Goal: Information Seeking & Learning: Learn about a topic

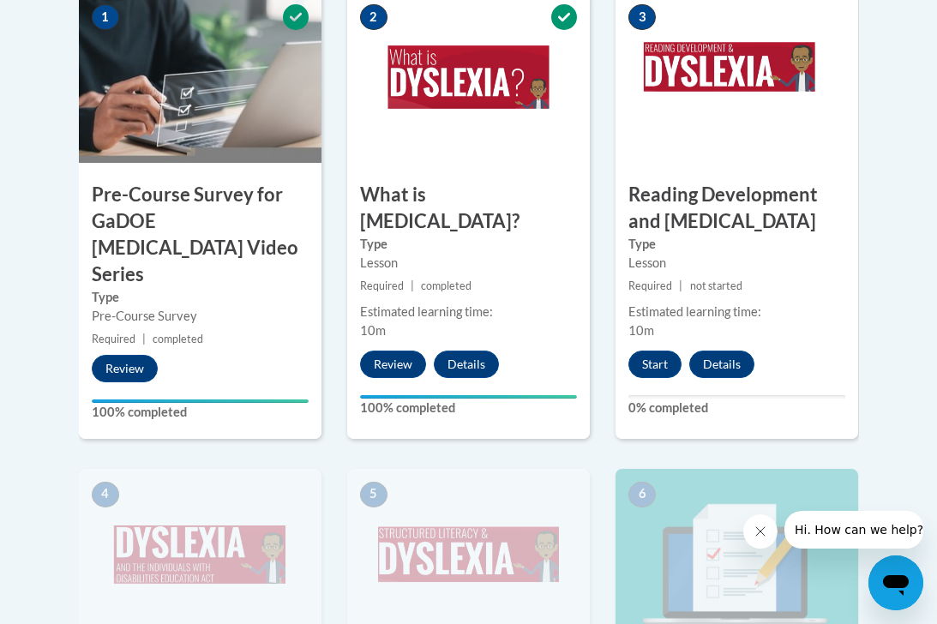
scroll to position [648, 0]
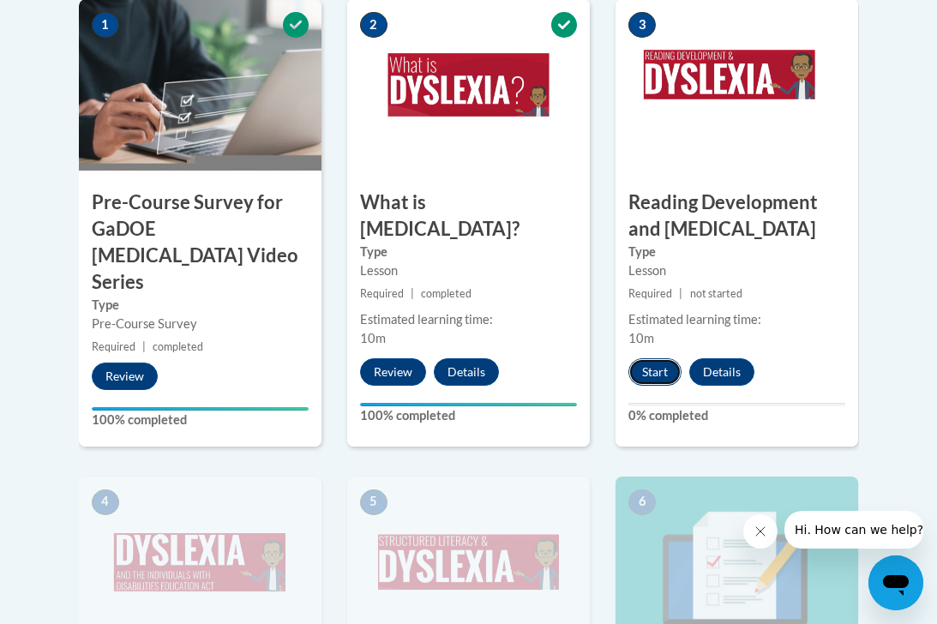
click at [657, 358] on button "Start" at bounding box center [654, 371] width 53 height 27
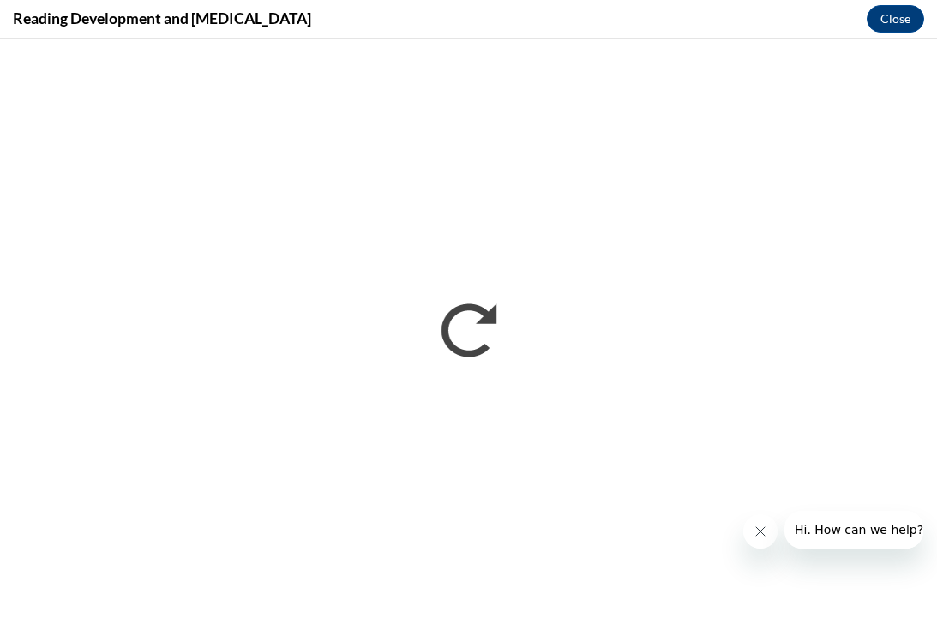
scroll to position [0, 0]
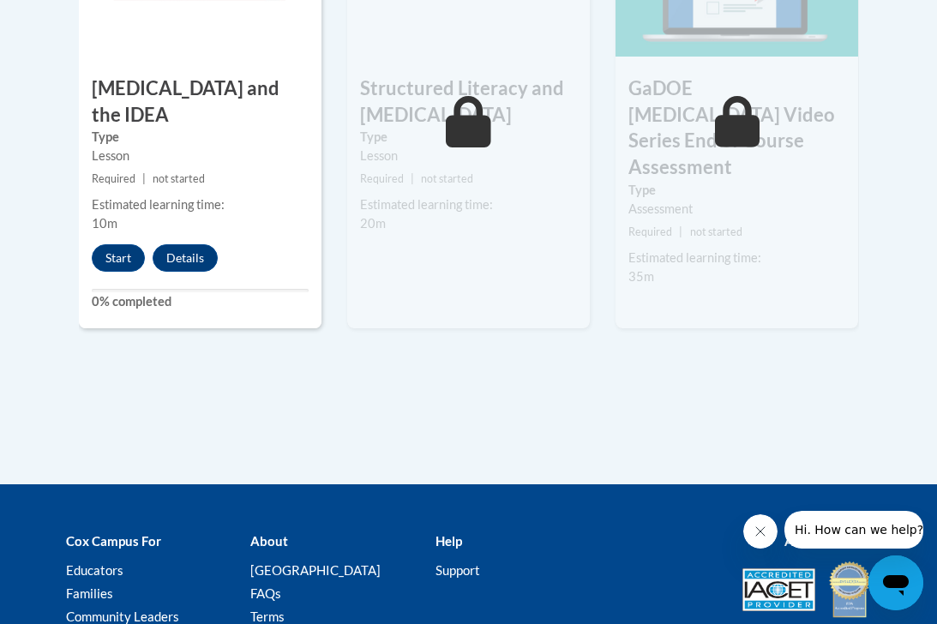
scroll to position [1306, 0]
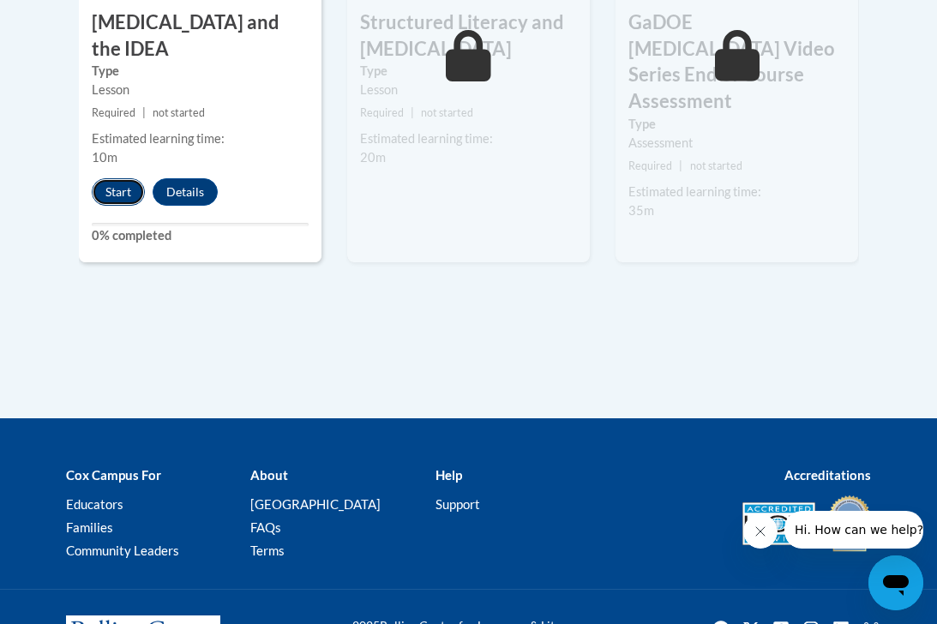
click at [128, 178] on button "Start" at bounding box center [118, 191] width 53 height 27
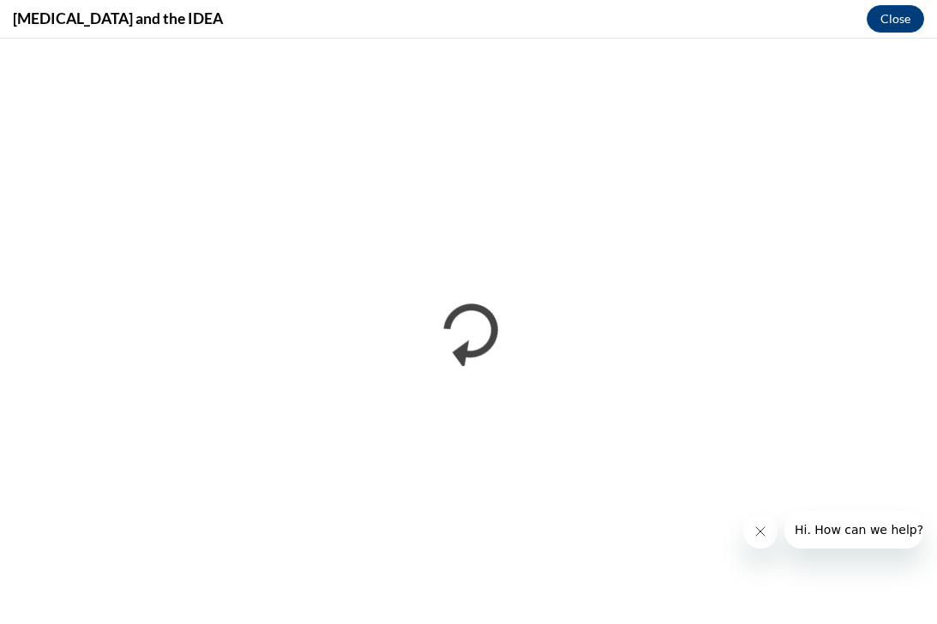
scroll to position [0, 0]
click at [754, 521] on button "Close message from company" at bounding box center [760, 531] width 34 height 34
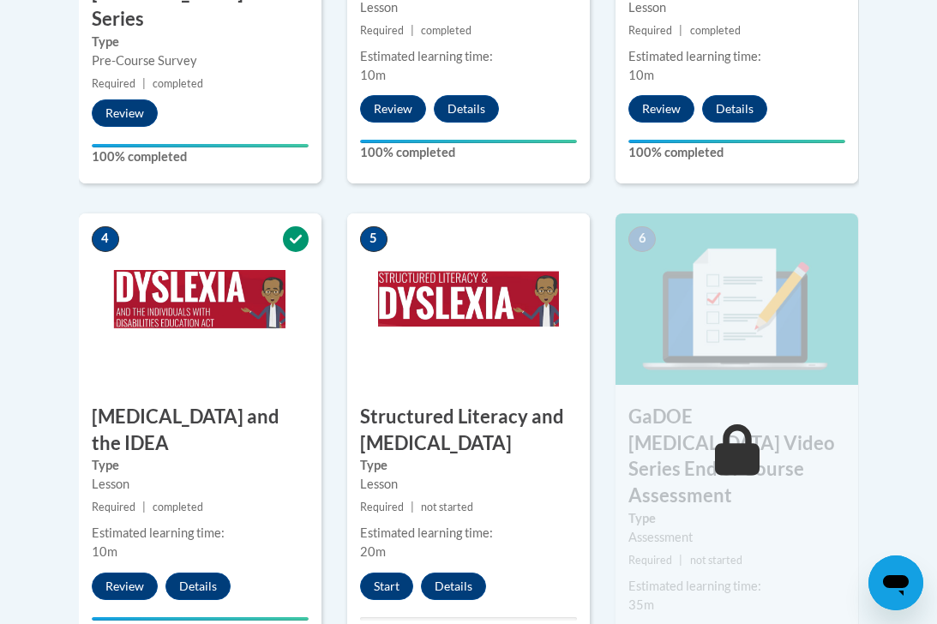
scroll to position [916, 0]
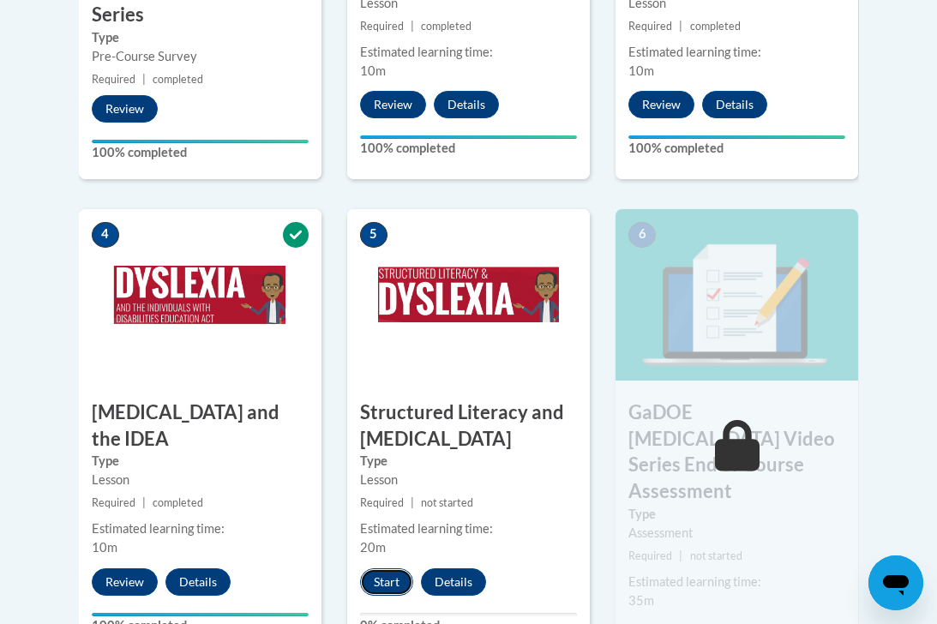
click at [387, 568] on button "Start" at bounding box center [386, 581] width 53 height 27
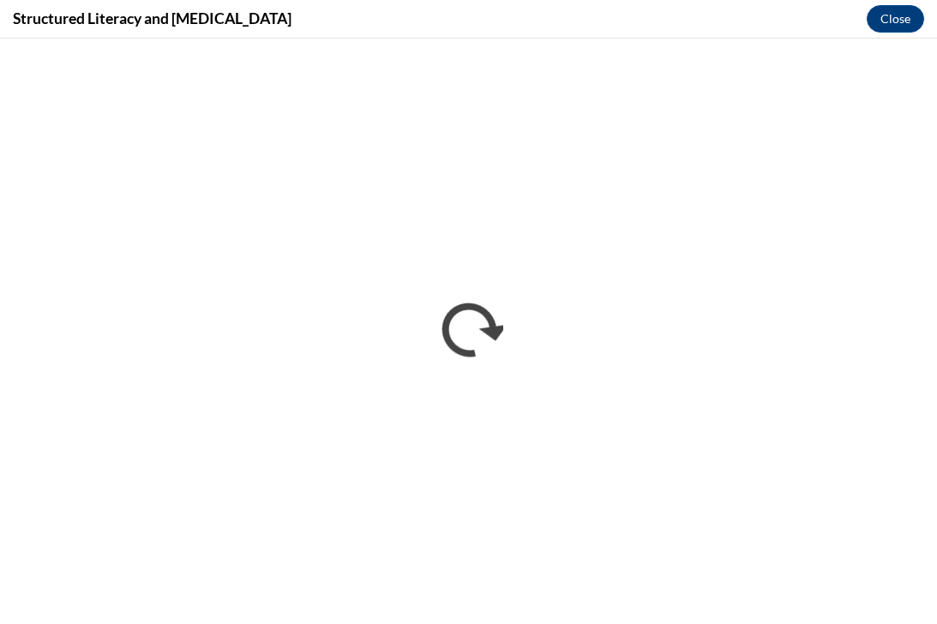
scroll to position [0, 0]
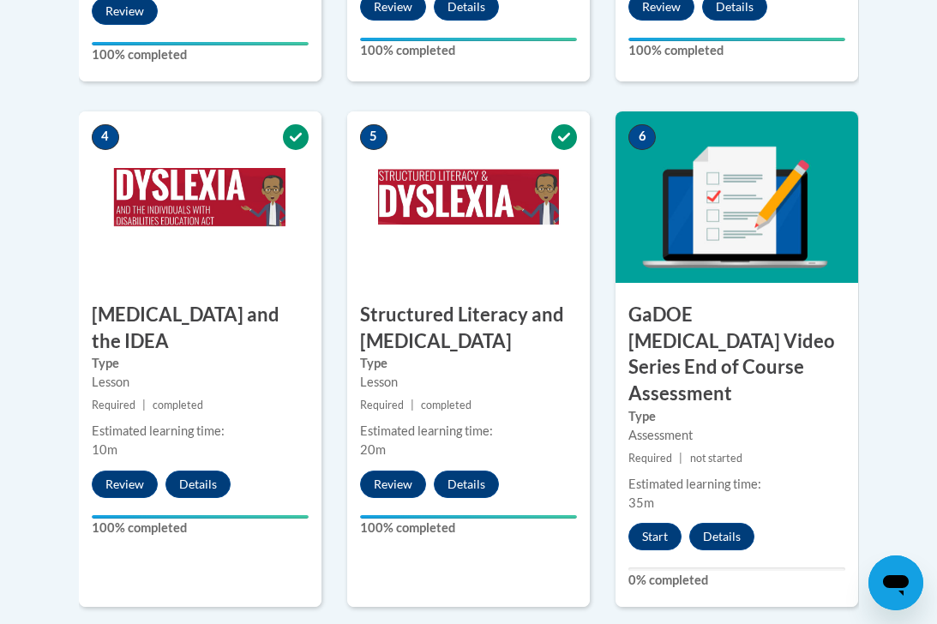
scroll to position [1017, 0]
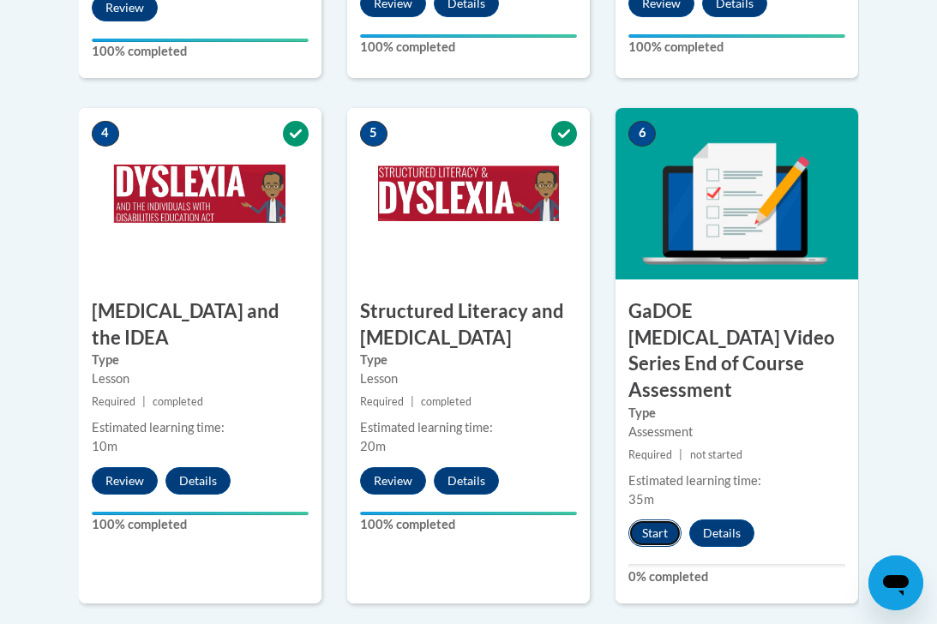
click at [653, 520] on button "Start" at bounding box center [654, 533] width 53 height 27
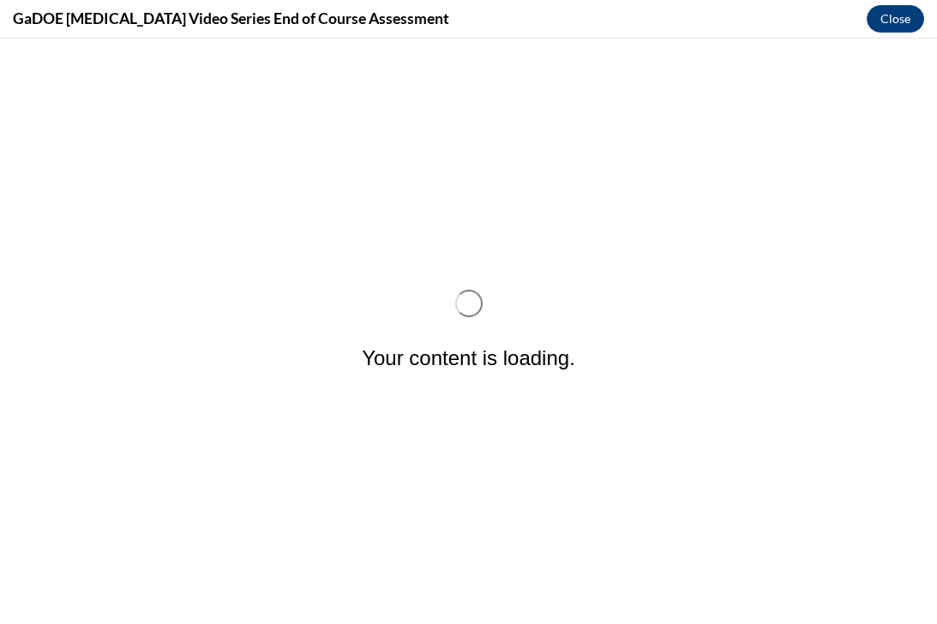
scroll to position [0, 0]
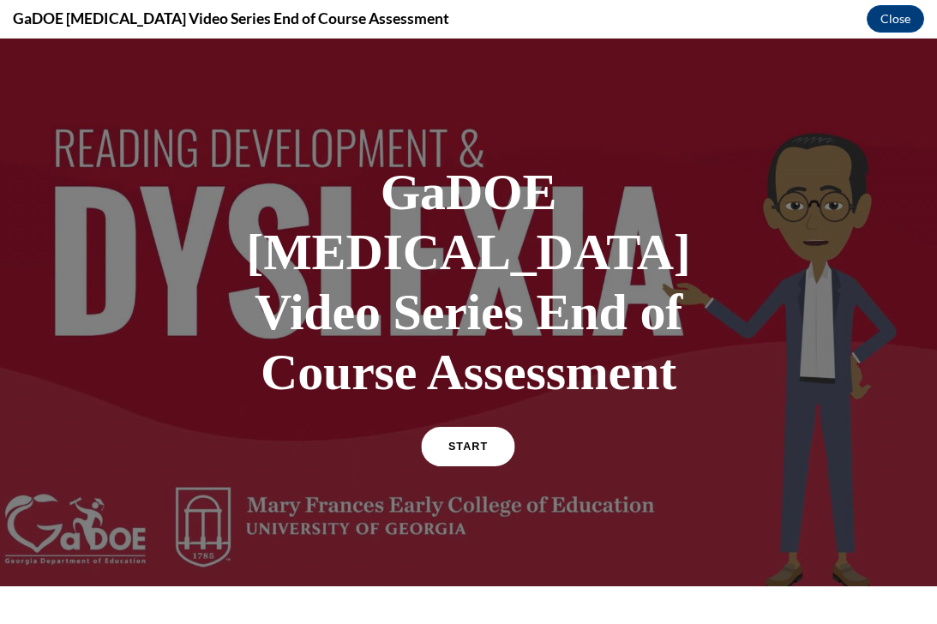
click at [494, 427] on link "START" at bounding box center [468, 446] width 93 height 39
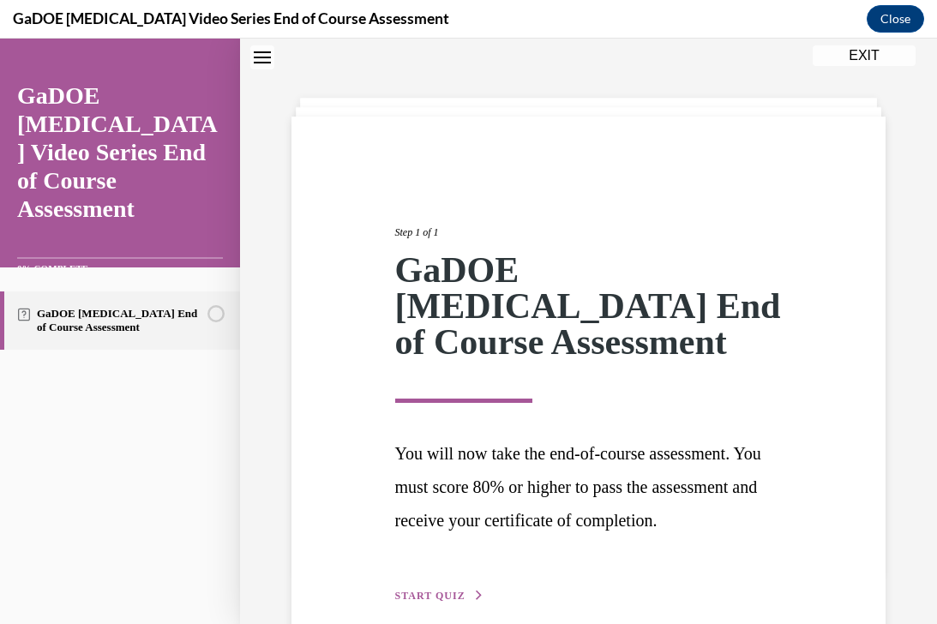
scroll to position [135, 0]
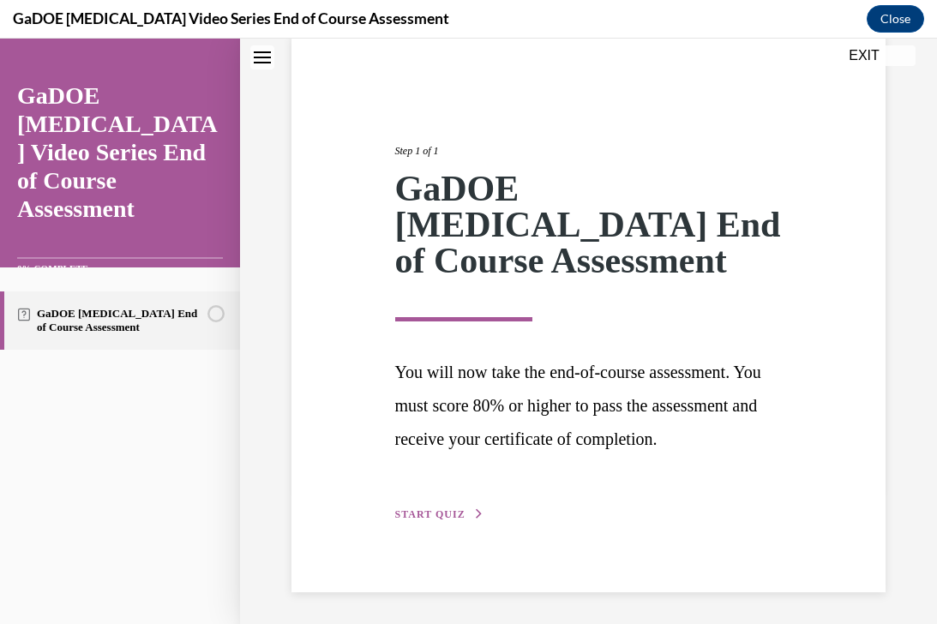
click at [432, 512] on span "START QUIZ" at bounding box center [430, 514] width 70 height 12
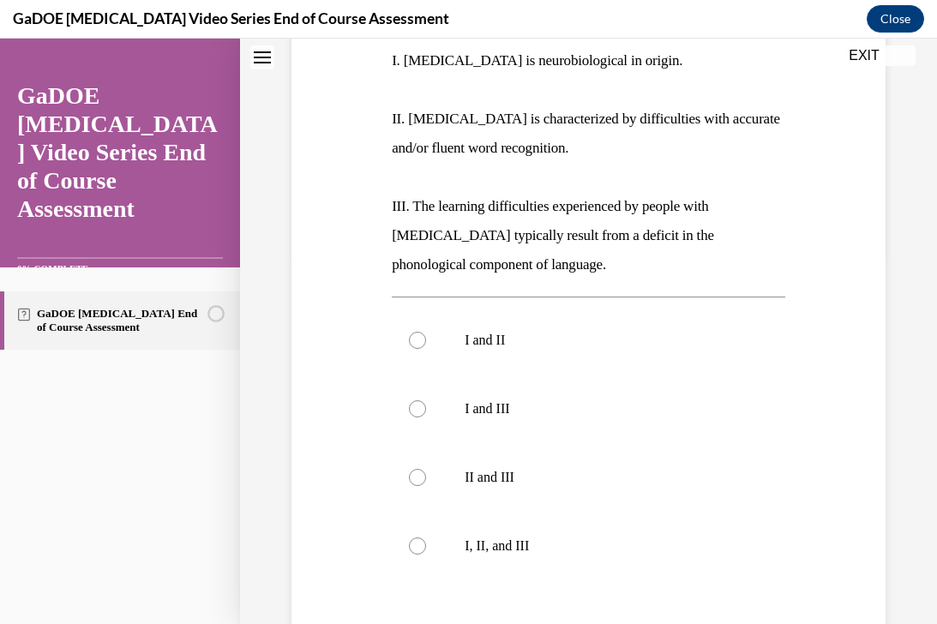
scroll to position [373, 0]
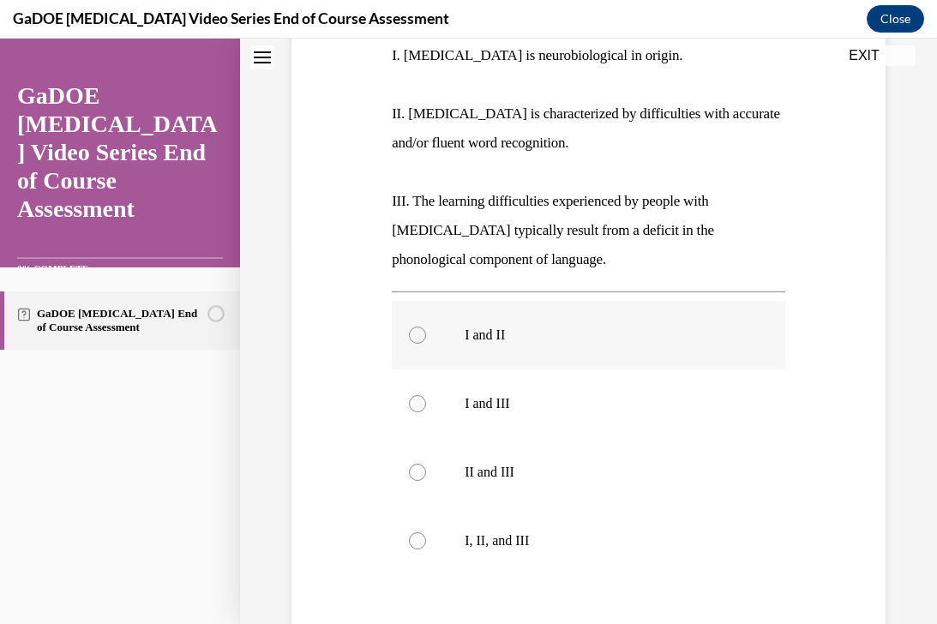
click at [415, 330] on div at bounding box center [417, 335] width 17 height 17
click at [415, 330] on input "I and II" at bounding box center [417, 335] width 17 height 17
radio input "true"
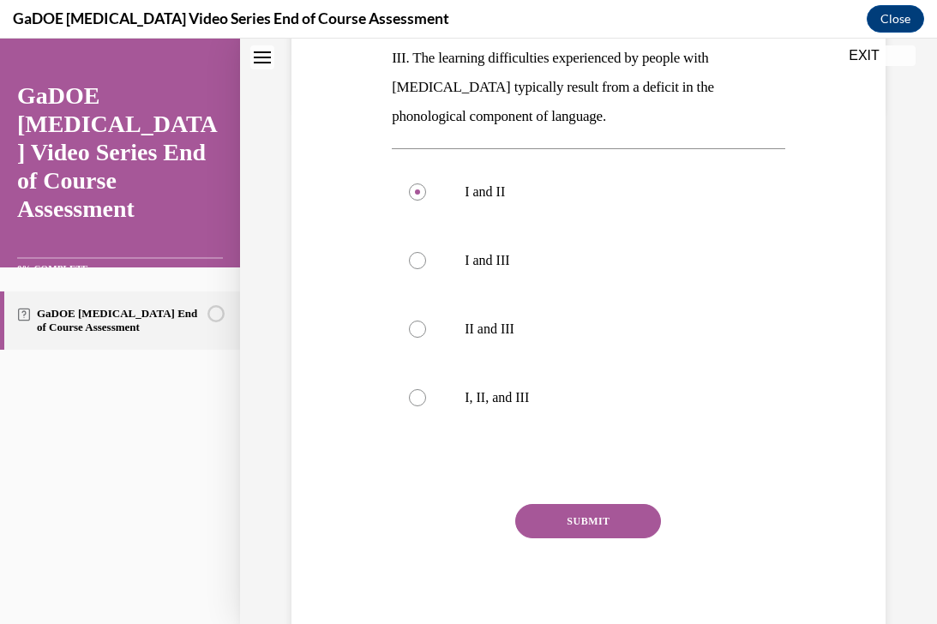
click at [556, 527] on button "SUBMIT" at bounding box center [588, 521] width 146 height 34
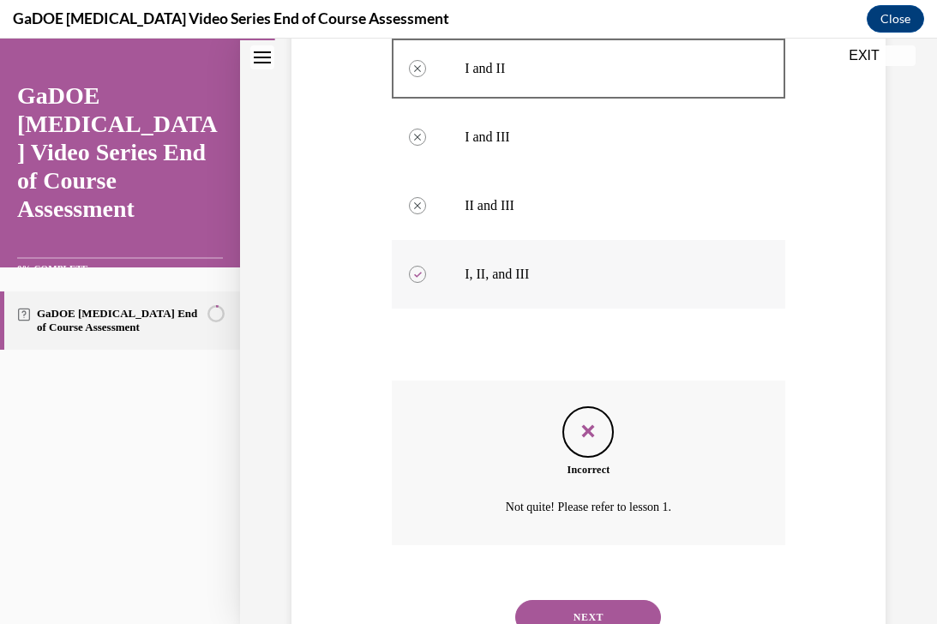
scroll to position [710, 0]
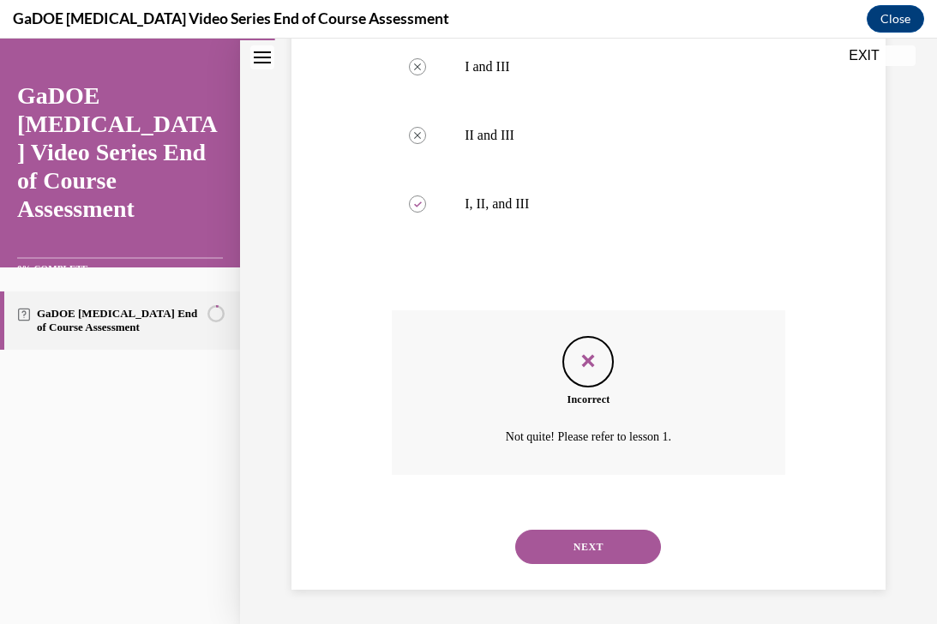
click at [547, 555] on button "NEXT" at bounding box center [588, 547] width 146 height 34
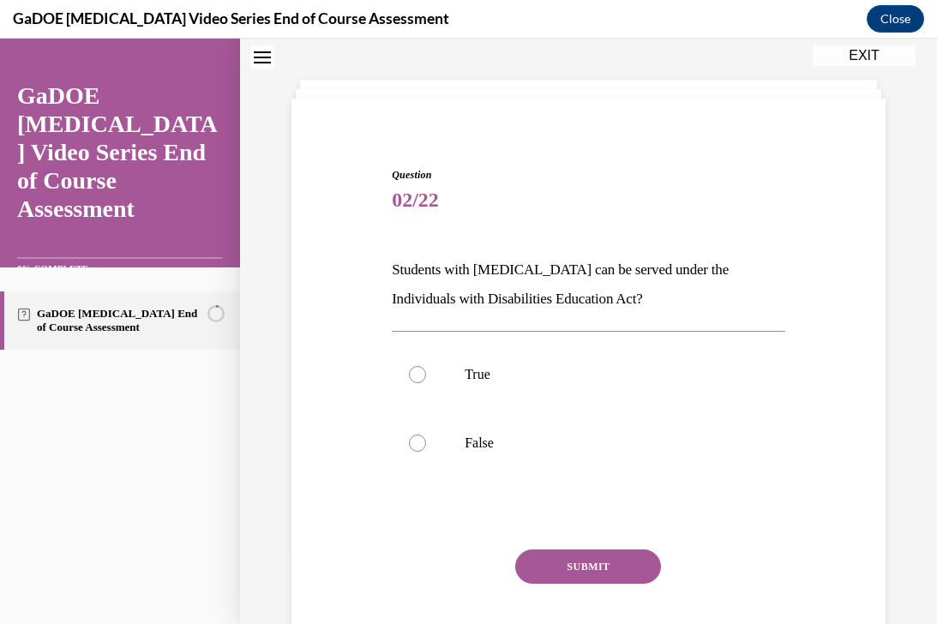
scroll to position [52, 0]
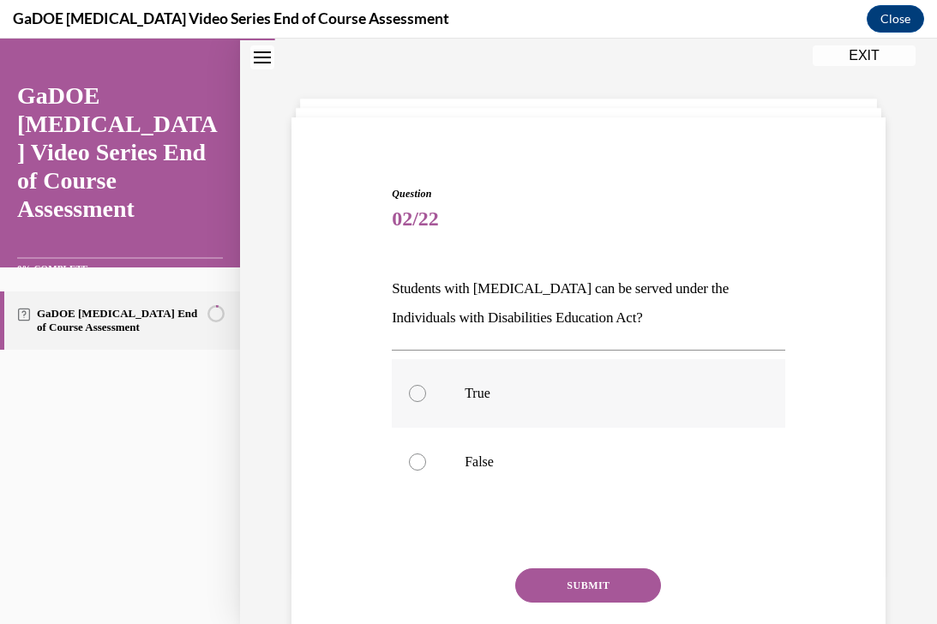
click at [483, 388] on p "True" at bounding box center [604, 393] width 278 height 17
click at [426, 388] on input "True" at bounding box center [417, 393] width 17 height 17
radio input "true"
click at [559, 582] on button "SUBMIT" at bounding box center [588, 585] width 146 height 34
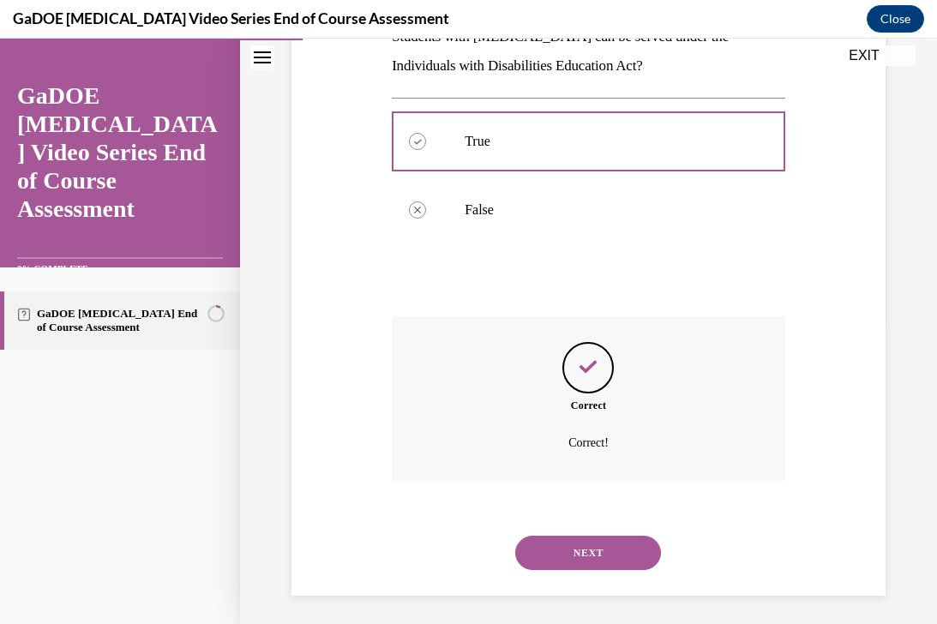
scroll to position [310, 0]
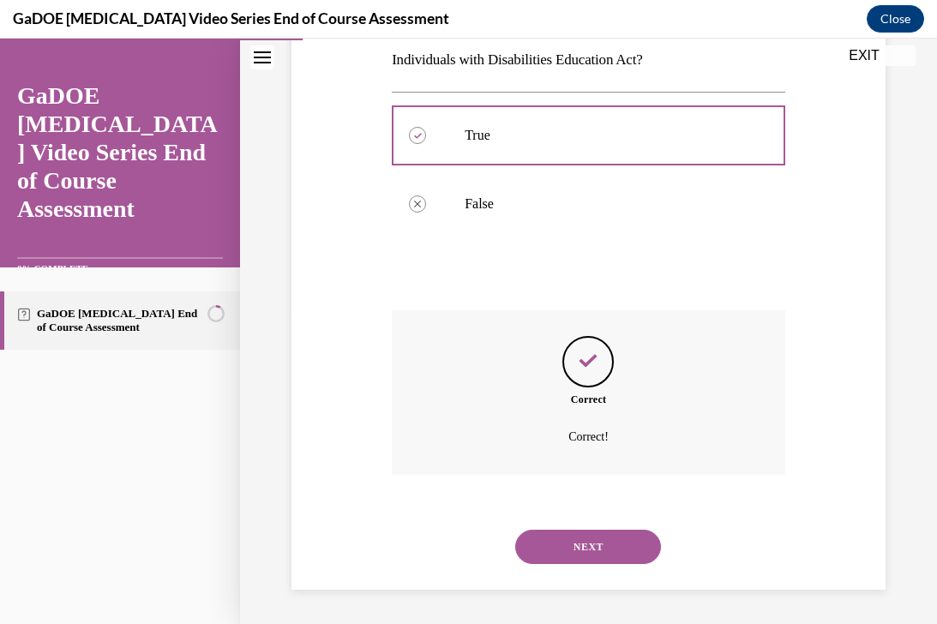
click at [570, 553] on button "NEXT" at bounding box center [588, 547] width 146 height 34
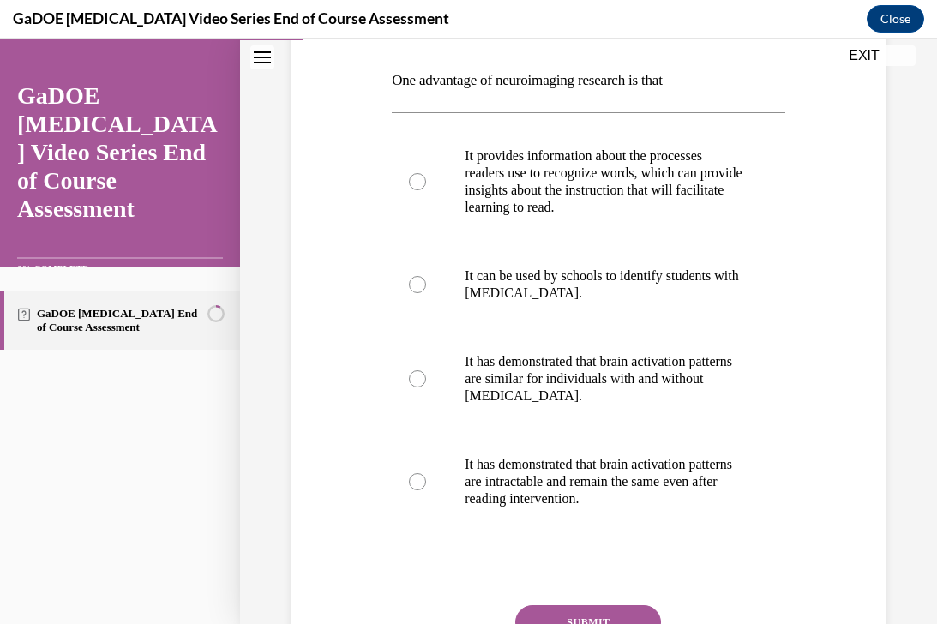
scroll to position [261, 0]
click at [641, 141] on label "It provides information about the processes readers use to recognize words, whi…" at bounding box center [589, 181] width 394 height 120
click at [426, 172] on input "It provides information about the processes readers use to recognize words, whi…" at bounding box center [417, 180] width 17 height 17
radio input "true"
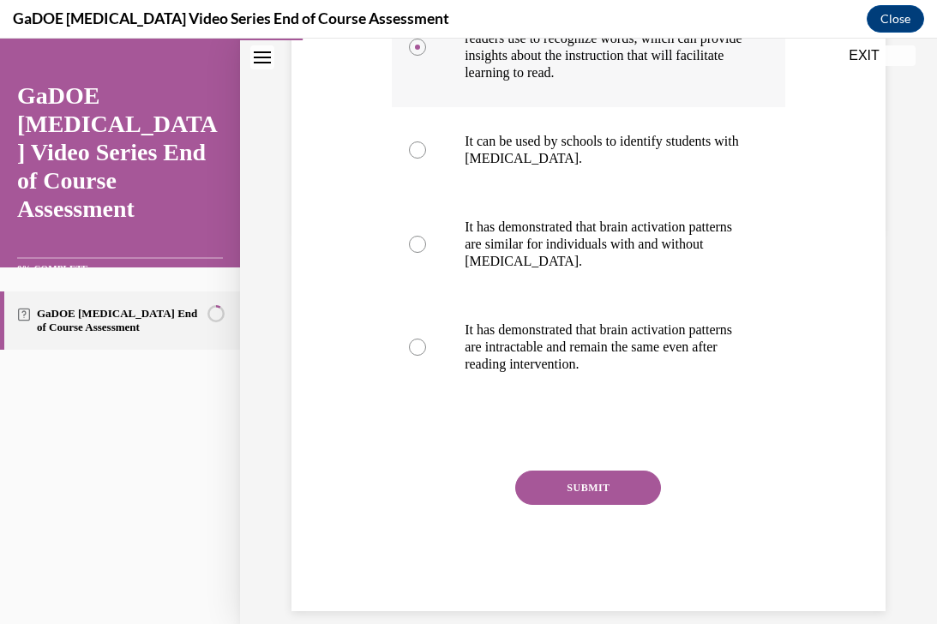
scroll to position [405, 0]
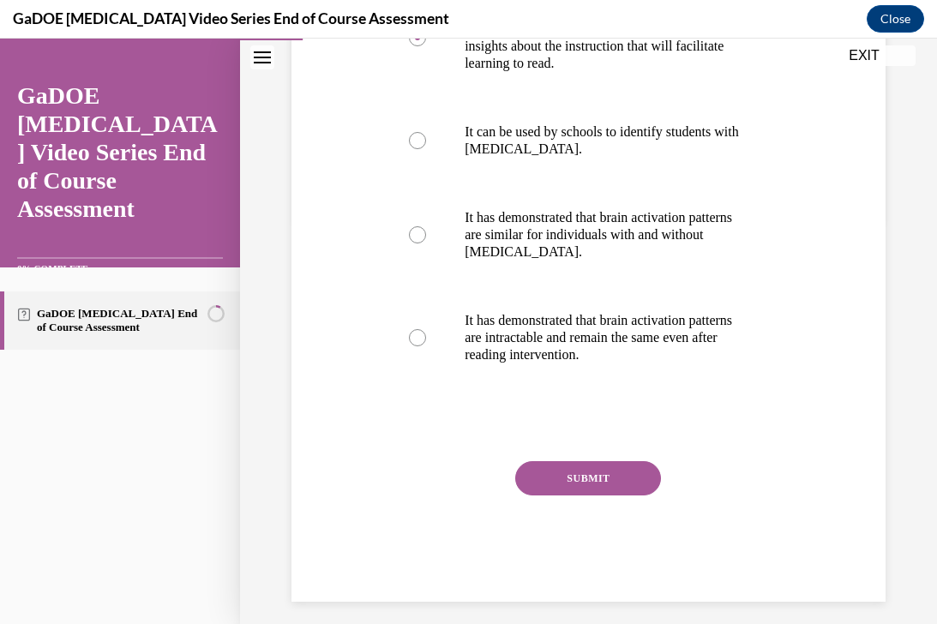
click at [568, 473] on button "SUBMIT" at bounding box center [588, 478] width 146 height 34
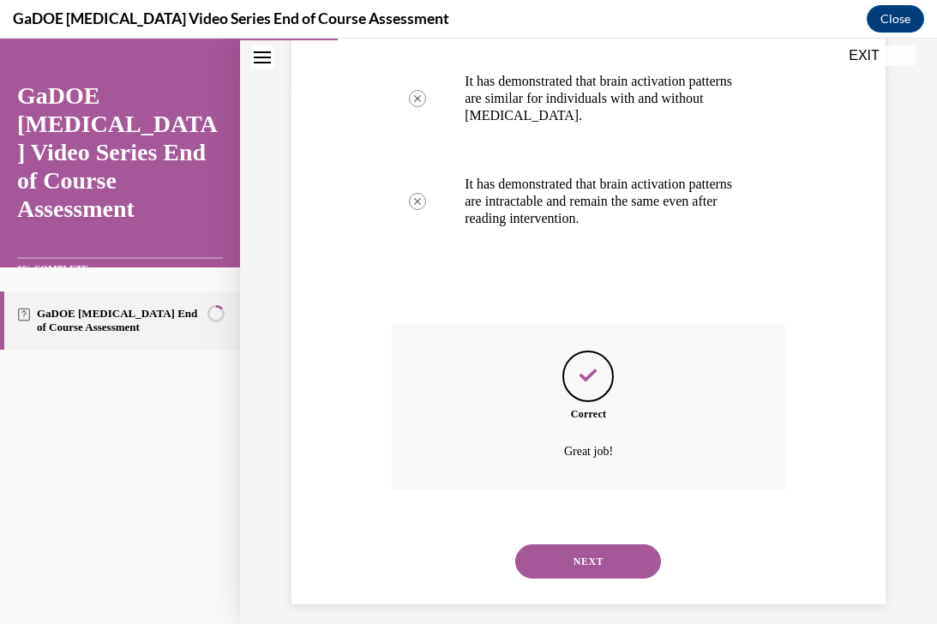
scroll to position [556, 0]
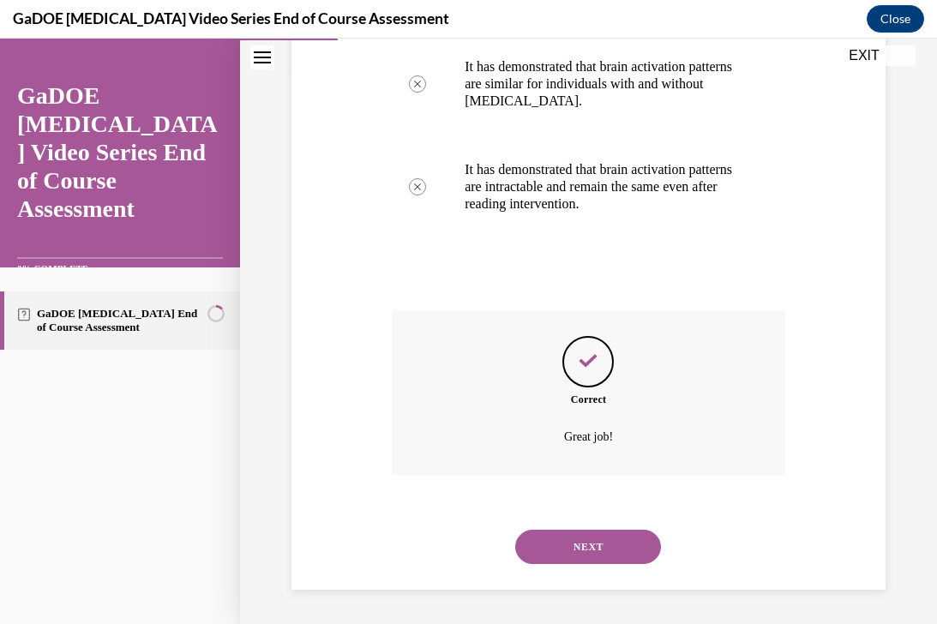
click at [556, 546] on button "NEXT" at bounding box center [588, 547] width 146 height 34
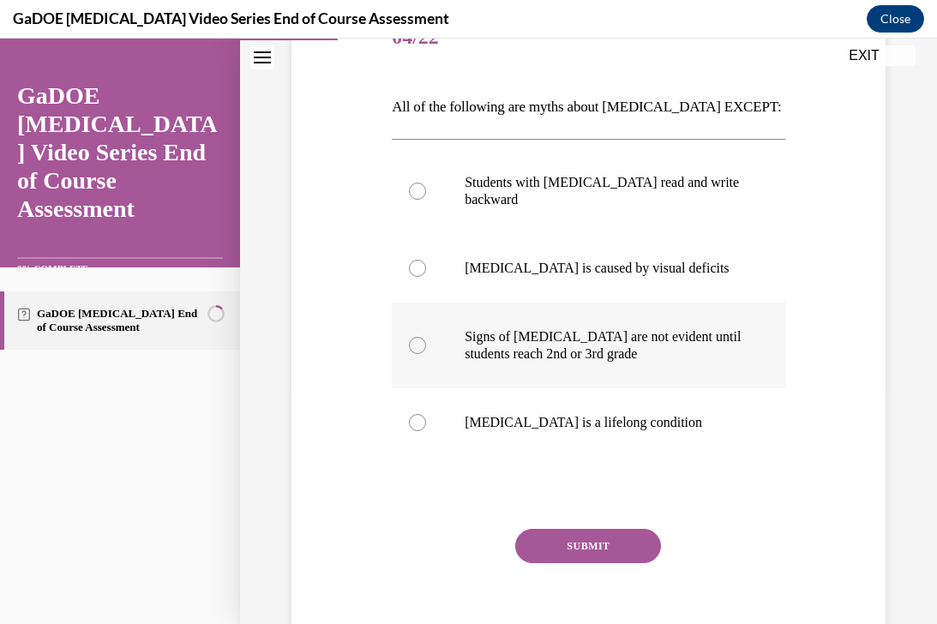
scroll to position [237, 0]
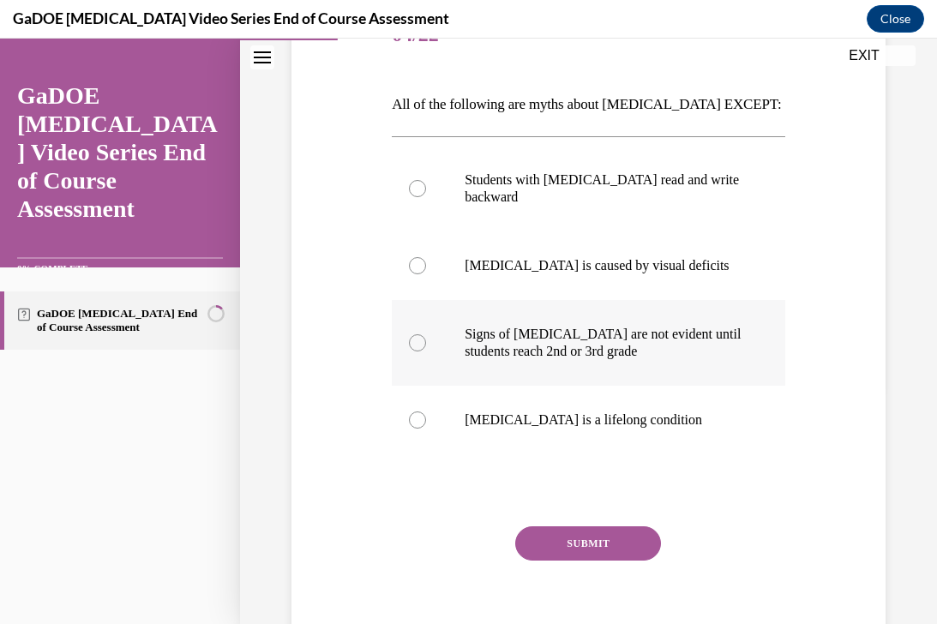
click at [558, 366] on label "Signs of dyslexia are not evident until students reach 2nd or 3rd grade" at bounding box center [589, 343] width 394 height 86
click at [426, 352] on input "Signs of dyslexia are not evident until students reach 2nd or 3rd grade" at bounding box center [417, 342] width 17 height 17
radio input "true"
click at [456, 447] on label "Dyslexia is a lifelong condition" at bounding box center [589, 420] width 394 height 69
click at [426, 429] on input "Dyslexia is a lifelong condition" at bounding box center [417, 420] width 17 height 17
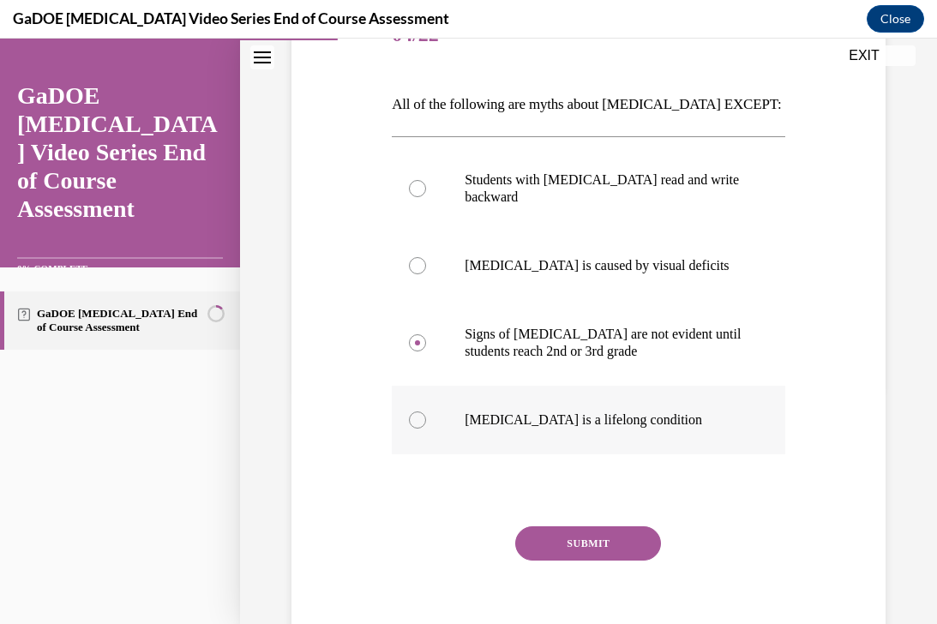
radio input "true"
click at [564, 549] on button "SUBMIT" at bounding box center [588, 543] width 146 height 34
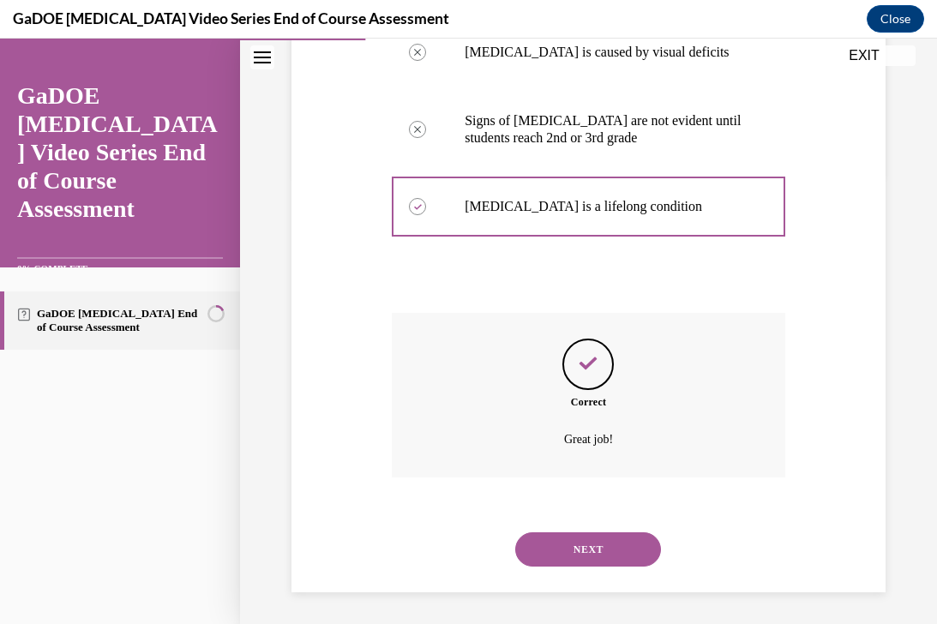
scroll to position [453, 0]
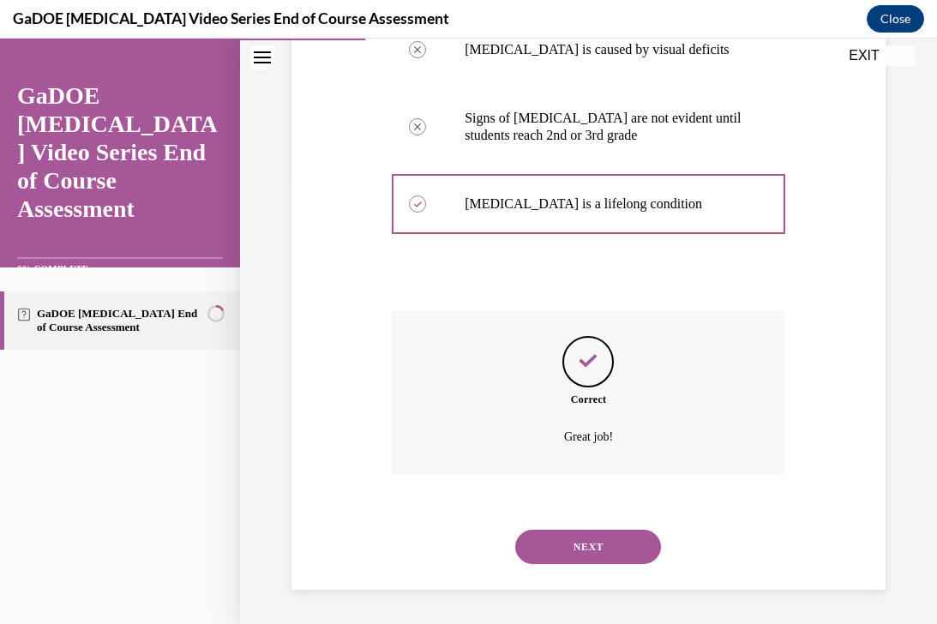
click at [584, 549] on button "NEXT" at bounding box center [588, 547] width 146 height 34
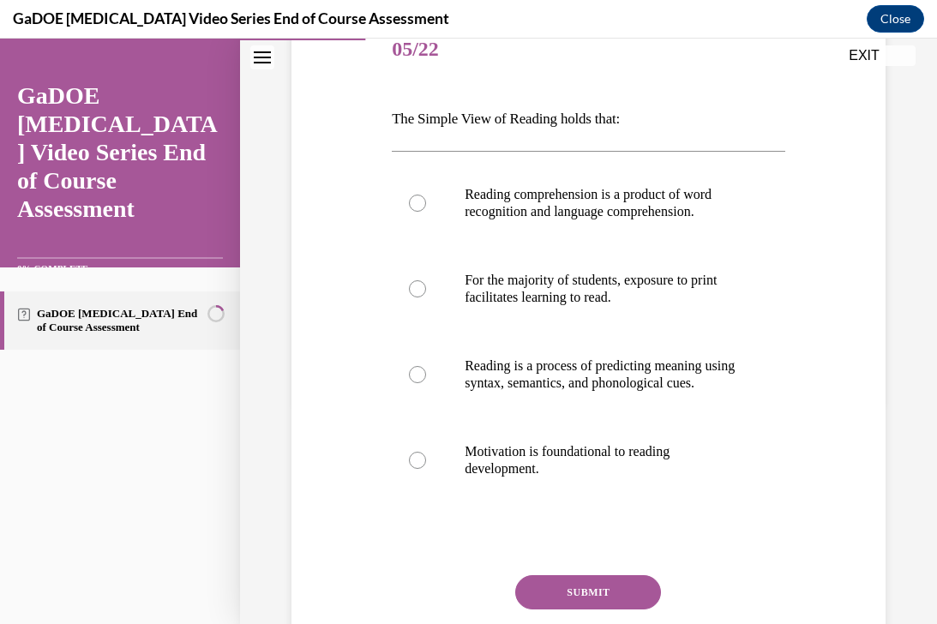
scroll to position [255, 0]
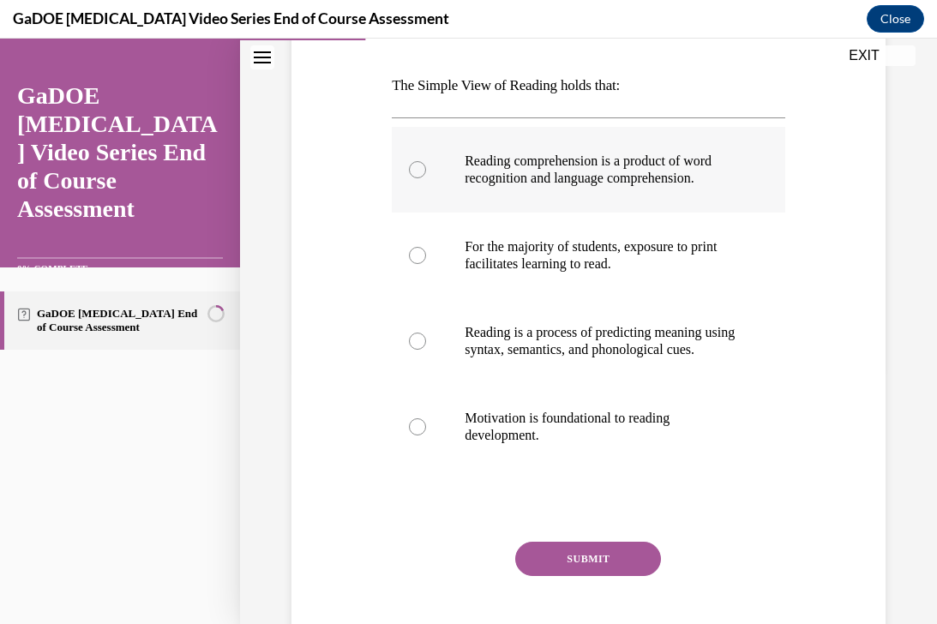
click at [611, 177] on p "Reading comprehension is a product of word recognition and language comprehensi…" at bounding box center [604, 170] width 278 height 34
click at [426, 177] on input "Reading comprehension is a product of word recognition and language comprehensi…" at bounding box center [417, 169] width 17 height 17
radio input "true"
click at [554, 576] on button "SUBMIT" at bounding box center [588, 559] width 146 height 34
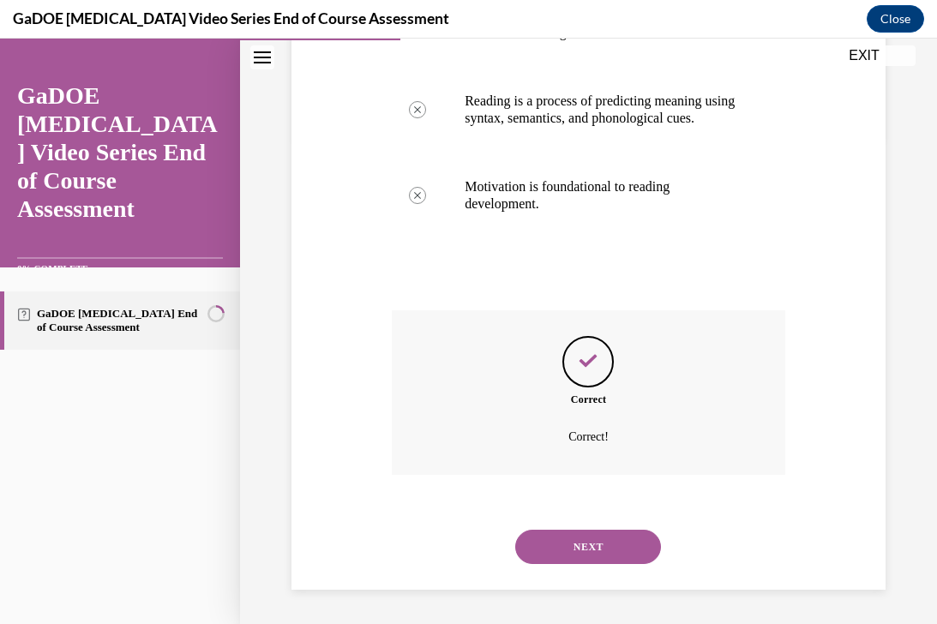
scroll to position [504, 0]
click at [574, 556] on button "NEXT" at bounding box center [588, 547] width 146 height 34
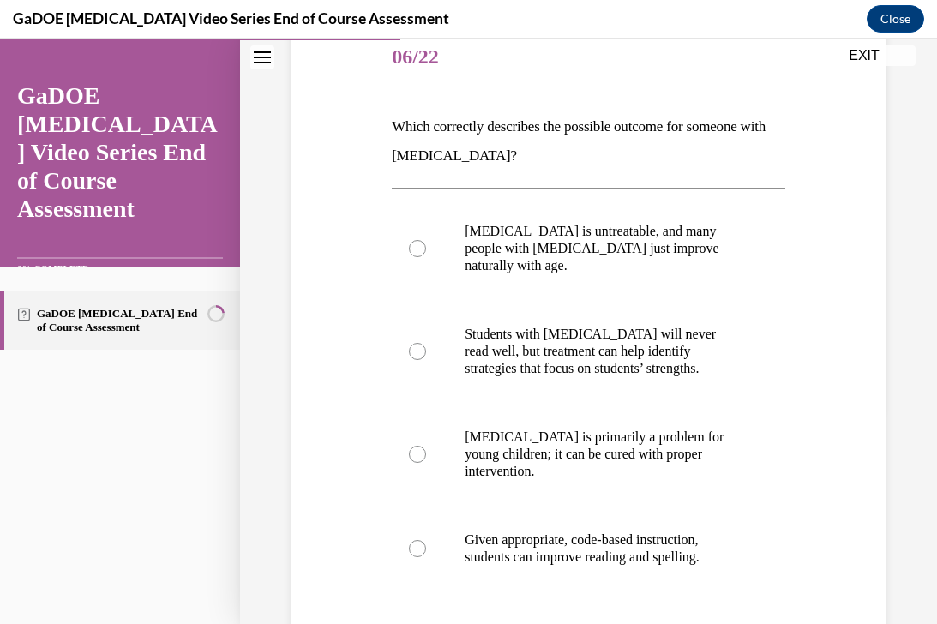
scroll to position [217, 0]
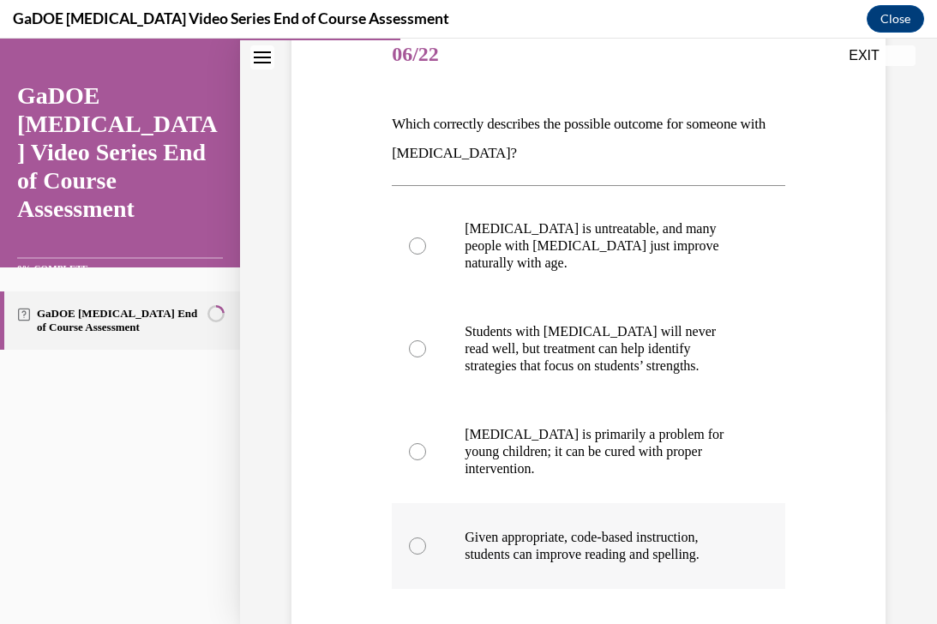
click at [530, 510] on label "Given appropriate, code-based instruction, students can improve reading and spe…" at bounding box center [589, 546] width 394 height 86
click at [426, 538] on input "Given appropriate, code-based instruction, students can improve reading and spe…" at bounding box center [417, 546] width 17 height 17
radio input "true"
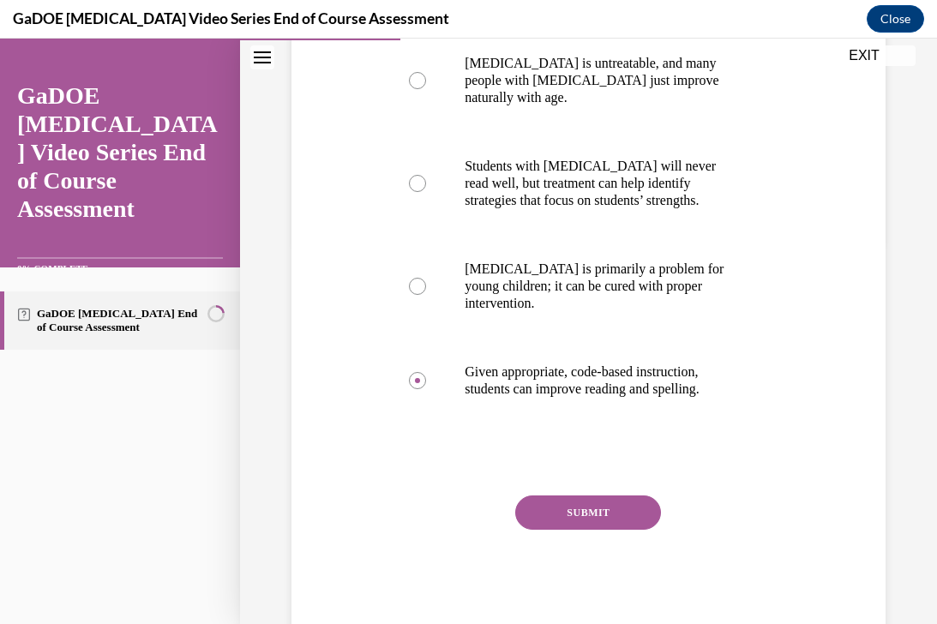
click at [559, 496] on button "SUBMIT" at bounding box center [588, 513] width 146 height 34
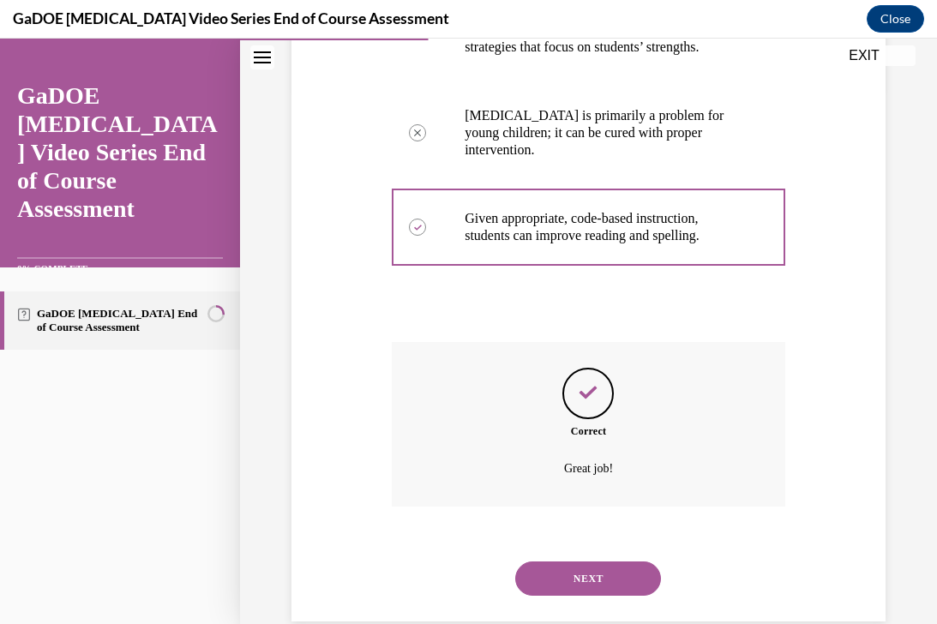
scroll to position [550, 0]
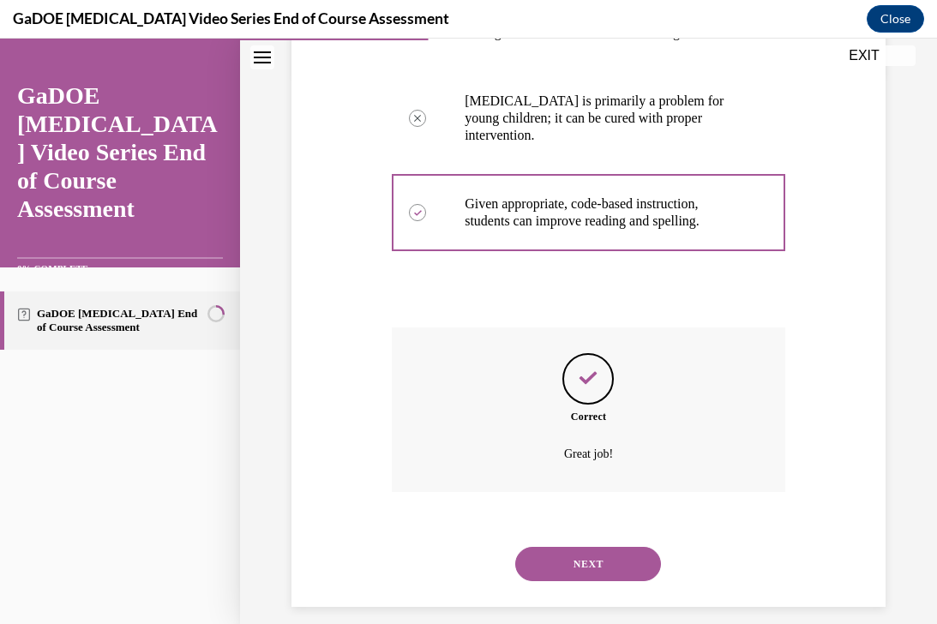
click at [560, 547] on button "NEXT" at bounding box center [588, 564] width 146 height 34
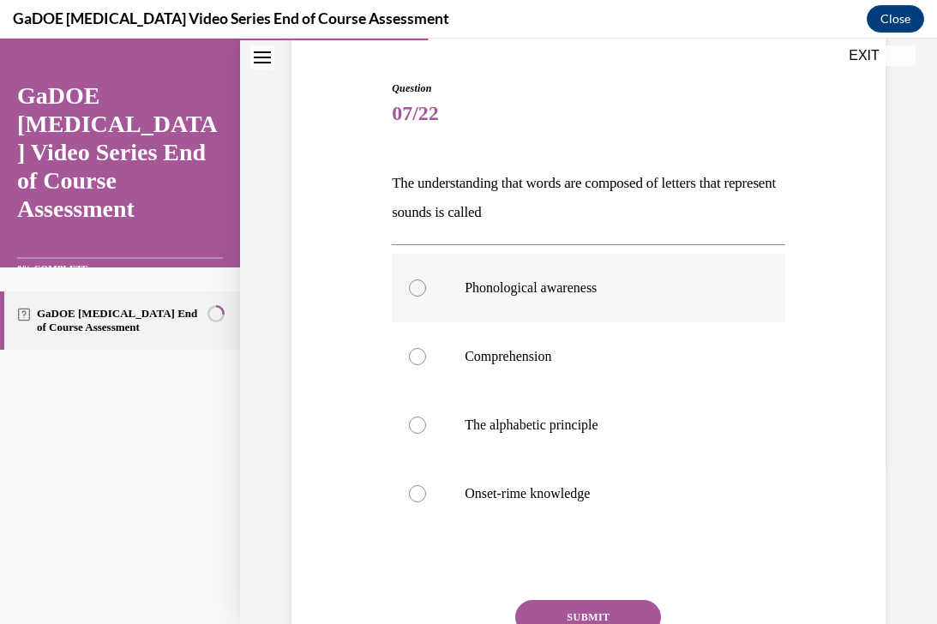
scroll to position [159, 0]
click at [653, 299] on label "Phonological awareness" at bounding box center [589, 286] width 394 height 69
click at [426, 295] on input "Phonological awareness" at bounding box center [417, 286] width 17 height 17
radio input "true"
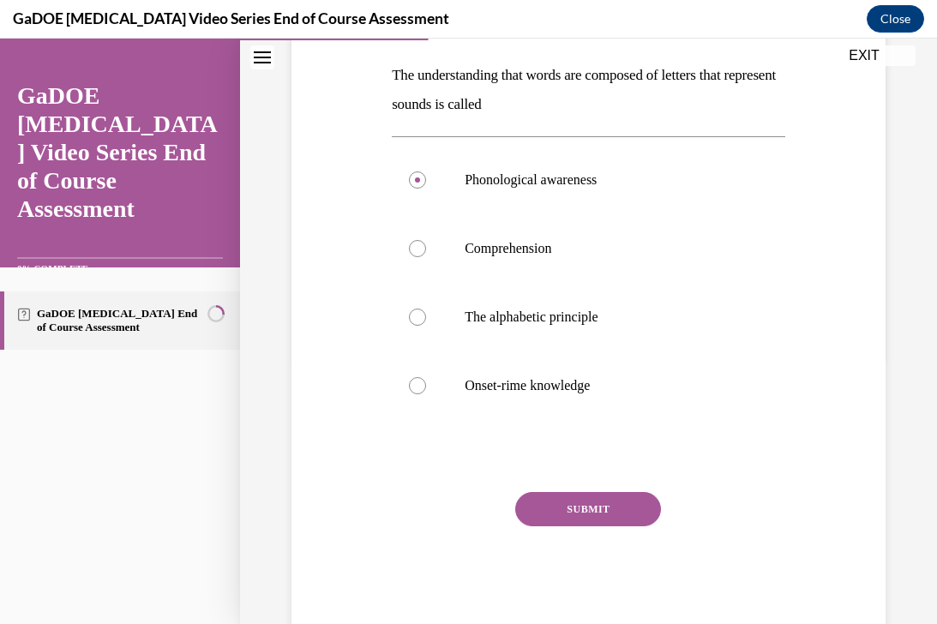
scroll to position [291, 0]
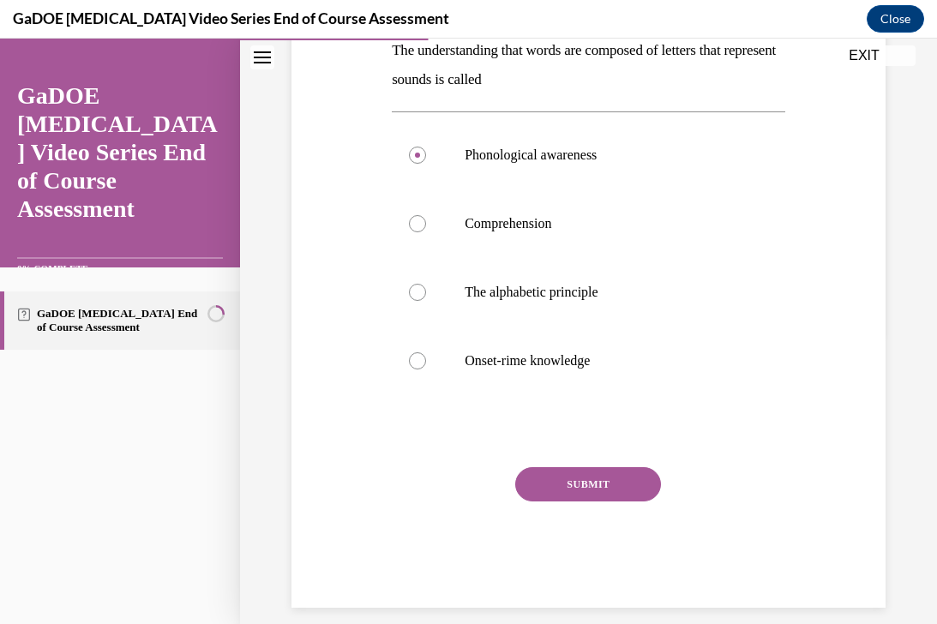
click at [580, 489] on button "SUBMIT" at bounding box center [588, 484] width 146 height 34
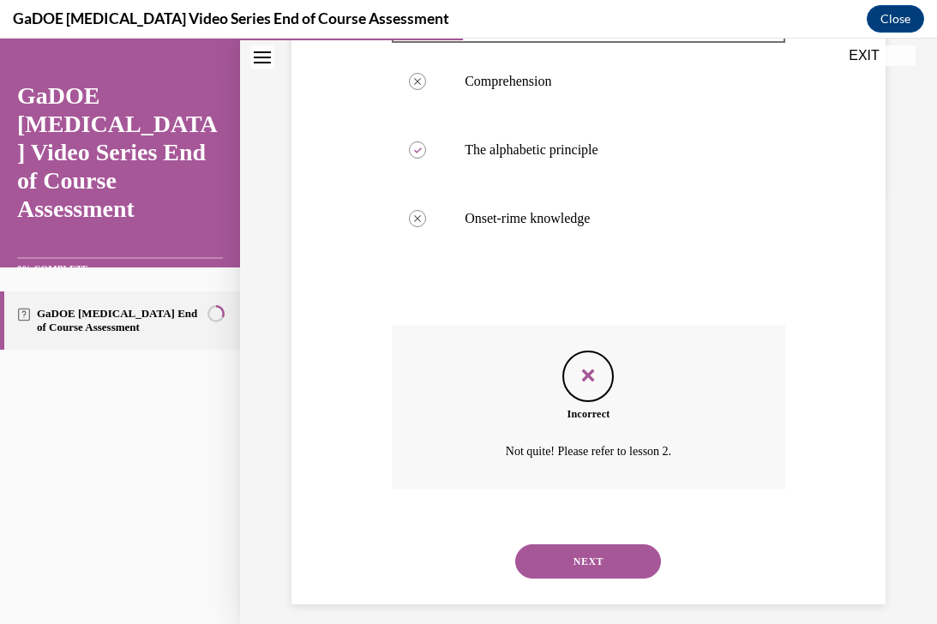
scroll to position [448, 0]
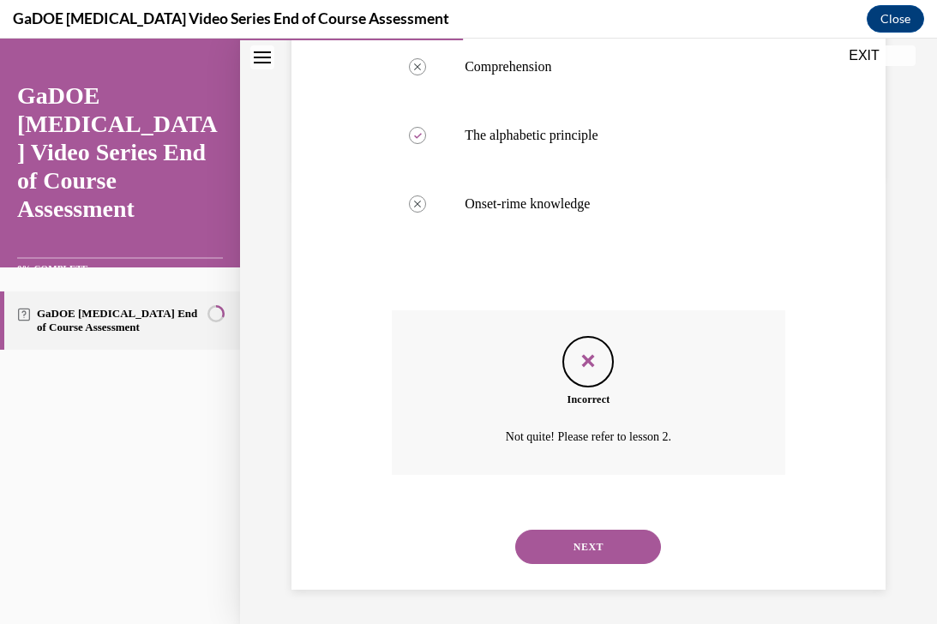
click at [563, 543] on button "NEXT" at bounding box center [588, 547] width 146 height 34
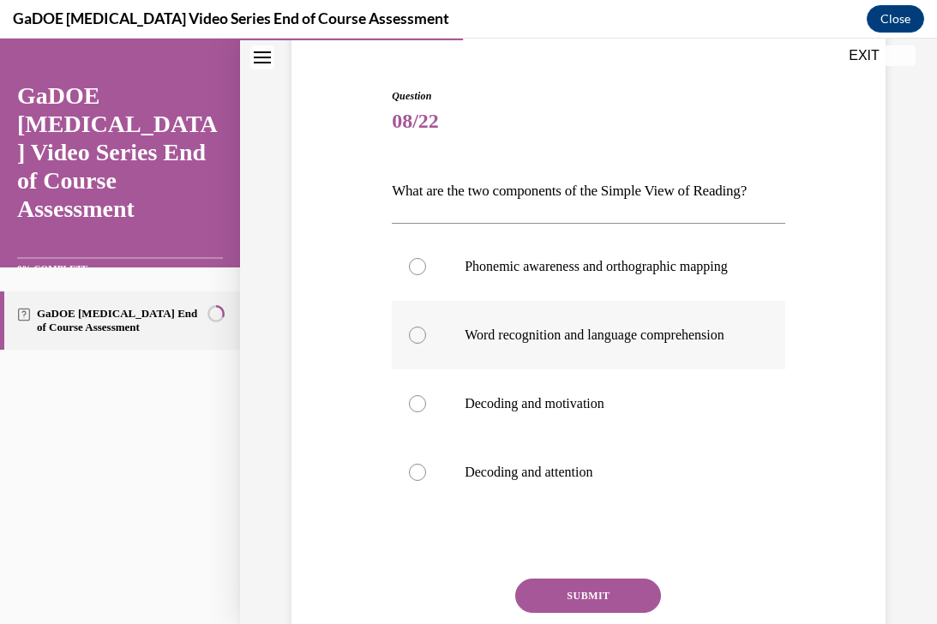
scroll to position [153, 0]
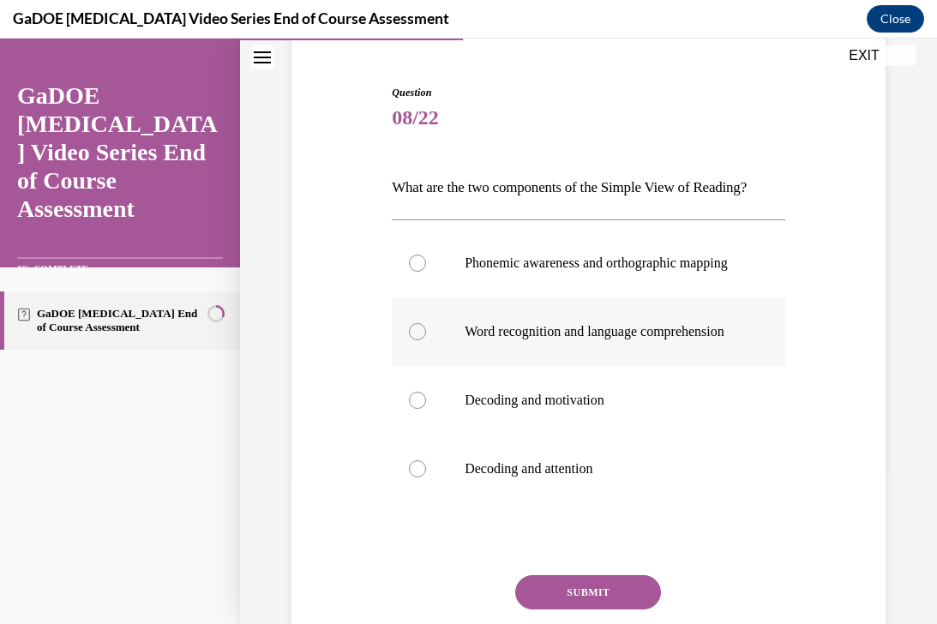
click at [568, 340] on p "Word recognition and language comprehension" at bounding box center [604, 331] width 278 height 17
click at [426, 340] on input "Word recognition and language comprehension" at bounding box center [417, 331] width 17 height 17
radio input "true"
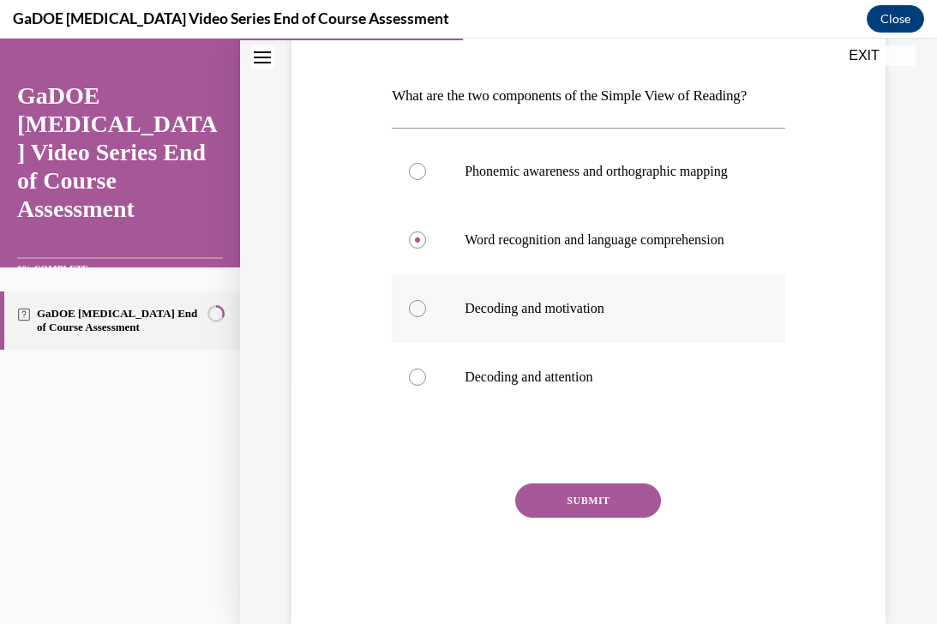
scroll to position [247, 0]
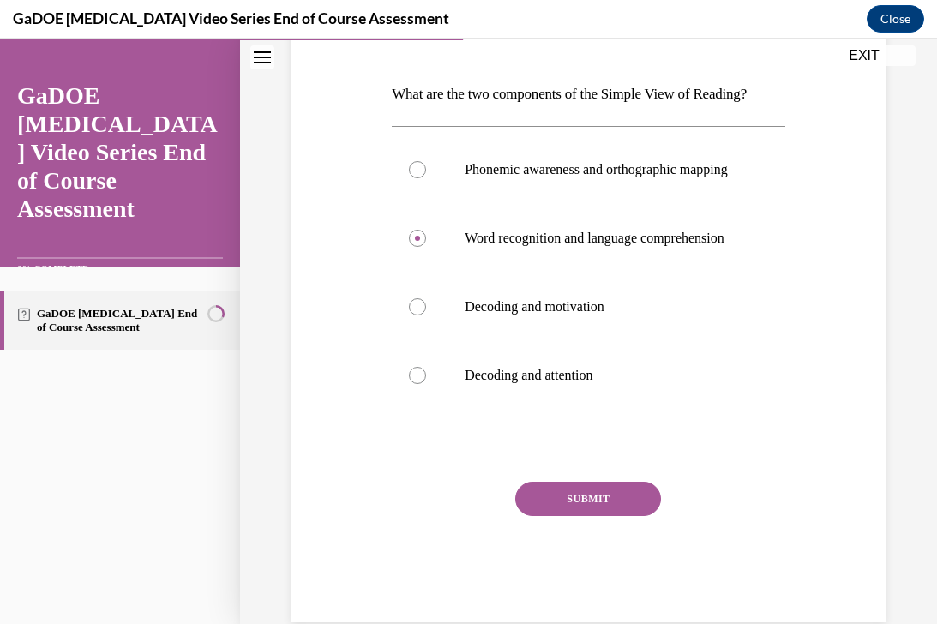
click at [550, 516] on button "SUBMIT" at bounding box center [588, 499] width 146 height 34
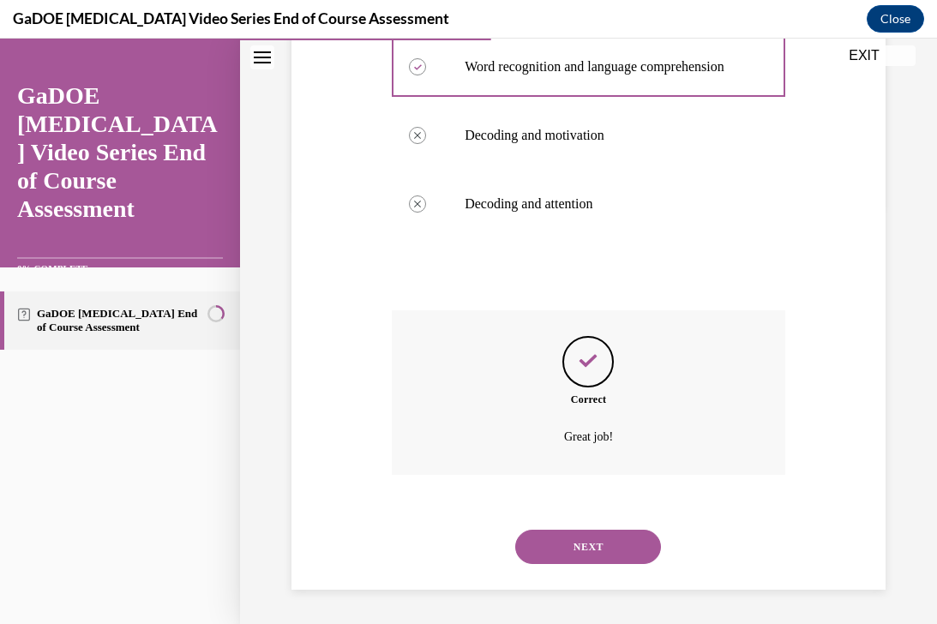
scroll to position [453, 0]
click at [550, 548] on button "NEXT" at bounding box center [588, 547] width 146 height 34
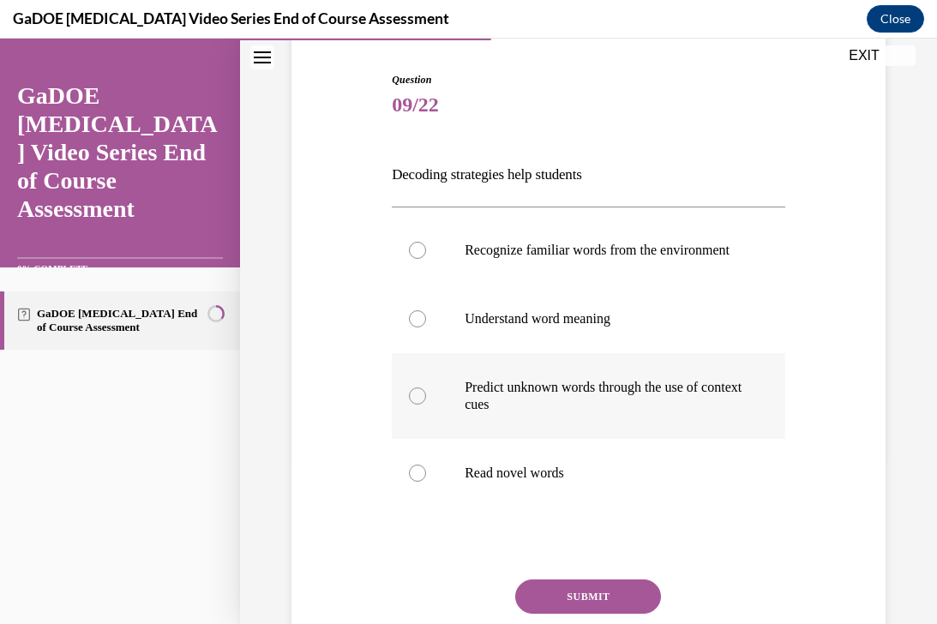
scroll to position [168, 0]
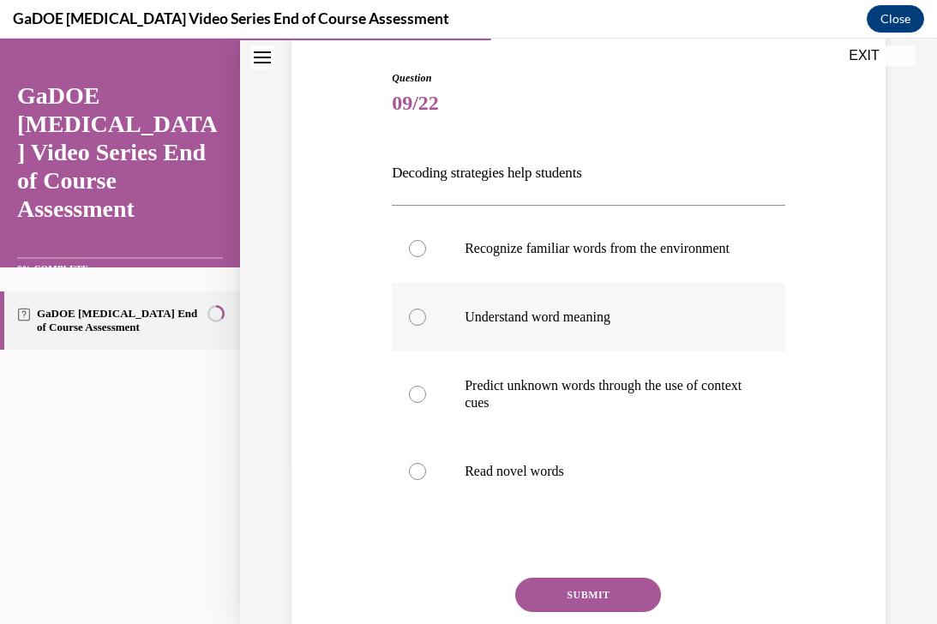
click at [513, 321] on label "Understand word meaning" at bounding box center [589, 317] width 394 height 69
click at [426, 321] on input "Understand word meaning" at bounding box center [417, 317] width 17 height 17
radio input "true"
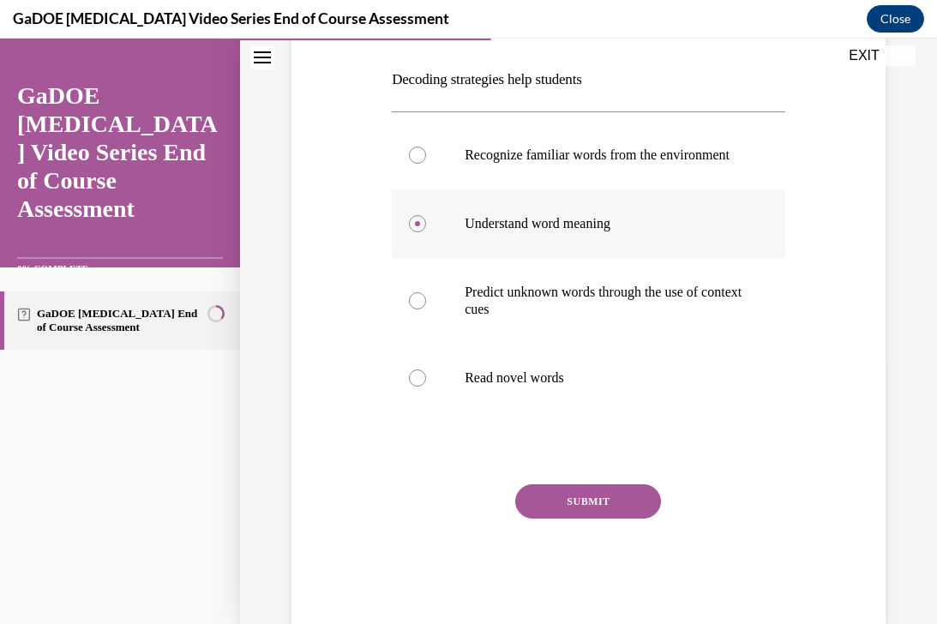
scroll to position [263, 0]
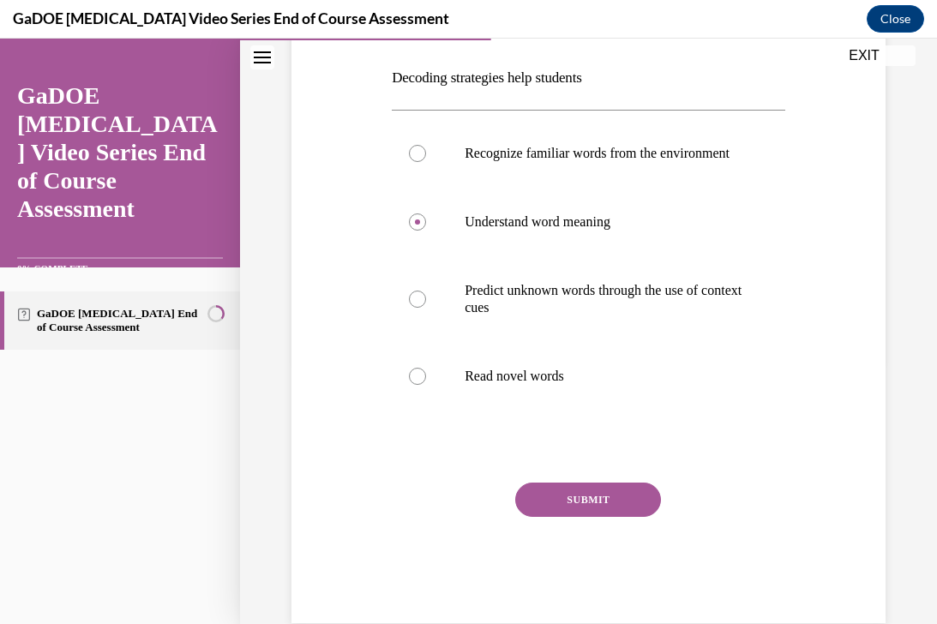
click at [552, 517] on button "SUBMIT" at bounding box center [588, 500] width 146 height 34
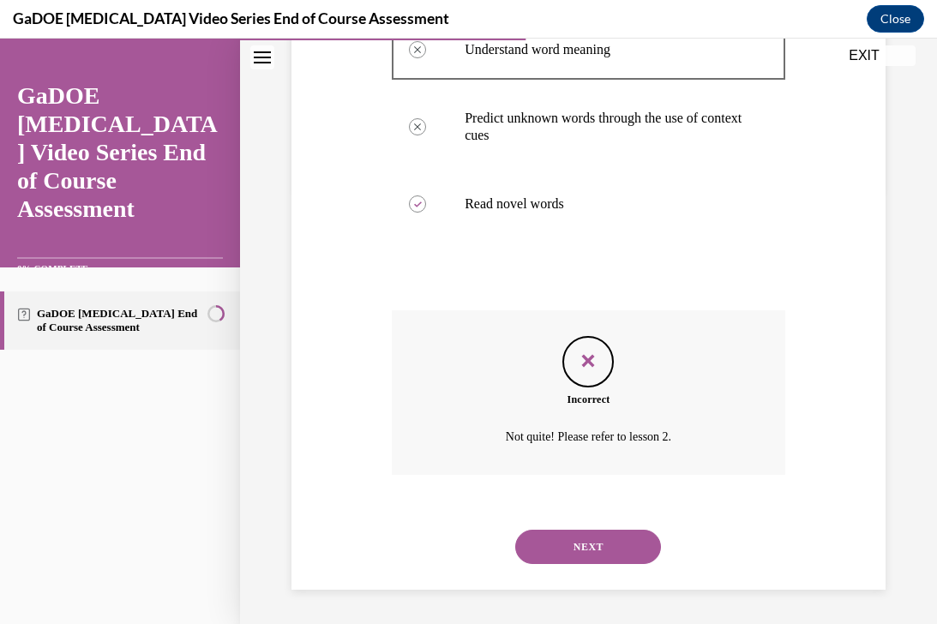
scroll to position [453, 0]
click at [550, 542] on button "NEXT" at bounding box center [588, 547] width 146 height 34
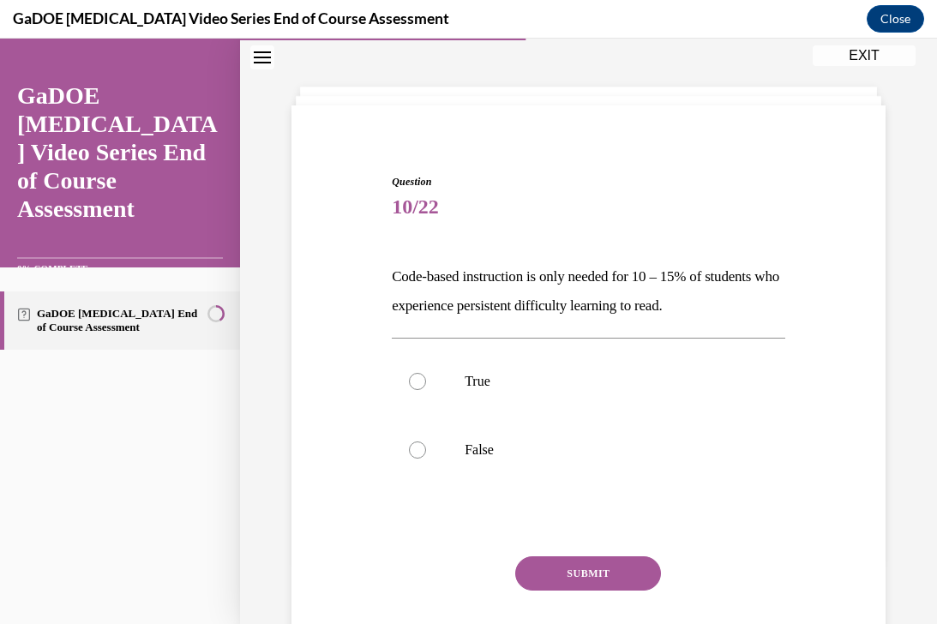
scroll to position [52, 0]
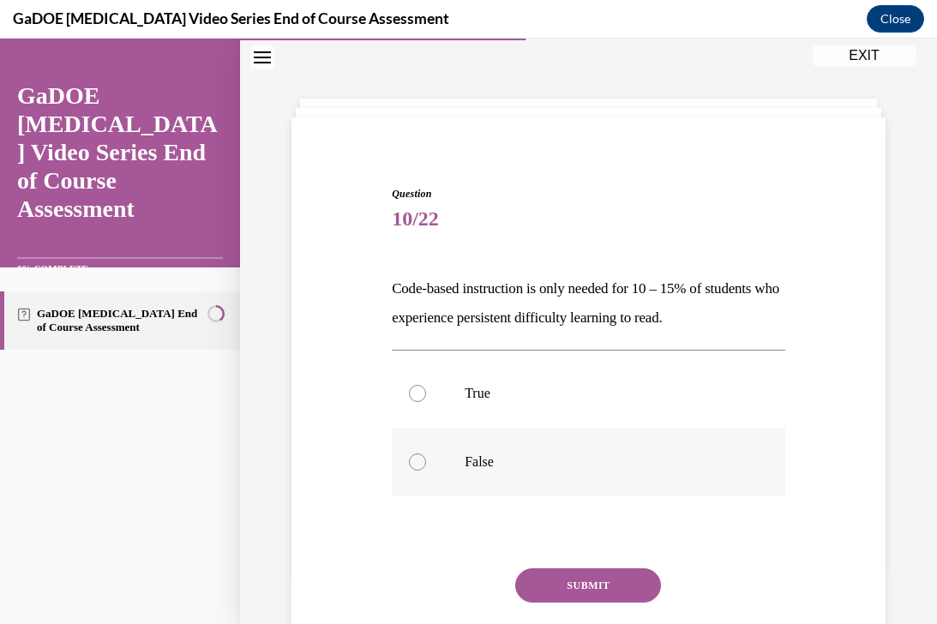
click at [506, 459] on p "False" at bounding box center [604, 462] width 278 height 17
click at [426, 459] on input "False" at bounding box center [417, 462] width 17 height 17
radio input "true"
click at [544, 577] on button "SUBMIT" at bounding box center [588, 585] width 146 height 34
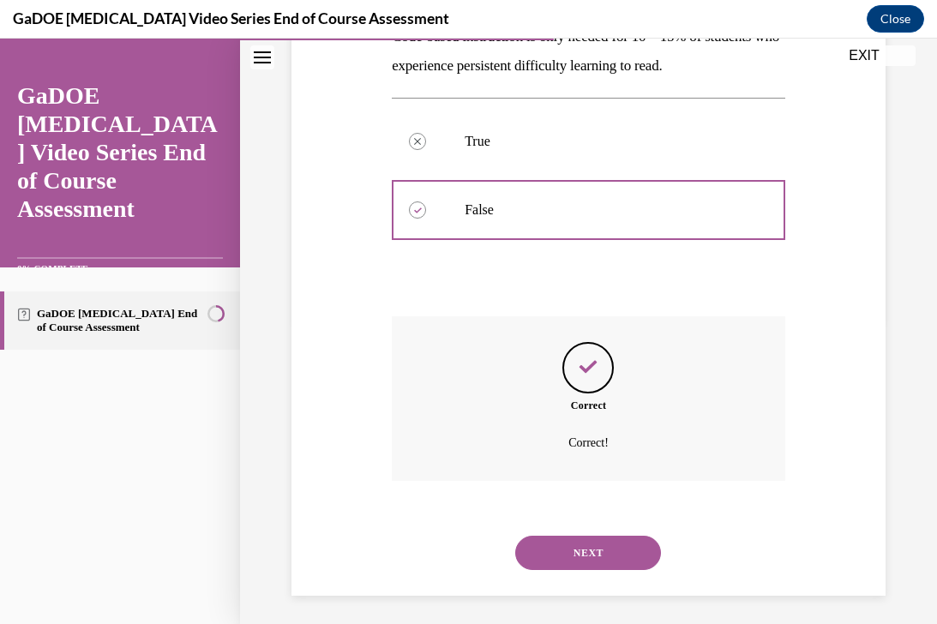
scroll to position [310, 0]
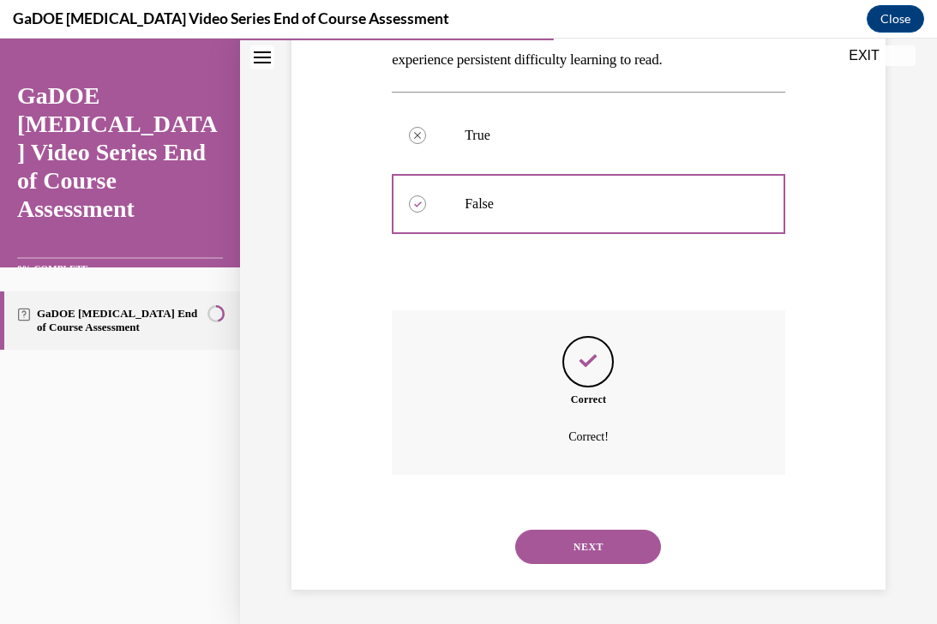
click at [568, 553] on button "NEXT" at bounding box center [588, 547] width 146 height 34
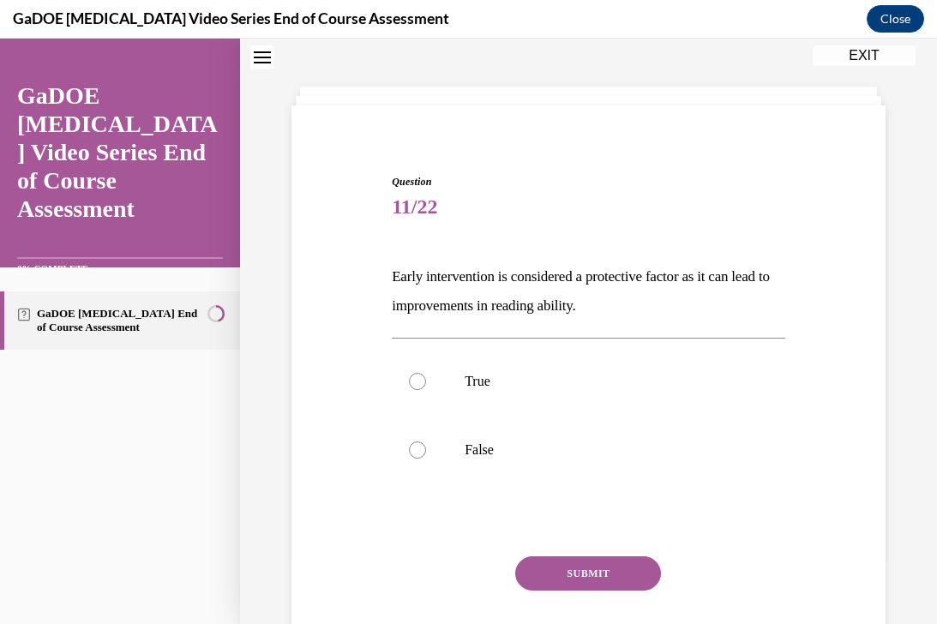
scroll to position [52, 0]
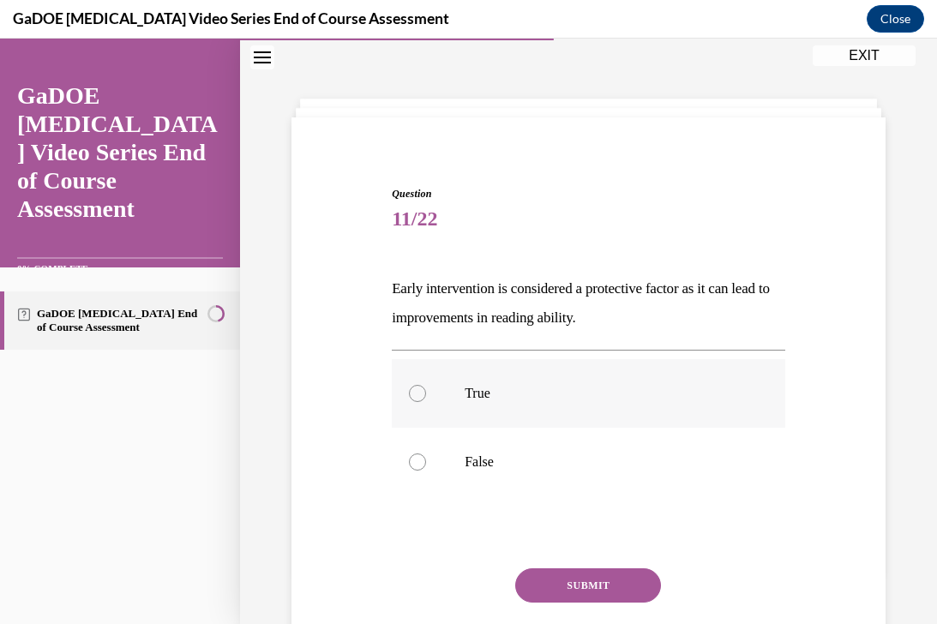
click at [572, 409] on label "True" at bounding box center [589, 393] width 394 height 69
click at [426, 402] on input "True" at bounding box center [417, 393] width 17 height 17
radio input "true"
click at [549, 587] on button "SUBMIT" at bounding box center [588, 585] width 146 height 34
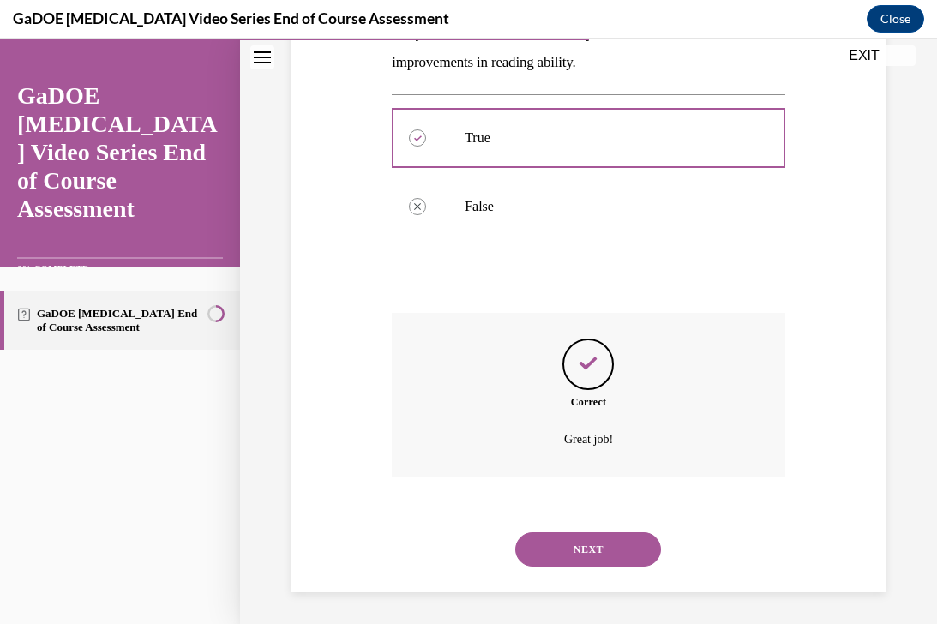
scroll to position [310, 0]
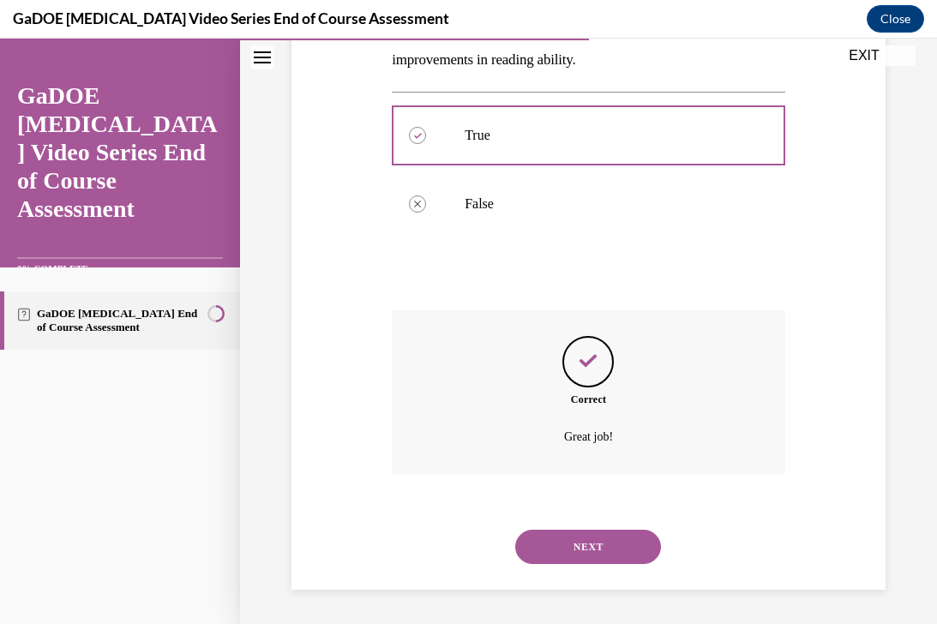
click at [575, 553] on button "NEXT" at bounding box center [588, 547] width 146 height 34
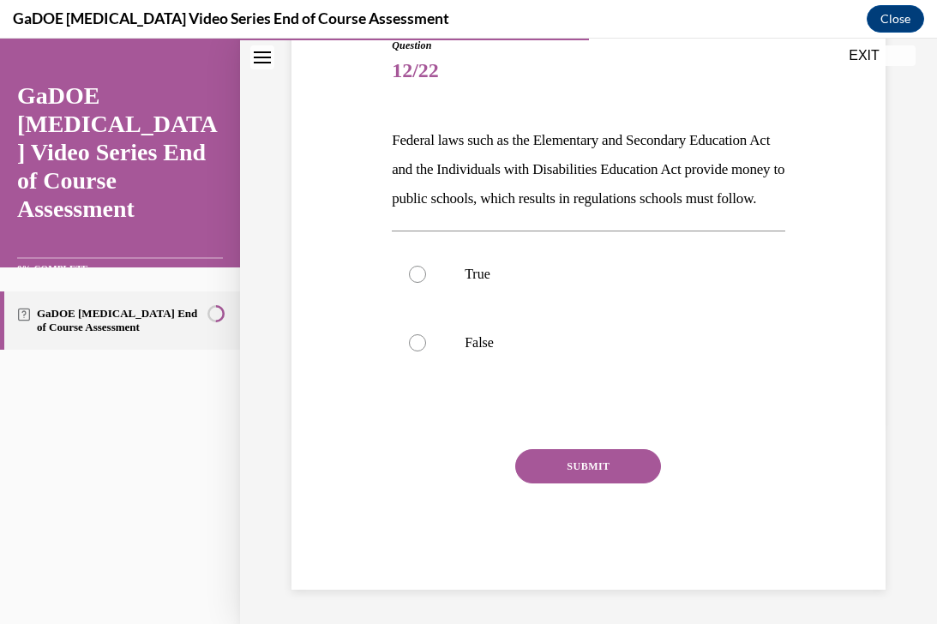
scroll to position [190, 0]
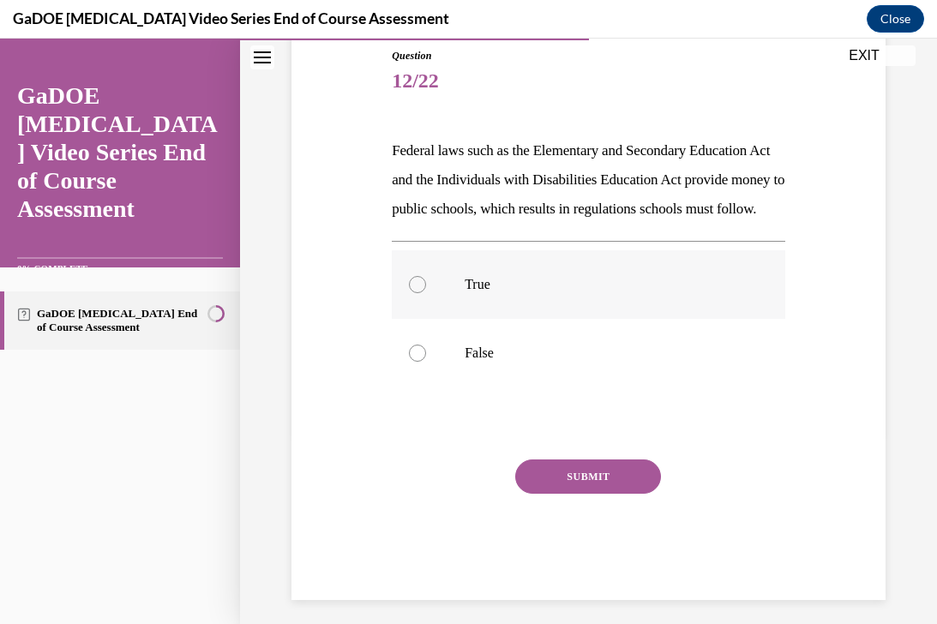
click at [549, 319] on label "True" at bounding box center [589, 284] width 394 height 69
click at [426, 293] on input "True" at bounding box center [417, 284] width 17 height 17
radio input "true"
click at [544, 494] on button "SUBMIT" at bounding box center [588, 477] width 146 height 34
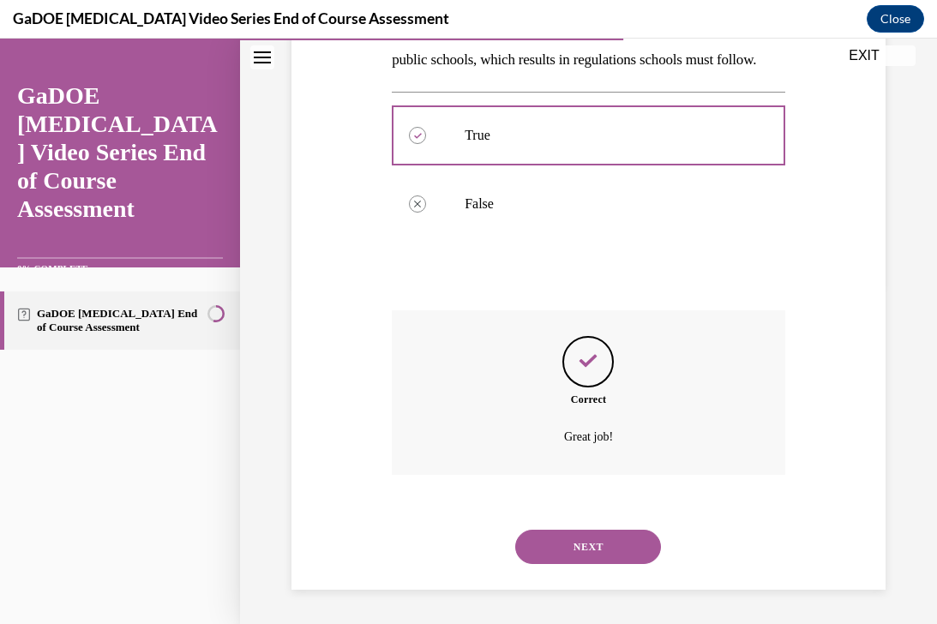
scroll to position [369, 0]
click at [559, 532] on button "NEXT" at bounding box center [588, 547] width 146 height 34
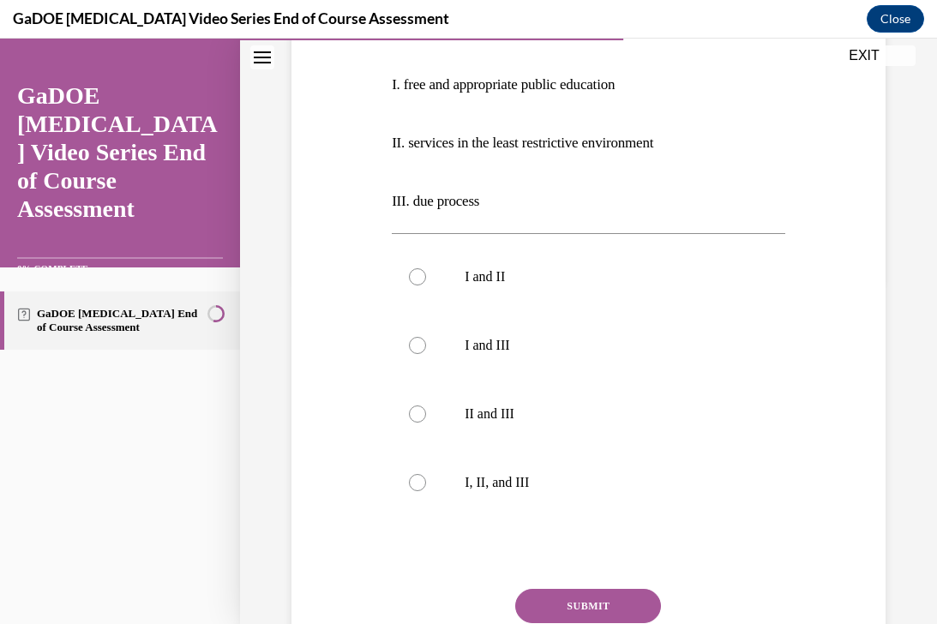
scroll to position [346, 0]
click at [566, 472] on p "I, II, and III" at bounding box center [604, 480] width 278 height 17
click at [426, 472] on input "I, II, and III" at bounding box center [417, 480] width 17 height 17
radio input "true"
click at [559, 599] on button "SUBMIT" at bounding box center [588, 604] width 146 height 34
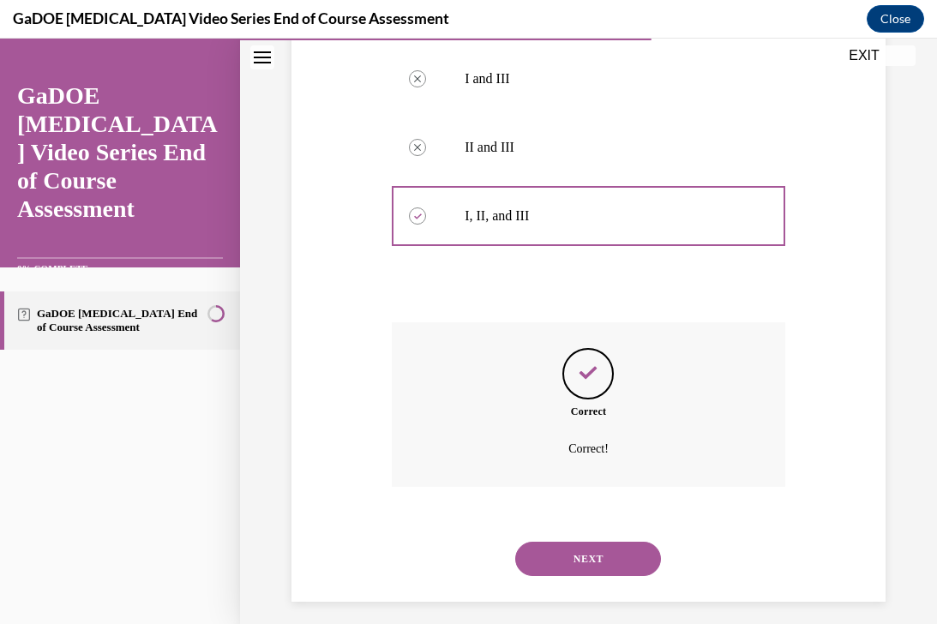
scroll to position [622, 0]
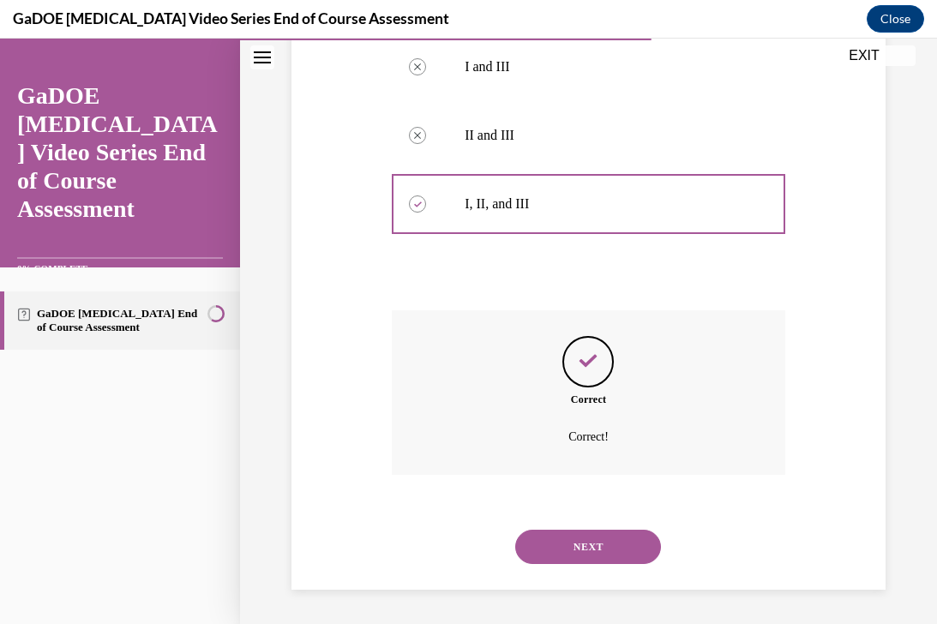
click at [588, 555] on button "NEXT" at bounding box center [588, 547] width 146 height 34
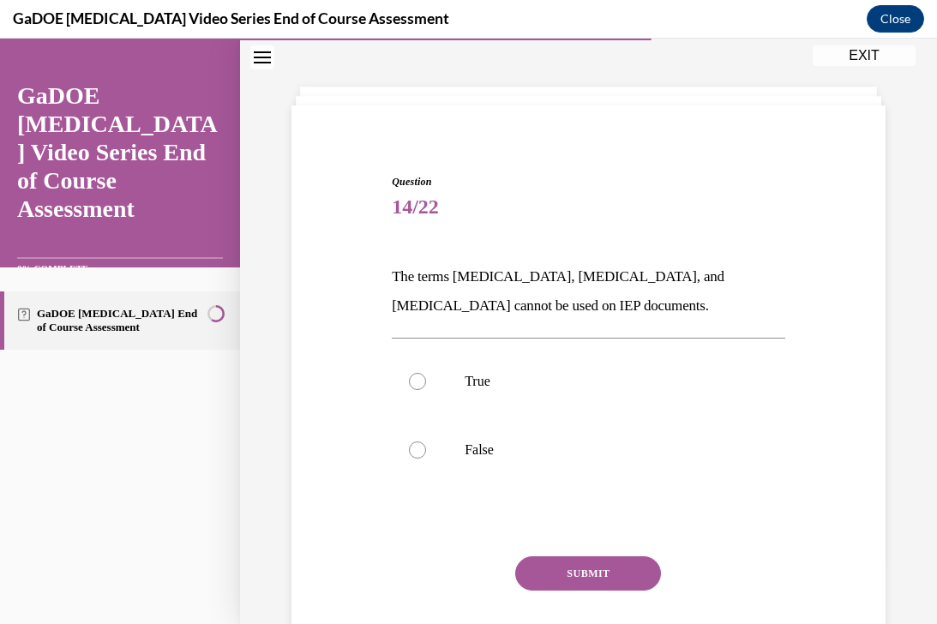
scroll to position [52, 0]
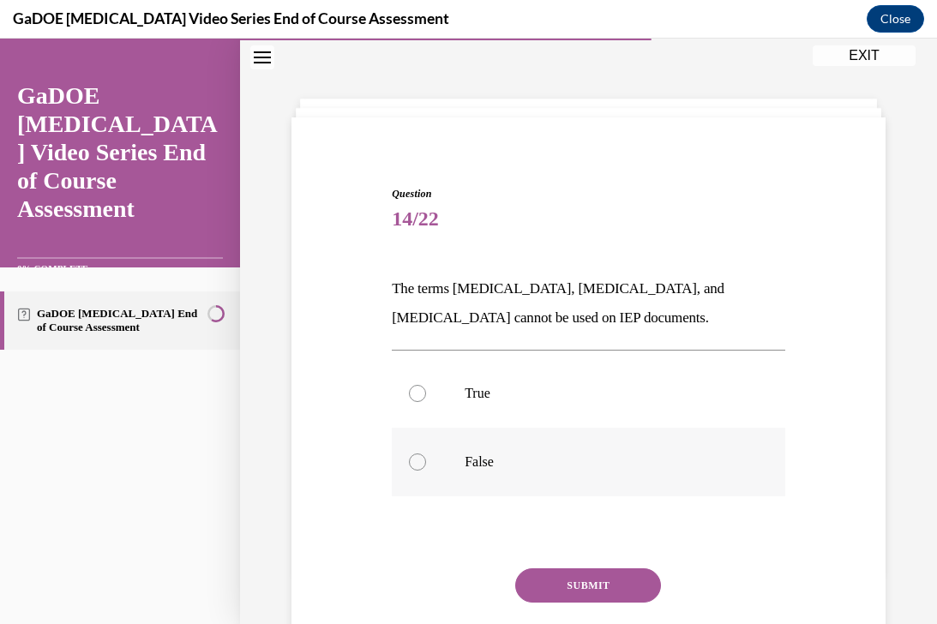
click at [510, 466] on p "False" at bounding box center [604, 462] width 278 height 17
click at [426, 466] on input "False" at bounding box center [417, 462] width 17 height 17
radio input "true"
click at [549, 586] on button "SUBMIT" at bounding box center [588, 585] width 146 height 34
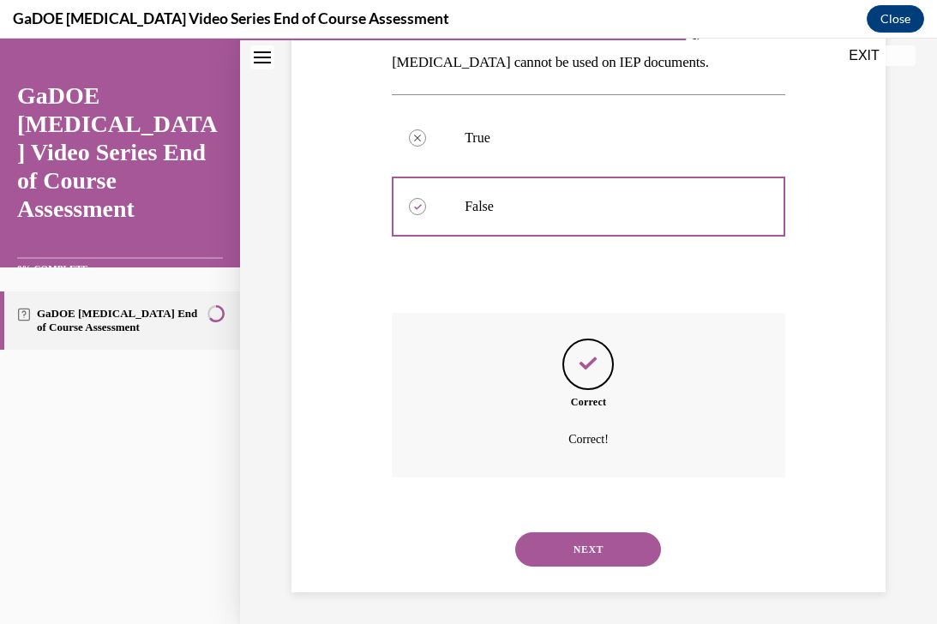
scroll to position [310, 0]
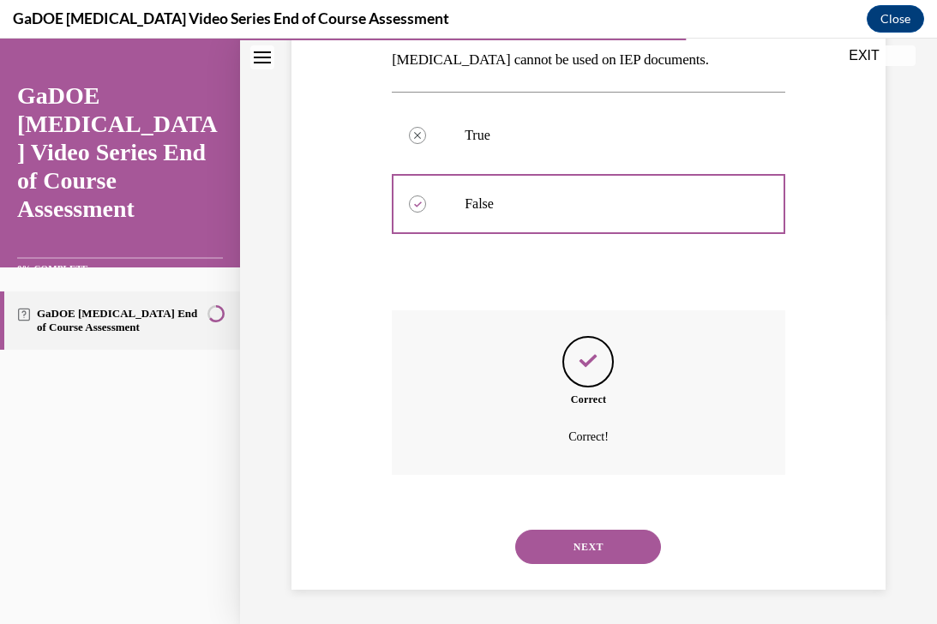
click at [586, 555] on button "NEXT" at bounding box center [588, 547] width 146 height 34
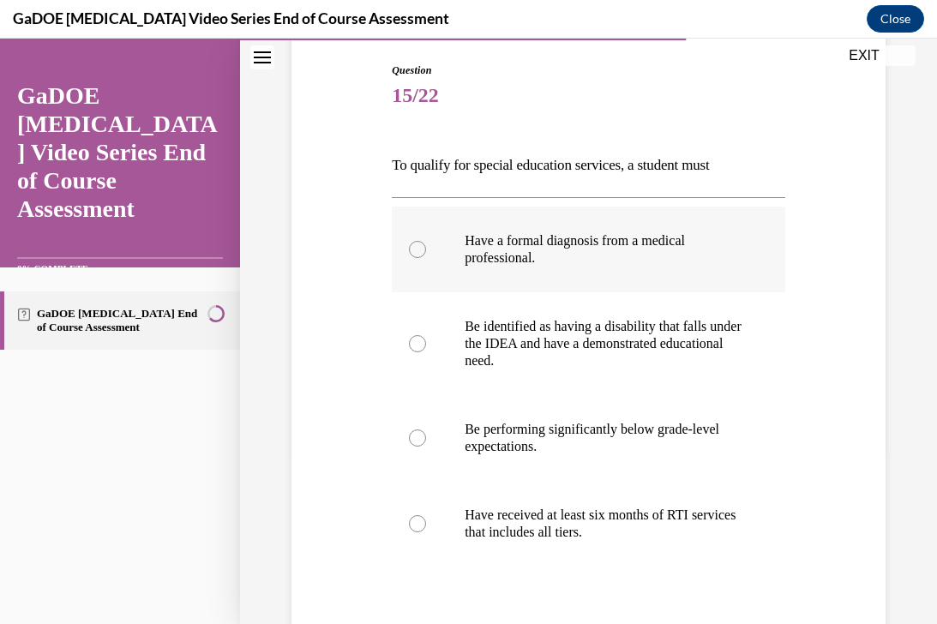
scroll to position [180, 0]
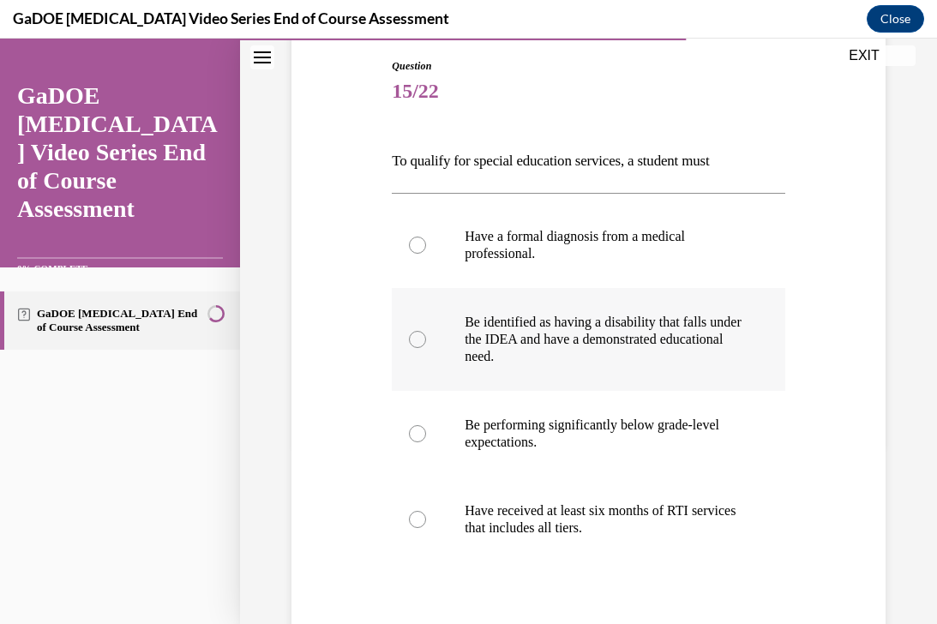
click at [604, 330] on p "Be identified as having a disability that falls under the IDEA and have a demon…" at bounding box center [604, 339] width 278 height 51
click at [426, 331] on input "Be identified as having a disability that falls under the IDEA and have a demon…" at bounding box center [417, 339] width 17 height 17
radio input "true"
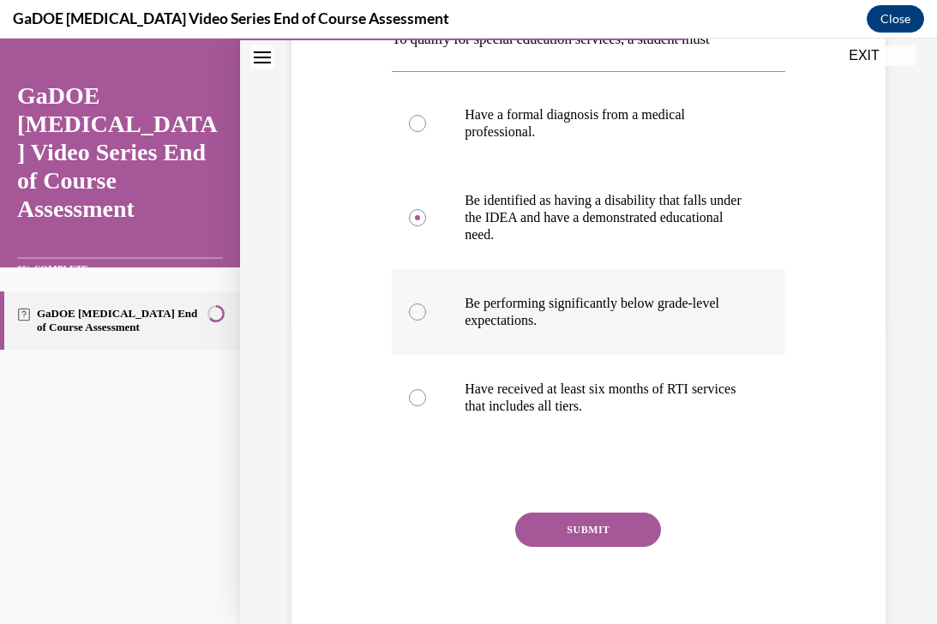
scroll to position [300, 0]
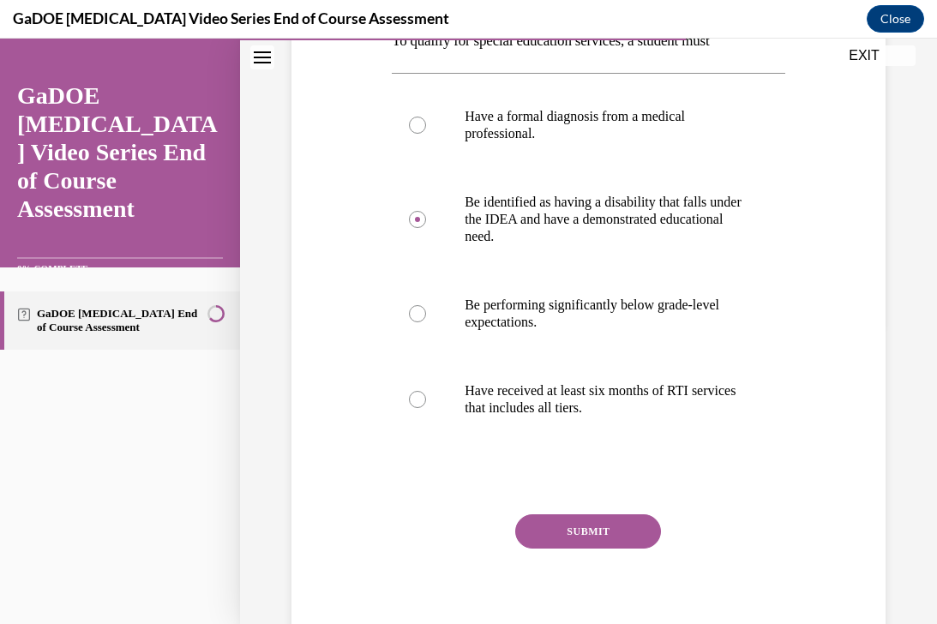
click at [564, 532] on button "SUBMIT" at bounding box center [588, 531] width 146 height 34
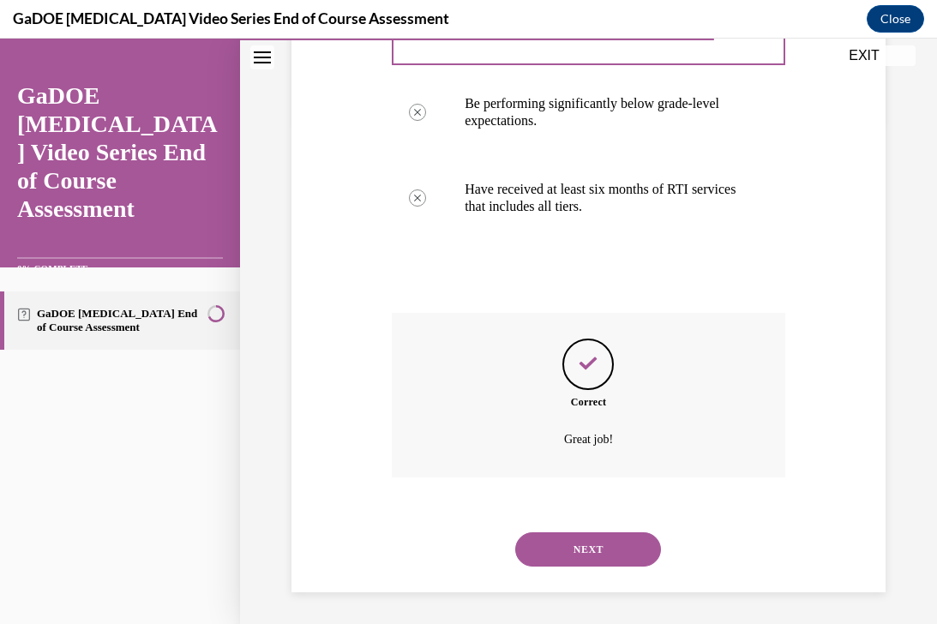
scroll to position [504, 0]
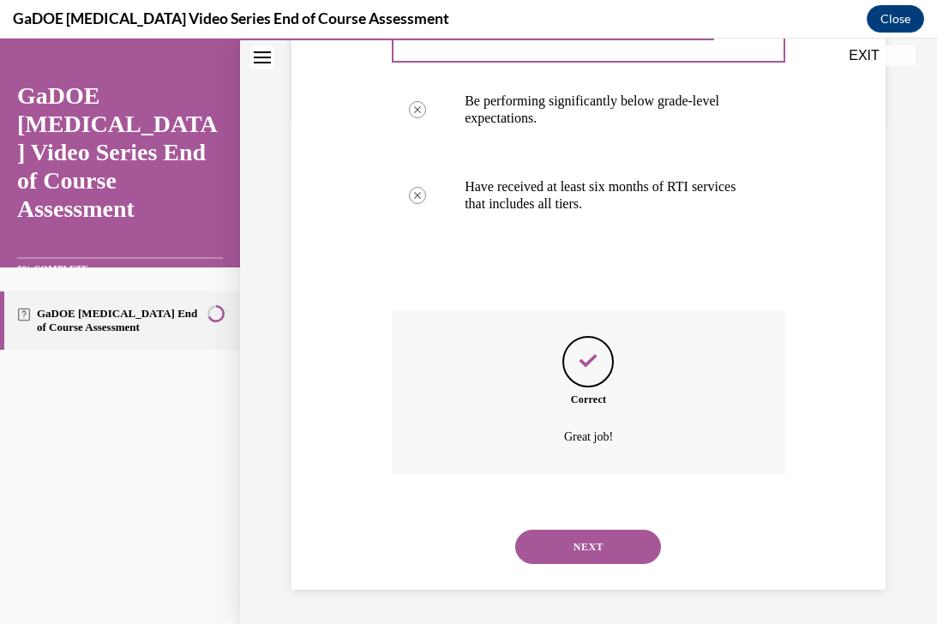
click at [571, 551] on button "NEXT" at bounding box center [588, 547] width 146 height 34
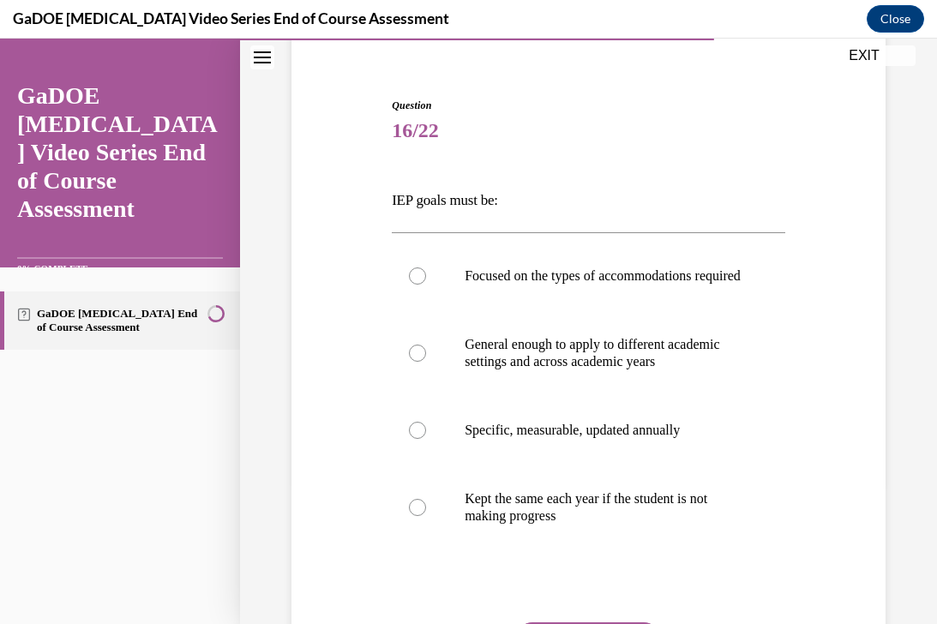
scroll to position [152, 0]
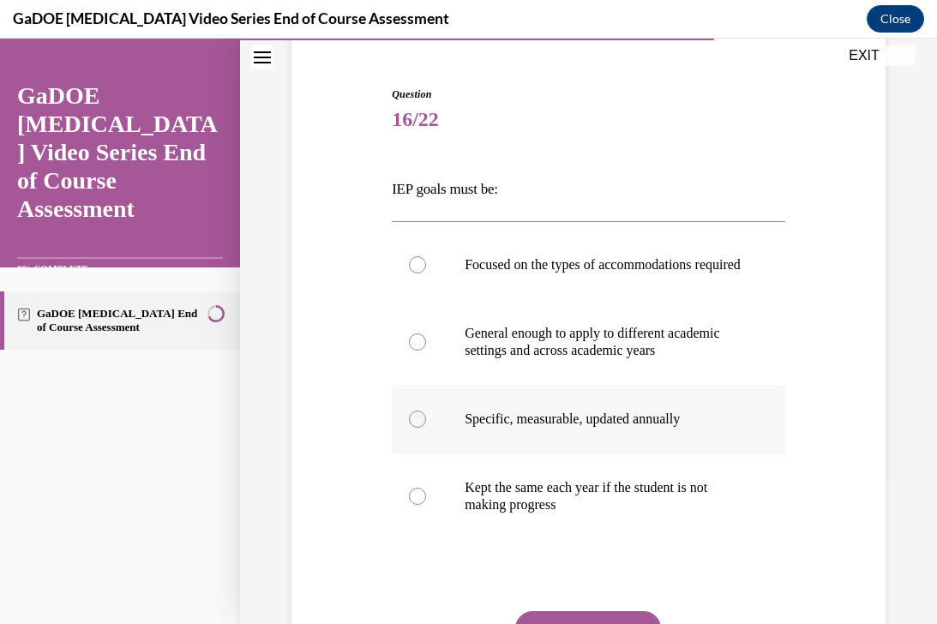
click at [605, 428] on p "Specific, measurable, updated annually" at bounding box center [604, 419] width 278 height 17
click at [426, 428] on input "Specific, measurable, updated annually" at bounding box center [417, 419] width 17 height 17
radio input "true"
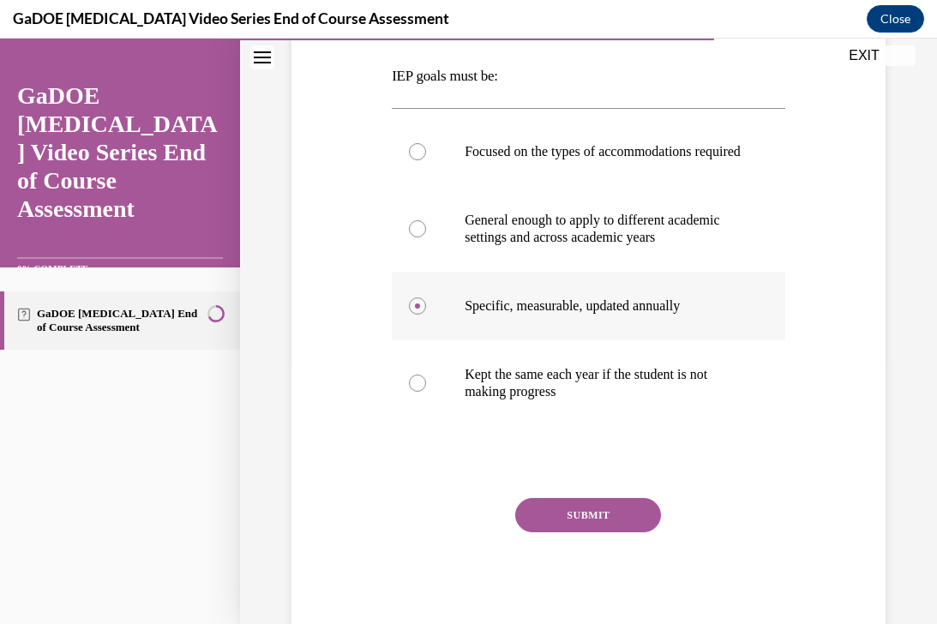
scroll to position [266, 0]
click at [572, 527] on button "SUBMIT" at bounding box center [588, 514] width 146 height 34
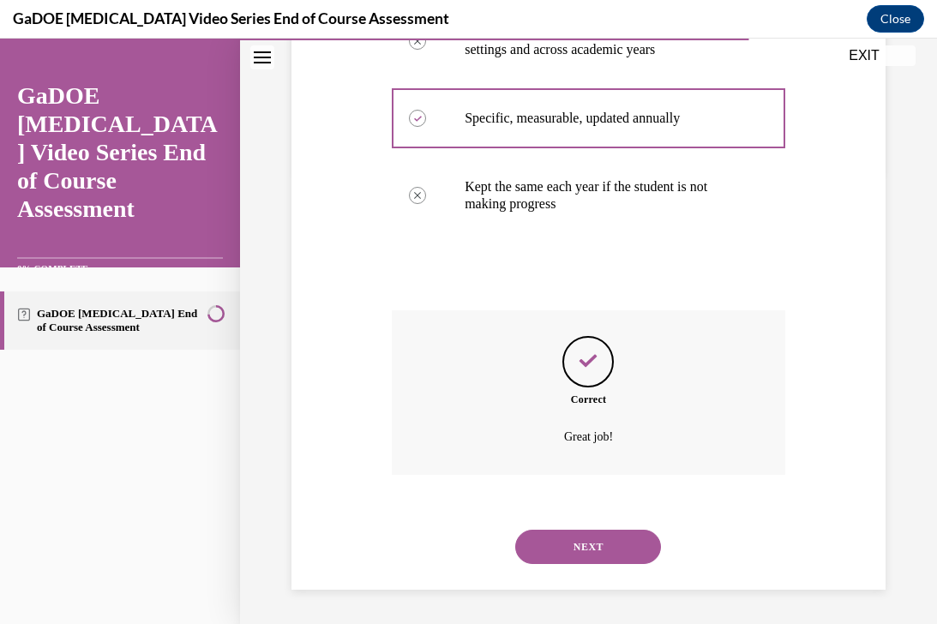
scroll to position [470, 0]
click at [569, 538] on button "NEXT" at bounding box center [588, 547] width 146 height 34
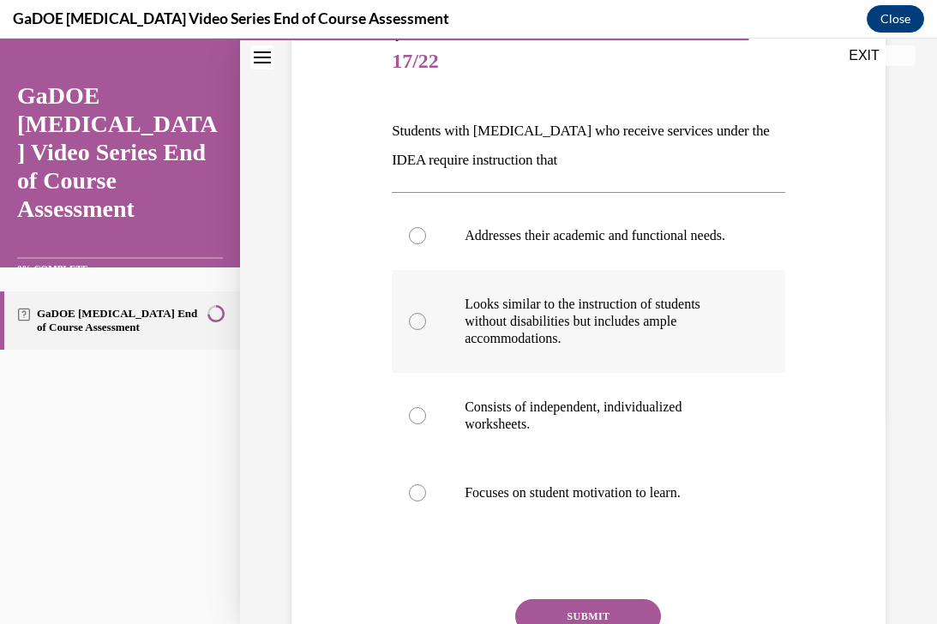
scroll to position [215, 0]
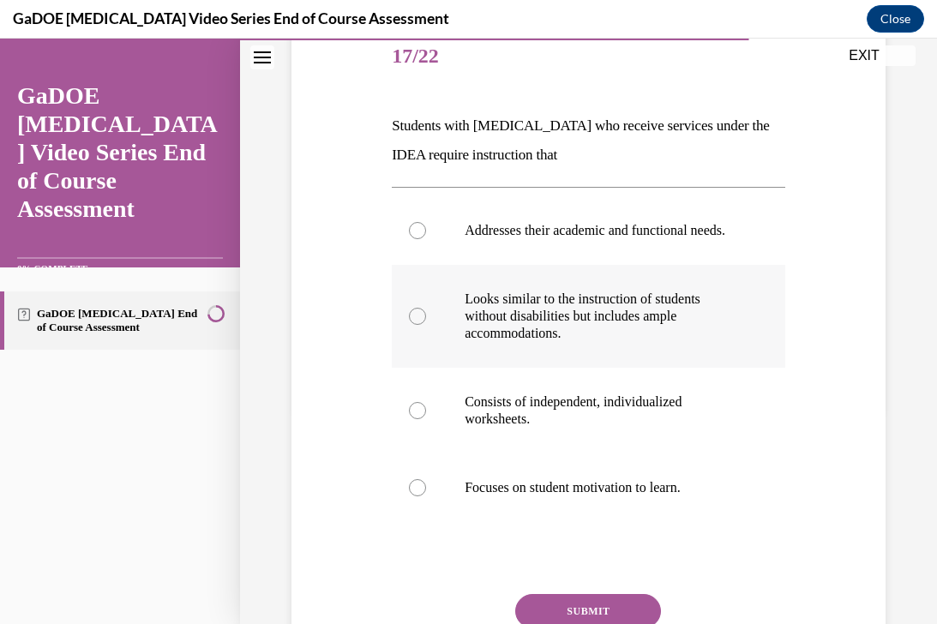
click at [592, 319] on p "Looks similar to the instruction of students without disabilities but includes …" at bounding box center [604, 316] width 278 height 51
click at [426, 319] on input "Looks similar to the instruction of students without disabilities but includes …" at bounding box center [417, 316] width 17 height 17
radio input "true"
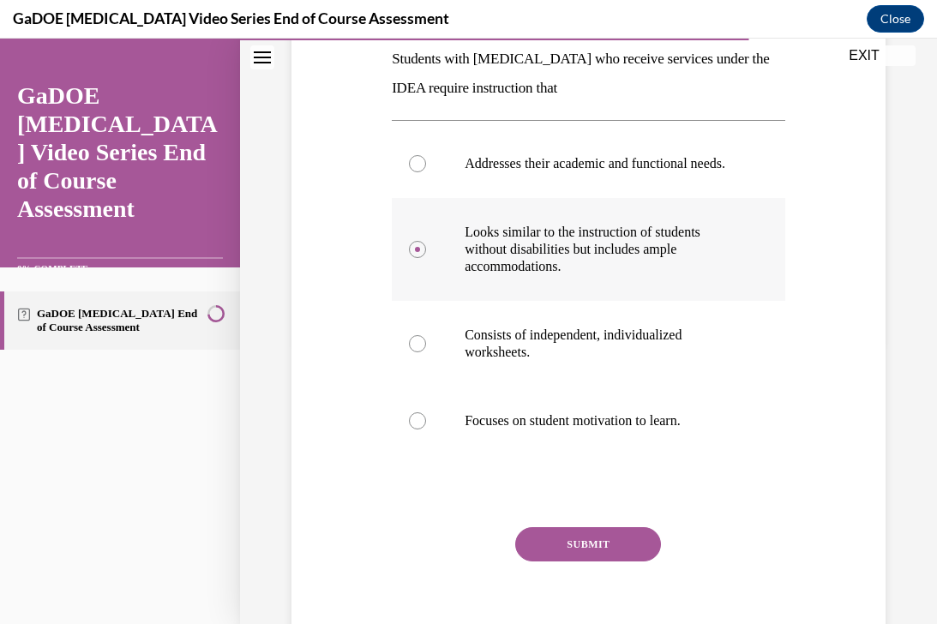
scroll to position [283, 0]
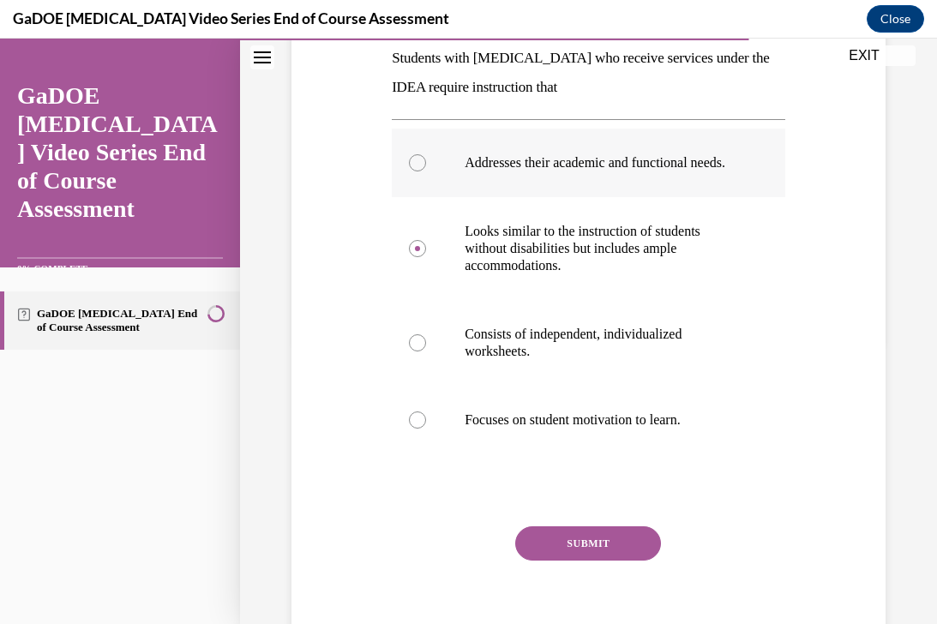
click at [632, 171] on p "Addresses their academic and functional needs." at bounding box center [604, 162] width 278 height 17
click at [426, 171] on input "Addresses their academic and functional needs." at bounding box center [417, 162] width 17 height 17
radio input "true"
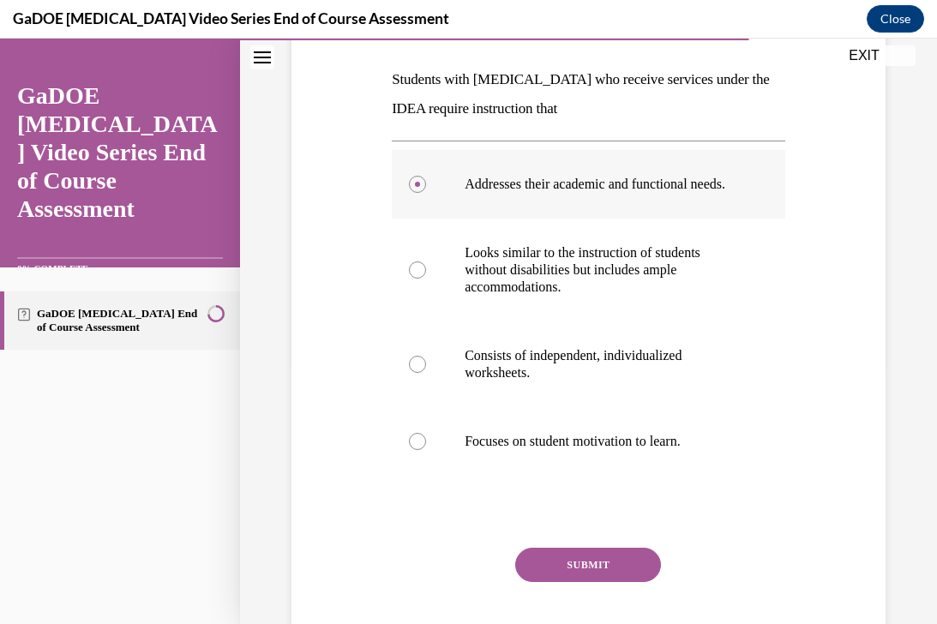
scroll to position [265, 0]
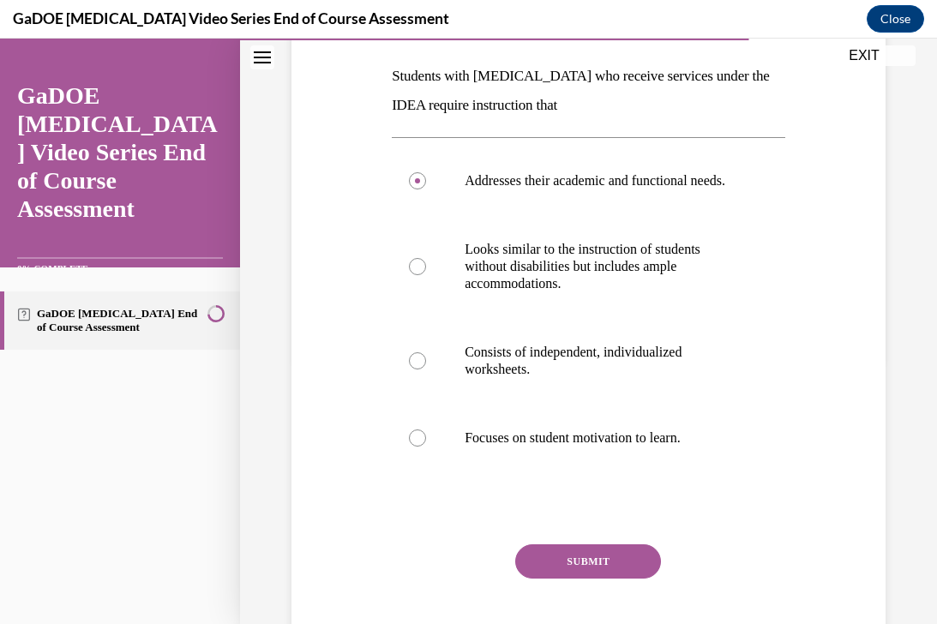
click at [543, 564] on button "SUBMIT" at bounding box center [588, 561] width 146 height 34
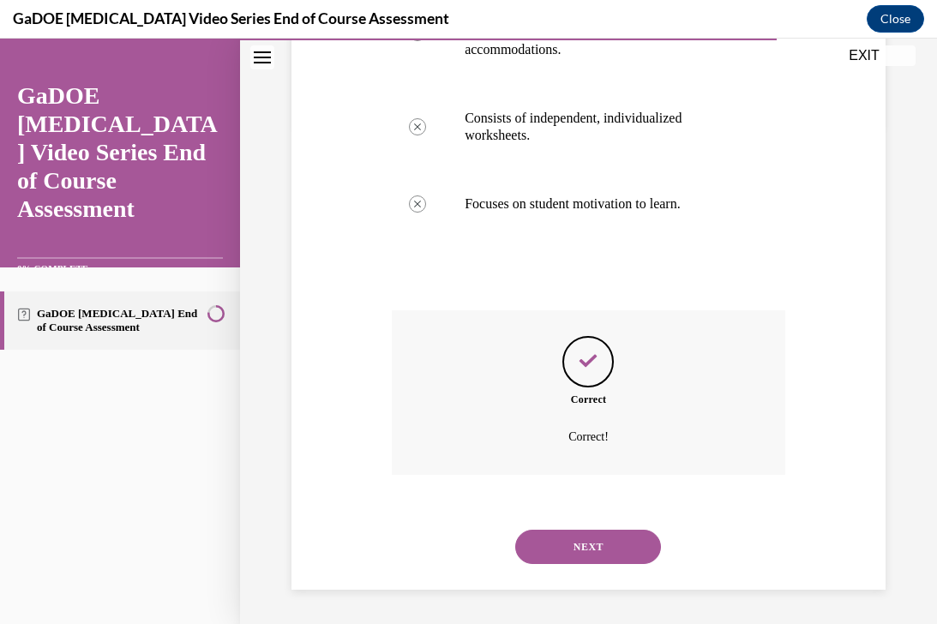
scroll to position [516, 0]
click at [573, 538] on button "NEXT" at bounding box center [588, 547] width 146 height 34
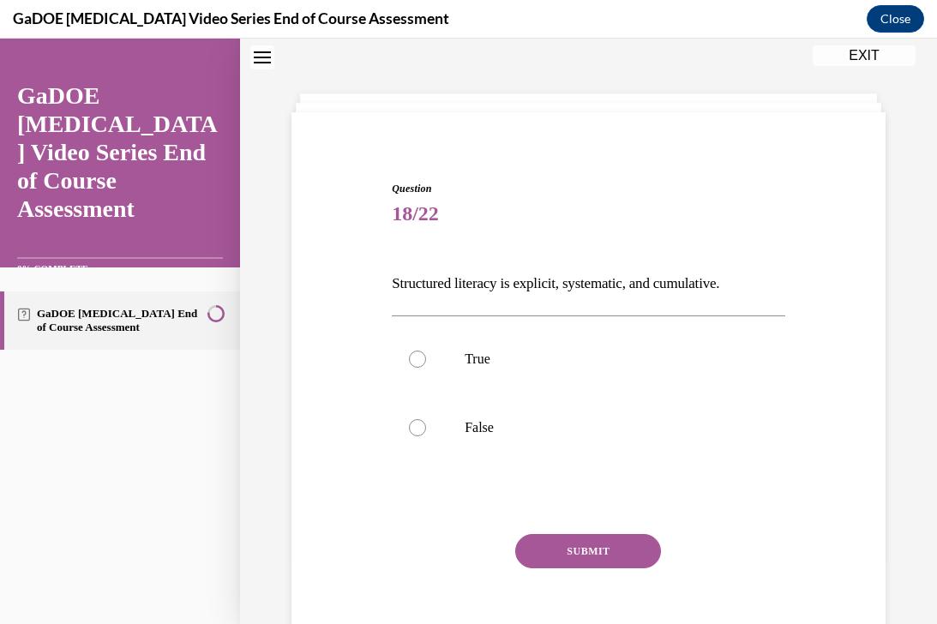
scroll to position [52, 0]
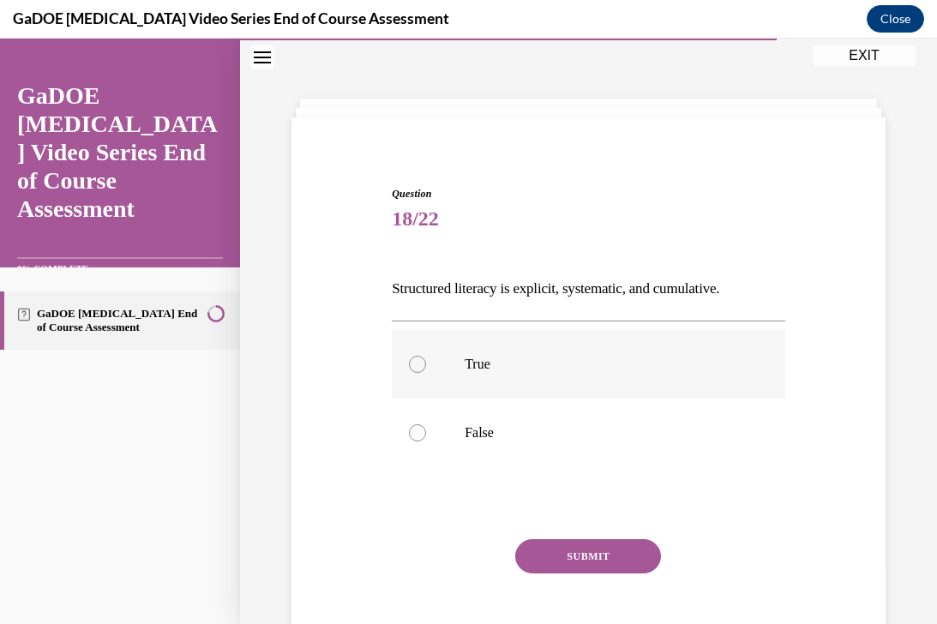
click at [534, 366] on p "True" at bounding box center [604, 364] width 278 height 17
click at [426, 366] on input "True" at bounding box center [417, 364] width 17 height 17
radio input "true"
click at [550, 545] on button "SUBMIT" at bounding box center [588, 556] width 146 height 34
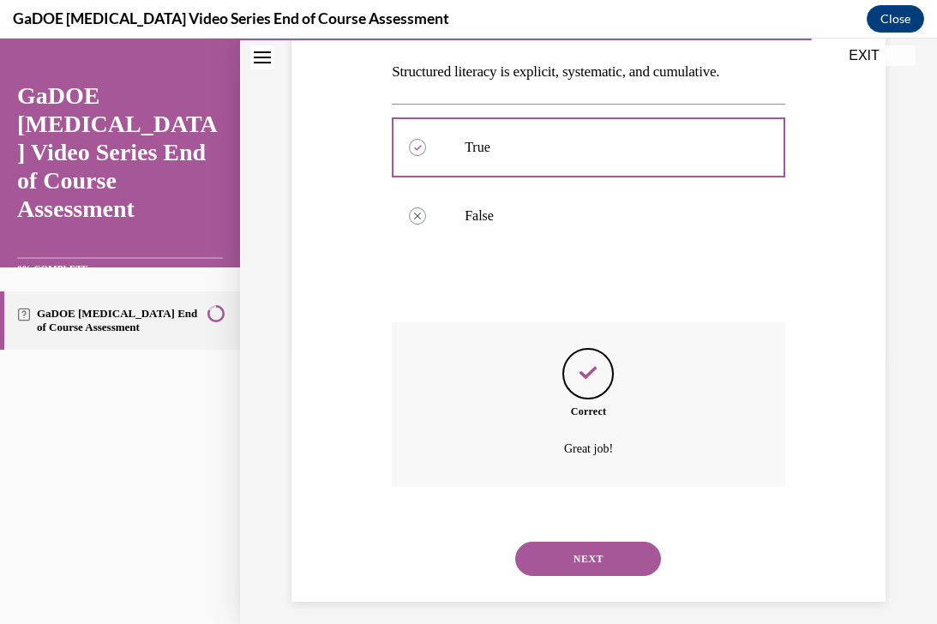
scroll to position [281, 0]
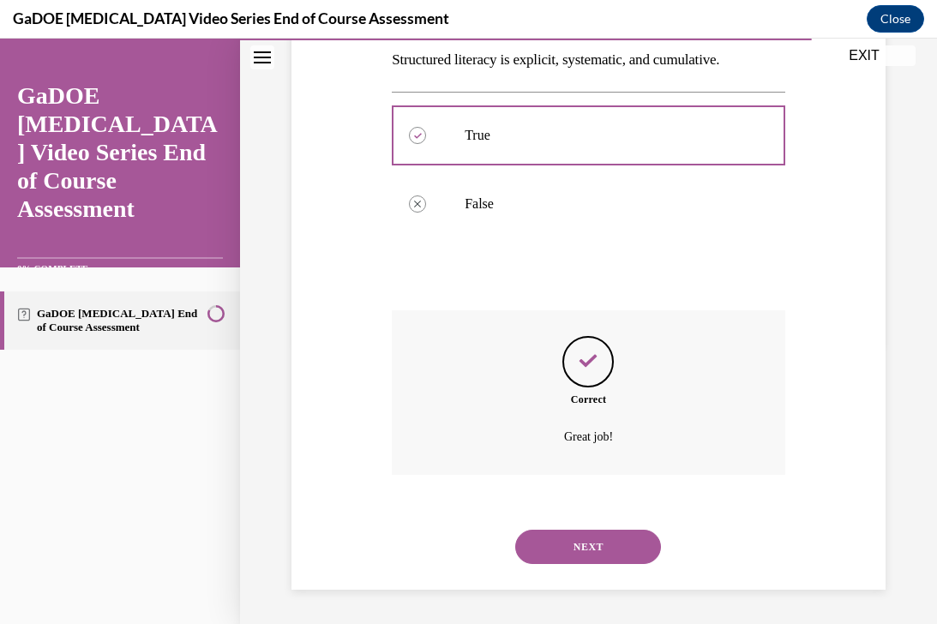
click at [570, 547] on button "NEXT" at bounding box center [588, 547] width 146 height 34
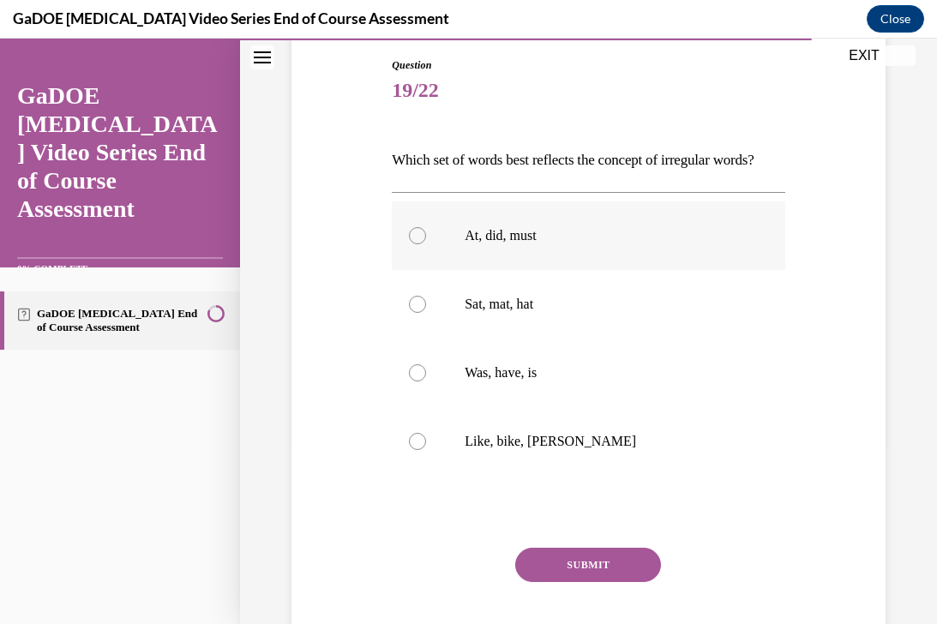
scroll to position [183, 0]
click at [580, 247] on label "At, did, must" at bounding box center [589, 234] width 394 height 69
click at [426, 243] on input "At, did, must" at bounding box center [417, 233] width 17 height 17
radio input "true"
click at [550, 580] on button "SUBMIT" at bounding box center [588, 563] width 146 height 34
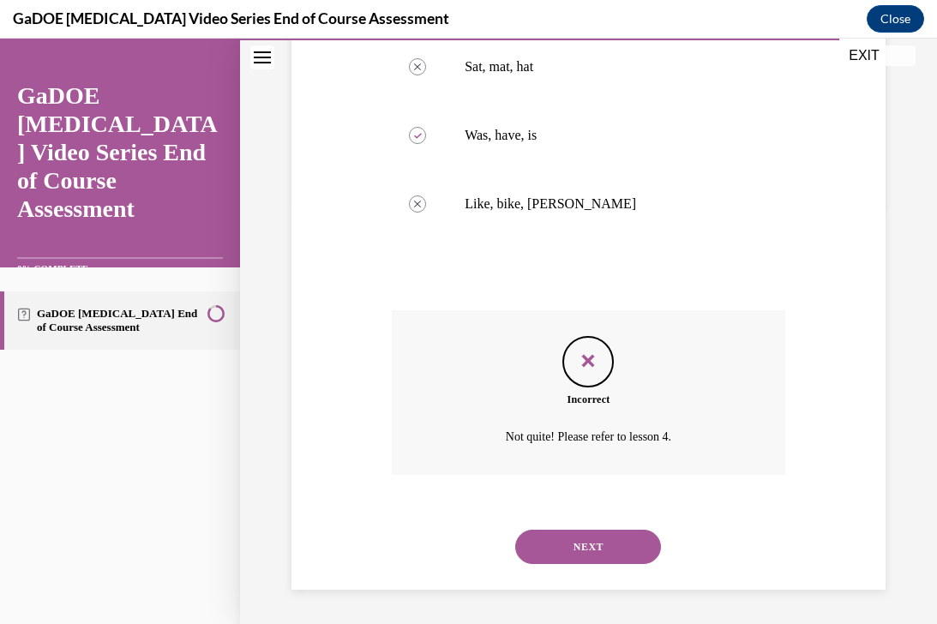
scroll to position [448, 0]
click at [580, 542] on button "NEXT" at bounding box center [588, 547] width 146 height 34
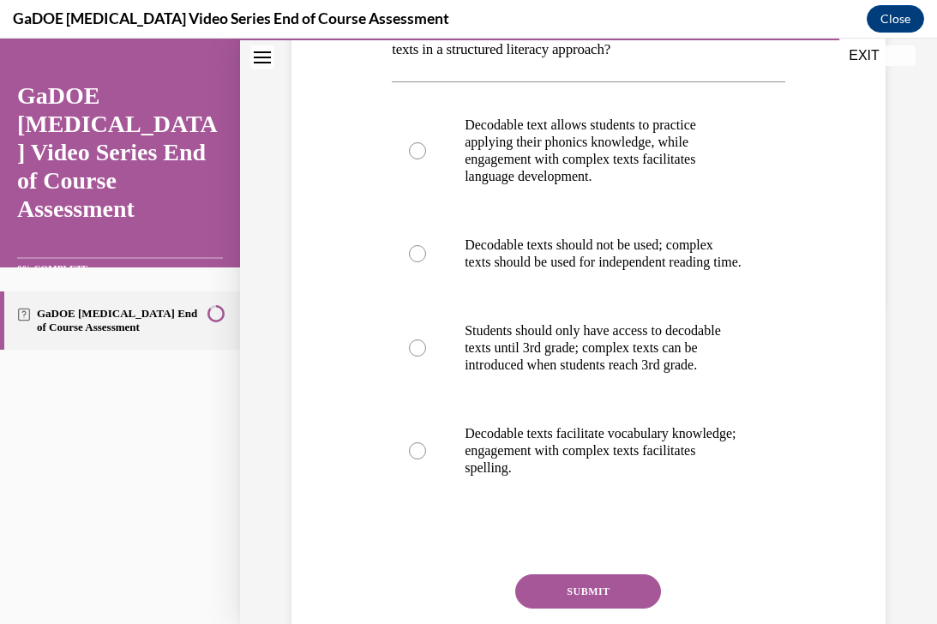
scroll to position [322, 0]
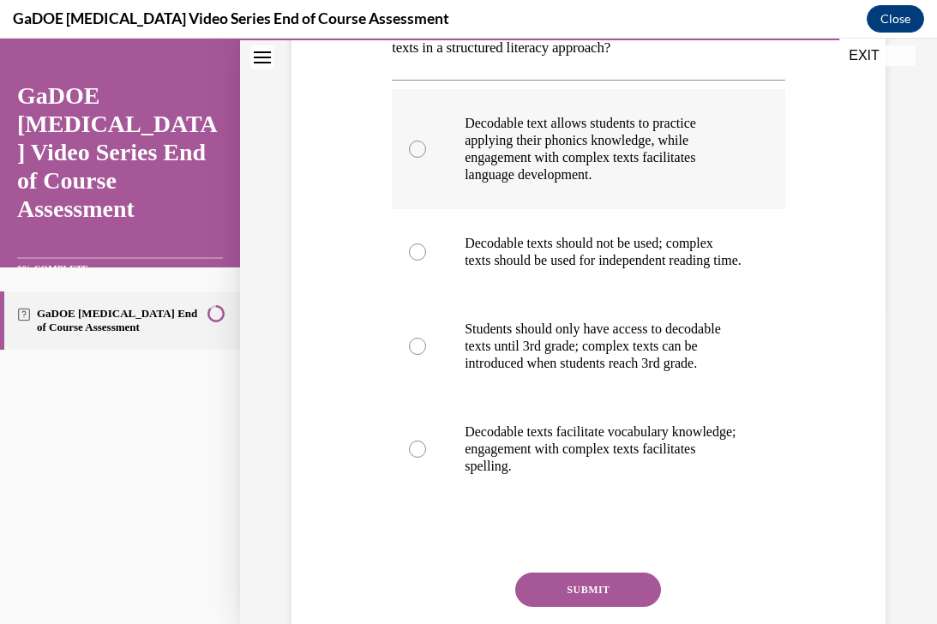
click at [564, 169] on p "Decodable text allows students to practice applying their phonics knowledge, wh…" at bounding box center [604, 149] width 278 height 69
click at [426, 158] on input "Decodable text allows students to practice applying their phonics knowledge, wh…" at bounding box center [417, 149] width 17 height 17
radio input "true"
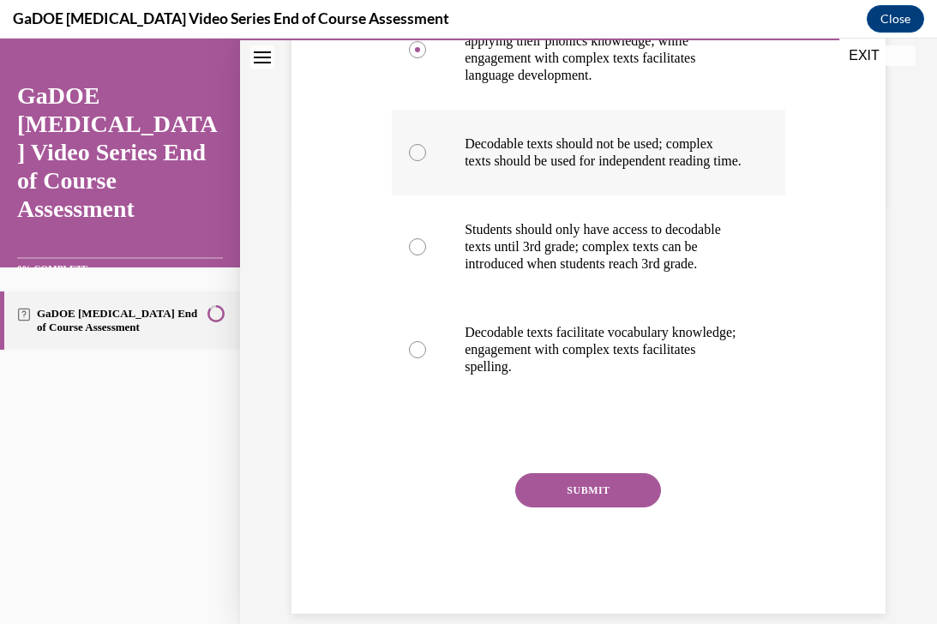
scroll to position [480, 0]
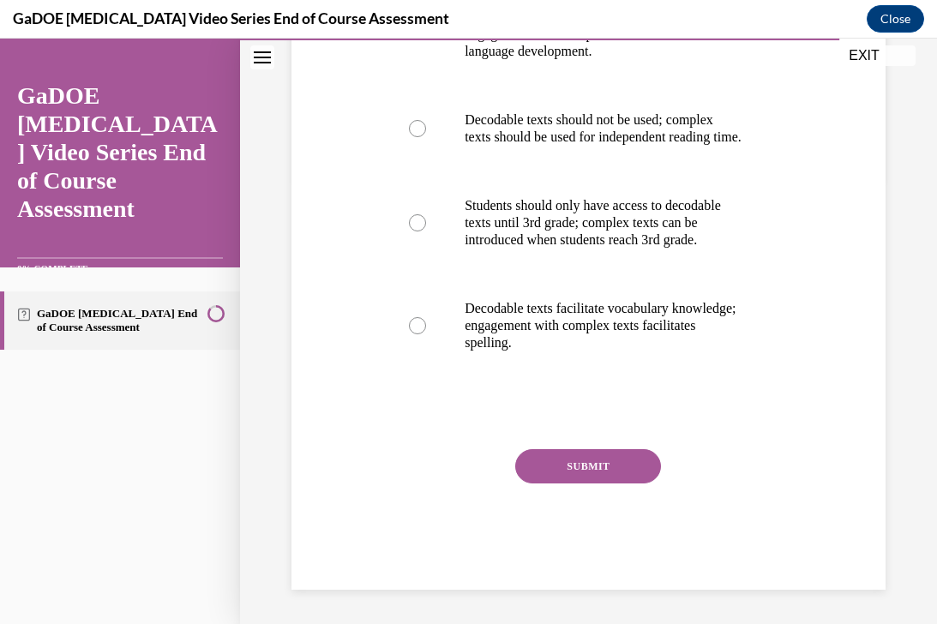
click at [534, 462] on button "SUBMIT" at bounding box center [588, 466] width 146 height 34
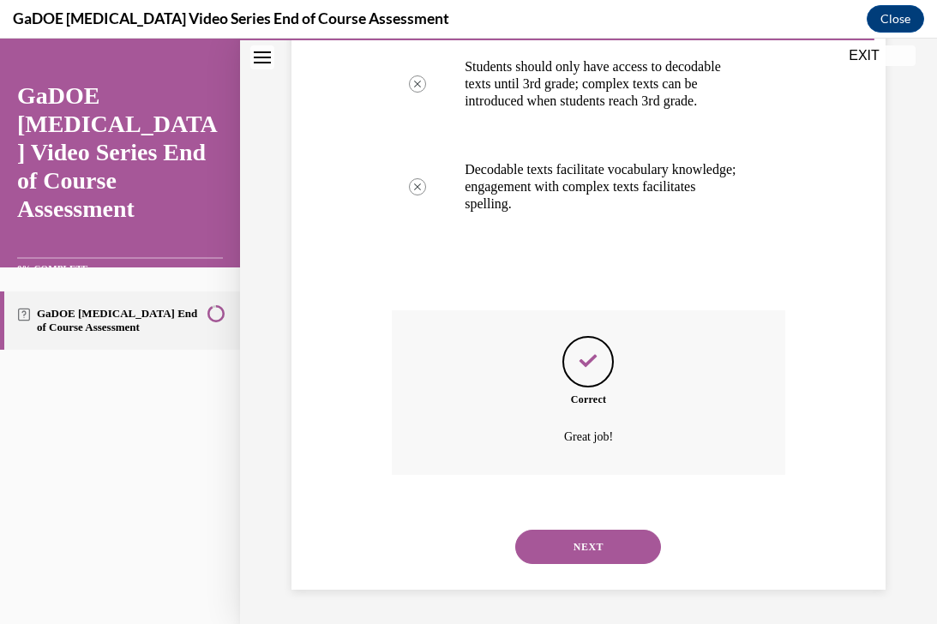
scroll to position [619, 0]
click at [563, 556] on button "NEXT" at bounding box center [588, 547] width 146 height 34
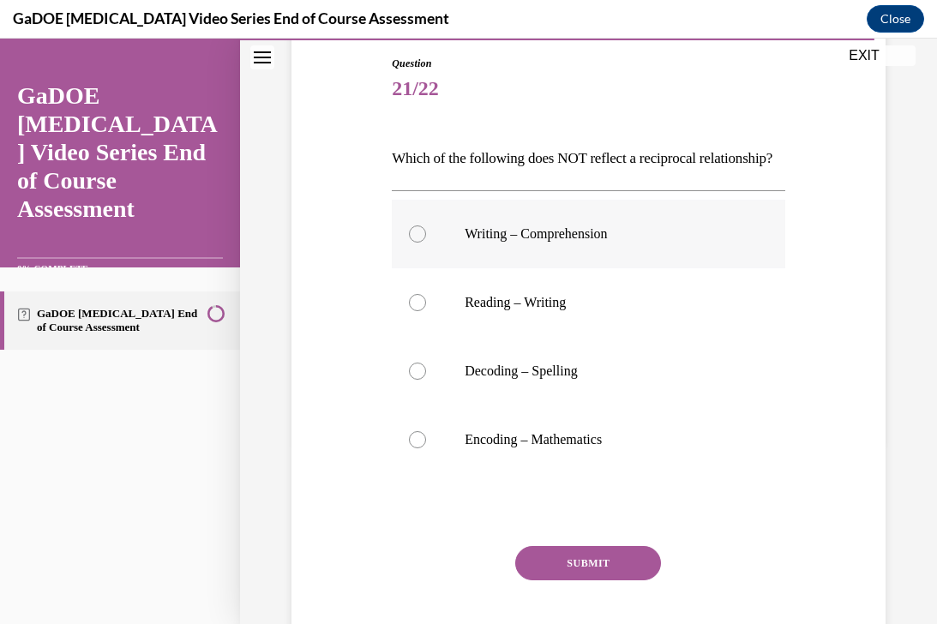
scroll to position [185, 0]
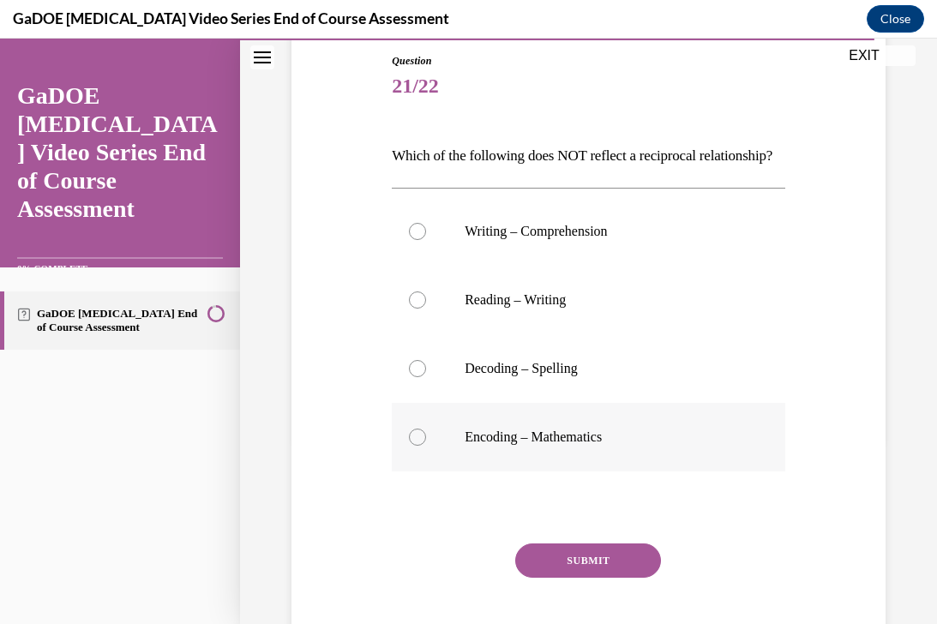
click at [479, 472] on label "Encoding – Mathematics" at bounding box center [589, 437] width 394 height 69
click at [426, 446] on input "Encoding – Mathematics" at bounding box center [417, 437] width 17 height 17
radio input "true"
click at [555, 578] on button "SUBMIT" at bounding box center [588, 561] width 146 height 34
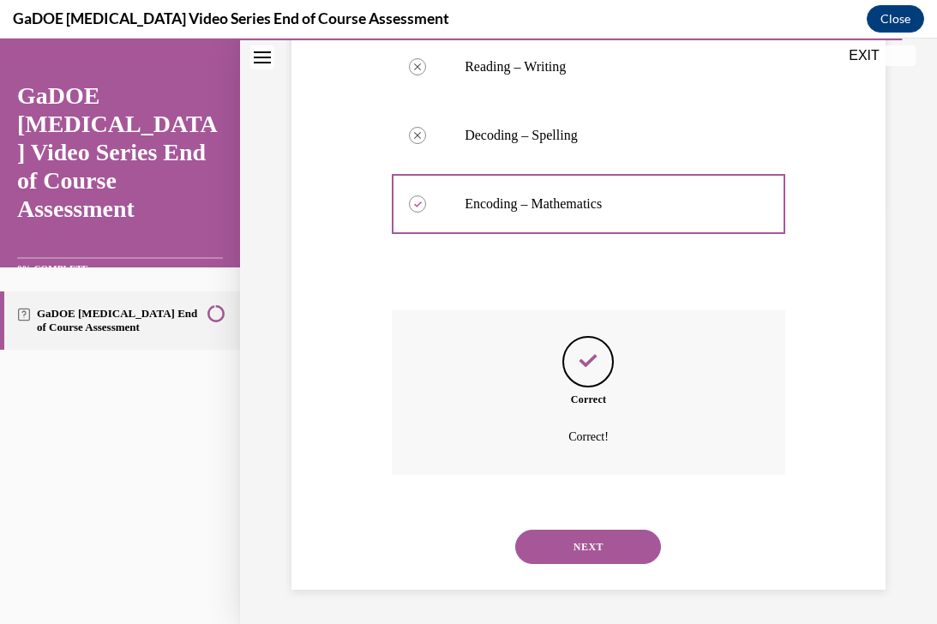
click at [573, 548] on button "NEXT" at bounding box center [588, 547] width 146 height 34
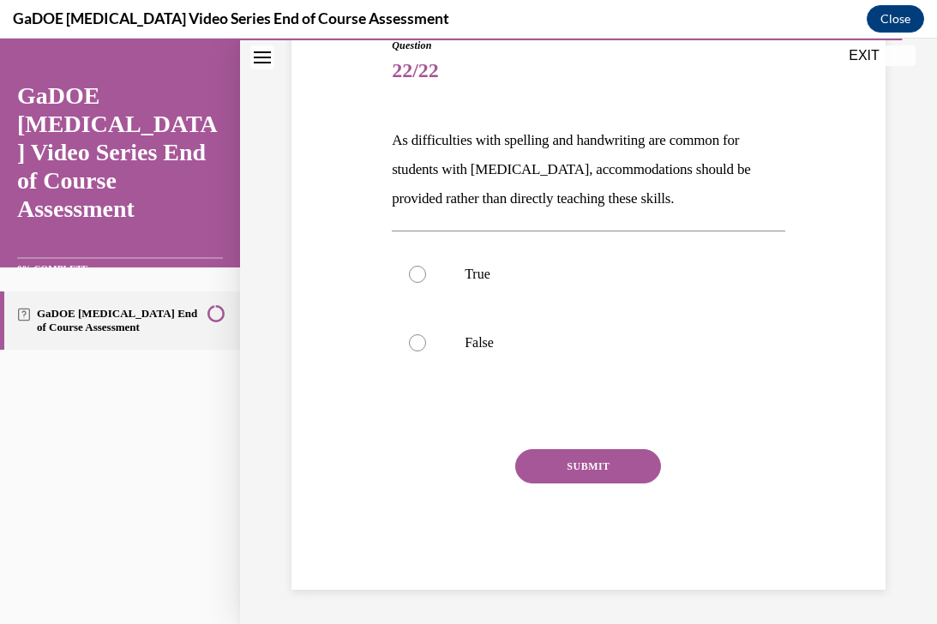
scroll to position [190, 0]
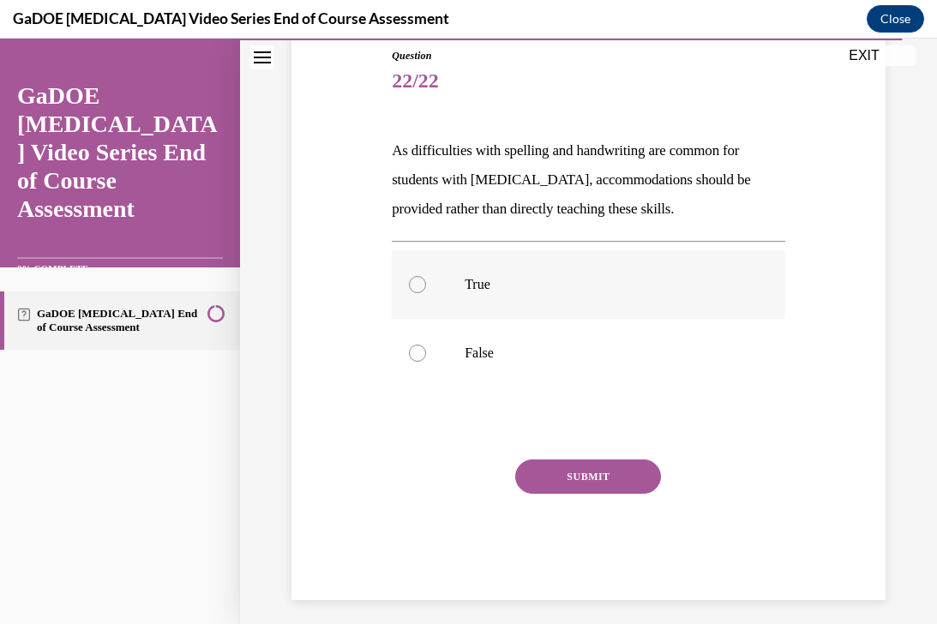
click at [597, 292] on p "True" at bounding box center [604, 284] width 278 height 17
click at [426, 292] on input "True" at bounding box center [417, 284] width 17 height 17
radio input "true"
click at [583, 474] on button "SUBMIT" at bounding box center [588, 477] width 146 height 34
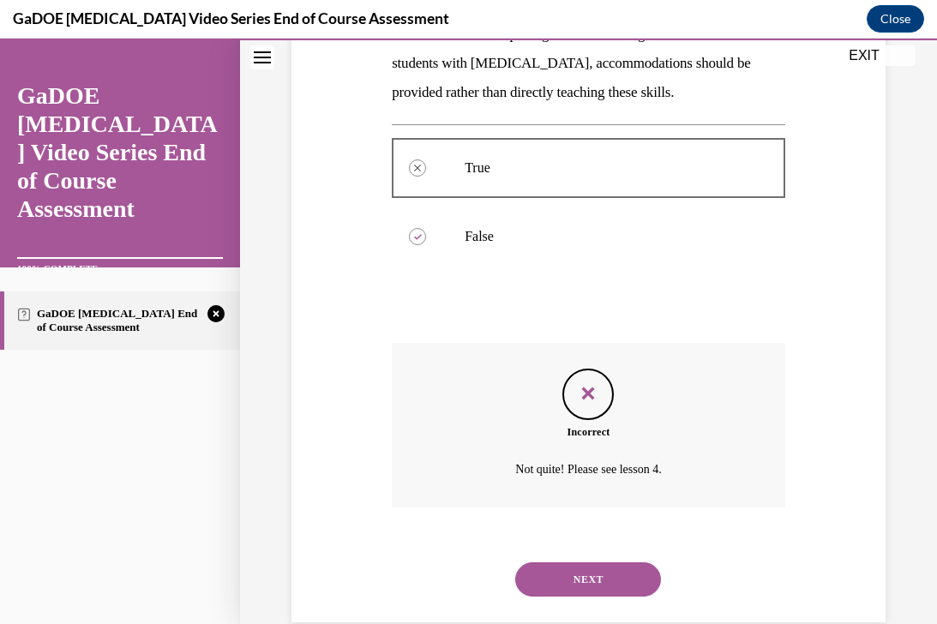
scroll to position [340, 0]
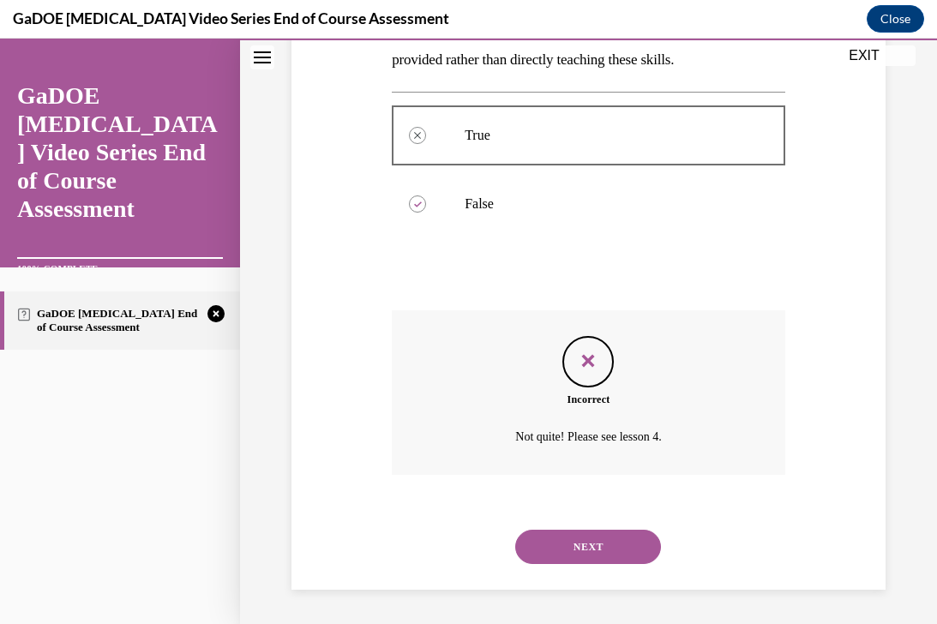
click at [562, 545] on button "NEXT" at bounding box center [588, 547] width 146 height 34
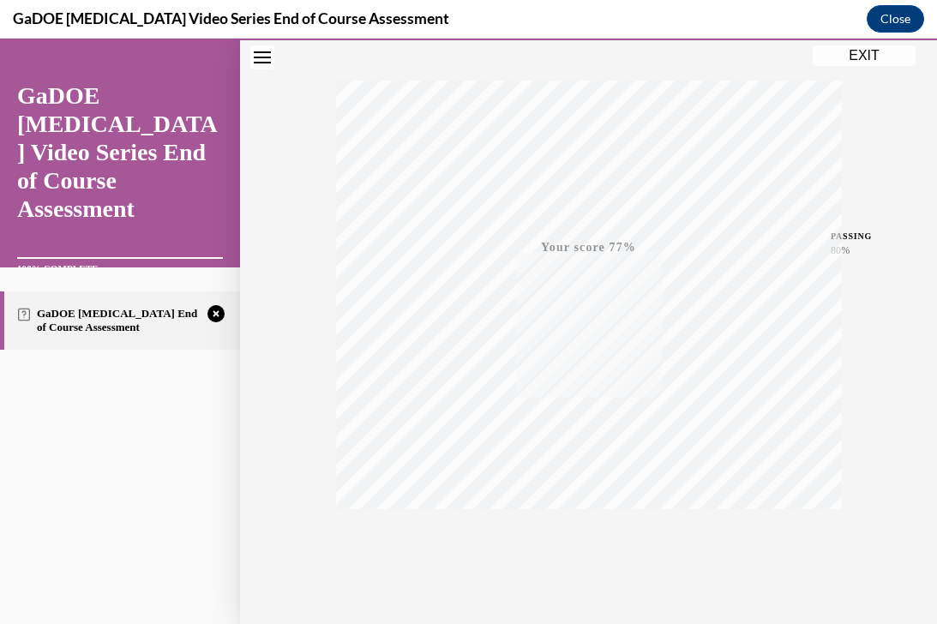
scroll to position [293, 0]
click at [590, 510] on icon "button" at bounding box center [588, 519] width 61 height 19
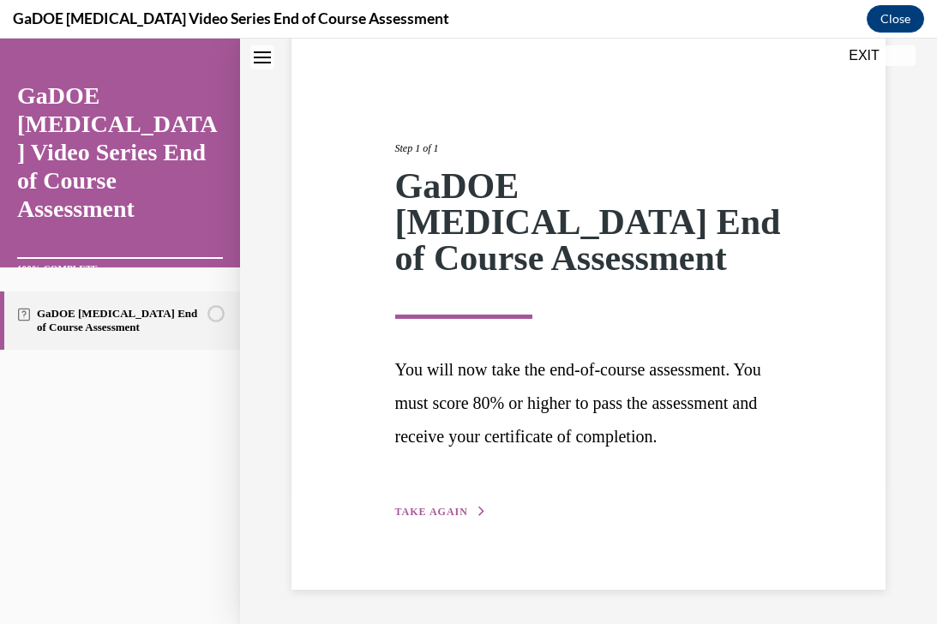
scroll to position [135, 0]
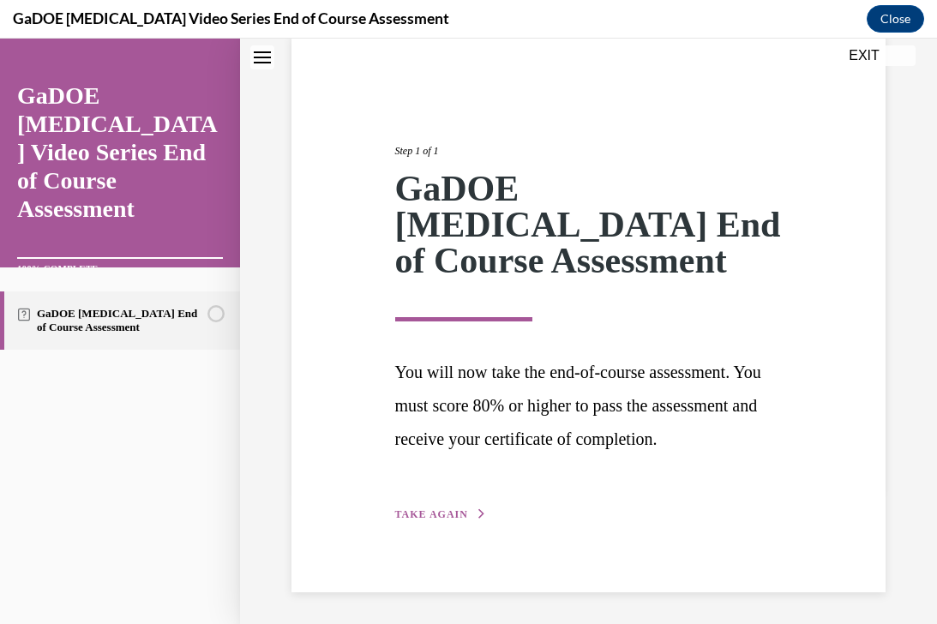
click at [464, 514] on span "TAKE AGAIN" at bounding box center [431, 514] width 73 height 12
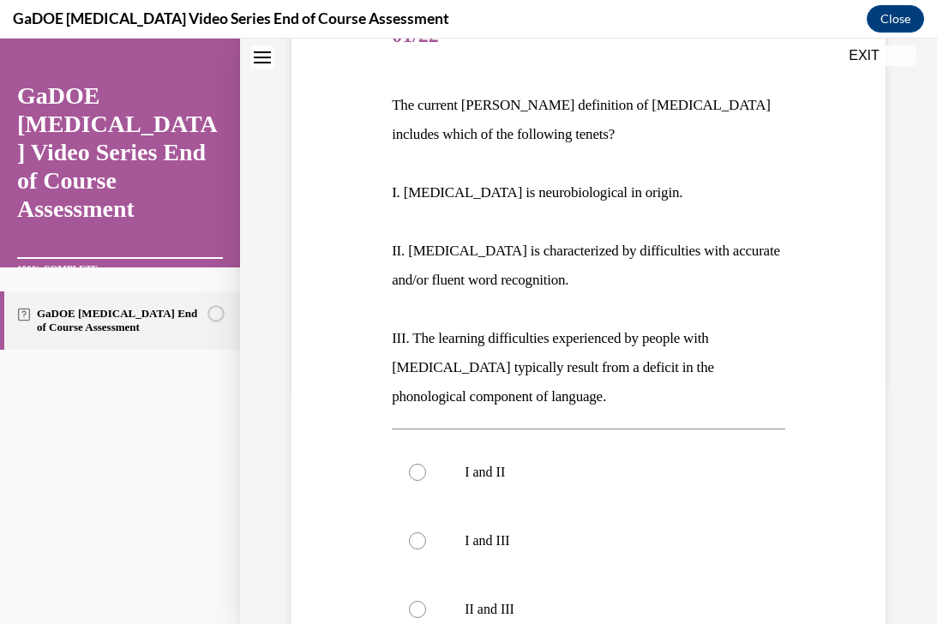
scroll to position [238, 0]
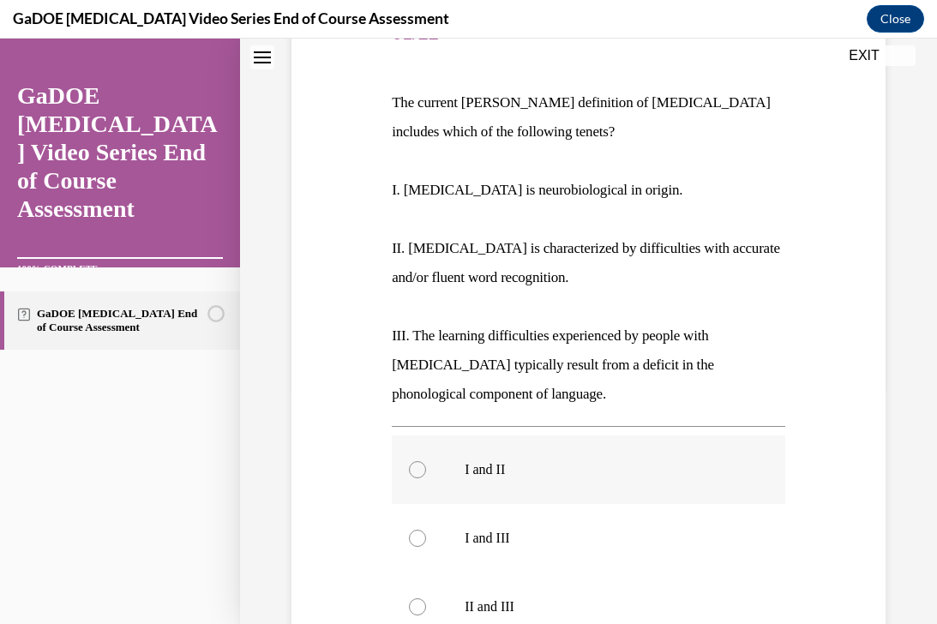
click at [480, 485] on label "I and II" at bounding box center [589, 470] width 394 height 69
click at [426, 478] on input "I and II" at bounding box center [417, 469] width 17 height 17
radio input "true"
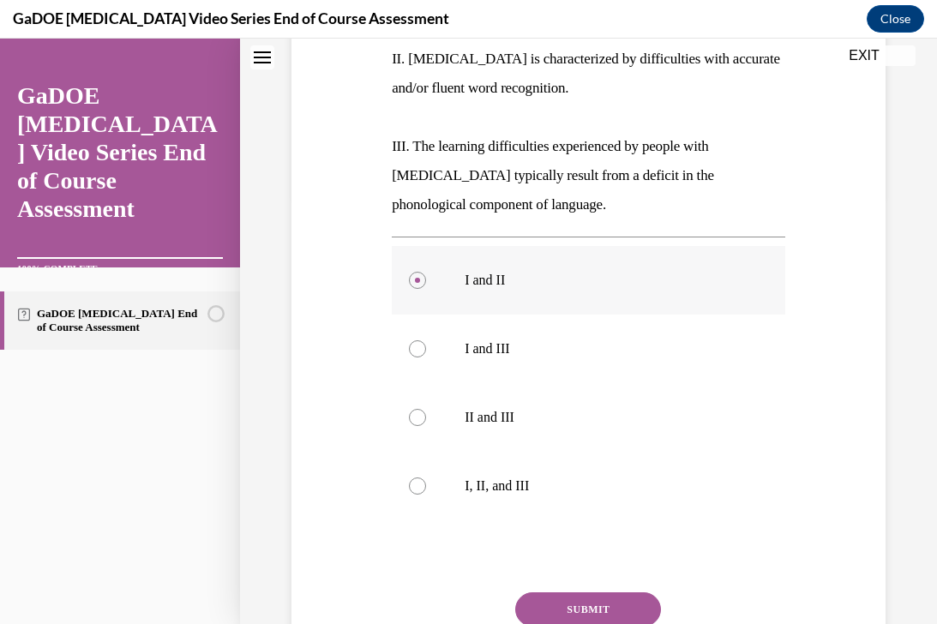
scroll to position [430, 0]
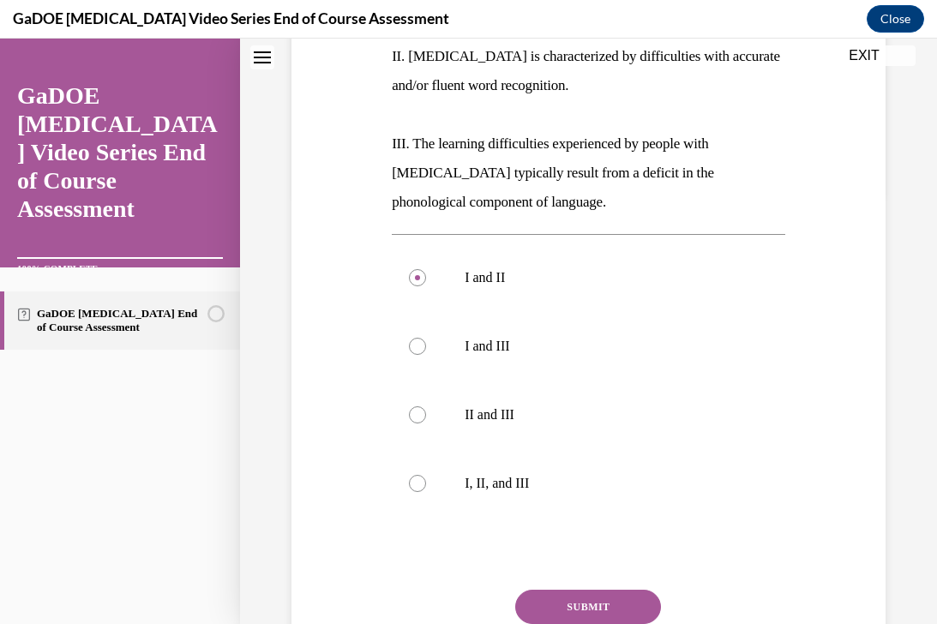
click at [556, 604] on button "SUBMIT" at bounding box center [588, 607] width 146 height 34
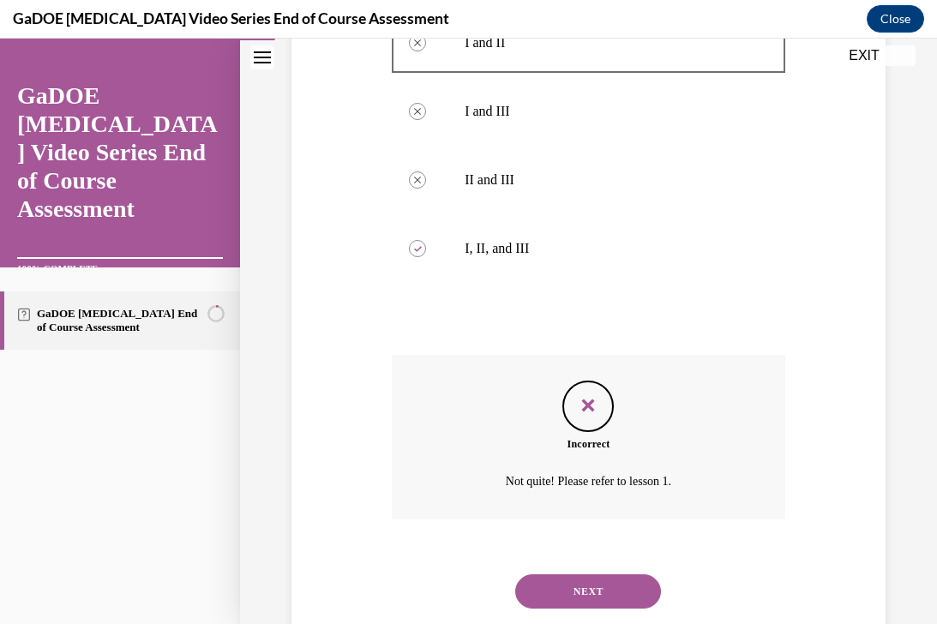
scroll to position [710, 0]
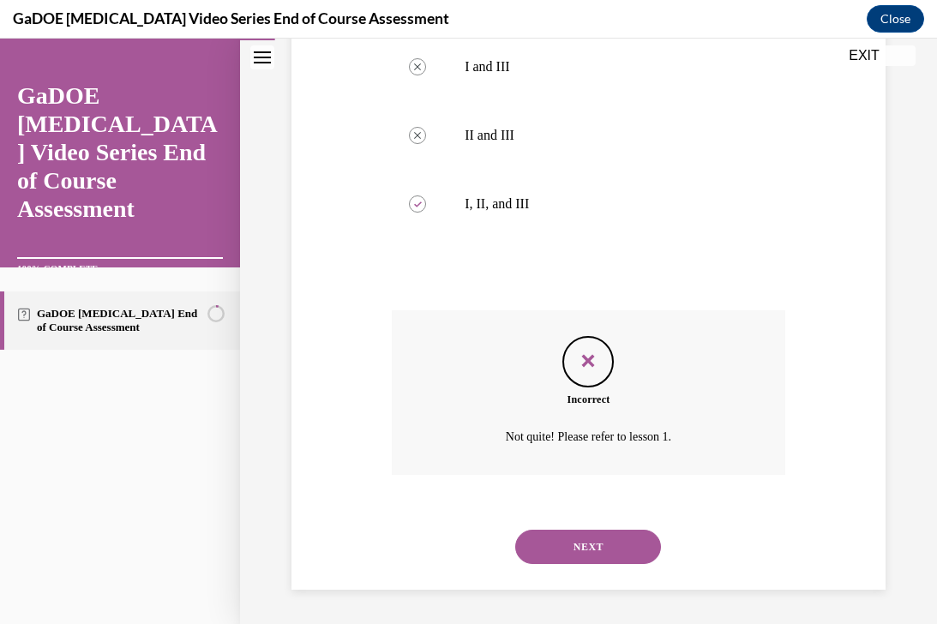
click at [593, 545] on button "NEXT" at bounding box center [588, 547] width 146 height 34
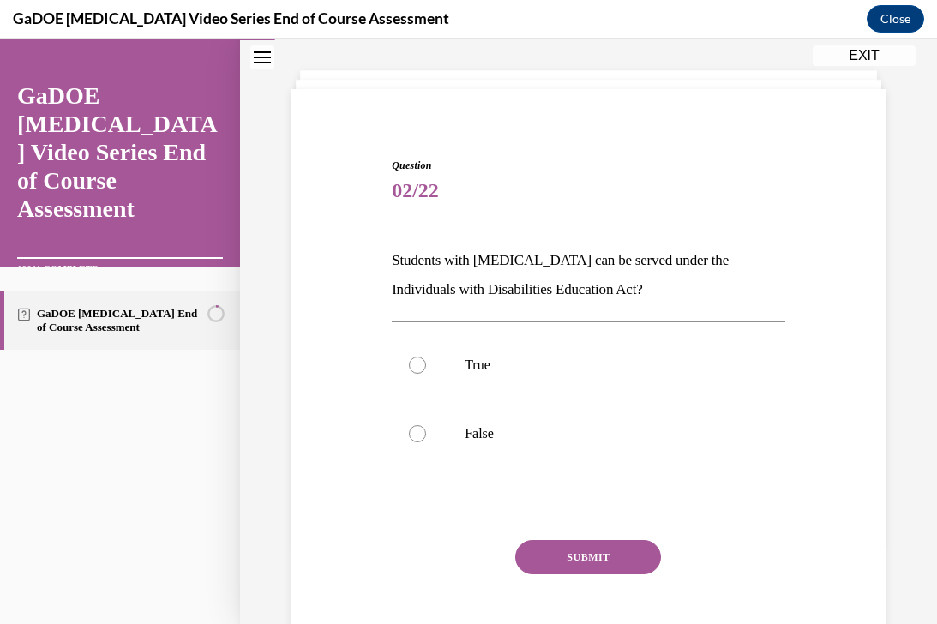
scroll to position [52, 0]
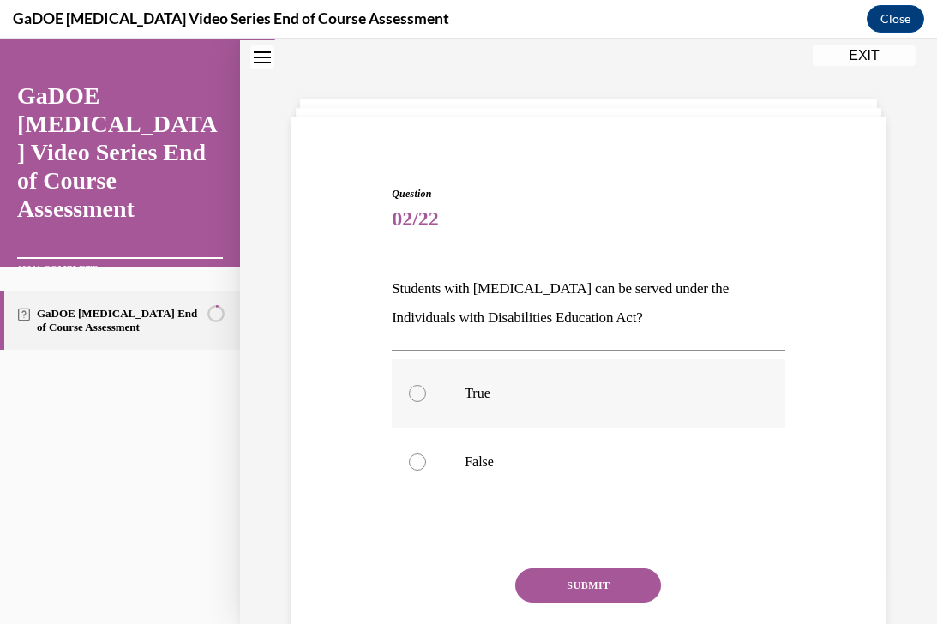
click at [490, 390] on p "True" at bounding box center [604, 393] width 278 height 17
click at [426, 390] on input "True" at bounding box center [417, 393] width 17 height 17
radio input "true"
click at [558, 578] on button "SUBMIT" at bounding box center [588, 585] width 146 height 34
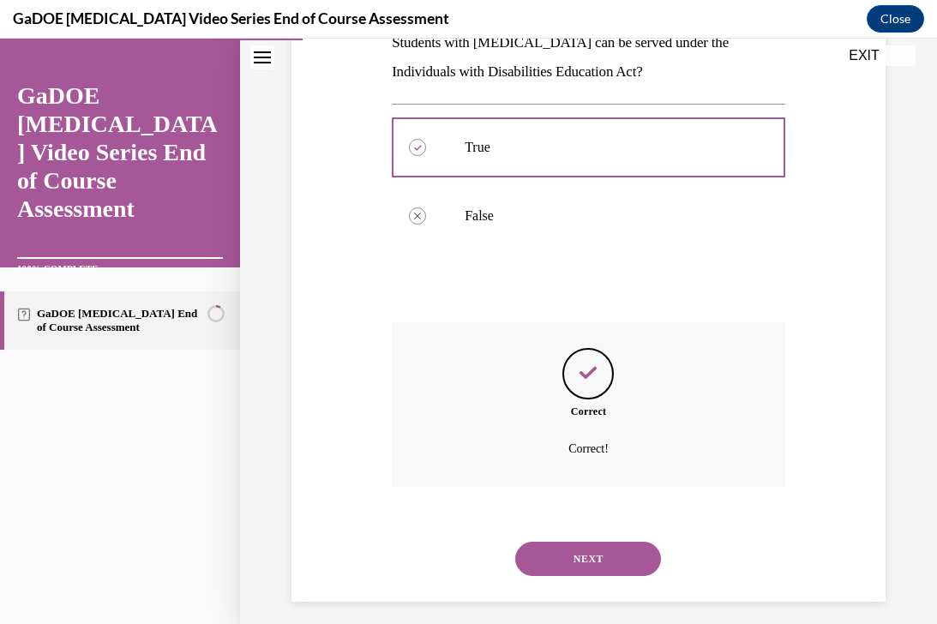
scroll to position [310, 0]
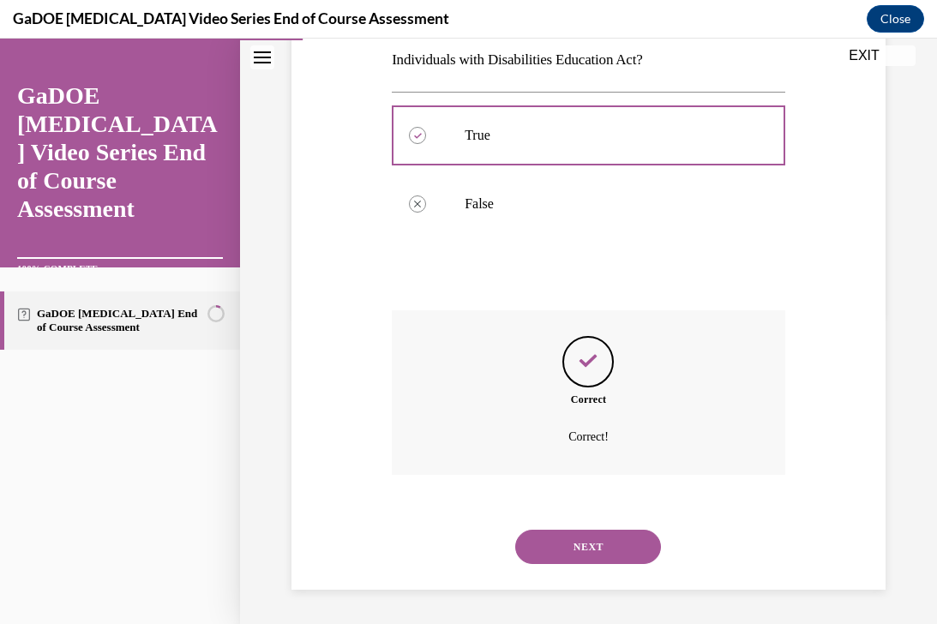
click at [582, 550] on button "NEXT" at bounding box center [588, 547] width 146 height 34
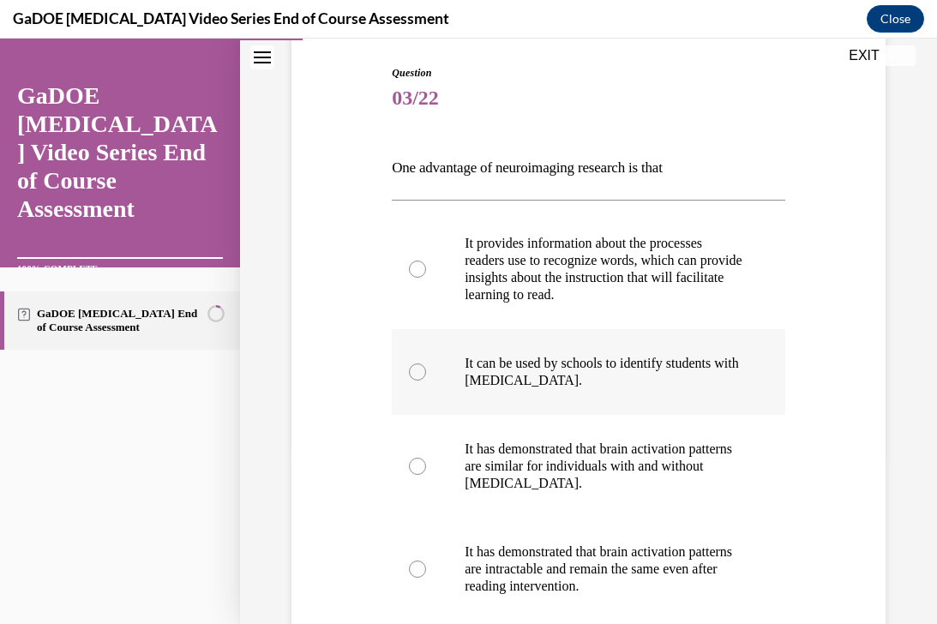
scroll to position [178, 0]
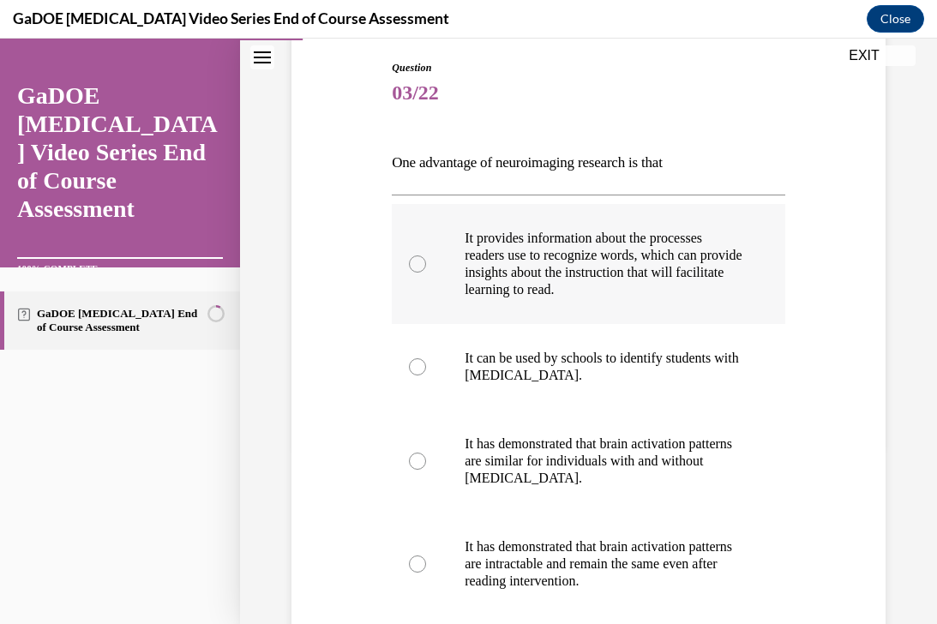
click at [596, 259] on p "It provides information about the processes readers use to recognize words, whi…" at bounding box center [604, 264] width 278 height 69
click at [426, 259] on input "It provides information about the processes readers use to recognize words, whi…" at bounding box center [417, 263] width 17 height 17
radio input "true"
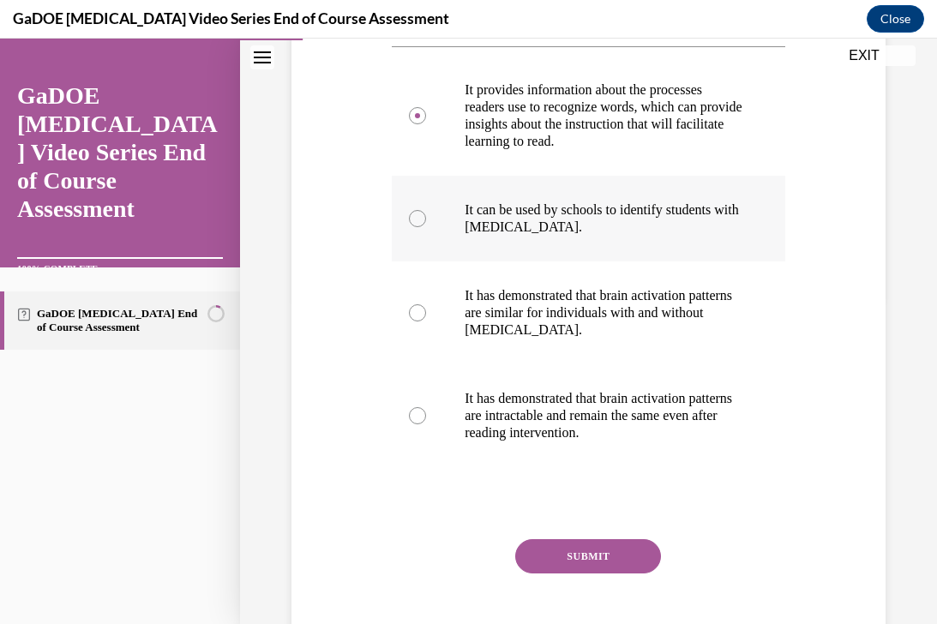
scroll to position [336, 0]
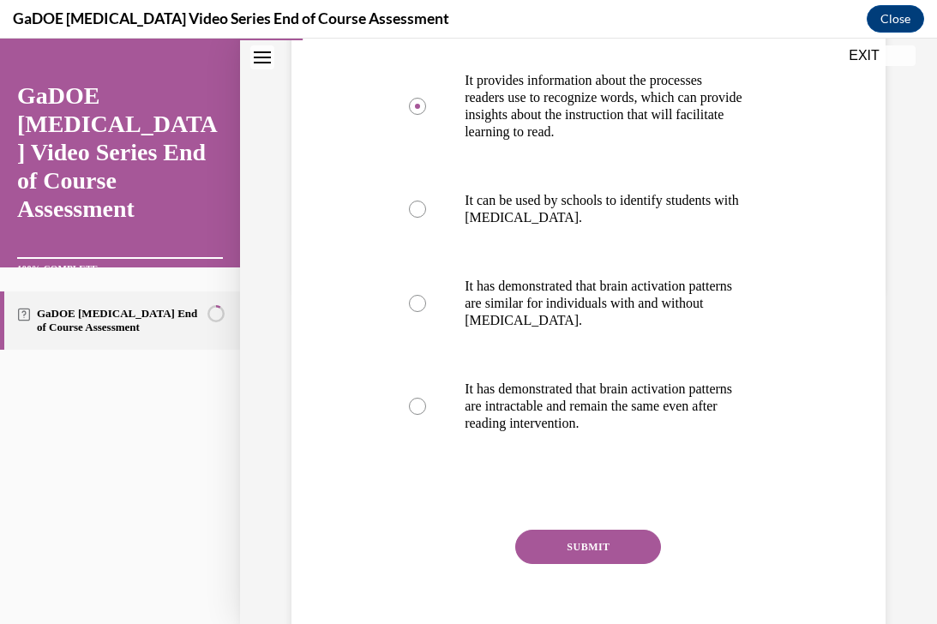
click at [549, 550] on button "SUBMIT" at bounding box center [588, 547] width 146 height 34
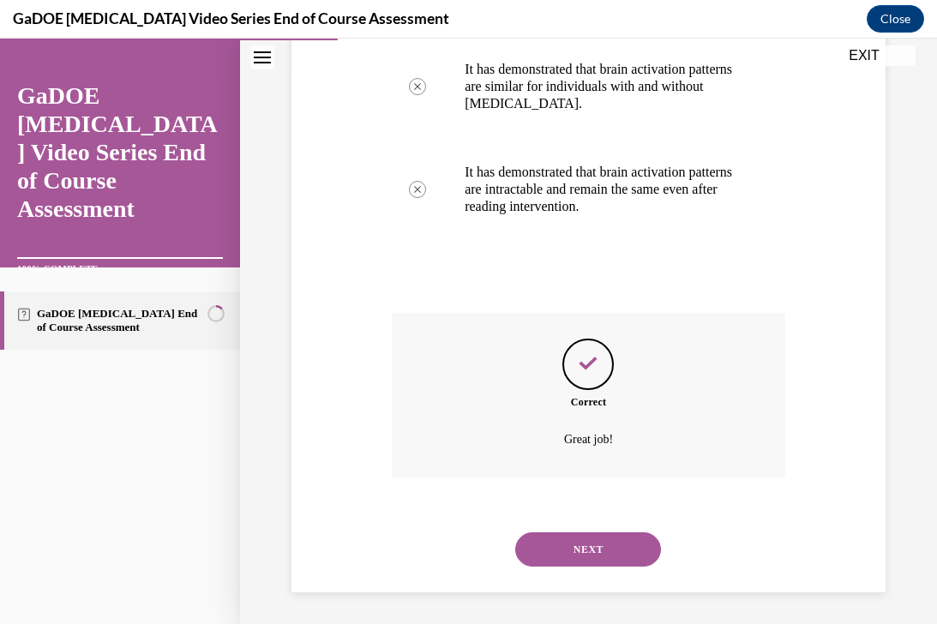
scroll to position [556, 0]
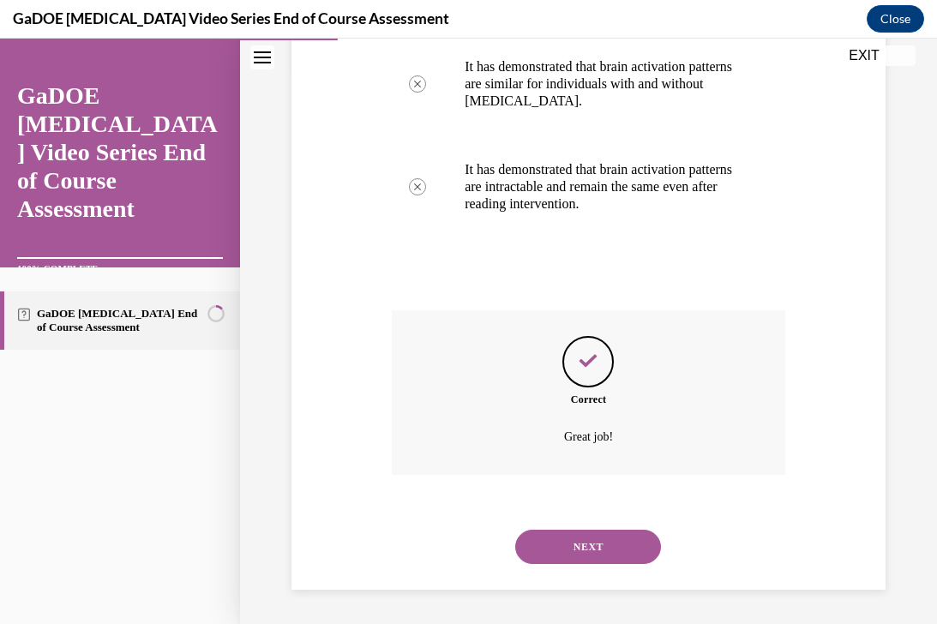
click at [567, 552] on button "NEXT" at bounding box center [588, 547] width 146 height 34
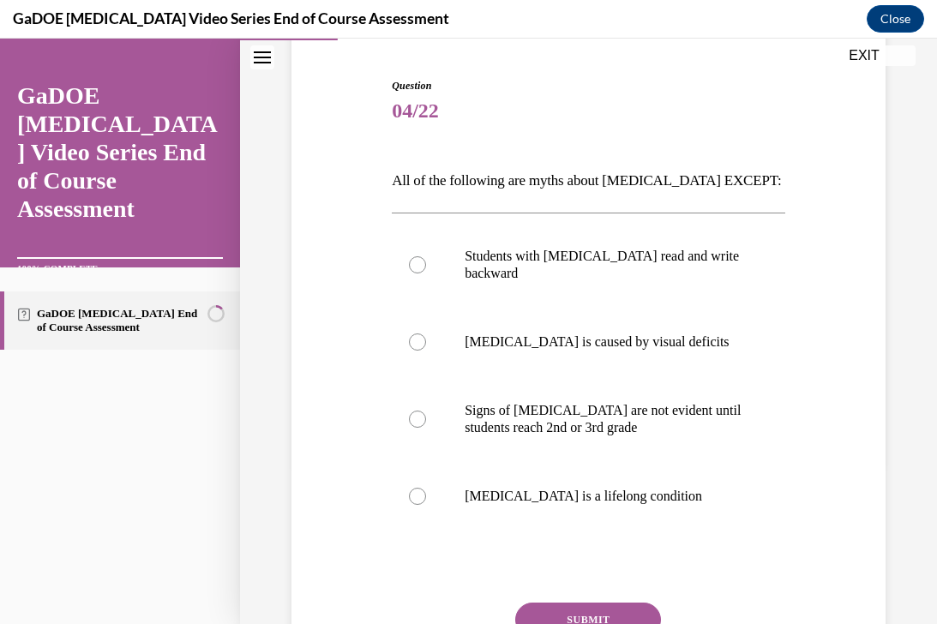
scroll to position [162, 0]
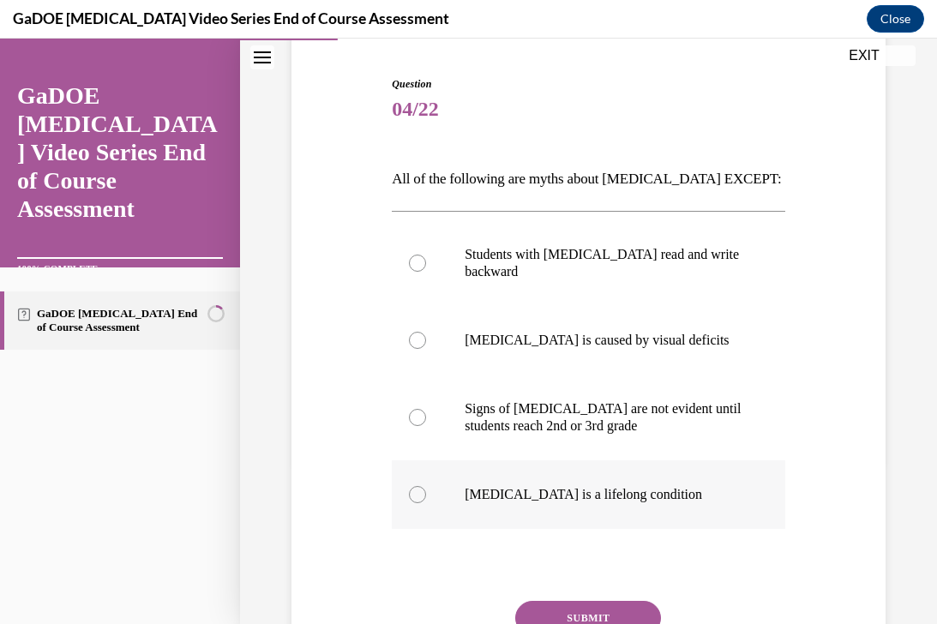
click at [588, 508] on label "Dyslexia is a lifelong condition" at bounding box center [589, 494] width 394 height 69
click at [426, 503] on input "Dyslexia is a lifelong condition" at bounding box center [417, 494] width 17 height 17
radio input "true"
click at [540, 608] on button "SUBMIT" at bounding box center [588, 618] width 146 height 34
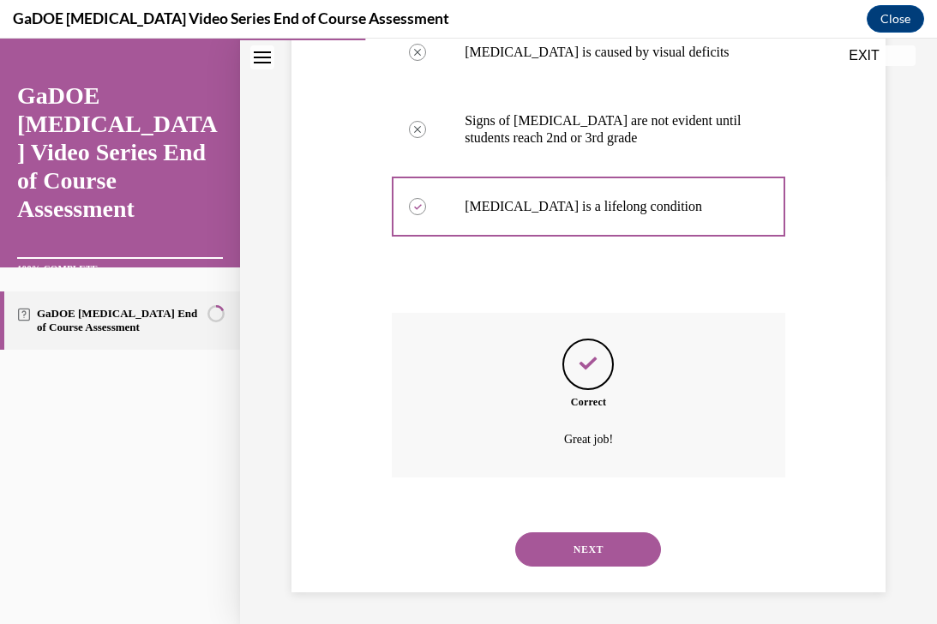
scroll to position [453, 0]
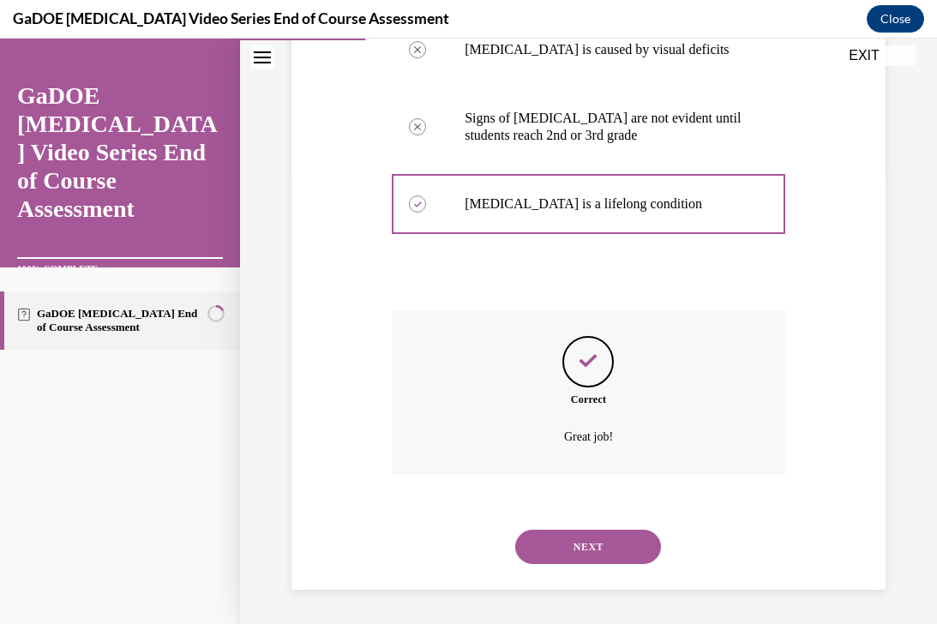
click at [574, 550] on button "NEXT" at bounding box center [588, 547] width 146 height 34
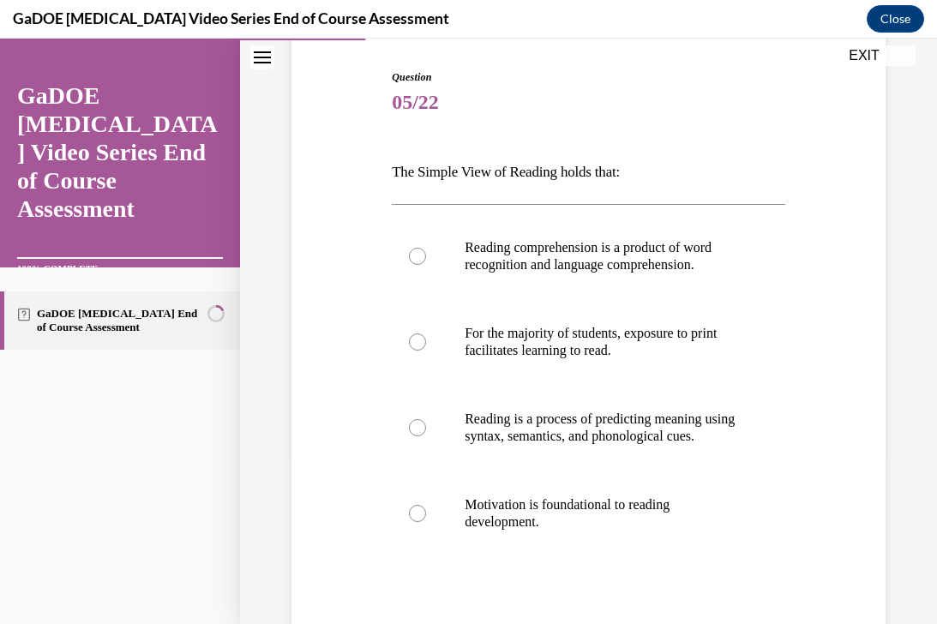
scroll to position [171, 0]
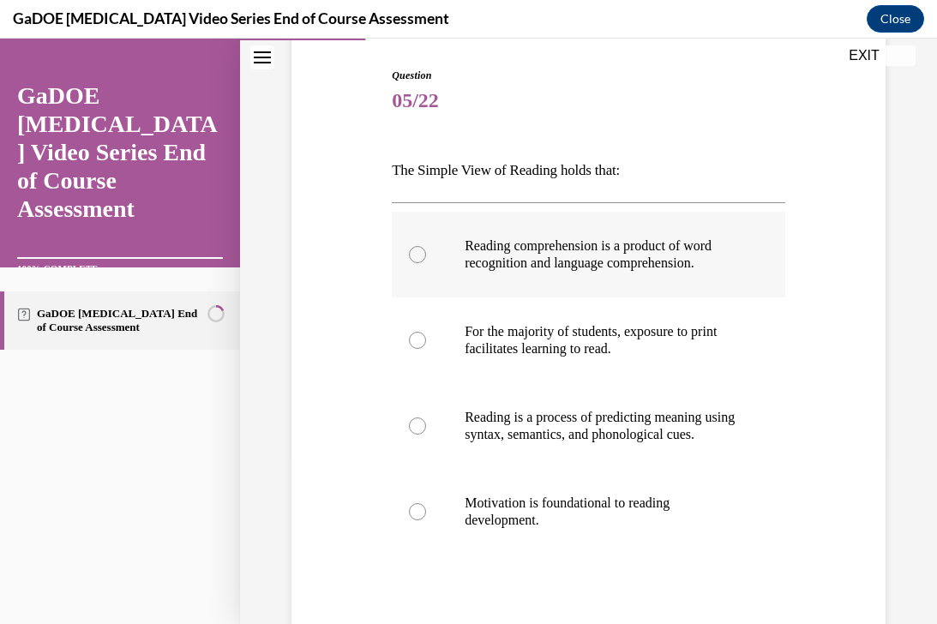
click at [594, 284] on label "Reading comprehension is a product of word recognition and language comprehensi…" at bounding box center [589, 255] width 394 height 86
click at [426, 263] on input "Reading comprehension is a product of word recognition and language comprehensi…" at bounding box center [417, 254] width 17 height 17
radio input "true"
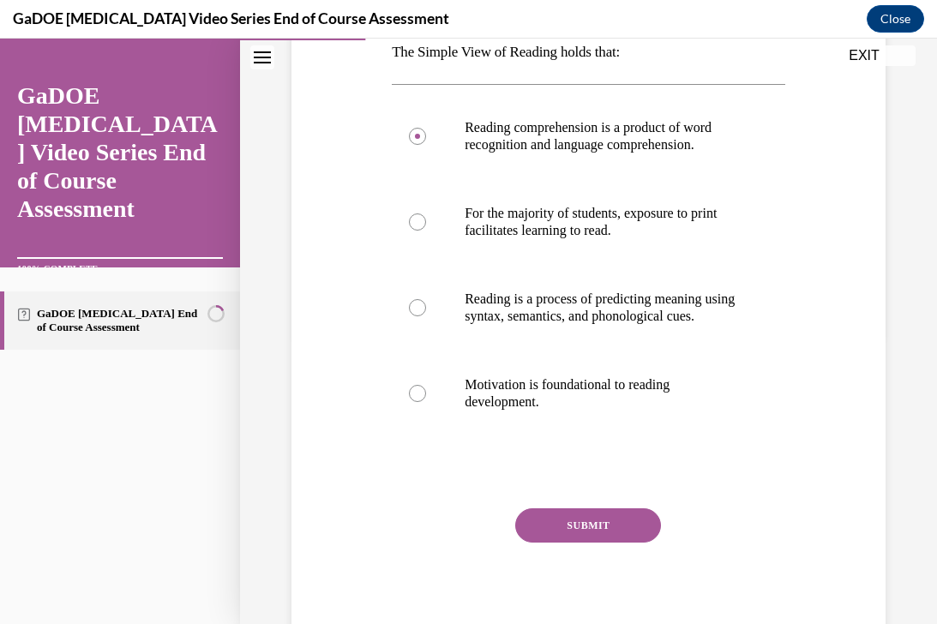
click at [556, 543] on button "SUBMIT" at bounding box center [588, 525] width 146 height 34
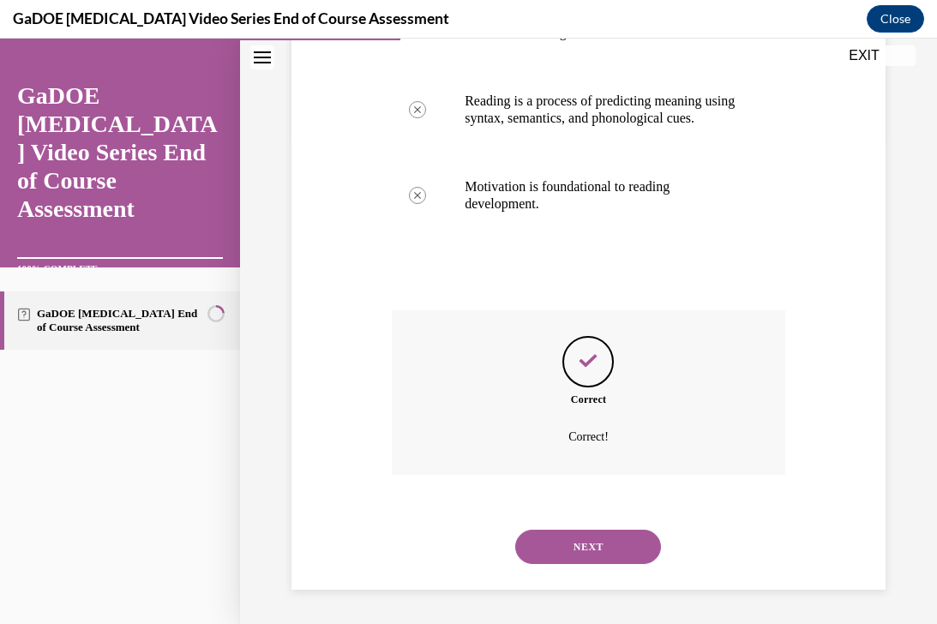
scroll to position [504, 0]
click at [562, 552] on button "NEXT" at bounding box center [588, 547] width 146 height 34
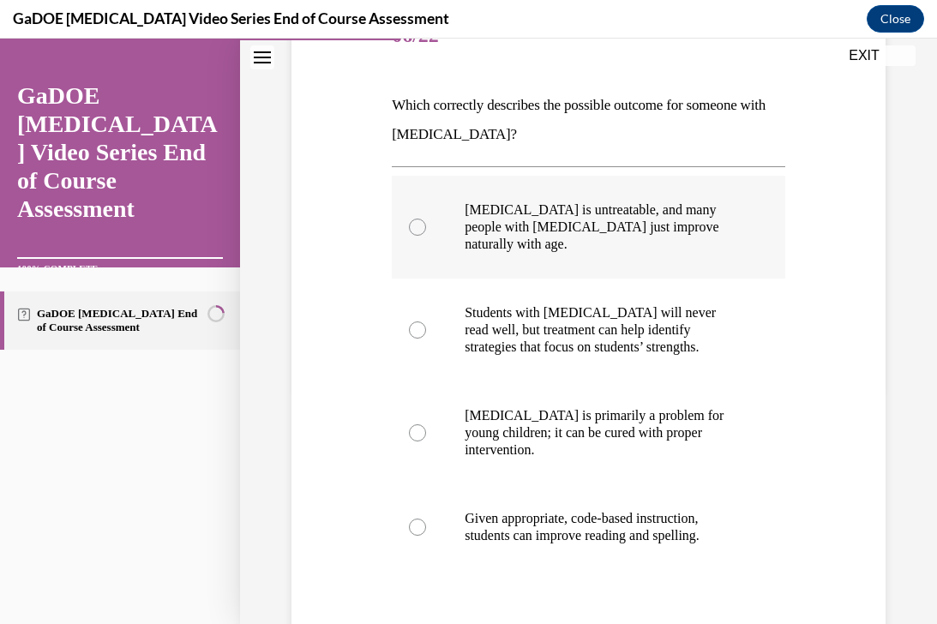
scroll to position [238, 0]
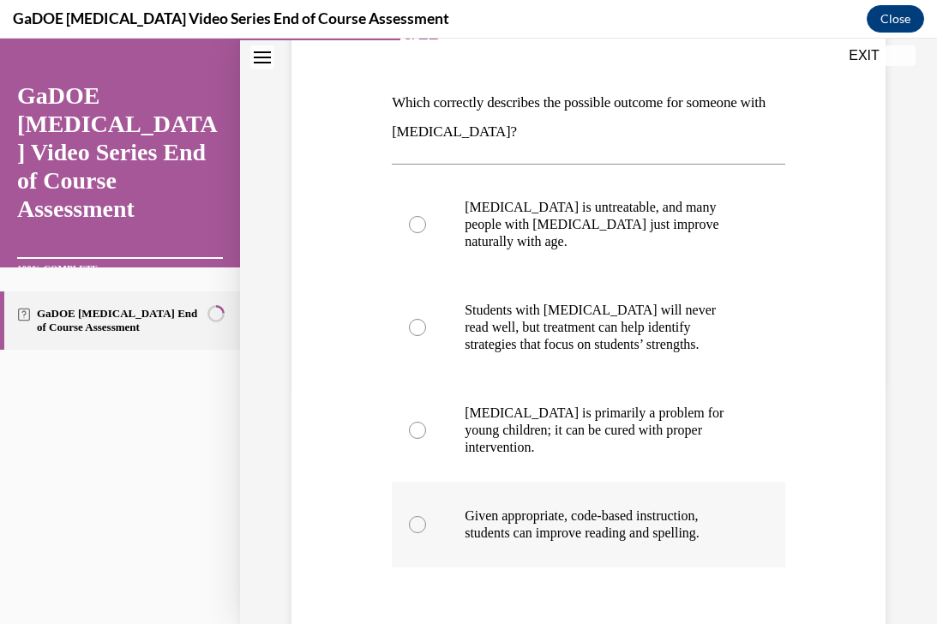
click at [557, 513] on p "Given appropriate, code-based instruction, students can improve reading and spe…" at bounding box center [604, 525] width 278 height 34
click at [426, 516] on input "Given appropriate, code-based instruction, students can improve reading and spe…" at bounding box center [417, 524] width 17 height 17
radio input "true"
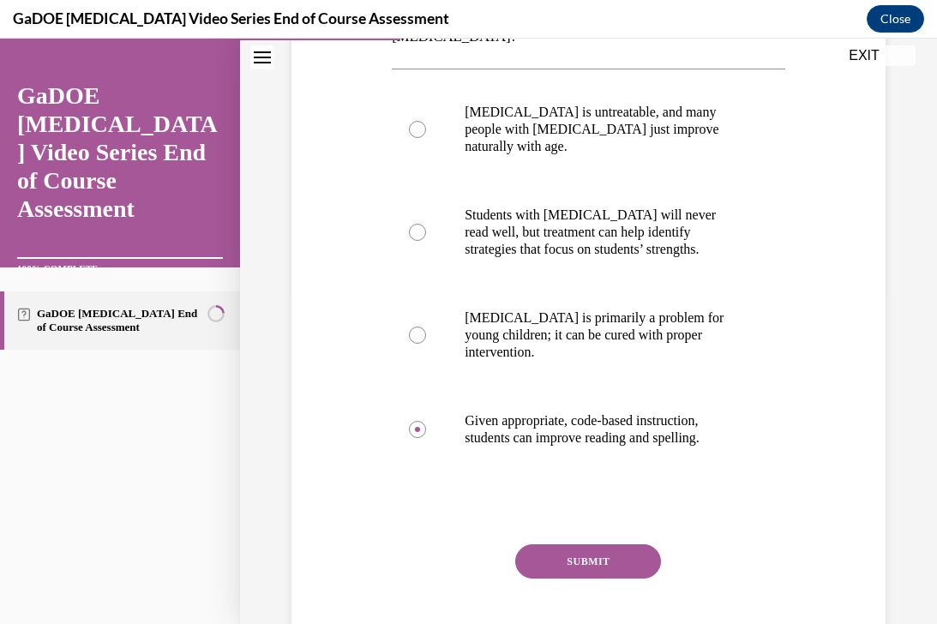
click at [558, 544] on button "SUBMIT" at bounding box center [588, 561] width 146 height 34
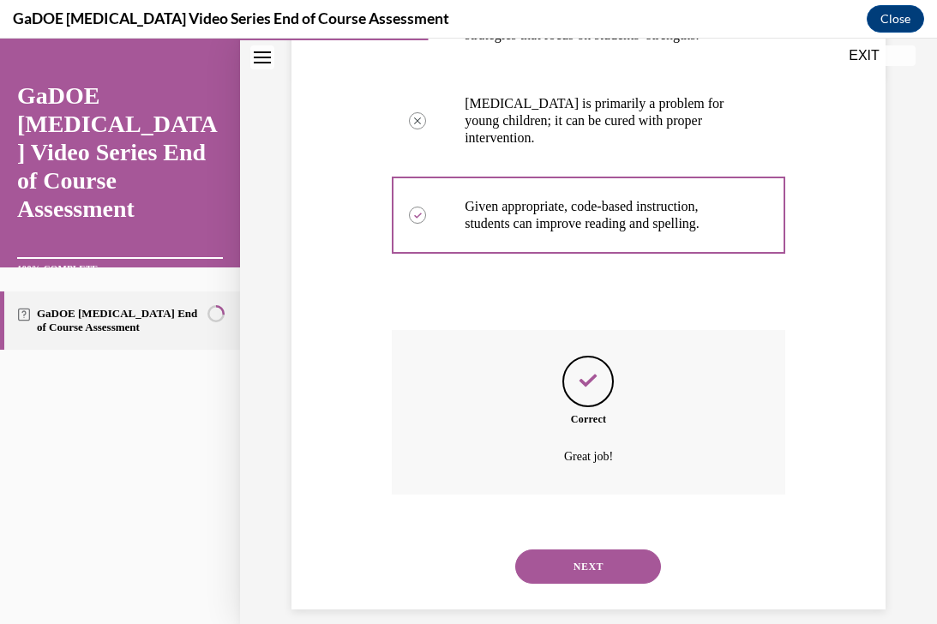
scroll to position [550, 0]
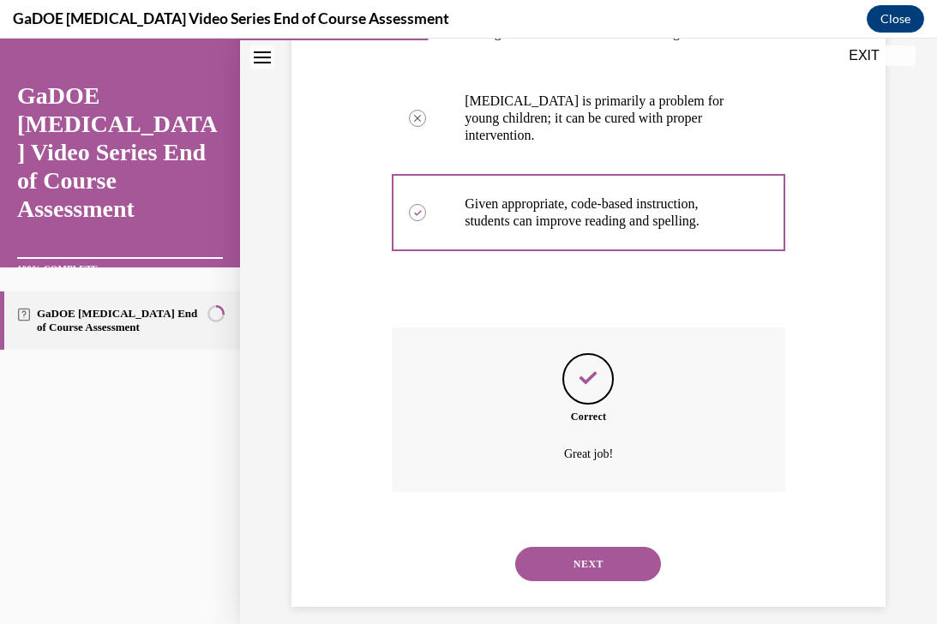
click at [571, 547] on button "NEXT" at bounding box center [588, 564] width 146 height 34
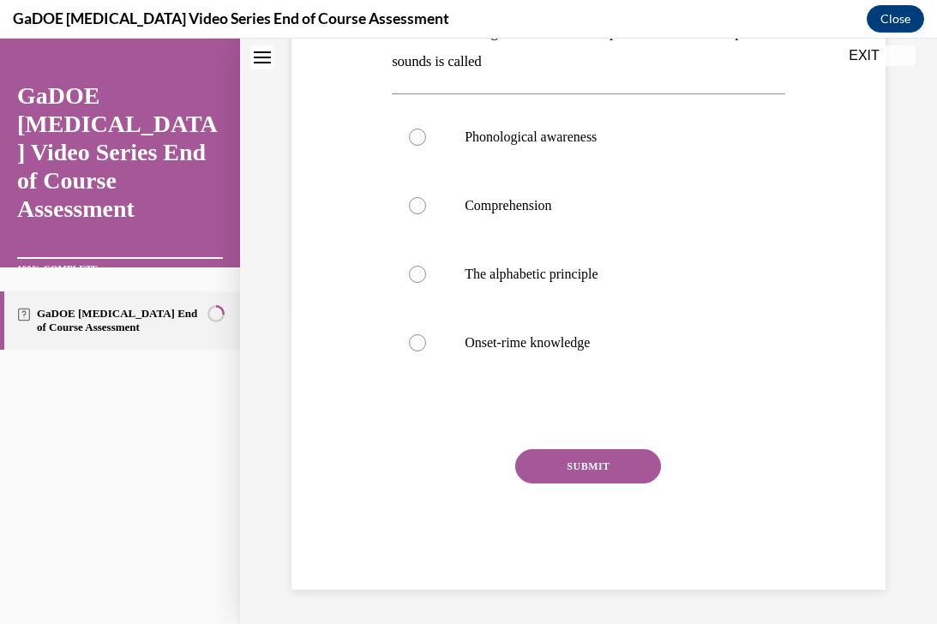
scroll to position [0, 0]
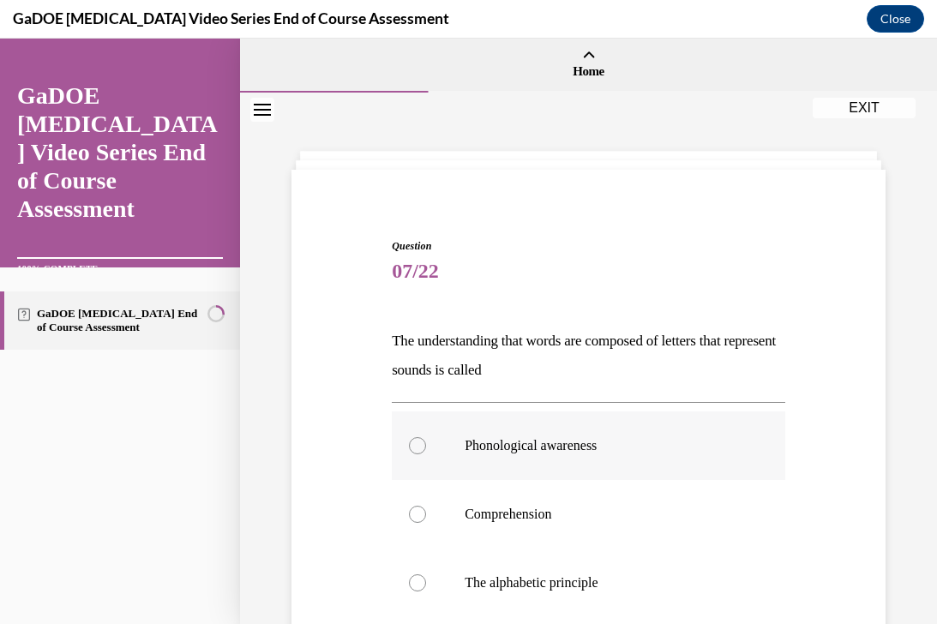
click at [592, 468] on label "Phonological awareness" at bounding box center [589, 446] width 394 height 69
click at [426, 454] on input "Phonological awareness" at bounding box center [417, 445] width 17 height 17
radio input "true"
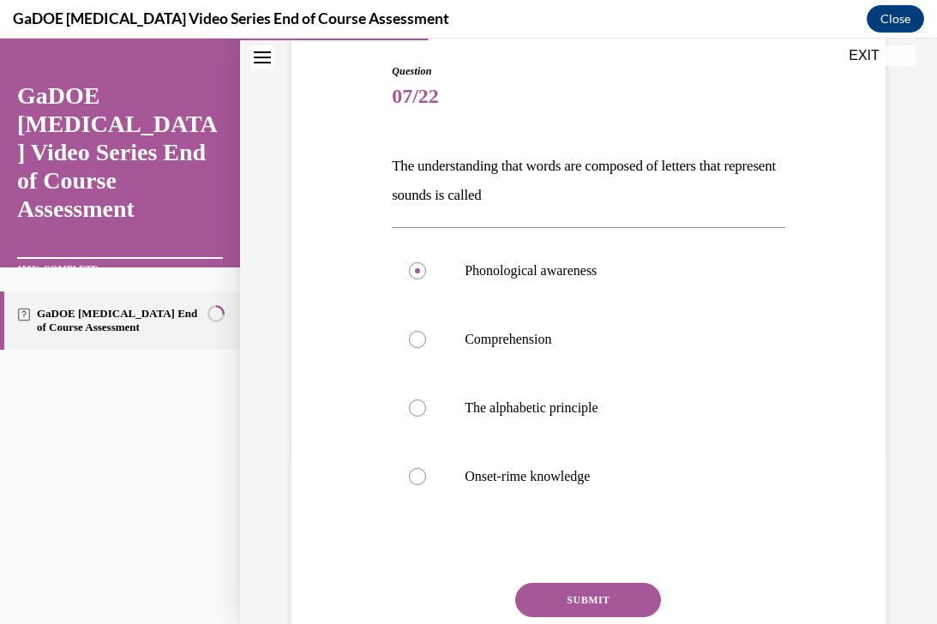
click at [551, 601] on button "SUBMIT" at bounding box center [588, 600] width 146 height 34
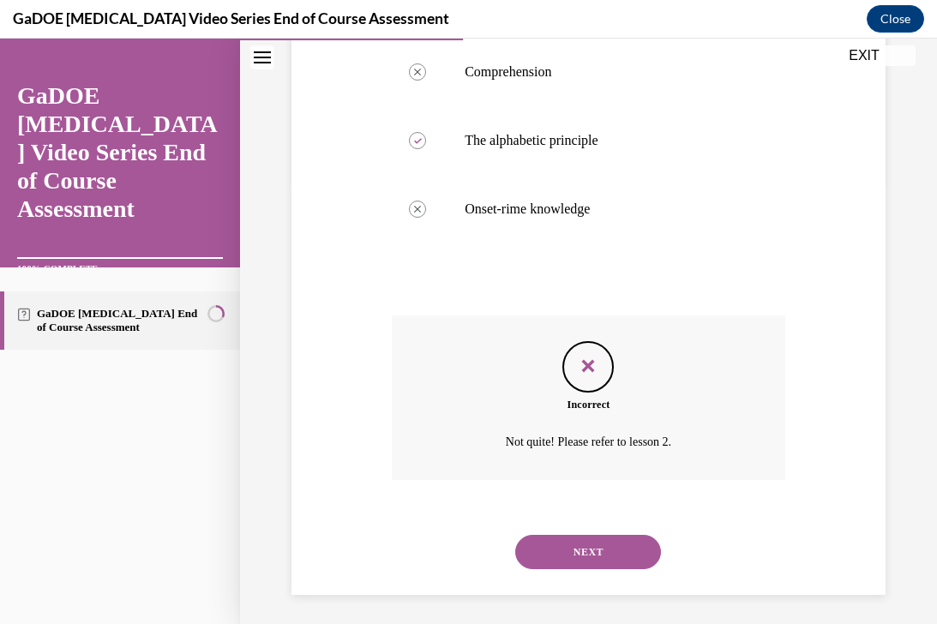
scroll to position [448, 0]
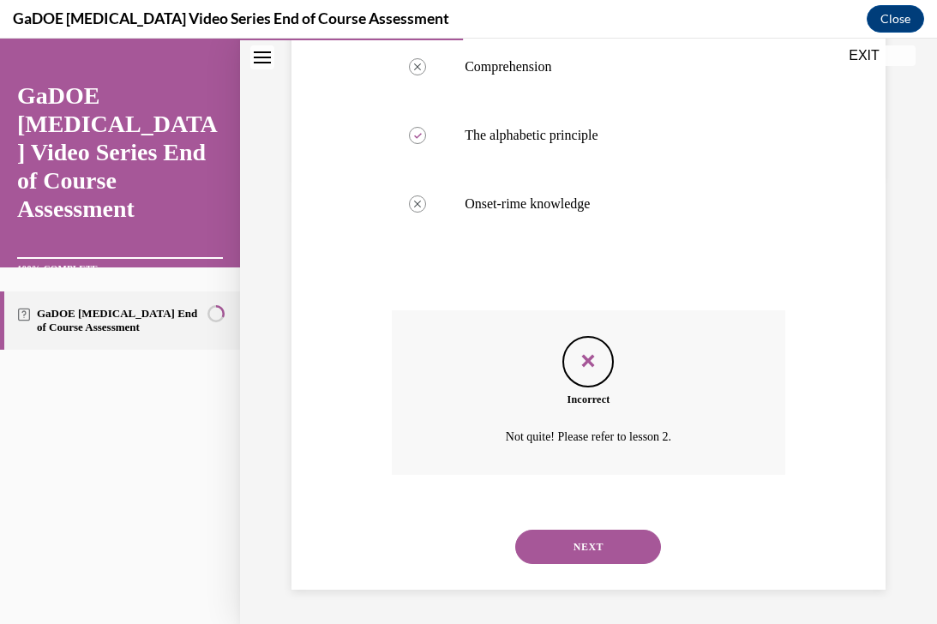
click at [547, 540] on button "NEXT" at bounding box center [588, 547] width 146 height 34
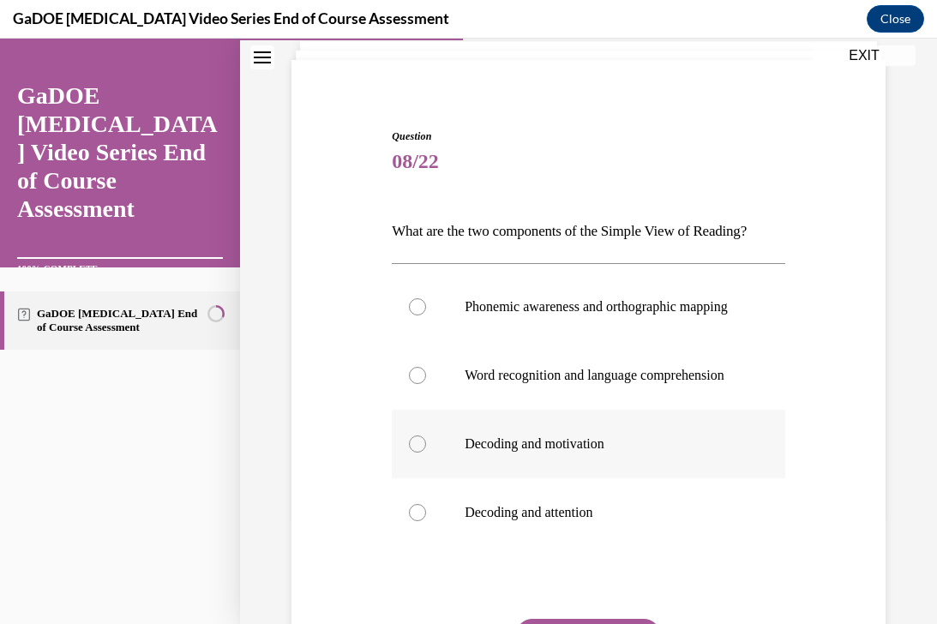
scroll to position [112, 0]
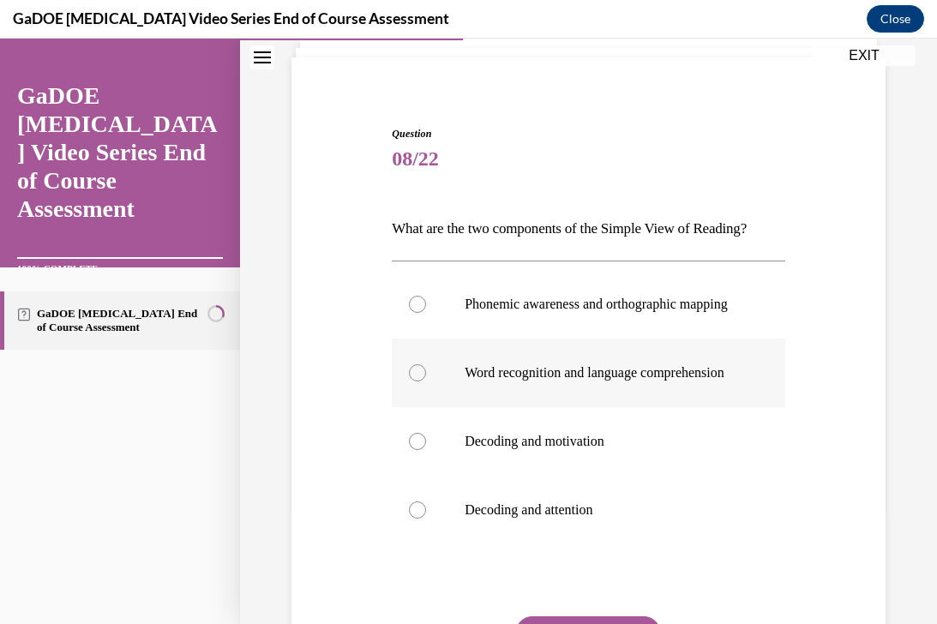
click at [586, 407] on label "Word recognition and language comprehension" at bounding box center [589, 373] width 394 height 69
click at [426, 382] on input "Word recognition and language comprehension" at bounding box center [417, 372] width 17 height 17
radio input "true"
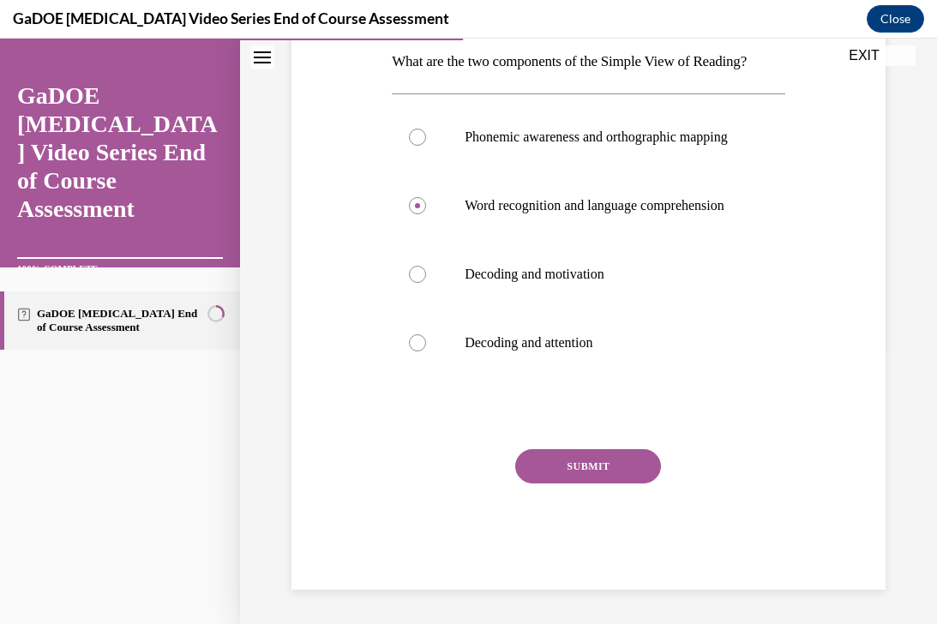
click at [564, 484] on button "SUBMIT" at bounding box center [588, 466] width 146 height 34
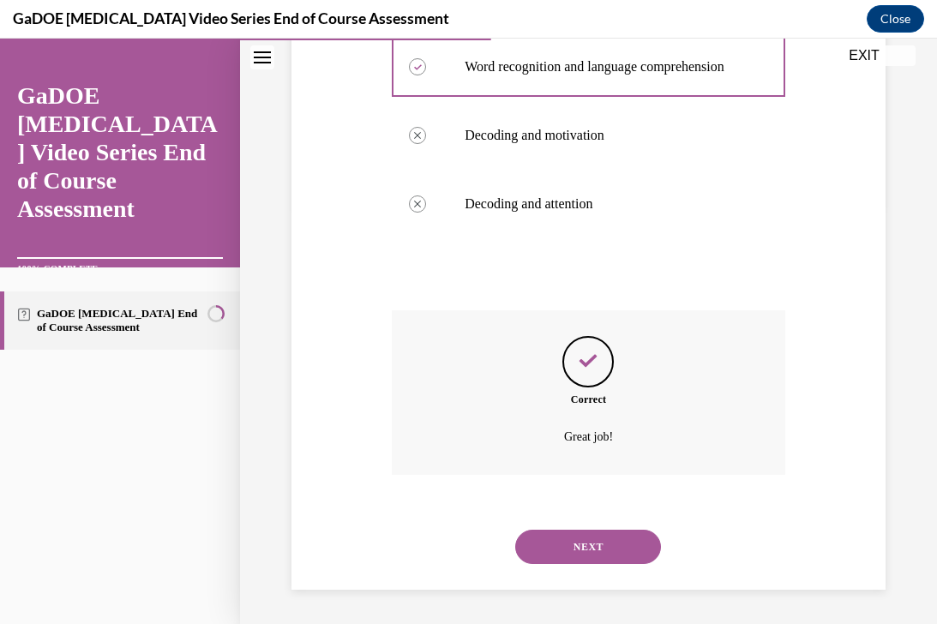
scroll to position [453, 0]
click at [572, 547] on button "NEXT" at bounding box center [588, 547] width 146 height 34
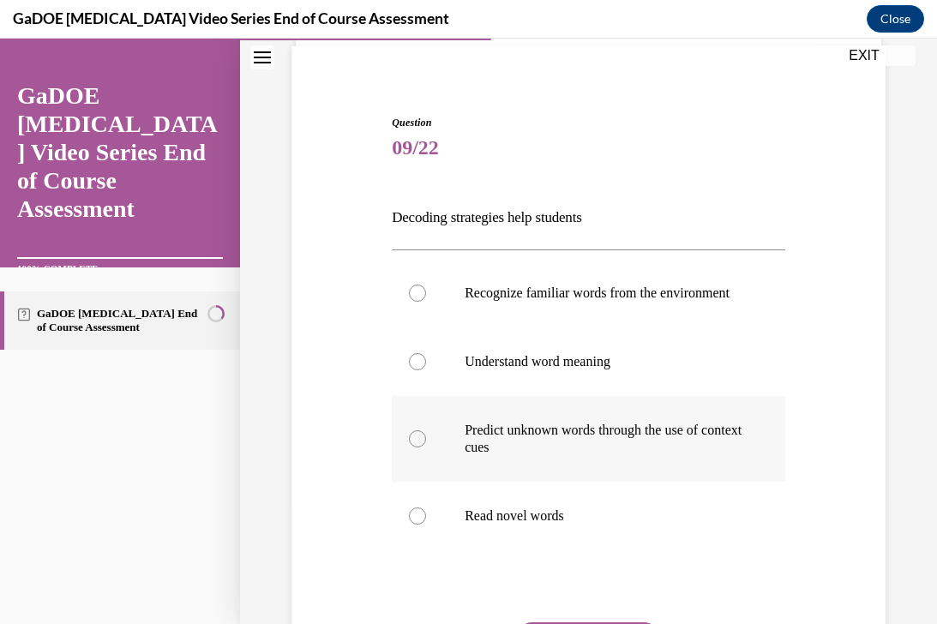
scroll to position [128, 0]
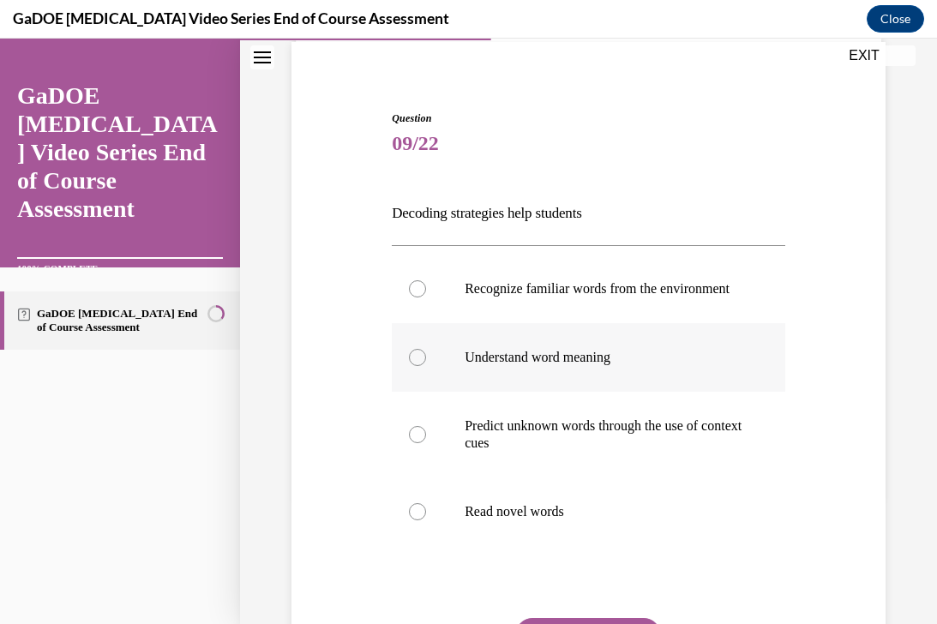
click at [616, 366] on p "Understand word meaning" at bounding box center [604, 357] width 278 height 17
click at [426, 366] on input "Understand word meaning" at bounding box center [417, 357] width 17 height 17
radio input "true"
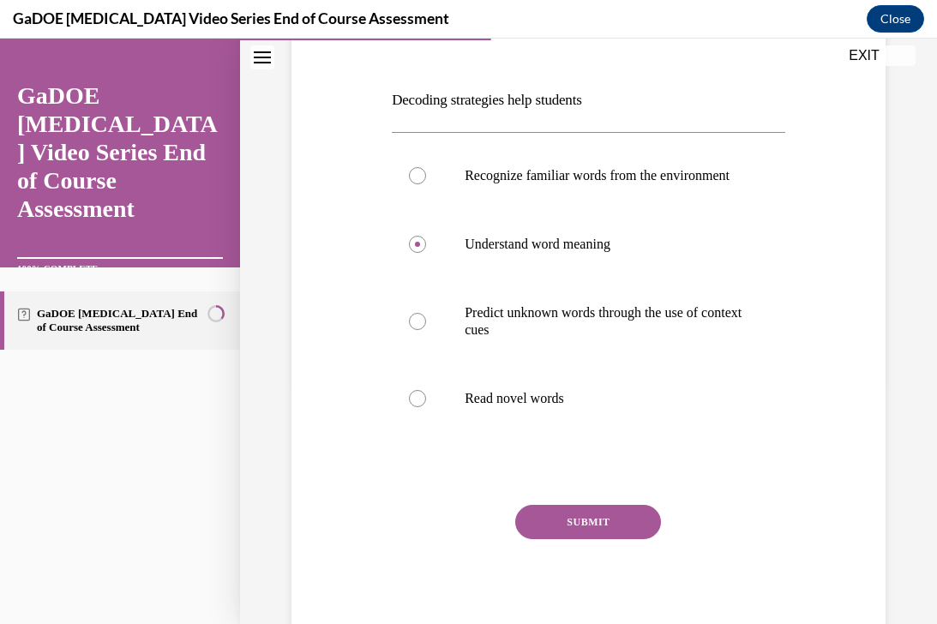
click at [556, 539] on button "SUBMIT" at bounding box center [588, 522] width 146 height 34
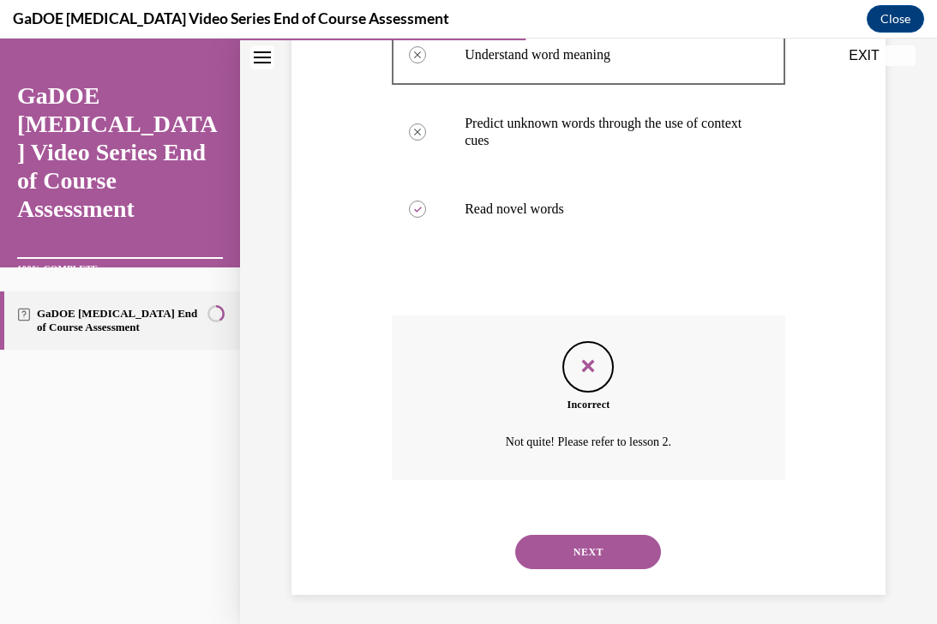
scroll to position [453, 0]
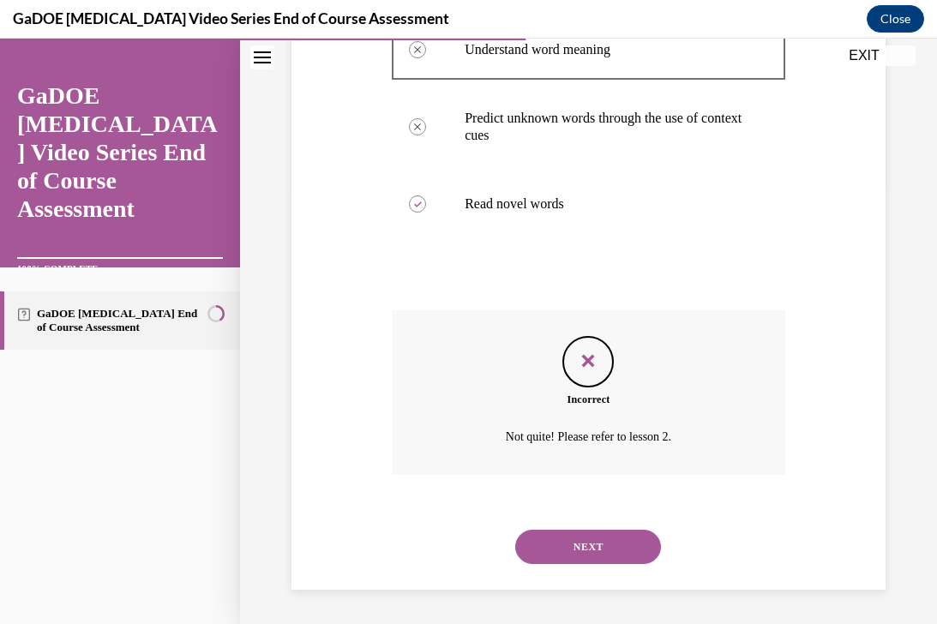
click at [581, 535] on button "NEXT" at bounding box center [588, 547] width 146 height 34
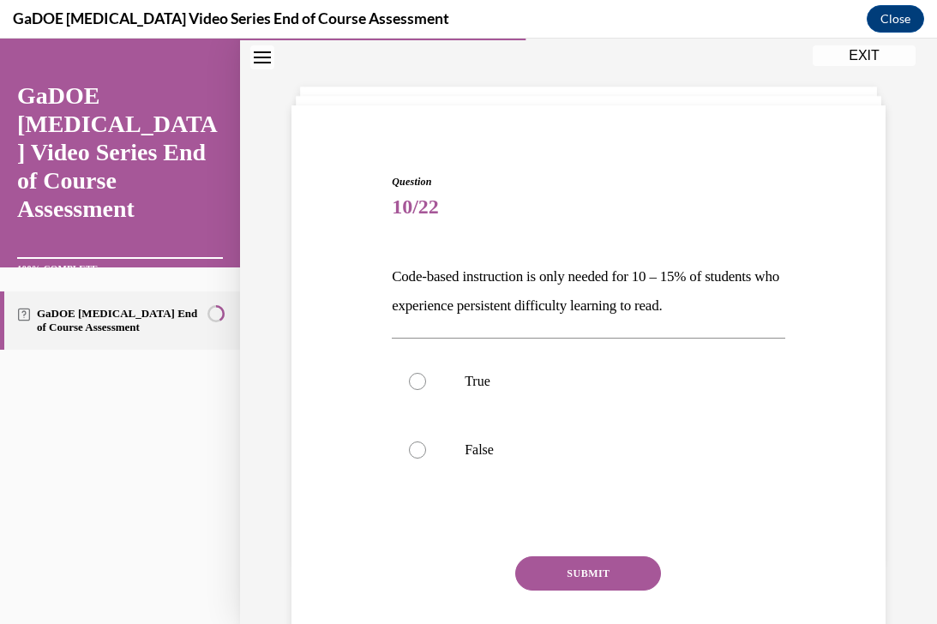
scroll to position [52, 0]
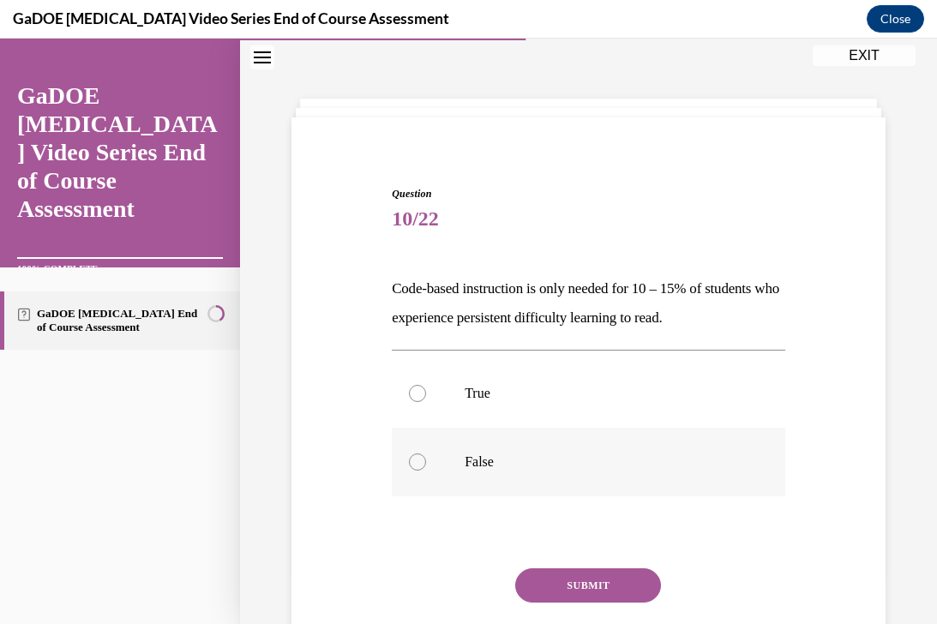
click at [526, 457] on p "False" at bounding box center [604, 462] width 278 height 17
click at [426, 457] on input "False" at bounding box center [417, 462] width 17 height 17
radio input "true"
click at [542, 581] on button "SUBMIT" at bounding box center [588, 585] width 146 height 34
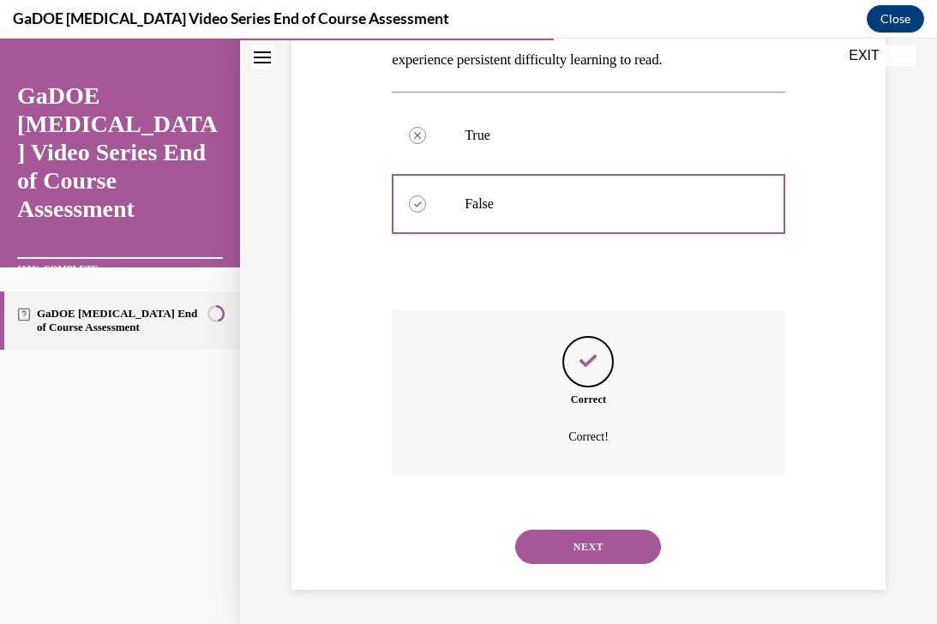
click at [574, 549] on button "NEXT" at bounding box center [588, 547] width 146 height 34
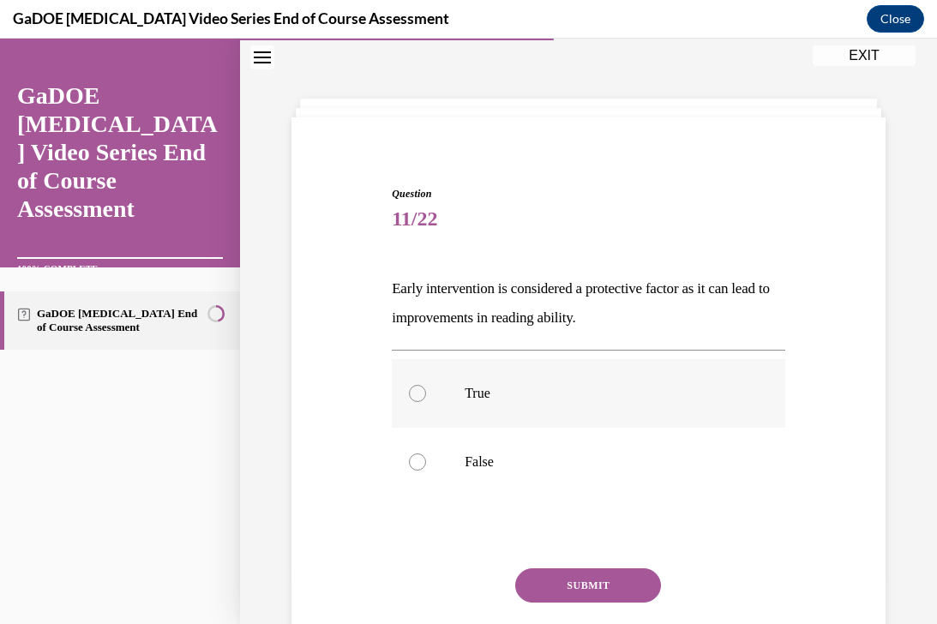
click at [501, 405] on label "True" at bounding box center [589, 393] width 394 height 69
click at [426, 402] on input "True" at bounding box center [417, 393] width 17 height 17
radio input "true"
click at [546, 580] on button "SUBMIT" at bounding box center [588, 585] width 146 height 34
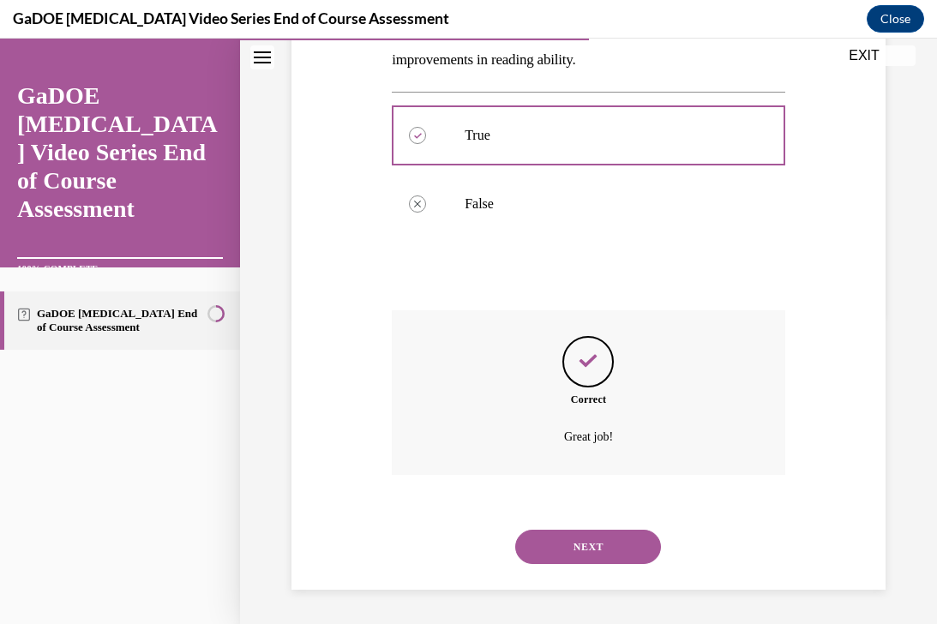
click at [578, 548] on button "NEXT" at bounding box center [588, 547] width 146 height 34
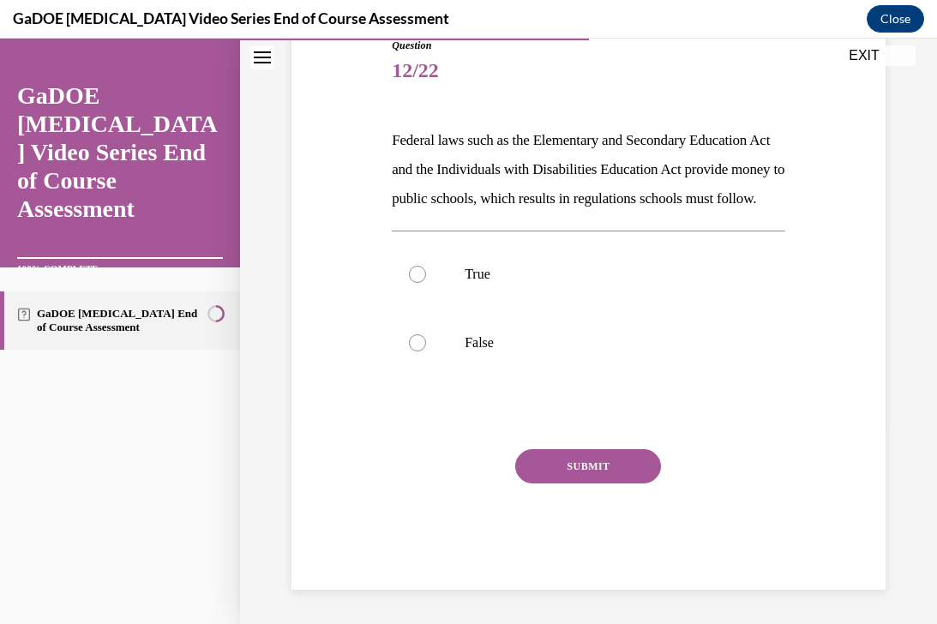
scroll to position [190, 0]
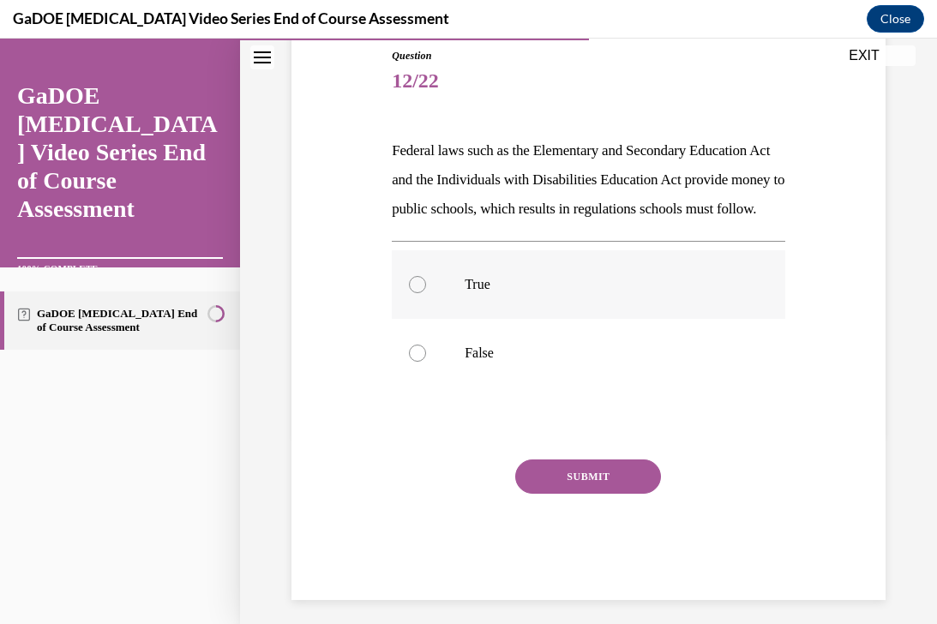
click at [534, 319] on label "True" at bounding box center [589, 284] width 394 height 69
click at [426, 293] on input "True" at bounding box center [417, 284] width 17 height 17
radio input "true"
click at [544, 494] on button "SUBMIT" at bounding box center [588, 477] width 146 height 34
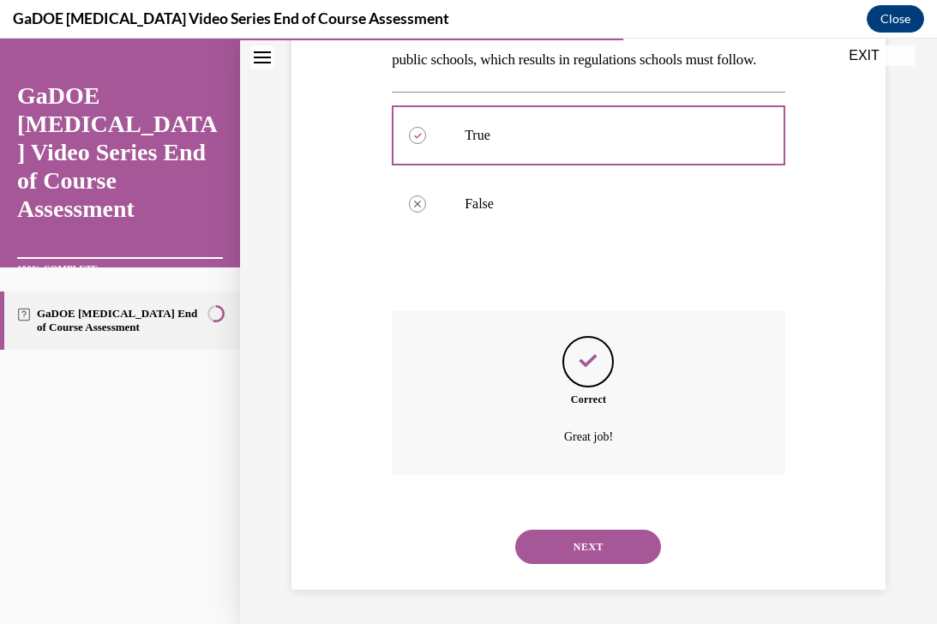
scroll to position [369, 0]
click at [548, 535] on button "NEXT" at bounding box center [588, 547] width 146 height 34
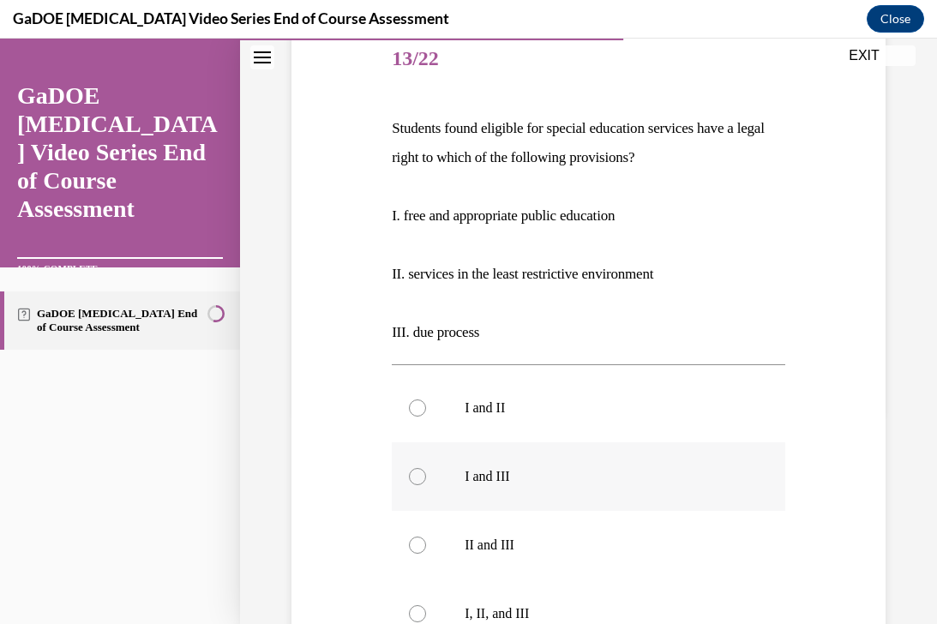
scroll to position [285, 0]
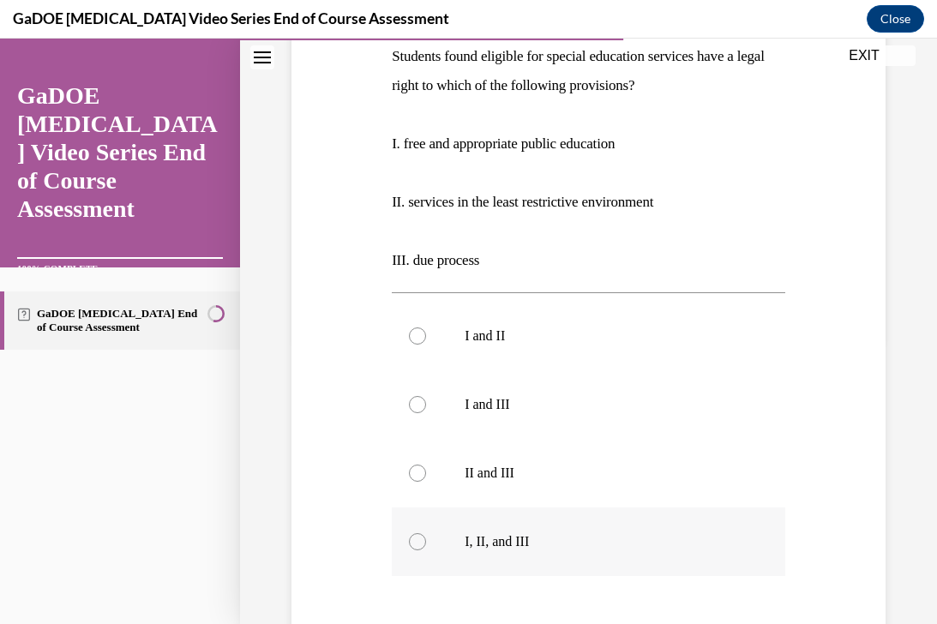
click at [518, 565] on label "I, II, and III" at bounding box center [589, 542] width 394 height 69
click at [426, 550] on input "I, II, and III" at bounding box center [417, 541] width 17 height 17
radio input "true"
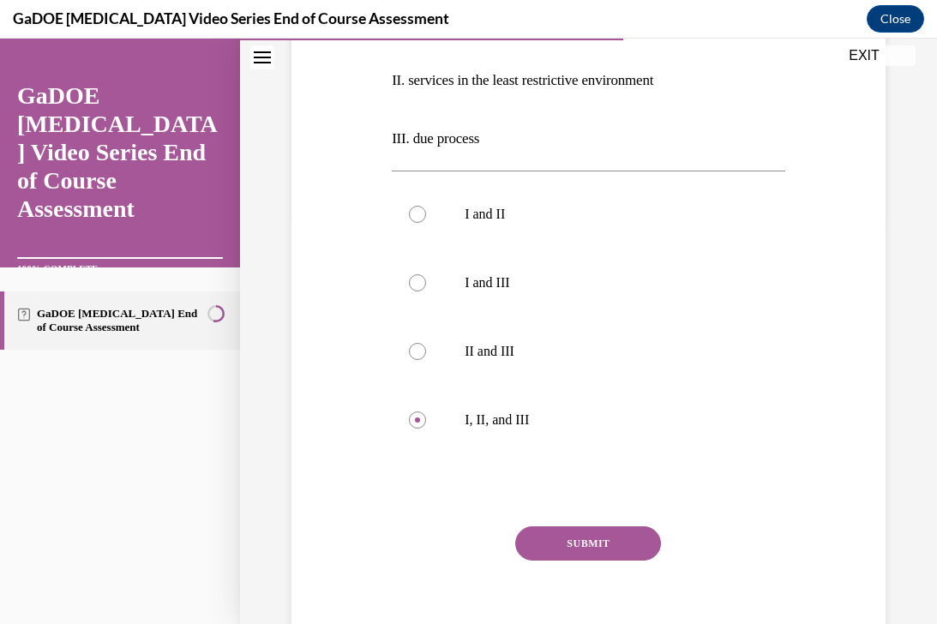
click at [553, 532] on button "SUBMIT" at bounding box center [588, 543] width 146 height 34
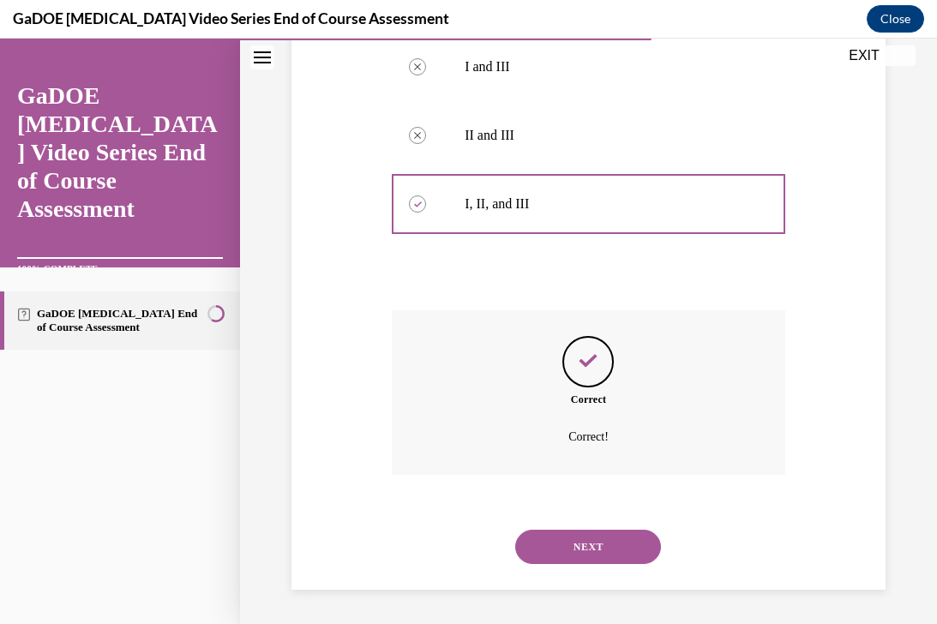
click at [561, 542] on button "NEXT" at bounding box center [588, 547] width 146 height 34
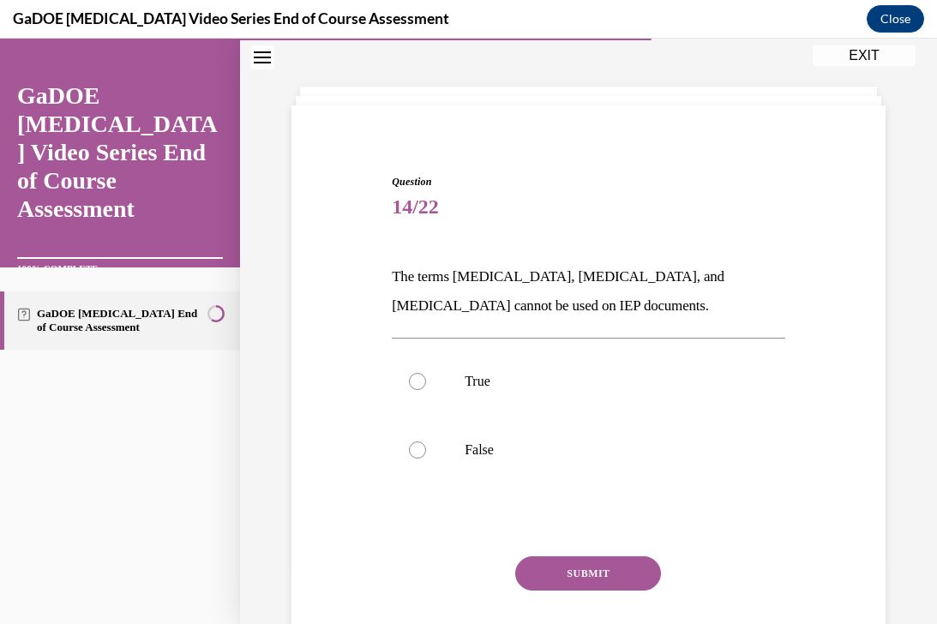
scroll to position [52, 0]
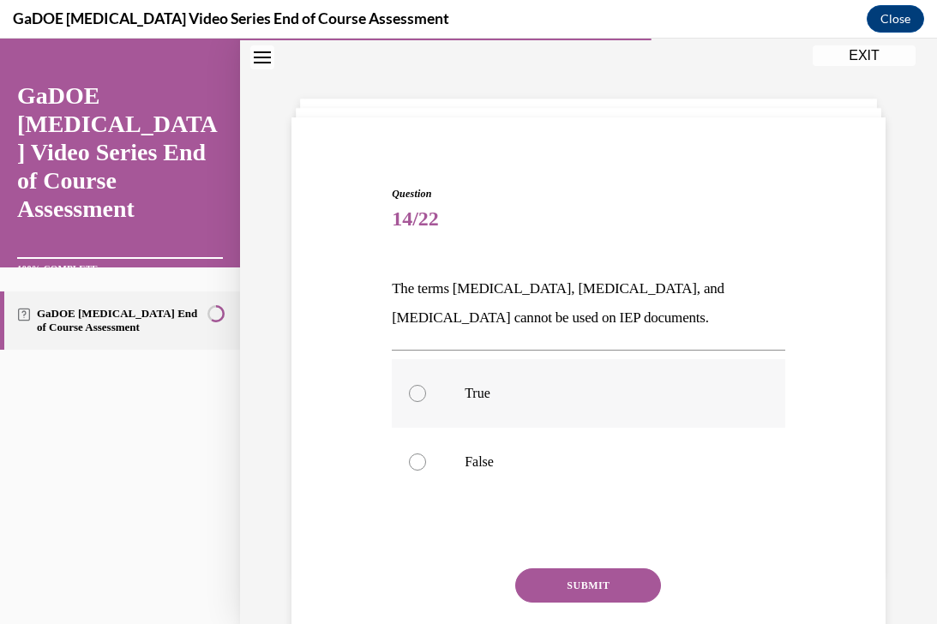
click at [510, 411] on label "True" at bounding box center [589, 393] width 394 height 69
click at [426, 402] on input "True" at bounding box center [417, 393] width 17 height 17
radio input "true"
click at [542, 580] on button "SUBMIT" at bounding box center [588, 585] width 146 height 34
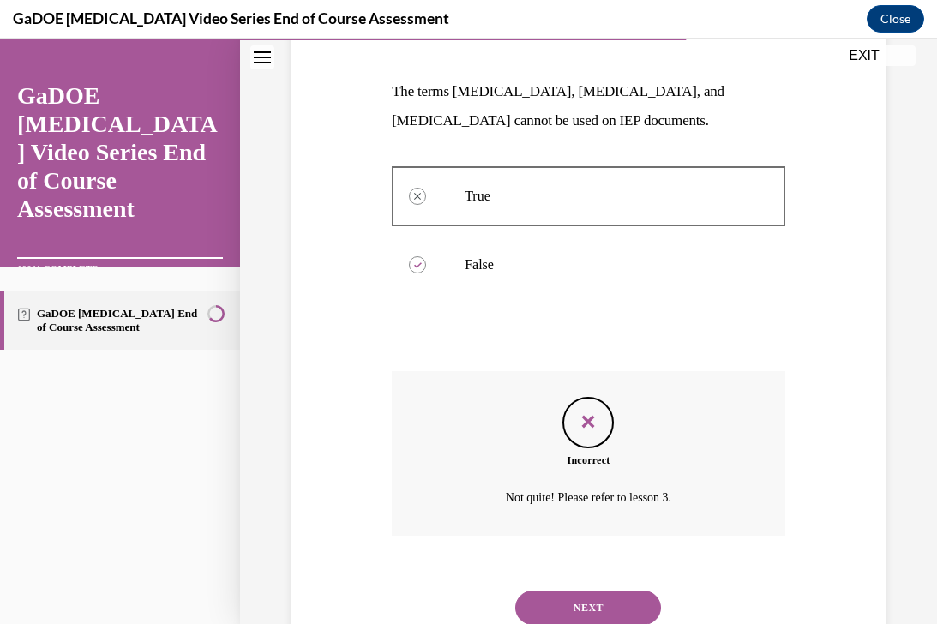
scroll to position [271, 0]
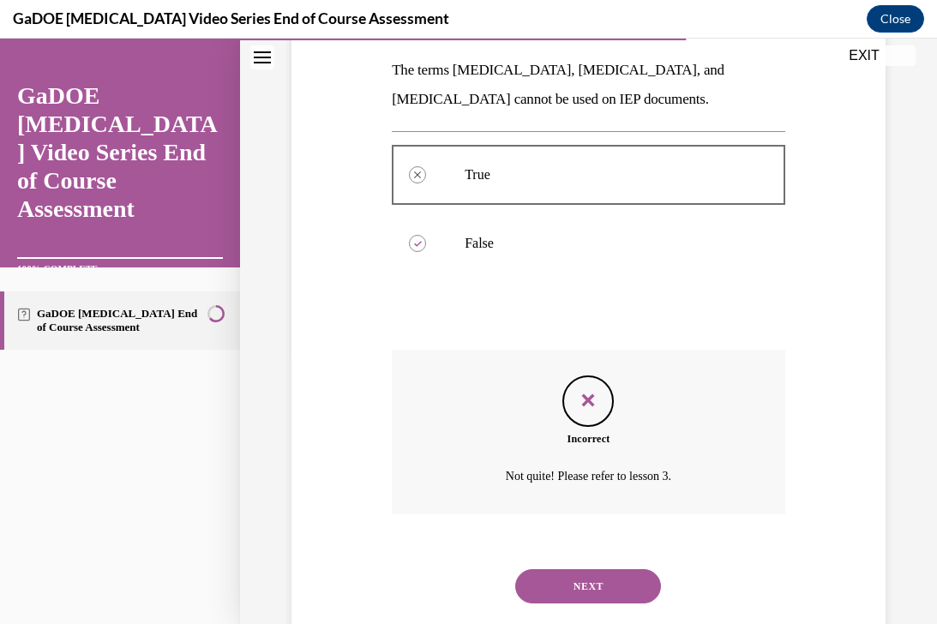
click at [541, 592] on button "NEXT" at bounding box center [588, 586] width 146 height 34
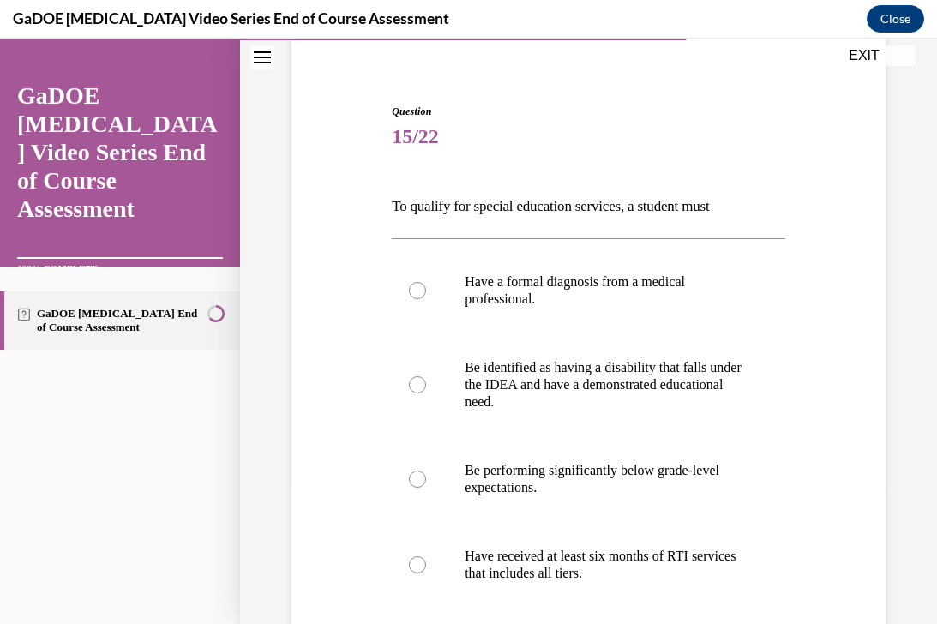
scroll to position [135, 0]
click at [544, 424] on label "Be identified as having a disability that falls under the IDEA and have a demon…" at bounding box center [589, 384] width 394 height 103
click at [426, 393] on input "Be identified as having a disability that falls under the IDEA and have a demon…" at bounding box center [417, 384] width 17 height 17
radio input "true"
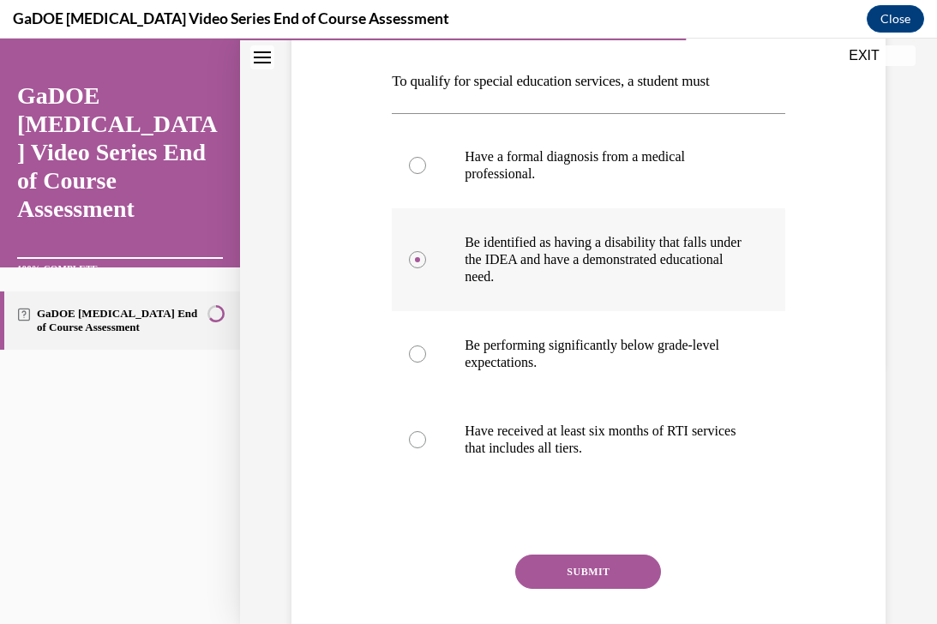
scroll to position [292, 0]
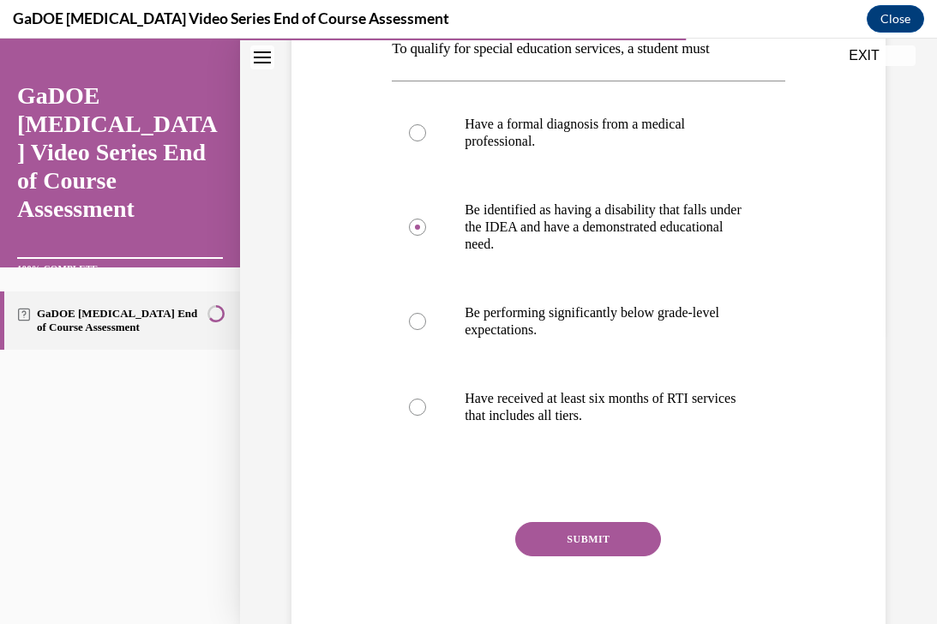
click at [551, 538] on button "SUBMIT" at bounding box center [588, 539] width 146 height 34
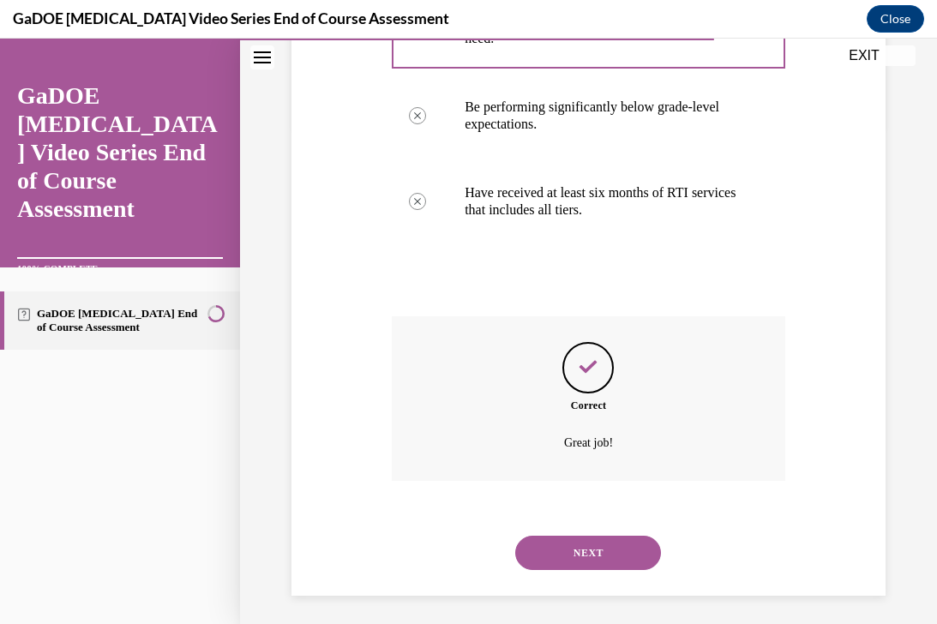
scroll to position [504, 0]
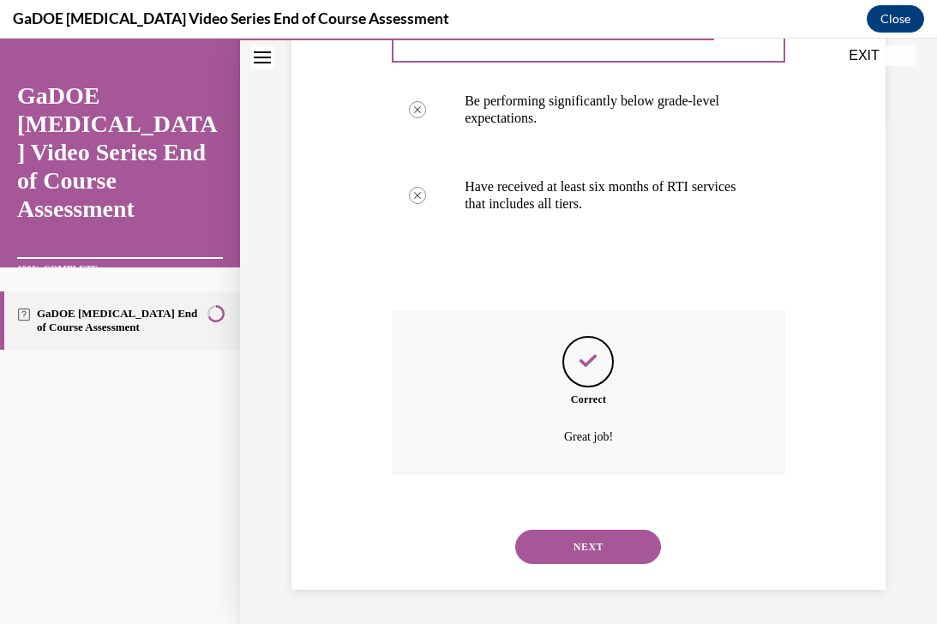
click at [572, 551] on button "NEXT" at bounding box center [588, 547] width 146 height 34
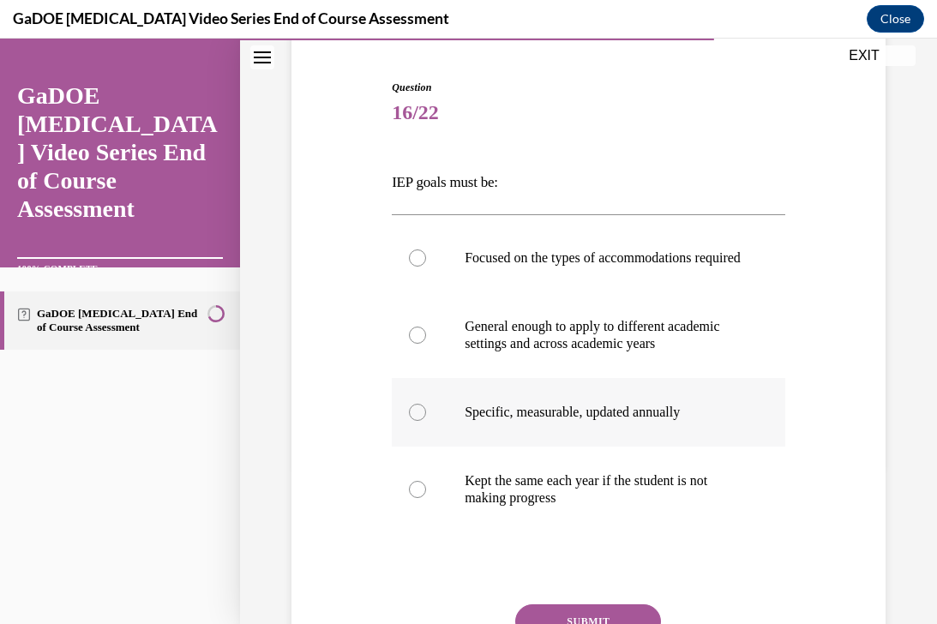
scroll to position [161, 0]
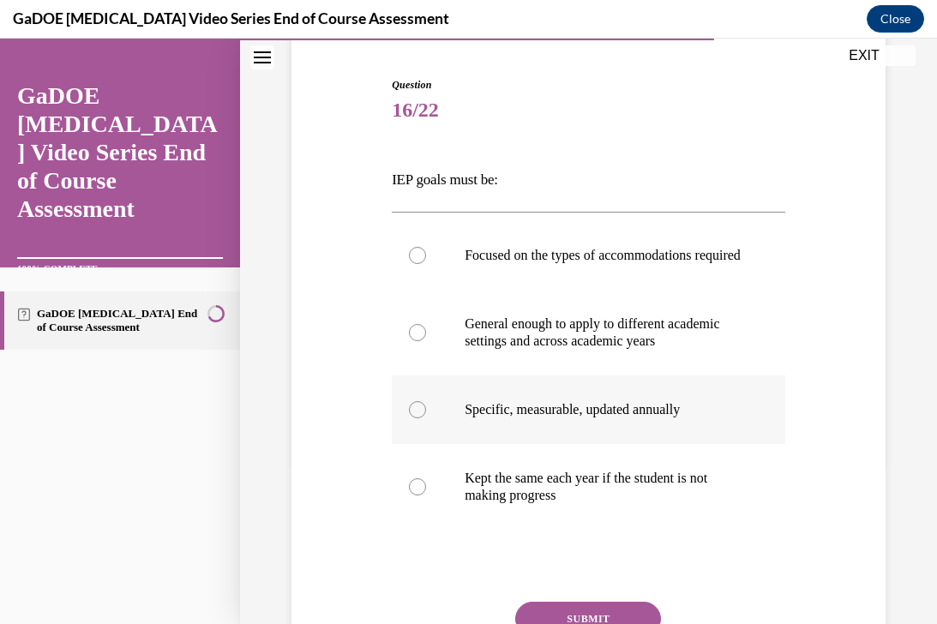
click at [586, 444] on label "Specific, measurable, updated annually" at bounding box center [589, 410] width 394 height 69
click at [426, 418] on input "Specific, measurable, updated annually" at bounding box center [417, 409] width 17 height 17
radio input "true"
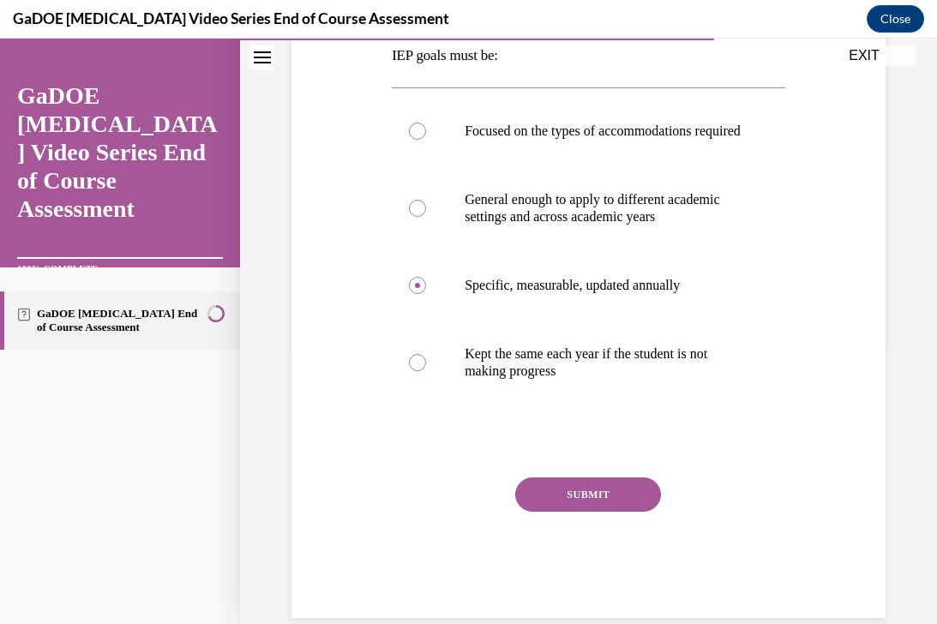
click at [572, 509] on button "SUBMIT" at bounding box center [588, 495] width 146 height 34
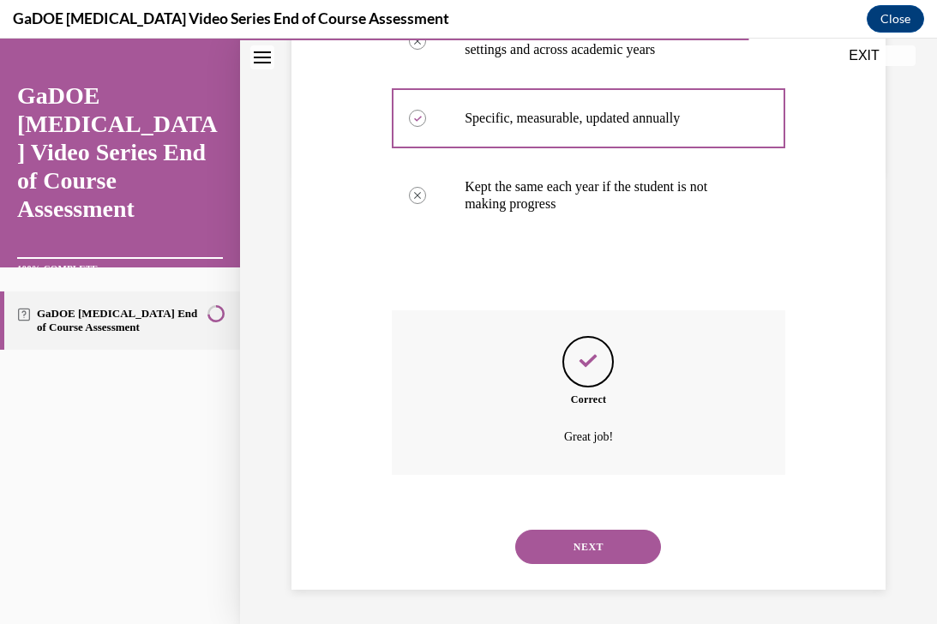
scroll to position [470, 0]
click at [571, 544] on button "NEXT" at bounding box center [588, 547] width 146 height 34
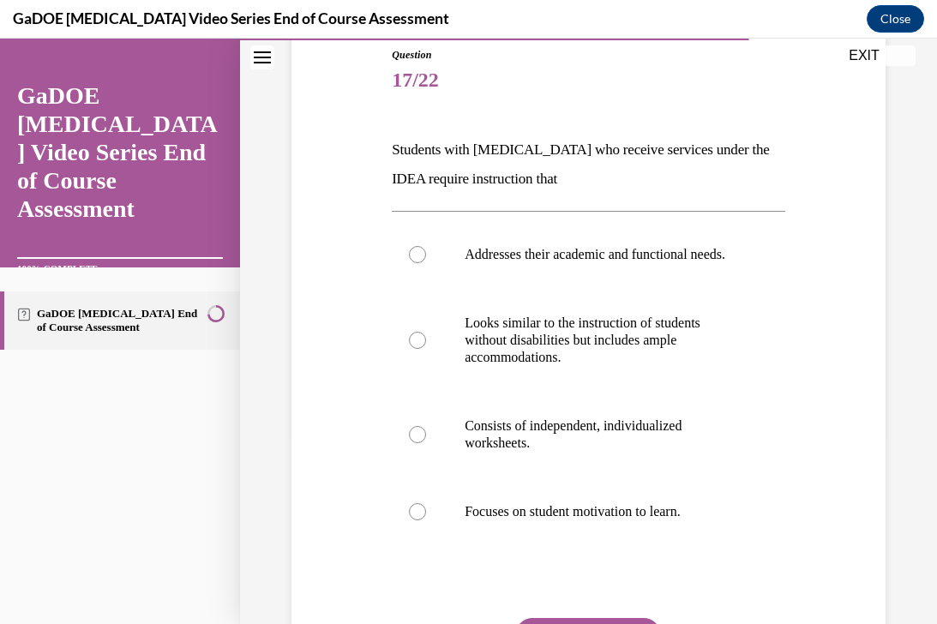
scroll to position [194, 0]
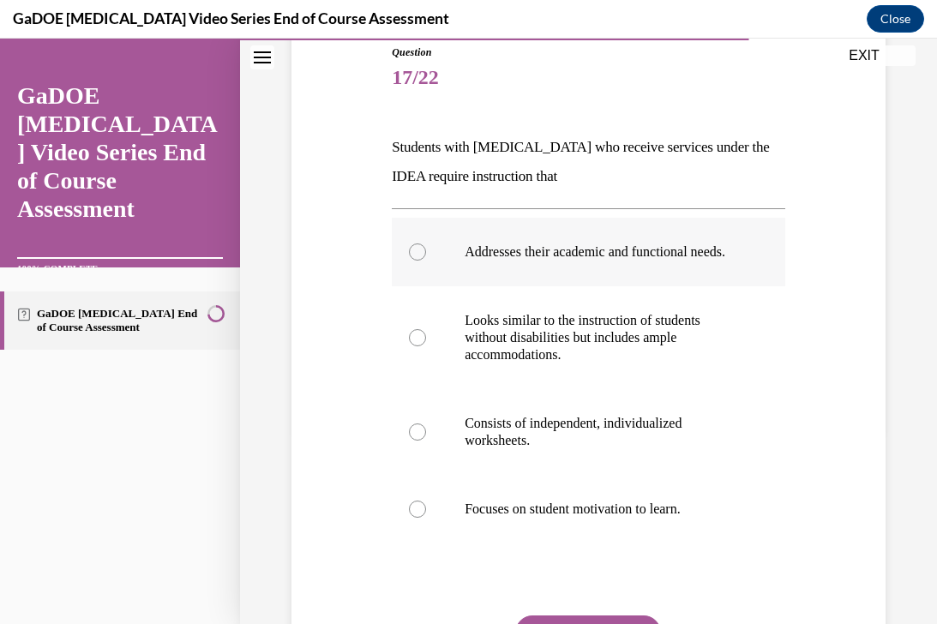
click at [600, 261] on p "Addresses their academic and functional needs." at bounding box center [604, 251] width 278 height 17
click at [426, 261] on input "Addresses their academic and functional needs." at bounding box center [417, 251] width 17 height 17
radio input "true"
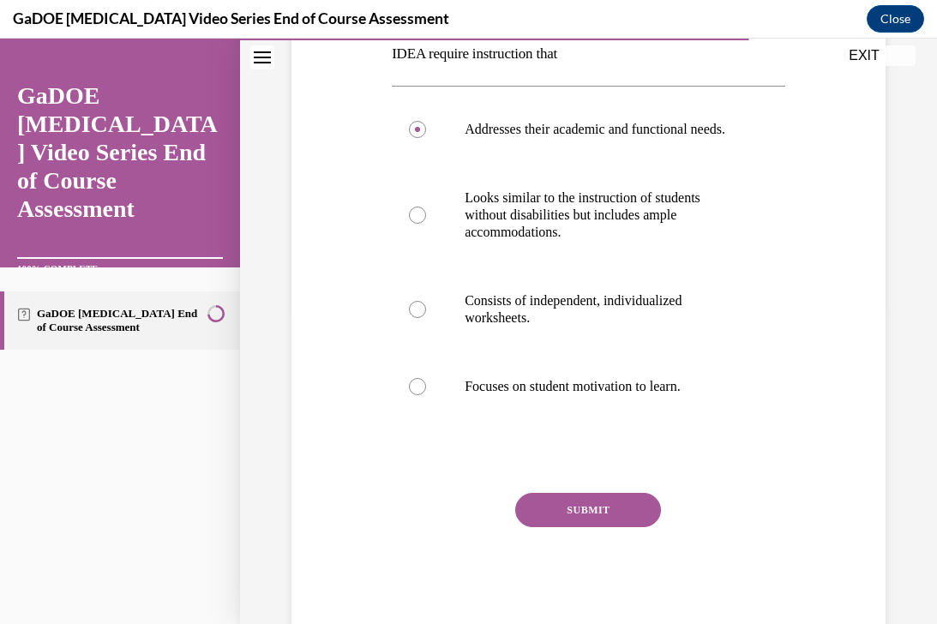
click at [541, 527] on button "SUBMIT" at bounding box center [588, 510] width 146 height 34
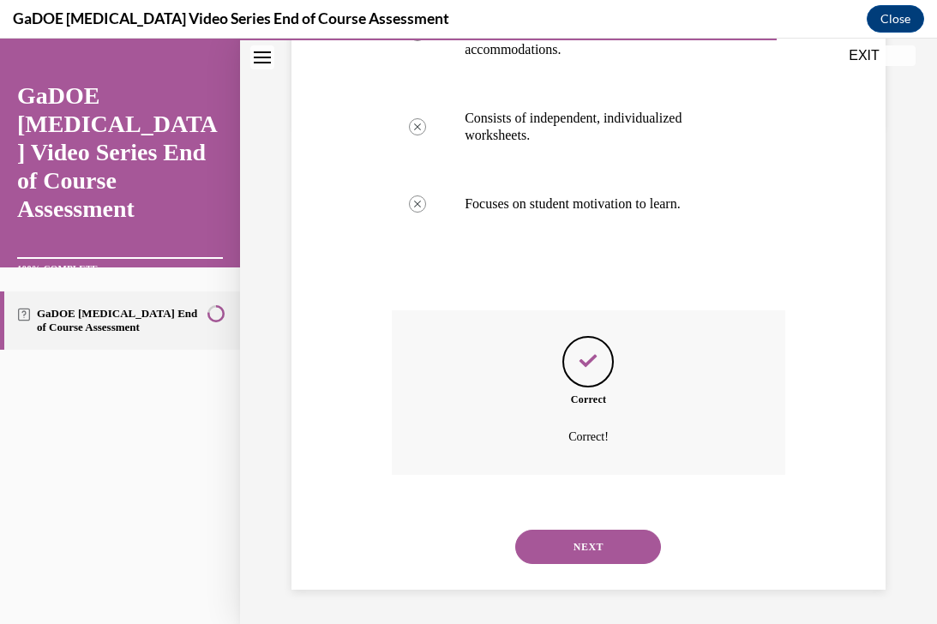
click at [568, 544] on button "NEXT" at bounding box center [588, 547] width 146 height 34
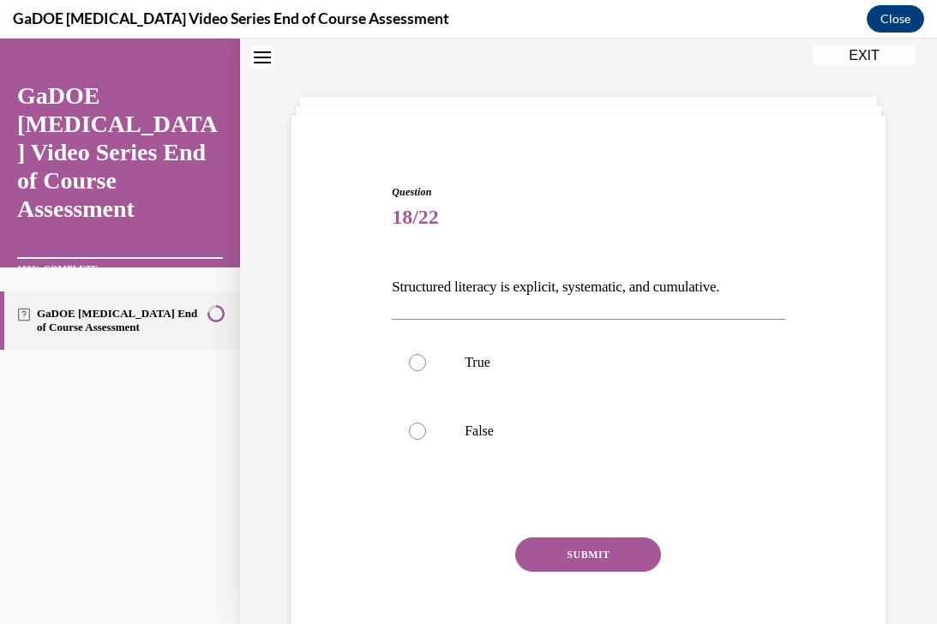
scroll to position [52, 0]
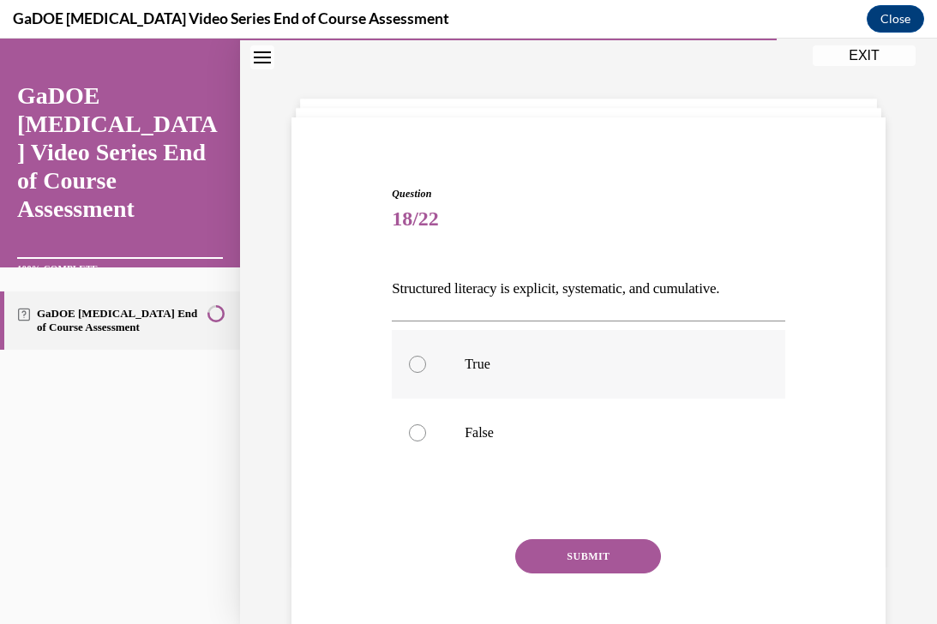
click at [502, 378] on label "True" at bounding box center [589, 364] width 394 height 69
click at [426, 373] on input "True" at bounding box center [417, 364] width 17 height 17
radio input "true"
click at [540, 547] on button "SUBMIT" at bounding box center [588, 556] width 146 height 34
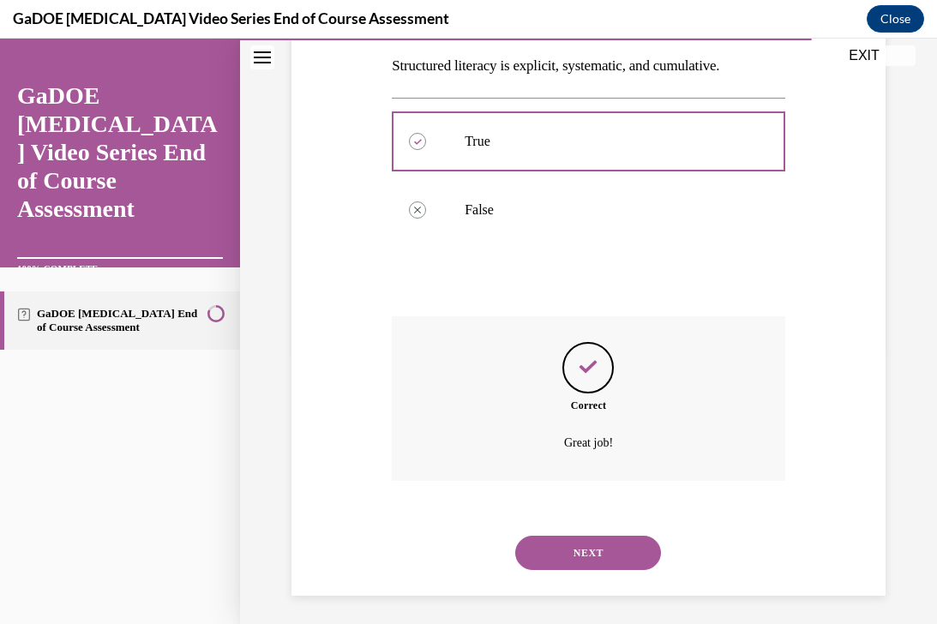
scroll to position [281, 0]
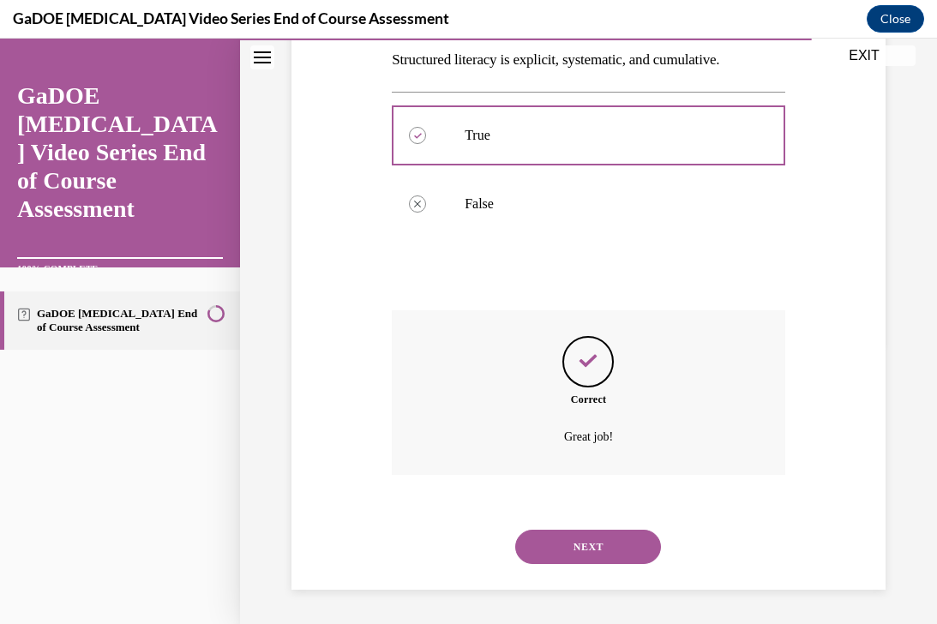
click at [560, 550] on button "NEXT" at bounding box center [588, 547] width 146 height 34
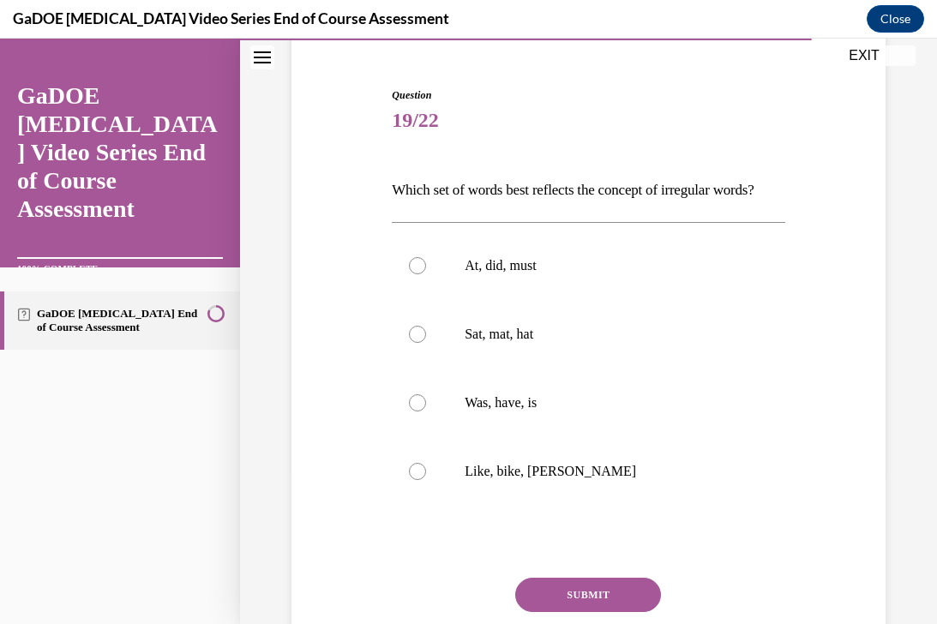
scroll to position [187, 0]
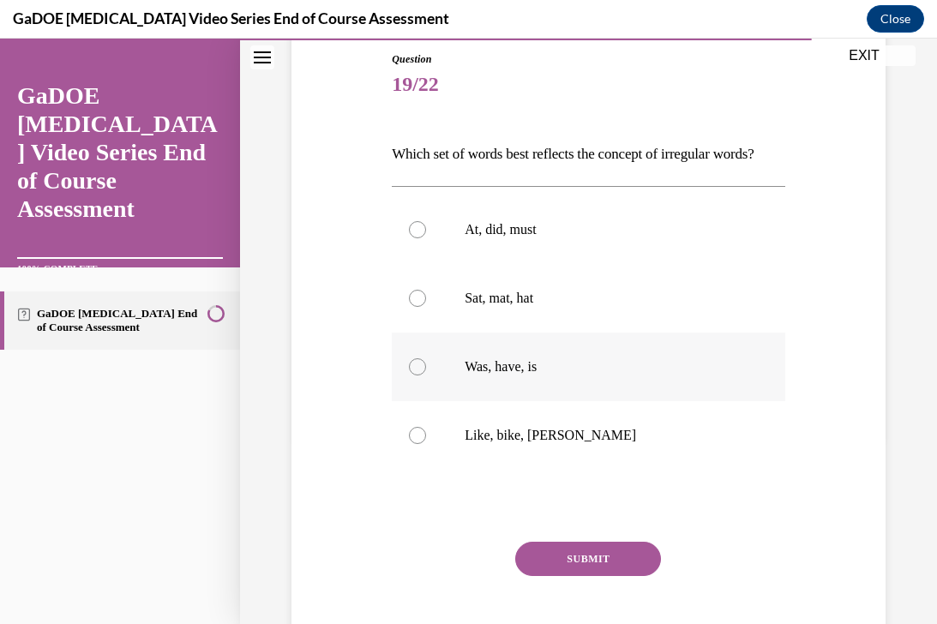
click at [546, 401] on label "Was, have, is" at bounding box center [589, 367] width 394 height 69
click at [426, 376] on input "Was, have, is" at bounding box center [417, 366] width 17 height 17
radio input "true"
click at [595, 576] on button "SUBMIT" at bounding box center [588, 559] width 146 height 34
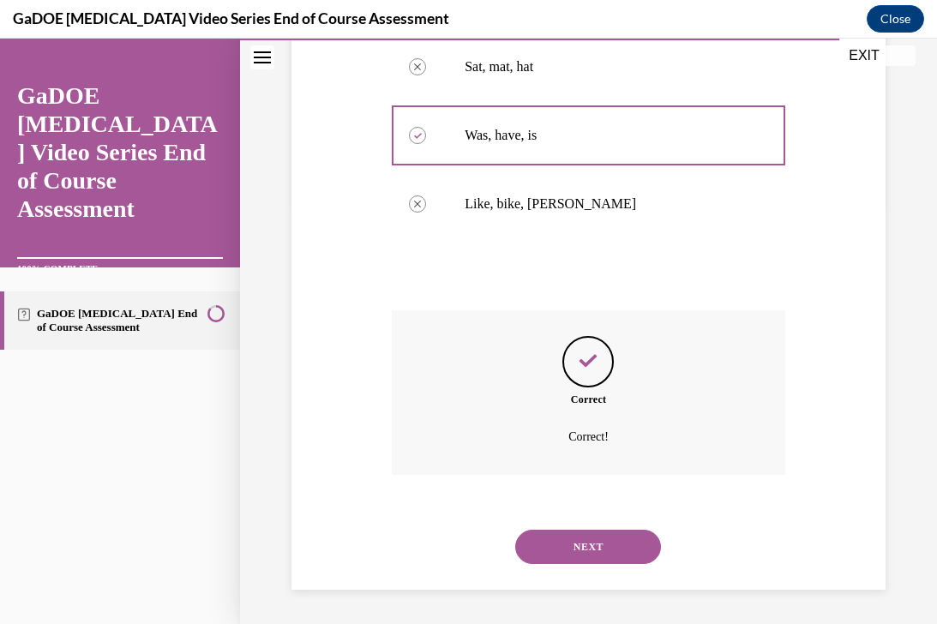
scroll to position [448, 0]
click at [598, 557] on button "NEXT" at bounding box center [588, 547] width 146 height 34
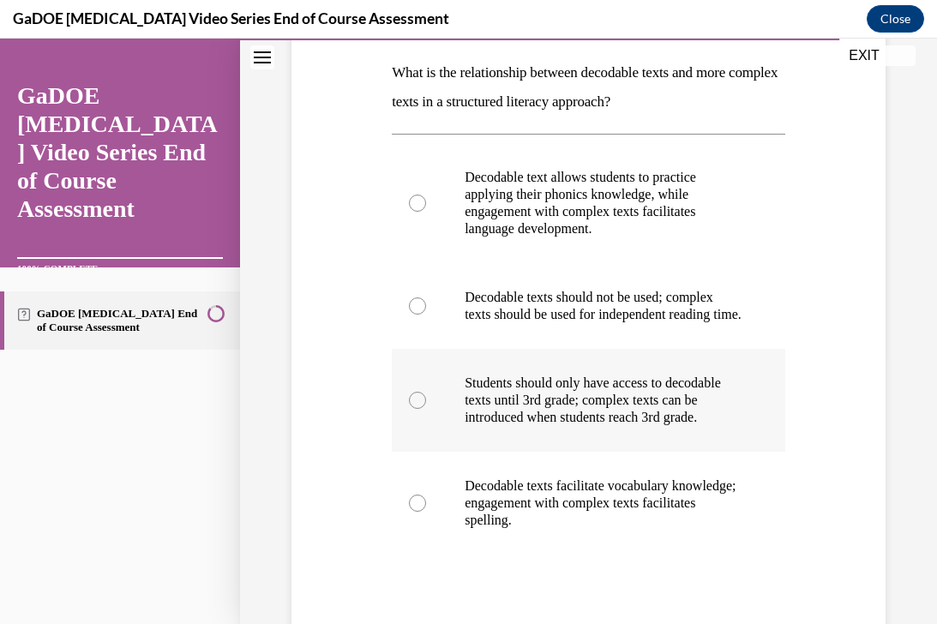
scroll to position [277, 0]
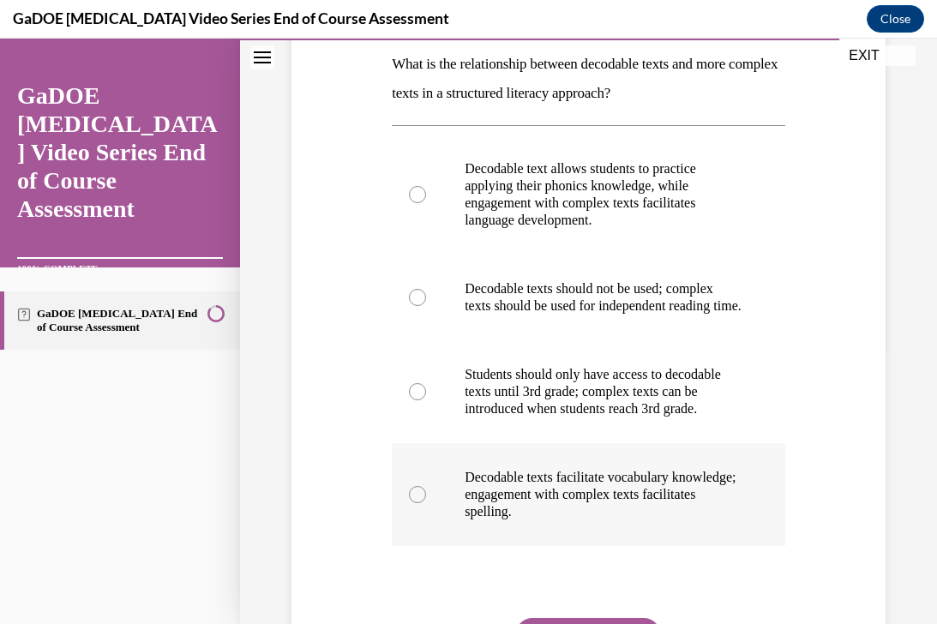
click at [558, 496] on label "Decodable texts facilitate vocabulary knowledge; engagement with complex texts …" at bounding box center [589, 494] width 394 height 103
click at [426, 496] on input "Decodable texts facilitate vocabulary knowledge; engagement with complex texts …" at bounding box center [417, 494] width 17 height 17
radio input "true"
click at [591, 185] on p "Decodable text allows students to practice applying their phonics knowledge, wh…" at bounding box center [604, 194] width 278 height 69
click at [426, 186] on input "Decodable text allows students to practice applying their phonics knowledge, wh…" at bounding box center [417, 194] width 17 height 17
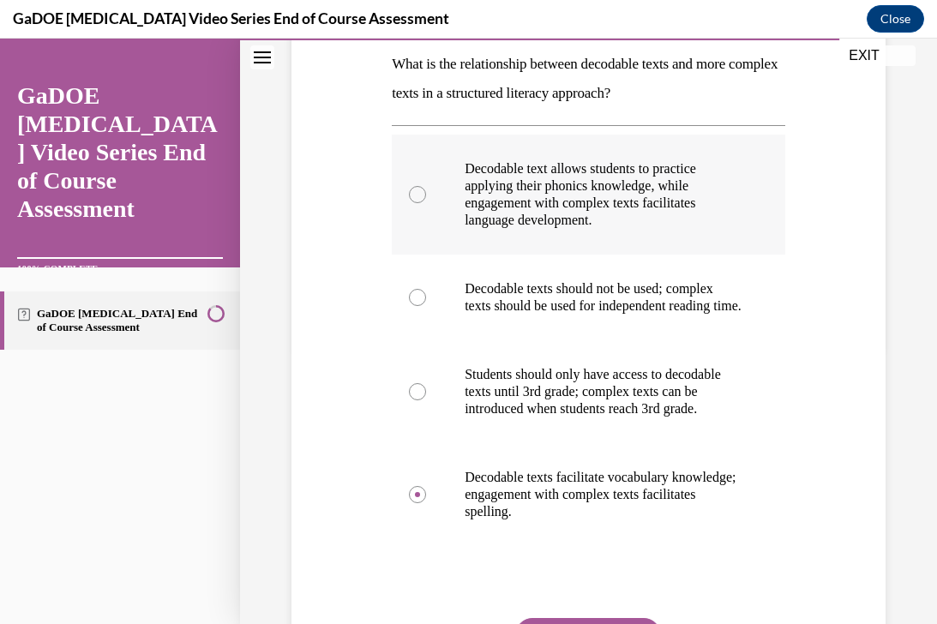
radio input "true"
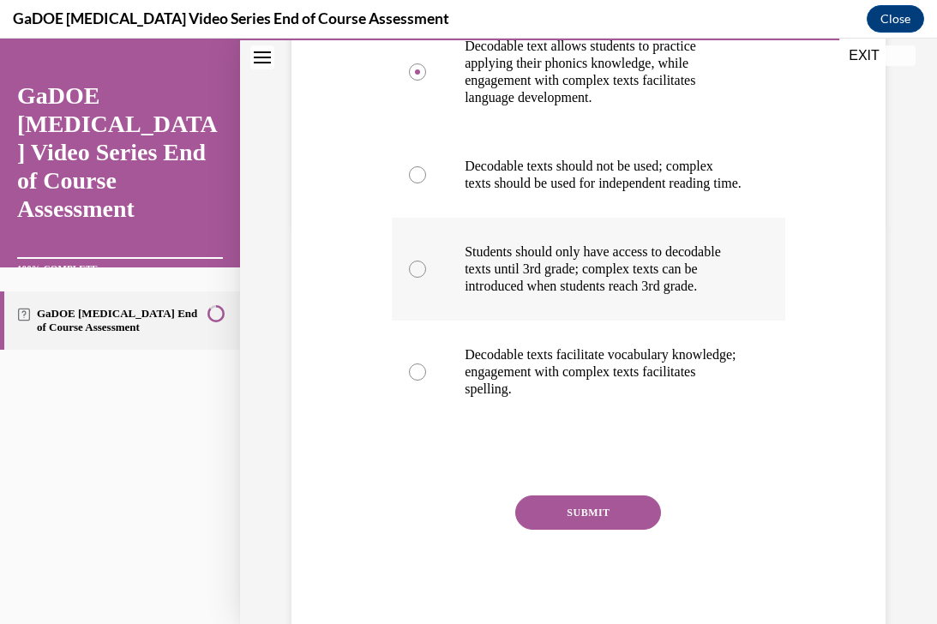
scroll to position [400, 0]
click at [553, 529] on button "SUBMIT" at bounding box center [588, 512] width 146 height 34
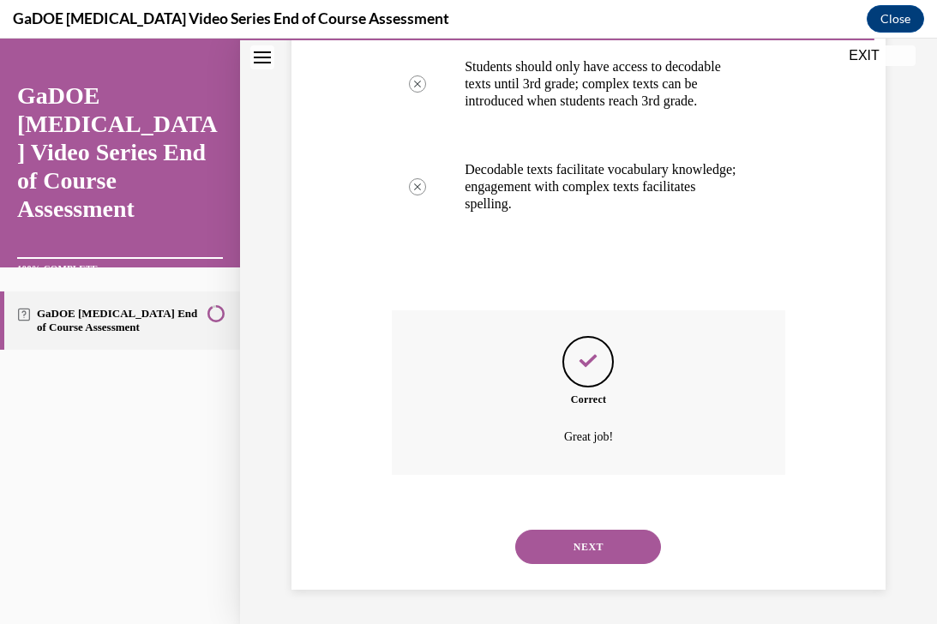
scroll to position [619, 0]
click at [543, 537] on button "NEXT" at bounding box center [588, 547] width 146 height 34
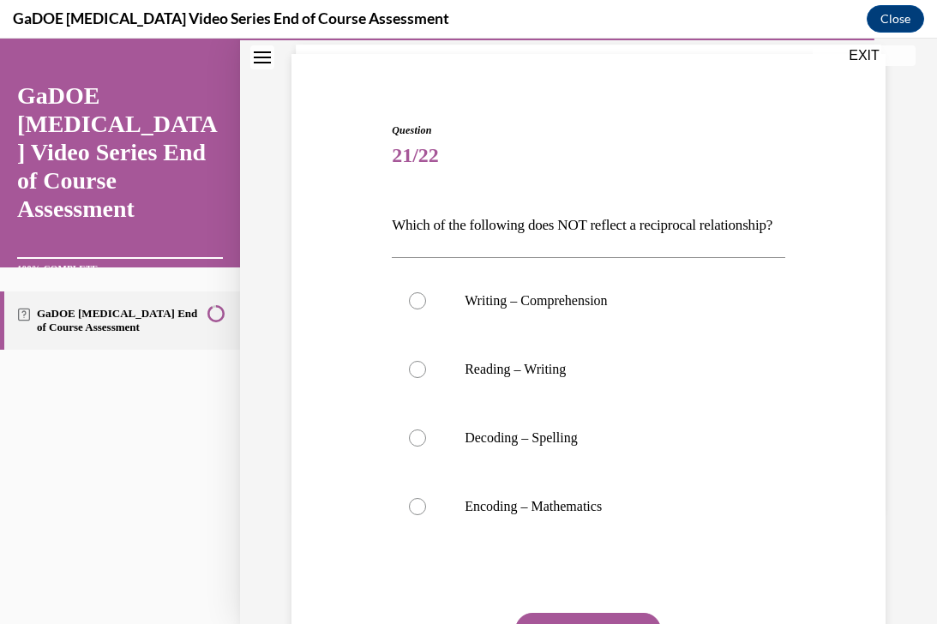
click at [543, 515] on p "Encoding – Mathematics" at bounding box center [604, 506] width 278 height 17
click at [426, 515] on input "Encoding – Mathematics" at bounding box center [417, 506] width 17 height 17
radio input "true"
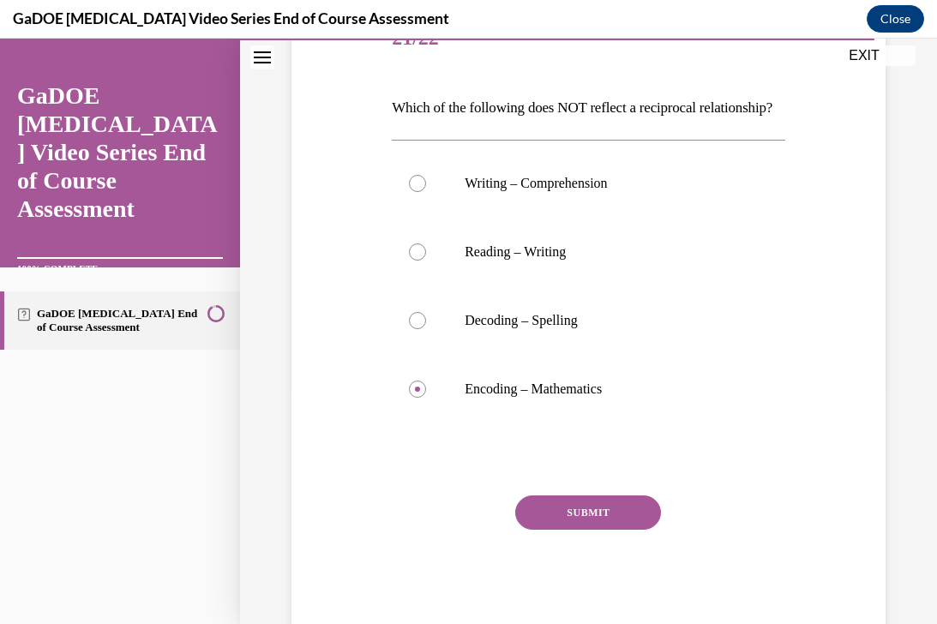
click at [543, 530] on button "SUBMIT" at bounding box center [588, 513] width 146 height 34
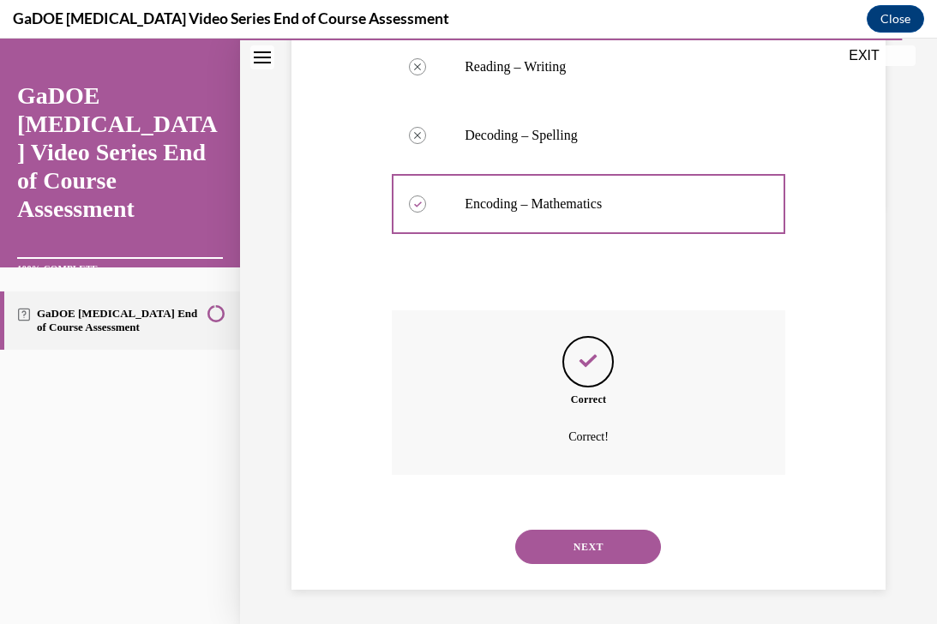
click at [559, 539] on button "NEXT" at bounding box center [588, 547] width 146 height 34
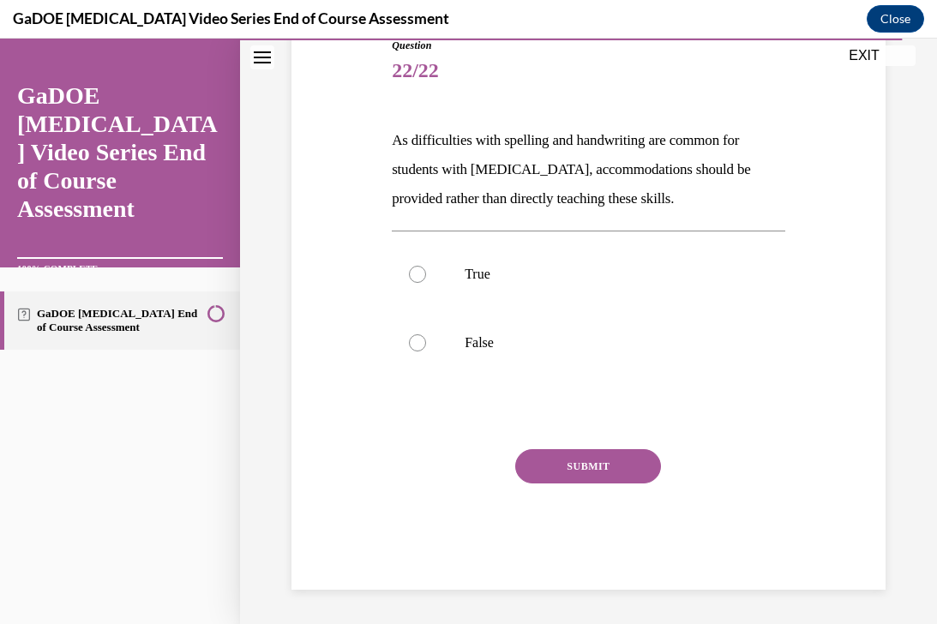
scroll to position [190, 0]
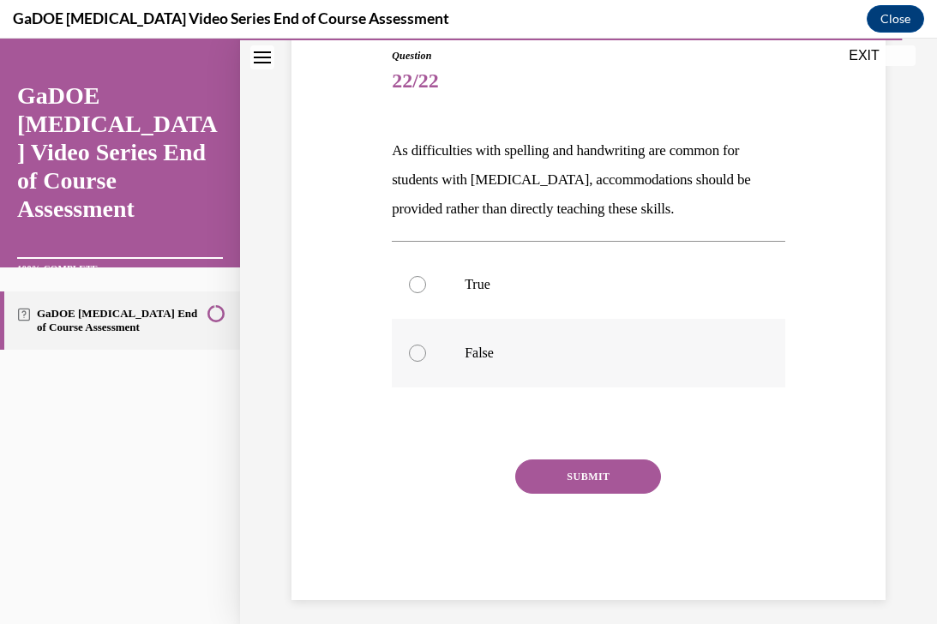
click at [548, 354] on p "False" at bounding box center [604, 353] width 278 height 17
click at [426, 354] on input "False" at bounding box center [417, 353] width 17 height 17
radio input "true"
click at [541, 477] on button "SUBMIT" at bounding box center [588, 477] width 146 height 34
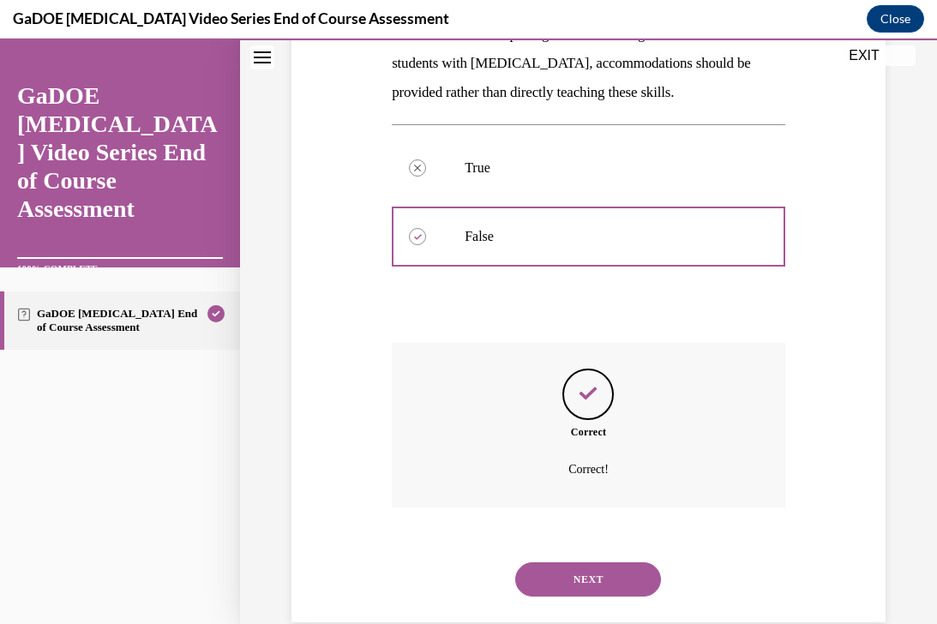
scroll to position [340, 0]
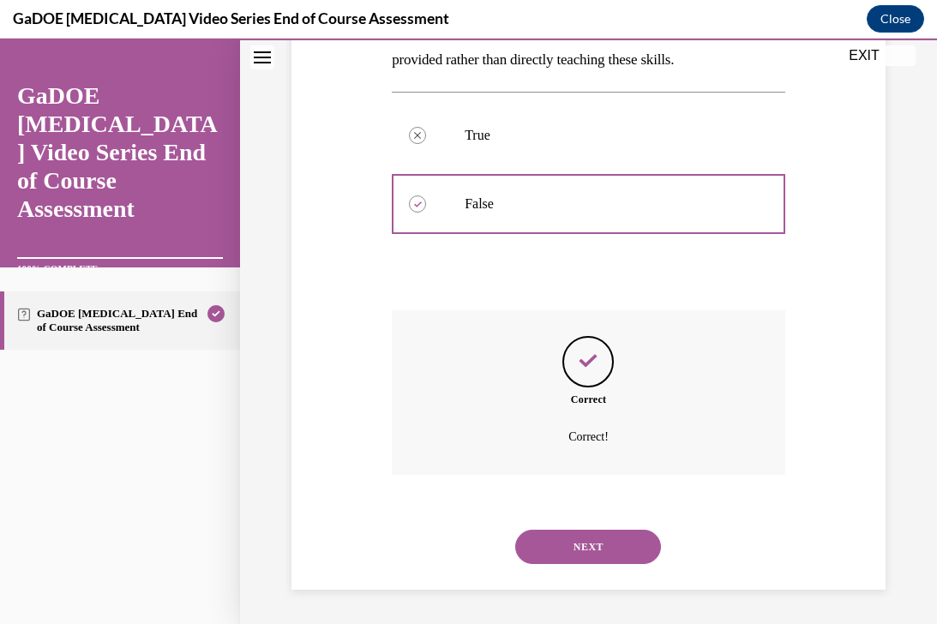
click at [549, 544] on button "NEXT" at bounding box center [588, 547] width 146 height 34
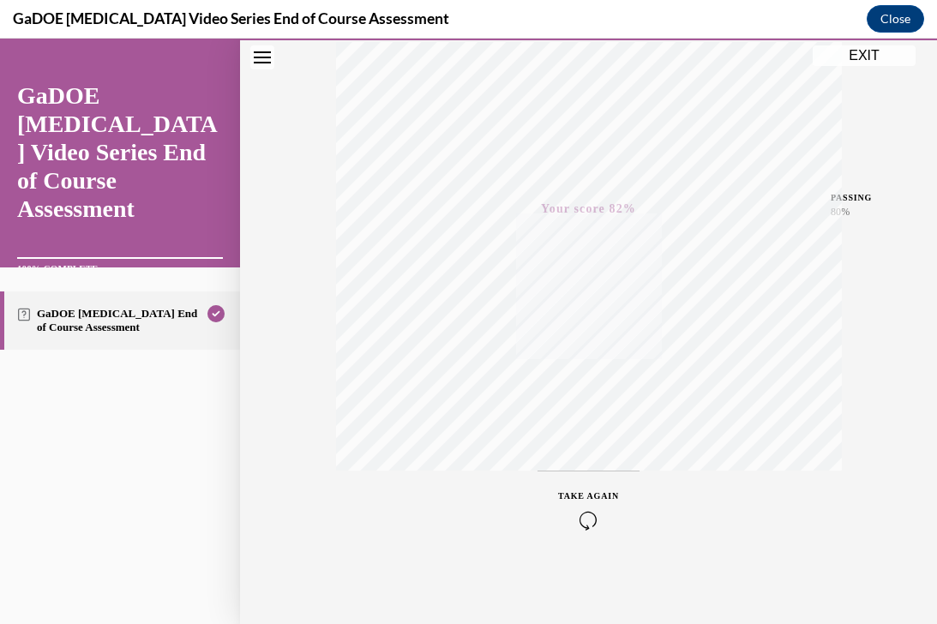
scroll to position [293, 0]
click at [852, 51] on button "EXIT" at bounding box center [864, 55] width 103 height 21
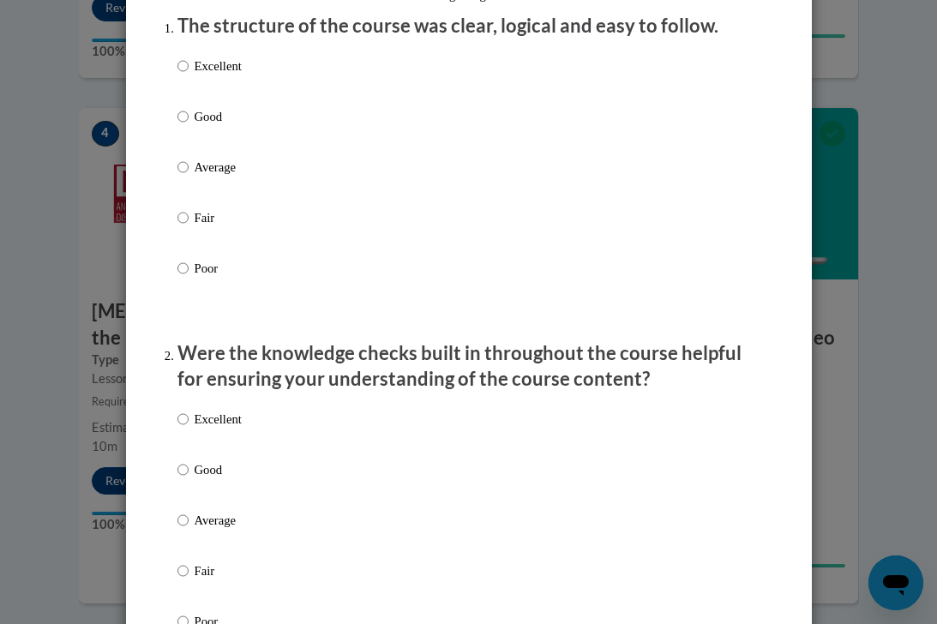
scroll to position [0, 0]
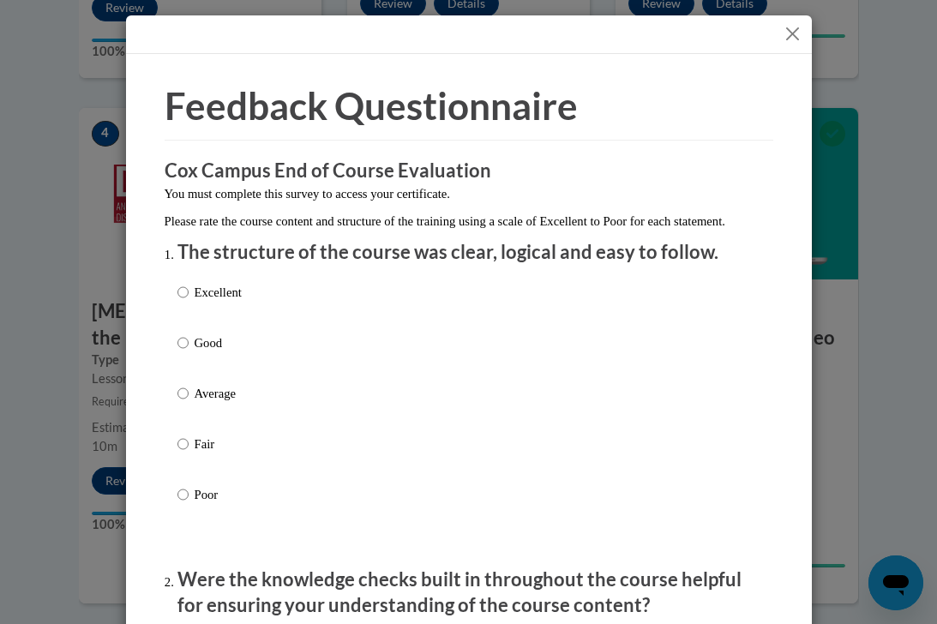
click at [218, 302] on p "Excellent" at bounding box center [218, 292] width 47 height 19
click at [189, 302] on input "Excellent" at bounding box center [182, 292] width 11 height 19
radio input "true"
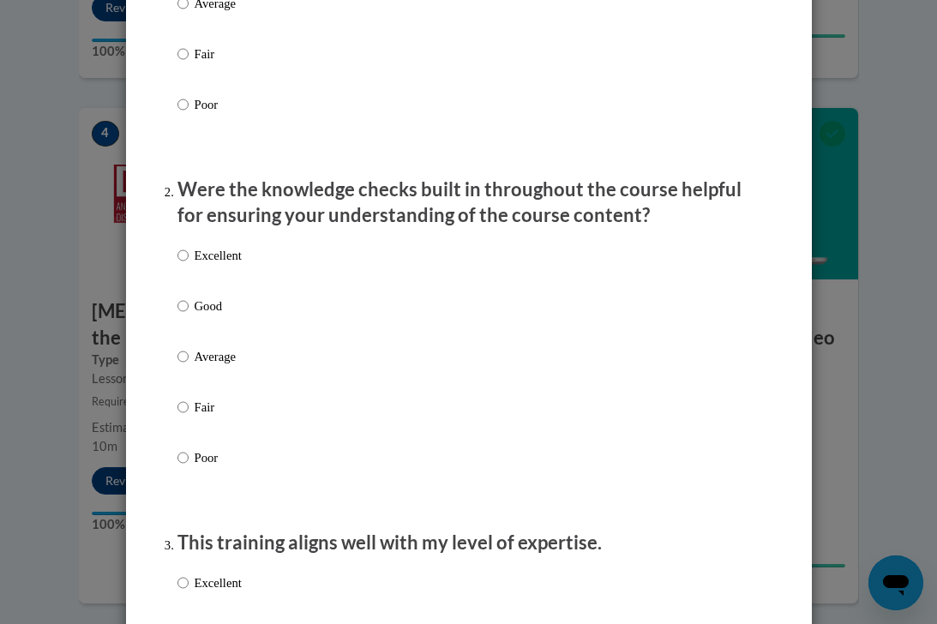
scroll to position [392, 0]
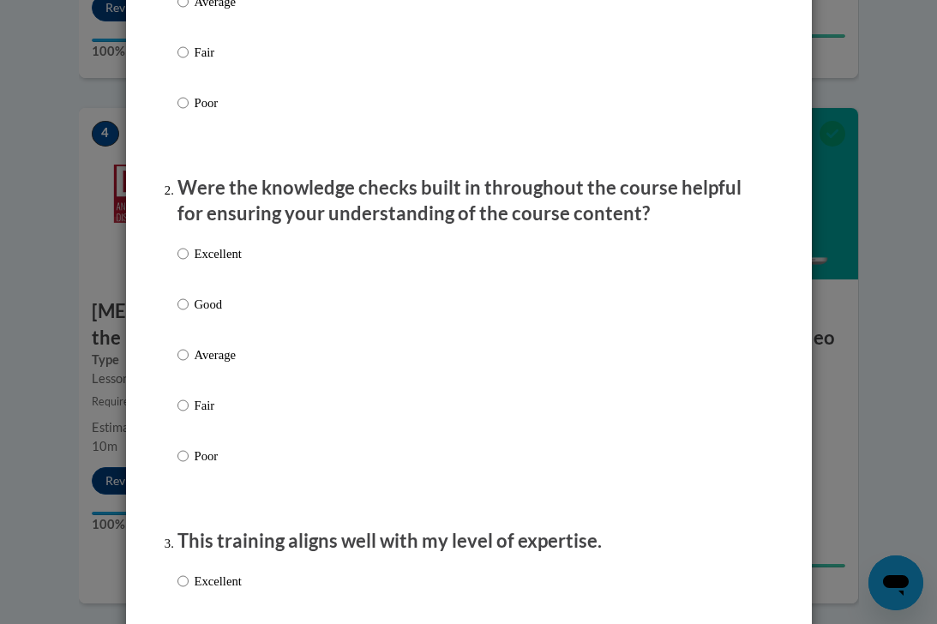
click at [213, 314] on p "Good" at bounding box center [218, 304] width 47 height 19
click at [189, 314] on input "Good" at bounding box center [182, 304] width 11 height 19
radio input "true"
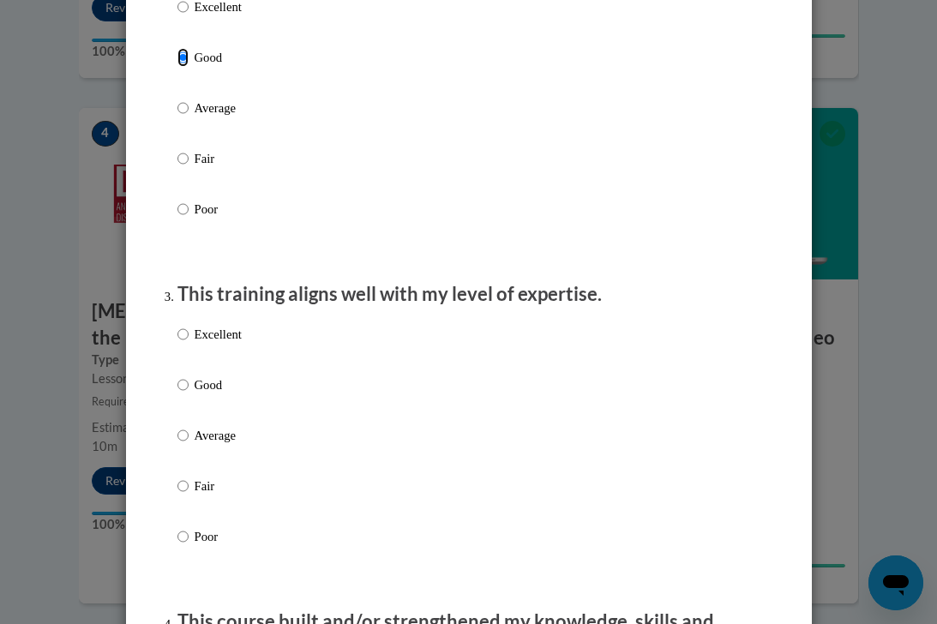
scroll to position [645, 0]
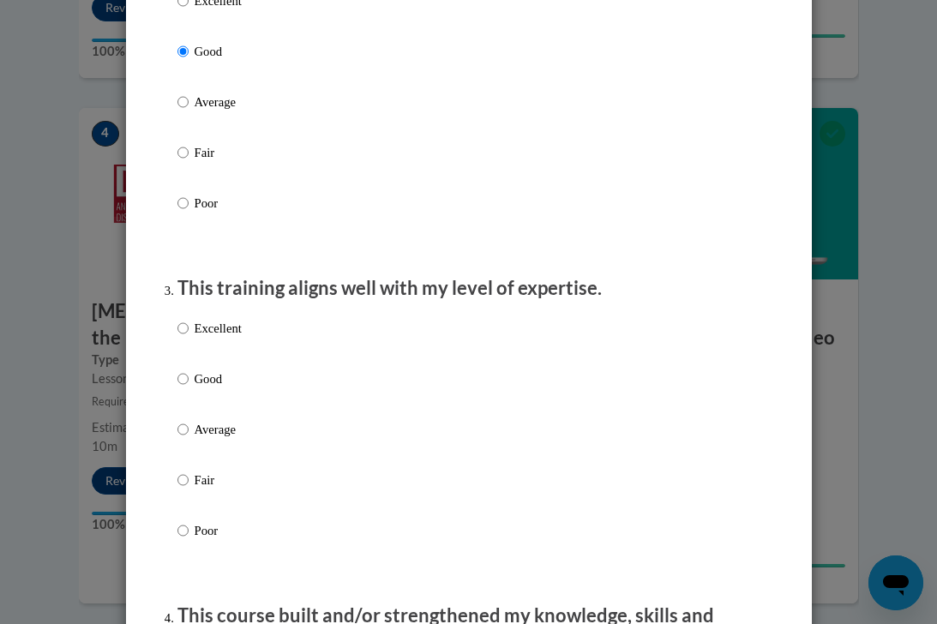
click at [222, 362] on label "Excellent" at bounding box center [209, 342] width 64 height 46
click at [189, 338] on input "Excellent" at bounding box center [182, 328] width 11 height 19
radio input "true"
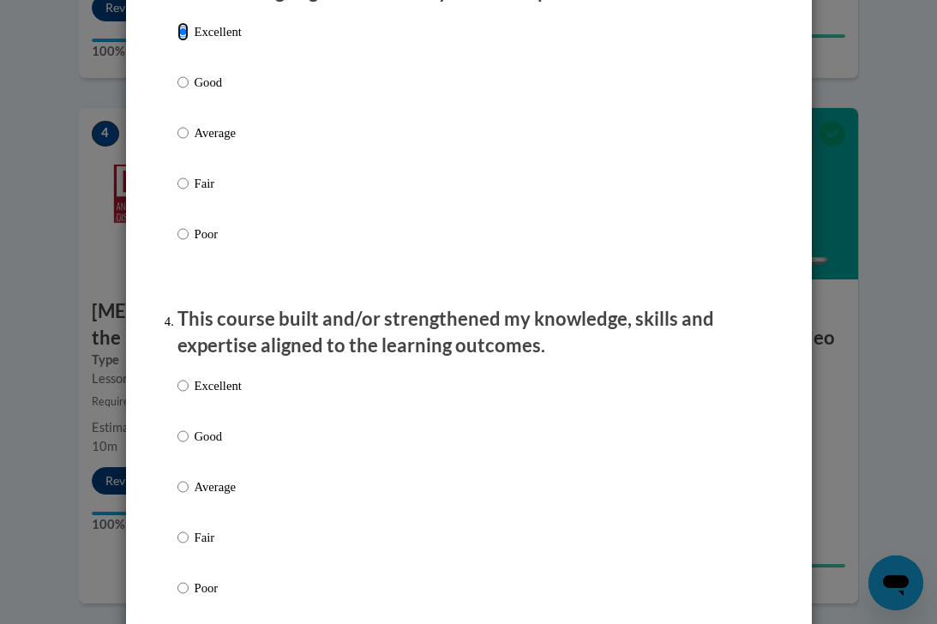
scroll to position [941, 0]
click at [242, 396] on p "Excellent" at bounding box center [218, 386] width 47 height 19
click at [189, 396] on input "Excellent" at bounding box center [182, 386] width 11 height 19
radio input "true"
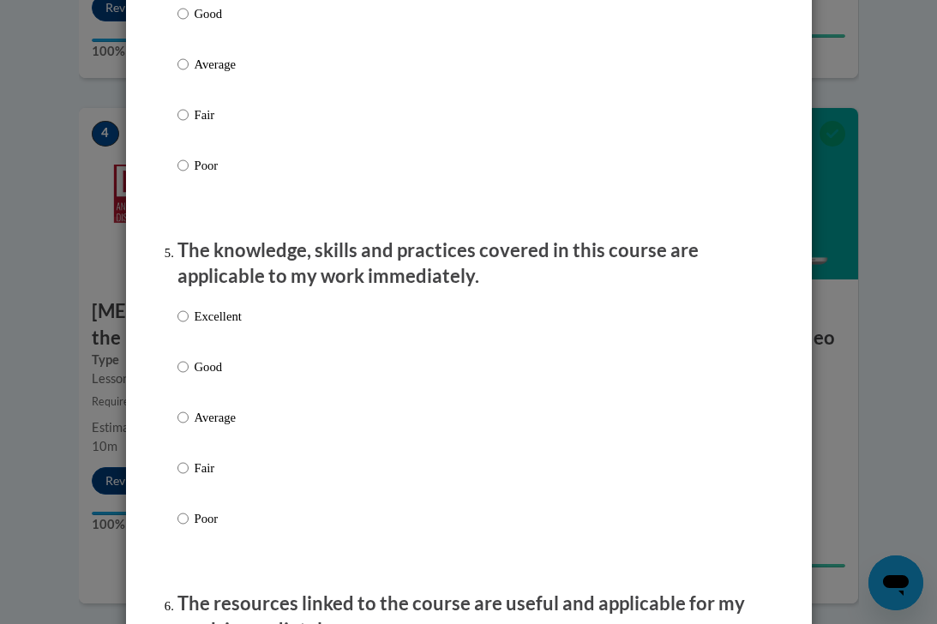
scroll to position [1368, 0]
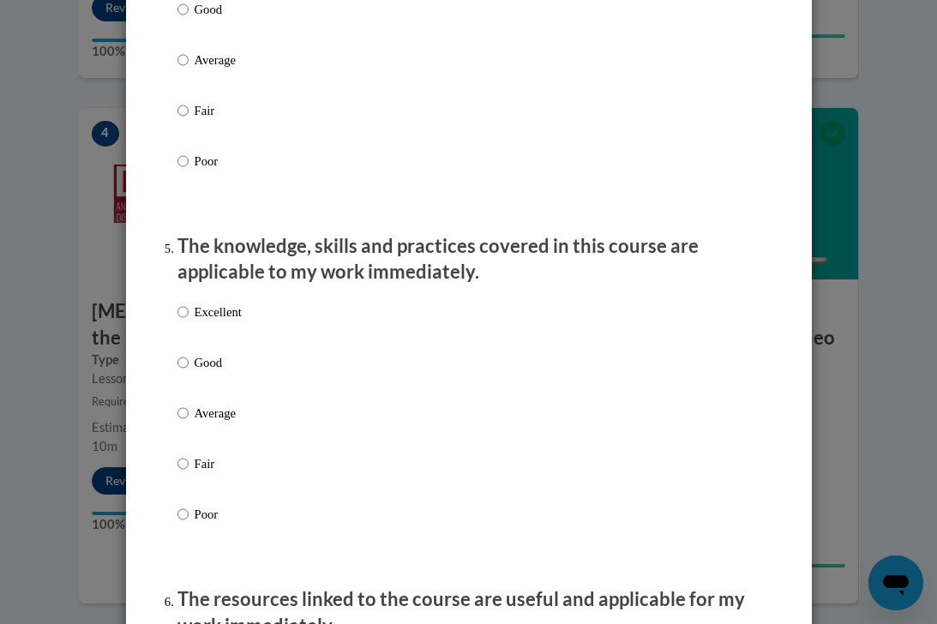
click at [219, 322] on p "Excellent" at bounding box center [218, 312] width 47 height 19
click at [189, 322] on input "Excellent" at bounding box center [182, 312] width 11 height 19
radio input "true"
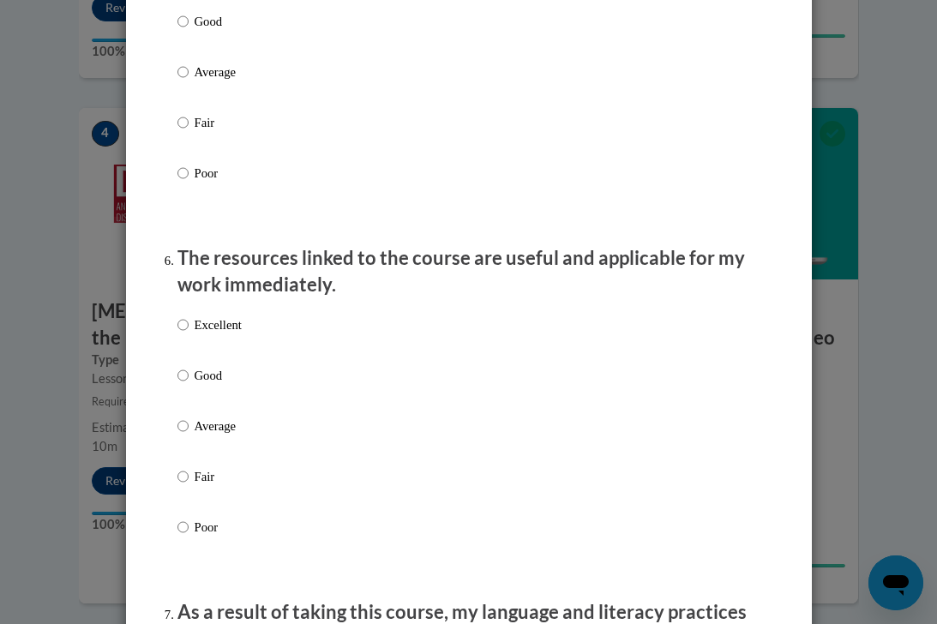
scroll to position [1734, 0]
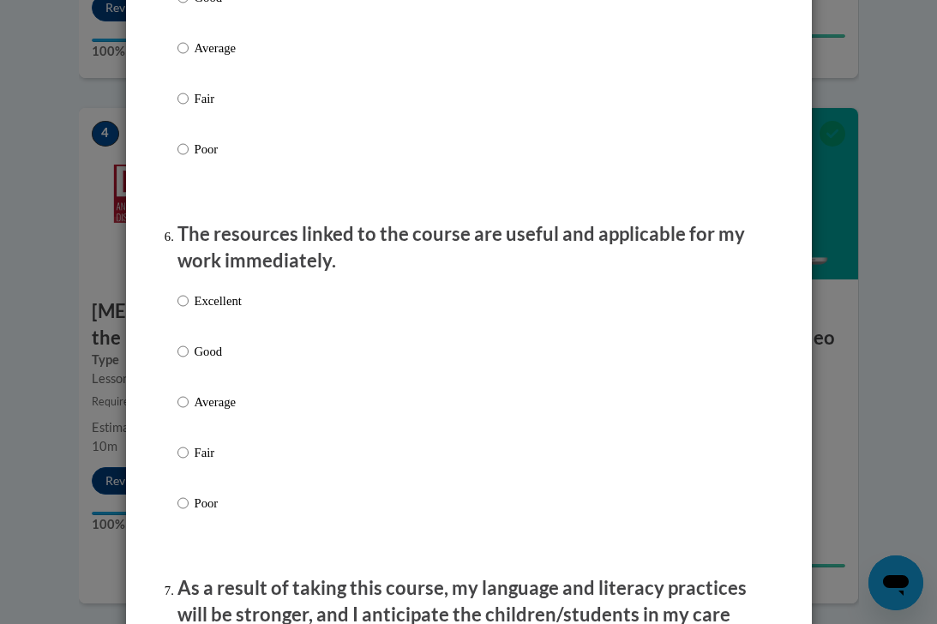
click at [207, 310] on p "Excellent" at bounding box center [218, 301] width 47 height 19
click at [189, 310] on input "Excellent" at bounding box center [182, 301] width 11 height 19
radio input "true"
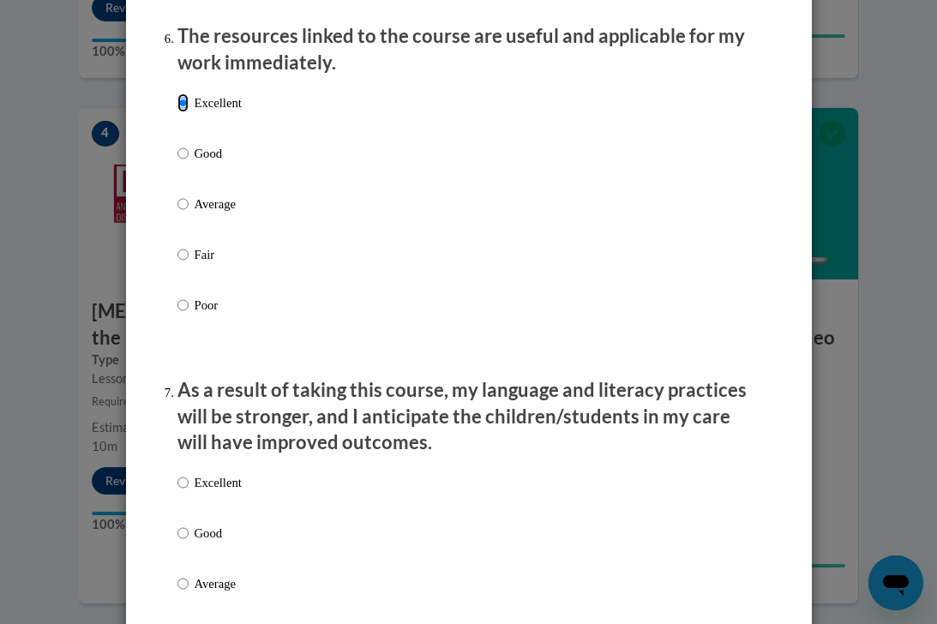
scroll to position [1939, 0]
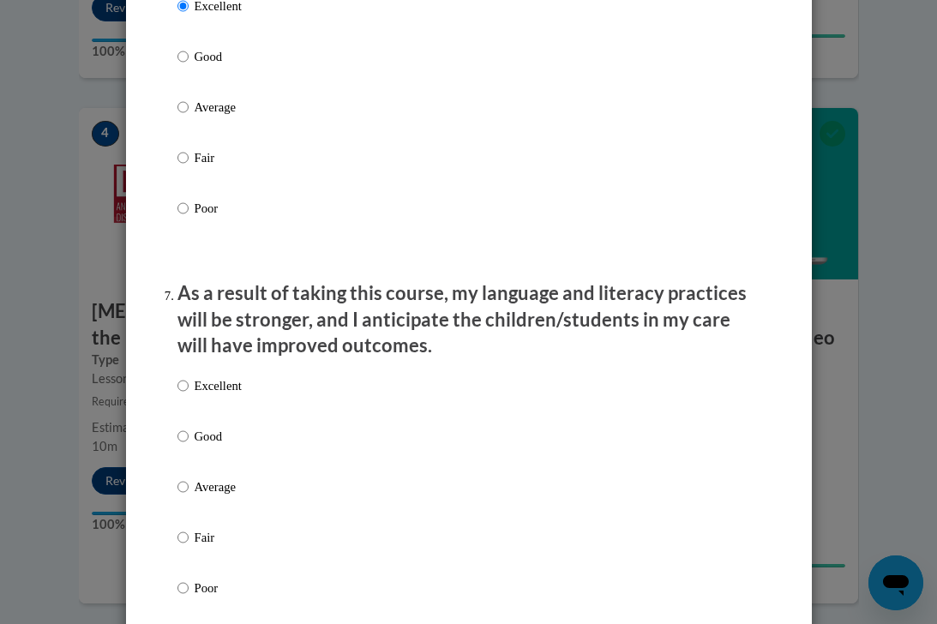
click at [239, 395] on p "Excellent" at bounding box center [218, 385] width 47 height 19
click at [189, 395] on input "Excellent" at bounding box center [182, 385] width 11 height 19
radio input "true"
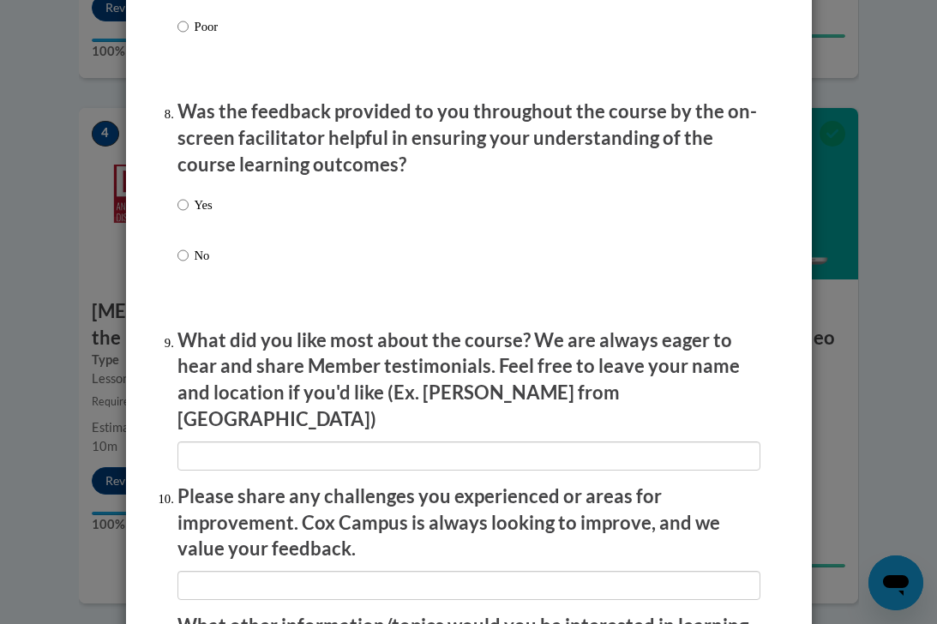
scroll to position [2593, 0]
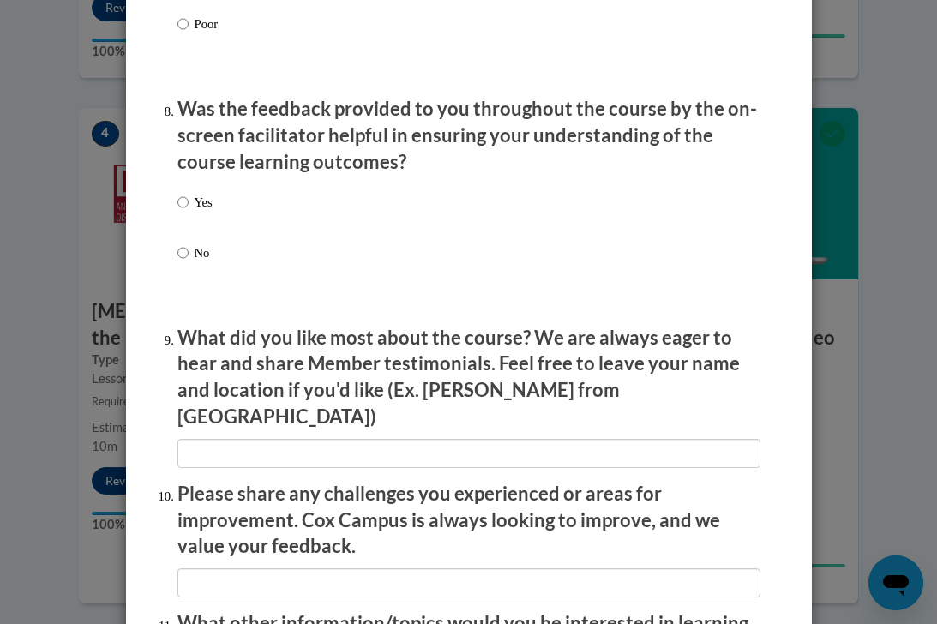
click at [202, 212] on p "Yes" at bounding box center [204, 202] width 18 height 19
click at [189, 212] on input "Yes" at bounding box center [182, 202] width 11 height 19
radio input "true"
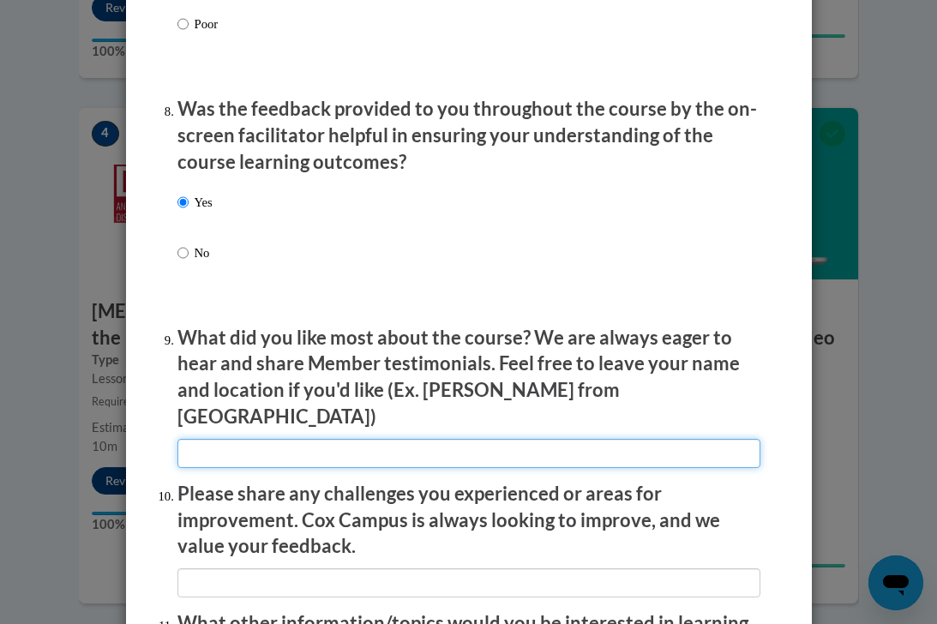
click at [277, 442] on input "textbox" at bounding box center [468, 453] width 583 height 29
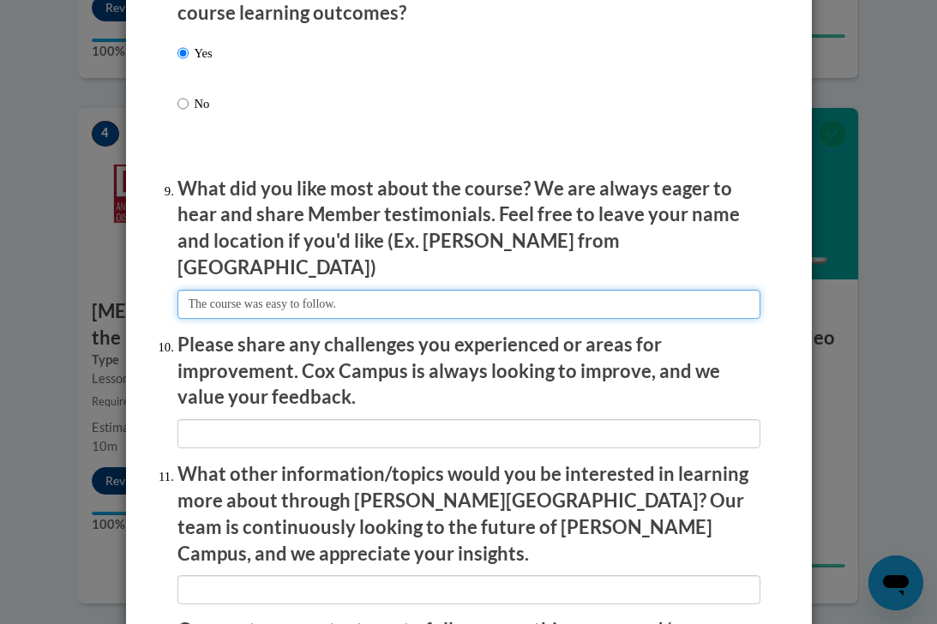
scroll to position [2744, 0]
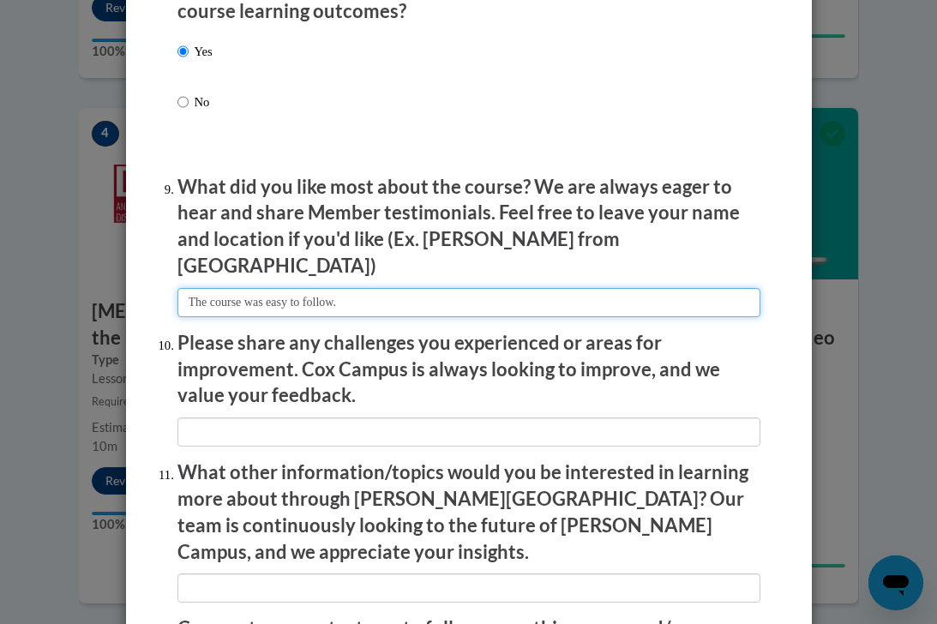
type input "The course was easy to follow."
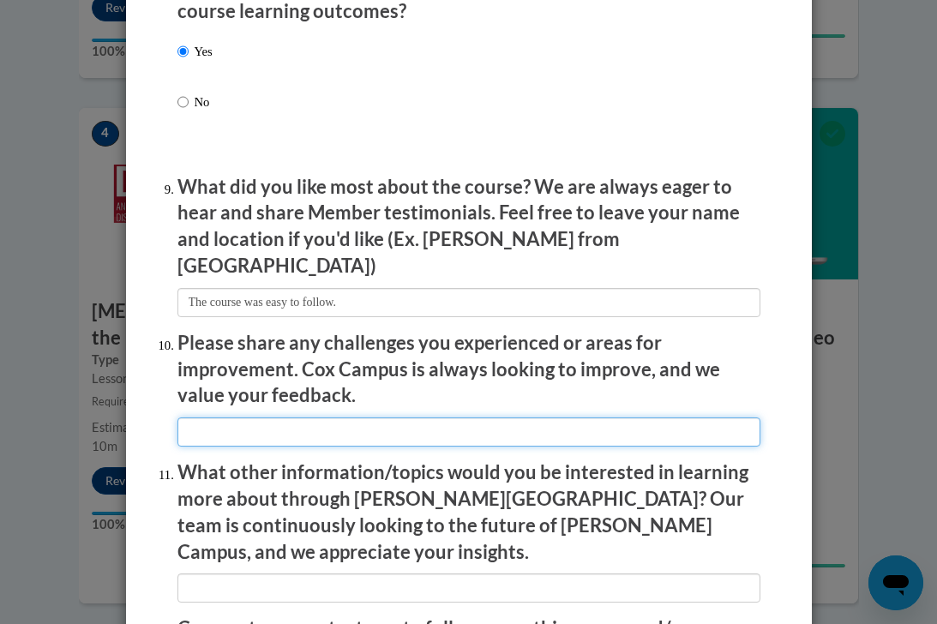
click at [352, 424] on input "textbox" at bounding box center [468, 432] width 583 height 29
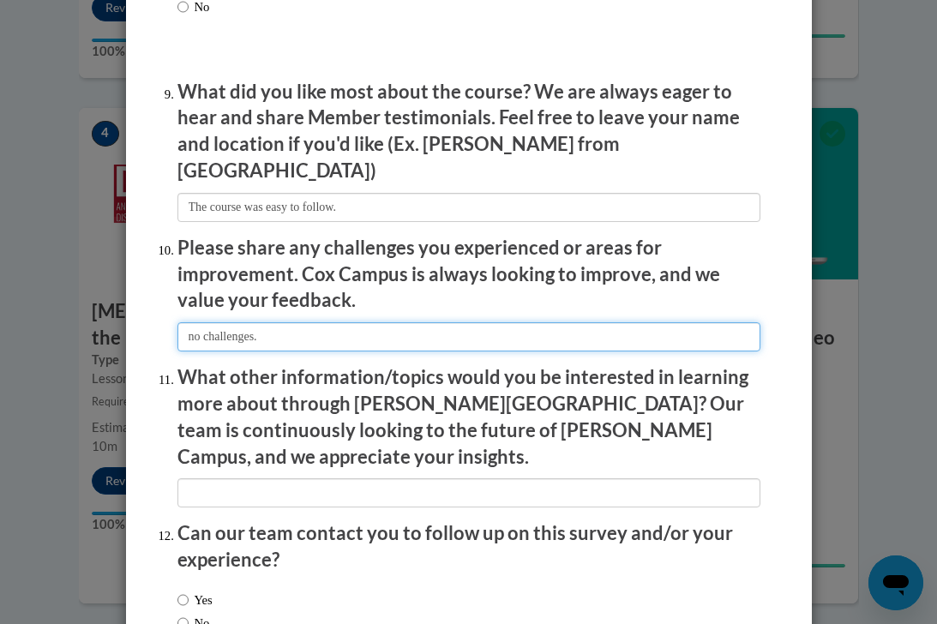
scroll to position [2838, 0]
type input "no challenges."
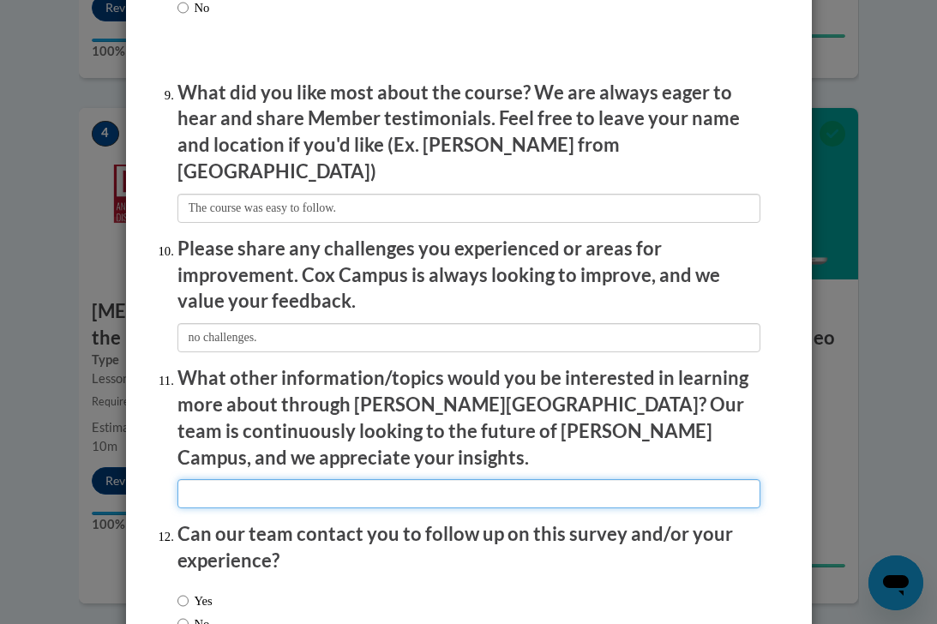
click at [362, 479] on input "textbox" at bounding box center [468, 493] width 583 height 29
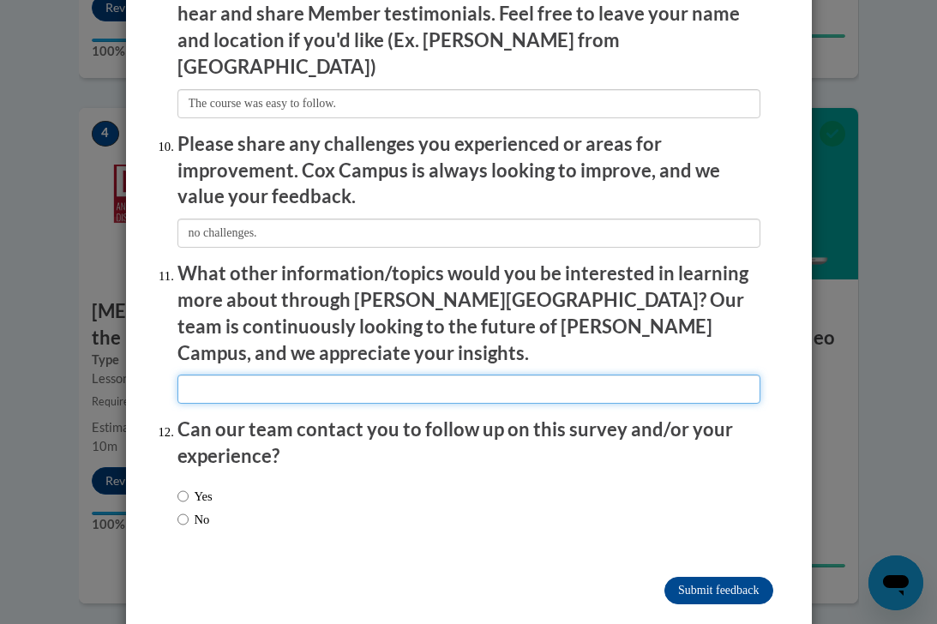
scroll to position [2942, 0]
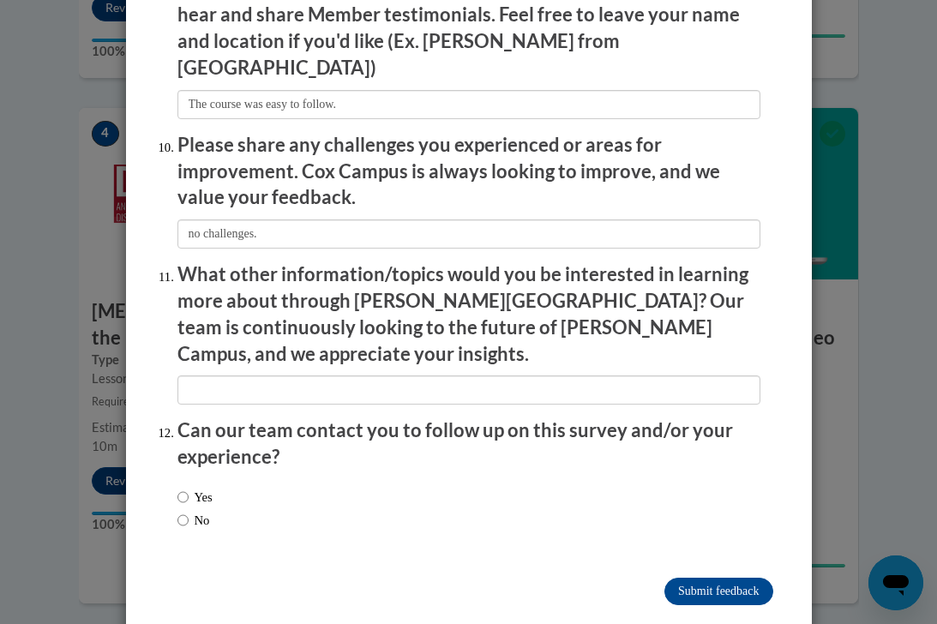
click at [195, 511] on label "No" at bounding box center [193, 520] width 33 height 19
click at [189, 511] on input "No" at bounding box center [182, 520] width 11 height 19
radio input "true"
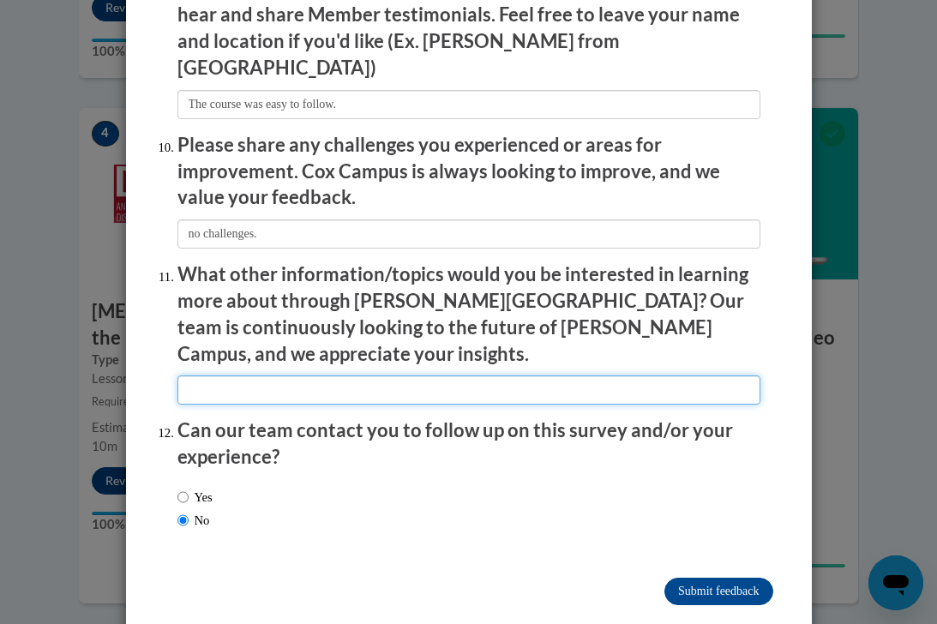
click at [322, 376] on input "textbox" at bounding box center [468, 390] width 583 height 29
type input "Behavioral management"
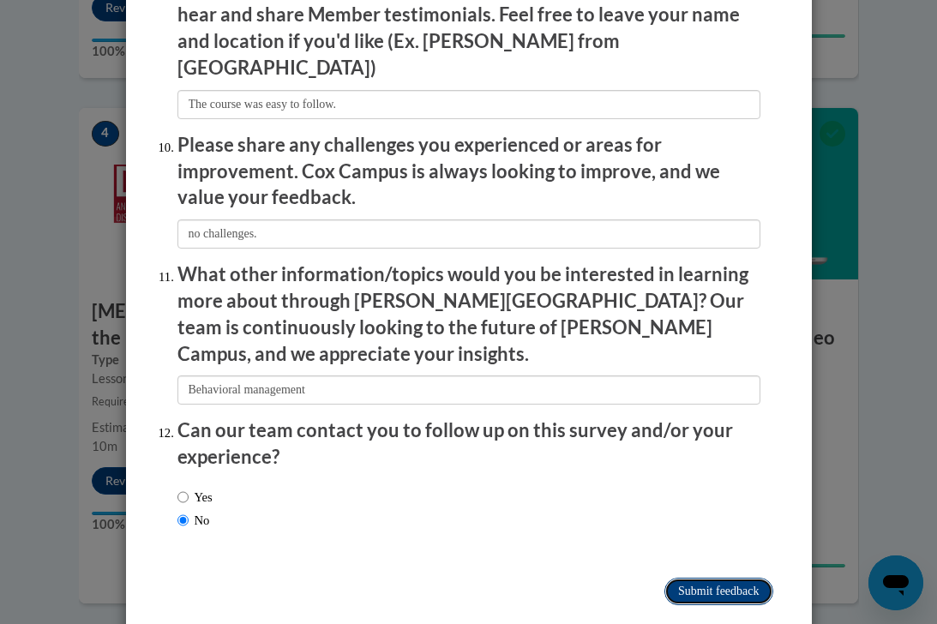
click at [688, 578] on input "Submit feedback" at bounding box center [718, 591] width 108 height 27
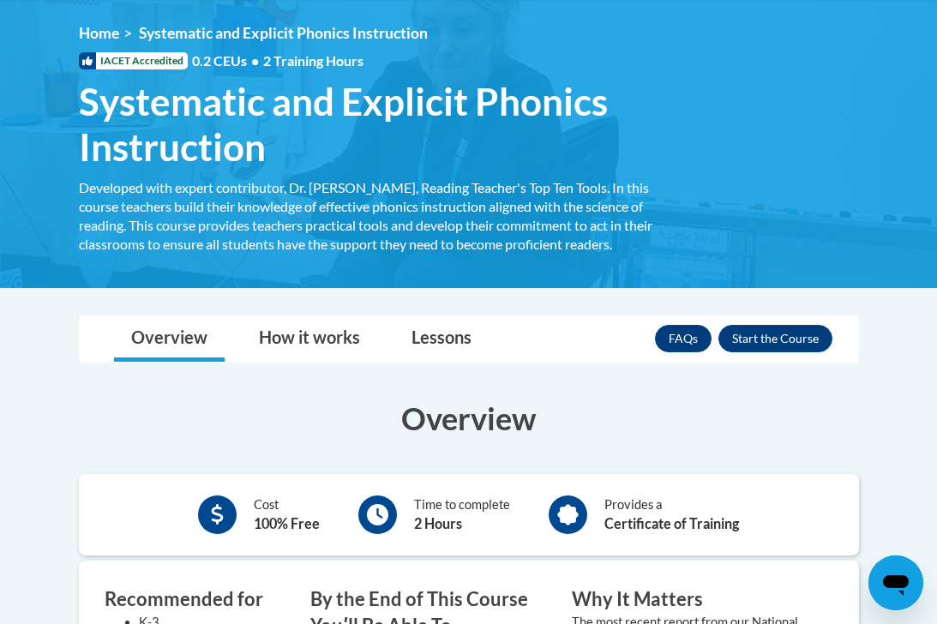
scroll to position [223, 0]
